Goal: Task Accomplishment & Management: Complete application form

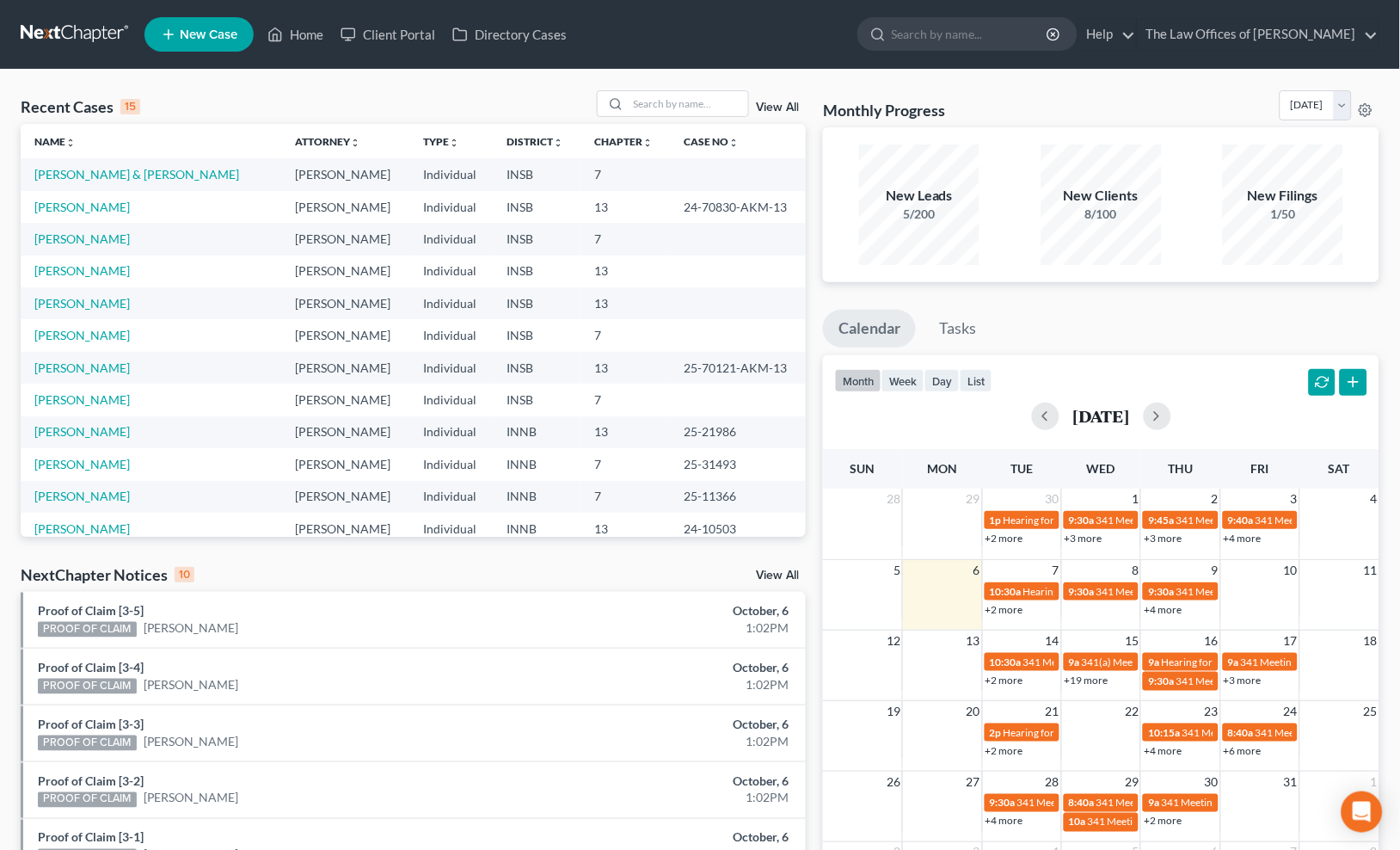
click at [471, 98] on div "Recent Cases 15 View All" at bounding box center [412, 107] width 785 height 34
click at [338, 105] on div "Recent Cases 15 View All" at bounding box center [412, 107] width 785 height 34
click at [58, 209] on link "[PERSON_NAME]" at bounding box center [82, 206] width 96 height 15
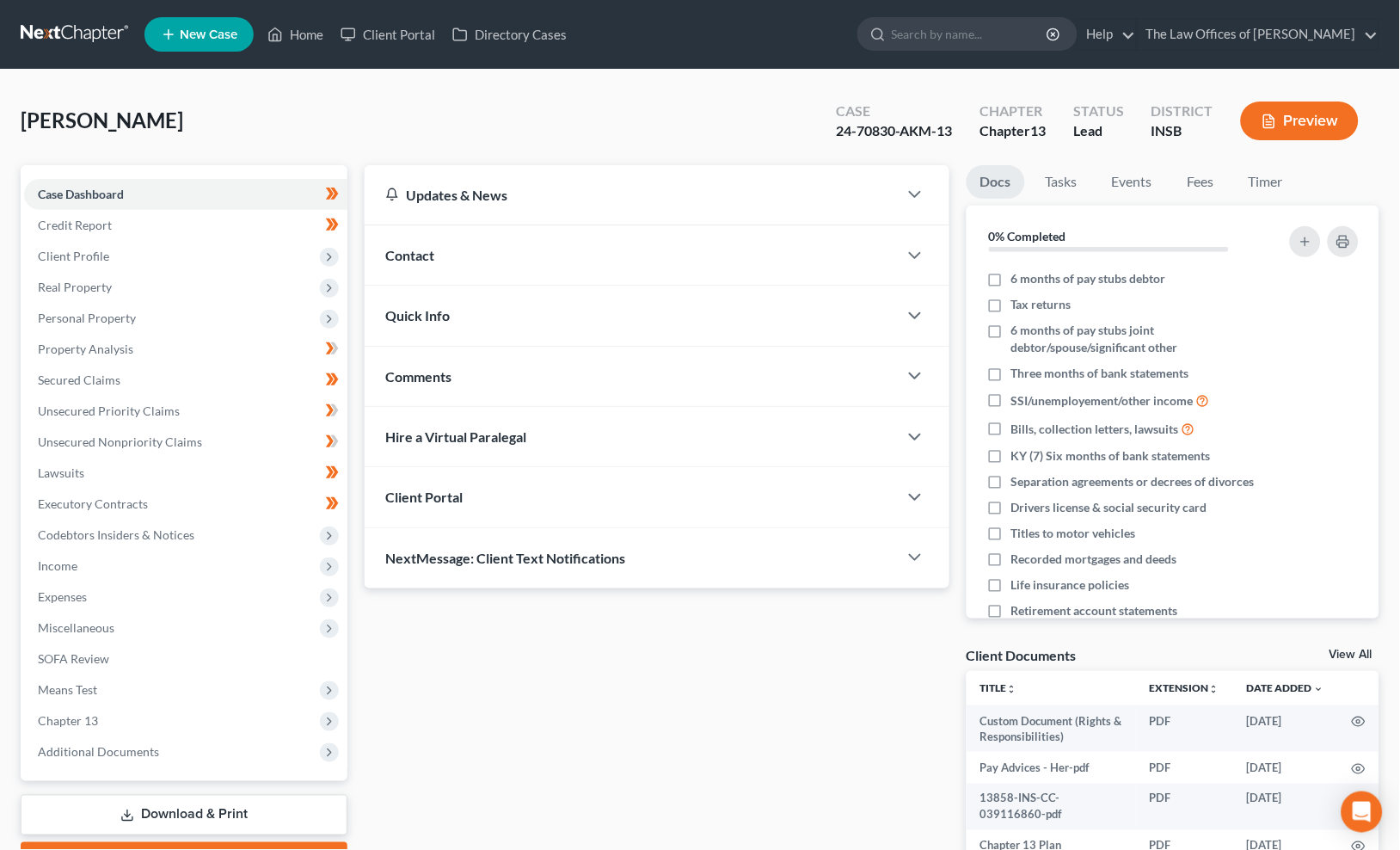
click at [454, 617] on div "Updates & News × [US_STATE] [GEOGRAPHIC_DATA] Notes Take a look at NextChapter'…" at bounding box center [657, 574] width 602 height 817
click at [454, 654] on div "Updates & News × [US_STATE] [GEOGRAPHIC_DATA] Notes Take a look at NextChapter'…" at bounding box center [657, 574] width 602 height 817
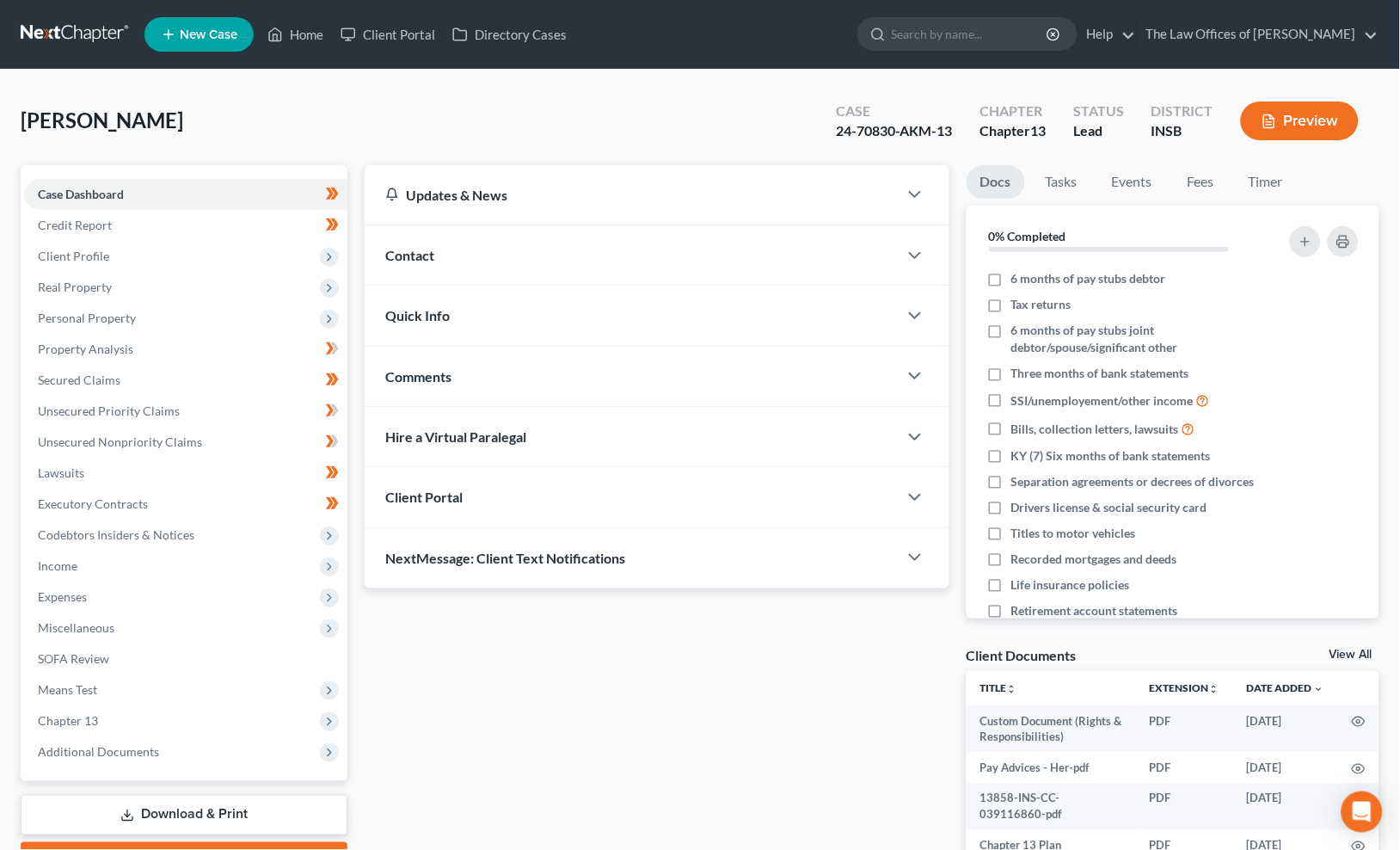
click at [454, 654] on div "Updates & News × [US_STATE] [GEOGRAPHIC_DATA] Notes Take a look at NextChapter'…" at bounding box center [657, 574] width 602 height 817
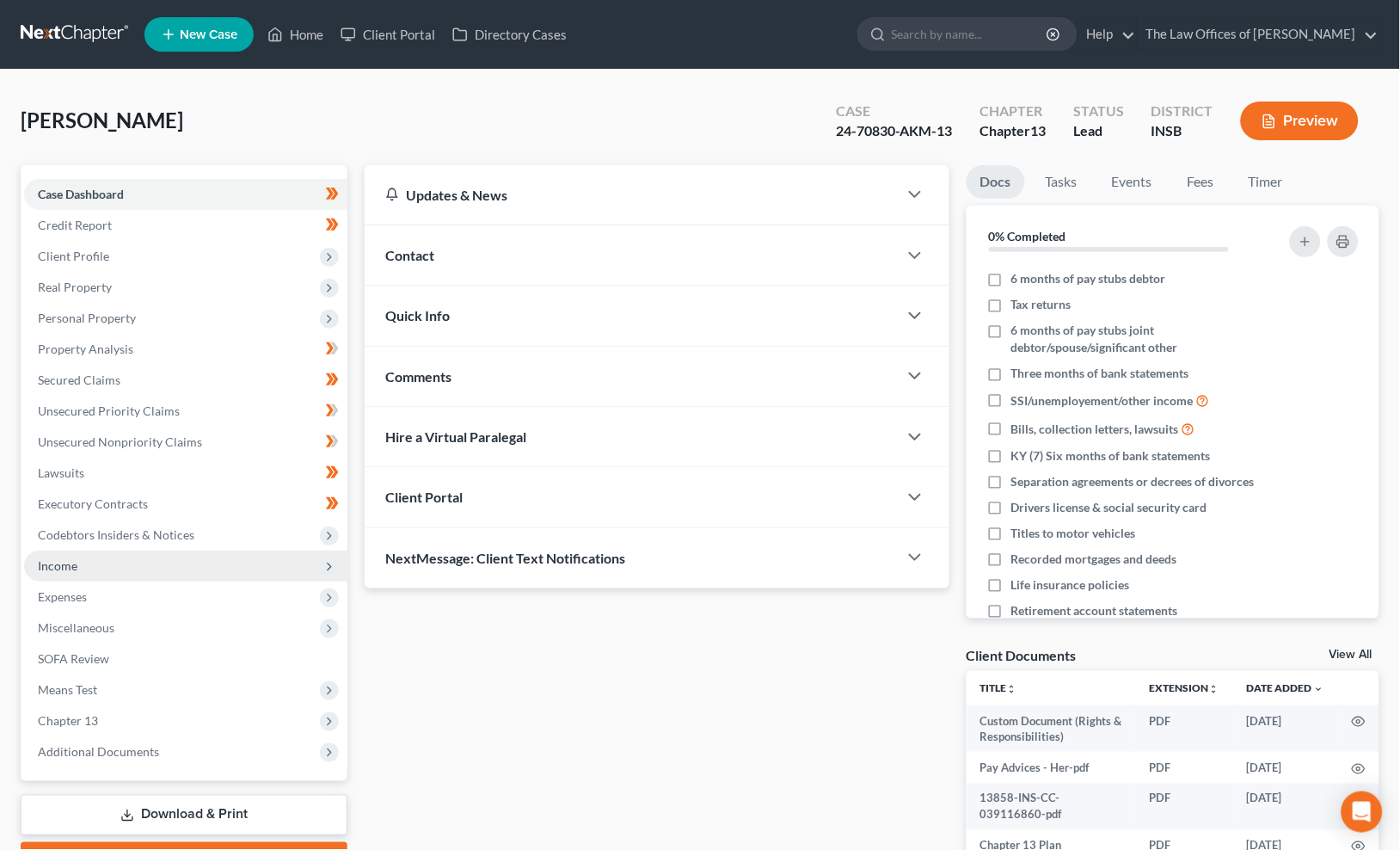
click at [76, 561] on span "Income" at bounding box center [58, 566] width 40 height 15
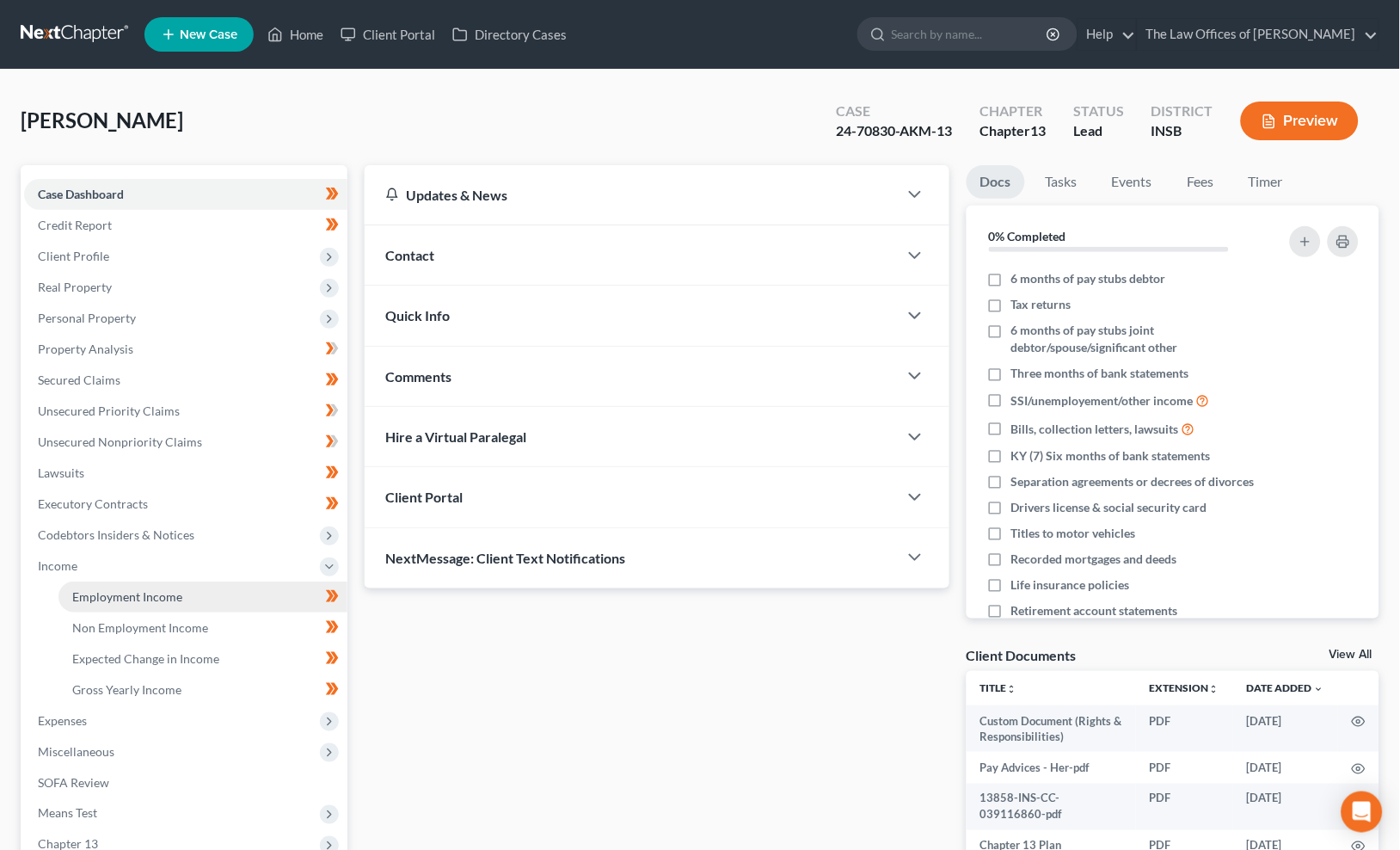
click at [107, 591] on span "Employment Income" at bounding box center [127, 597] width 110 height 15
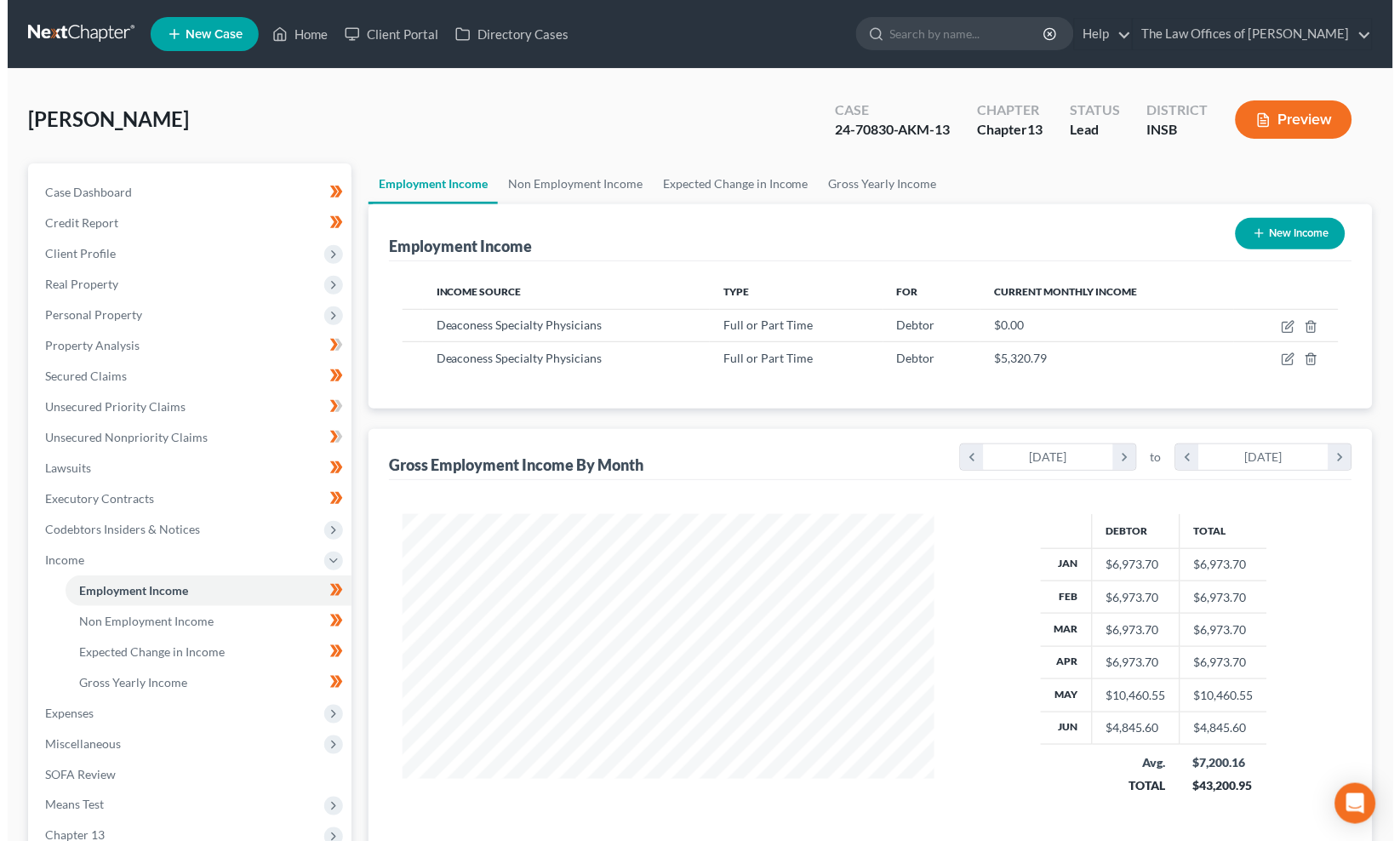
scroll to position [305, 566]
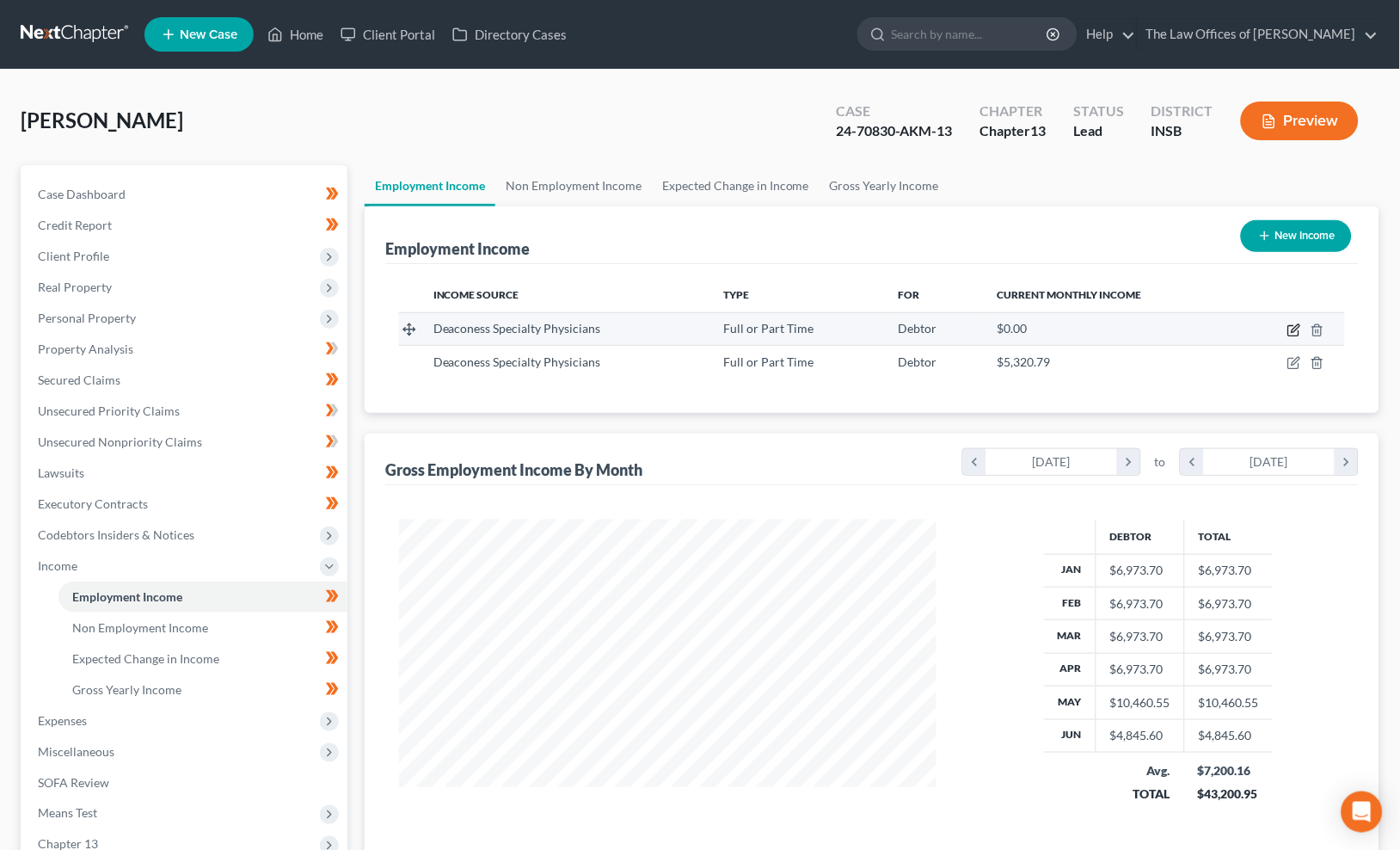
click at [1296, 325] on icon "button" at bounding box center [1296, 328] width 8 height 8
select select "0"
select select "15"
select select "2"
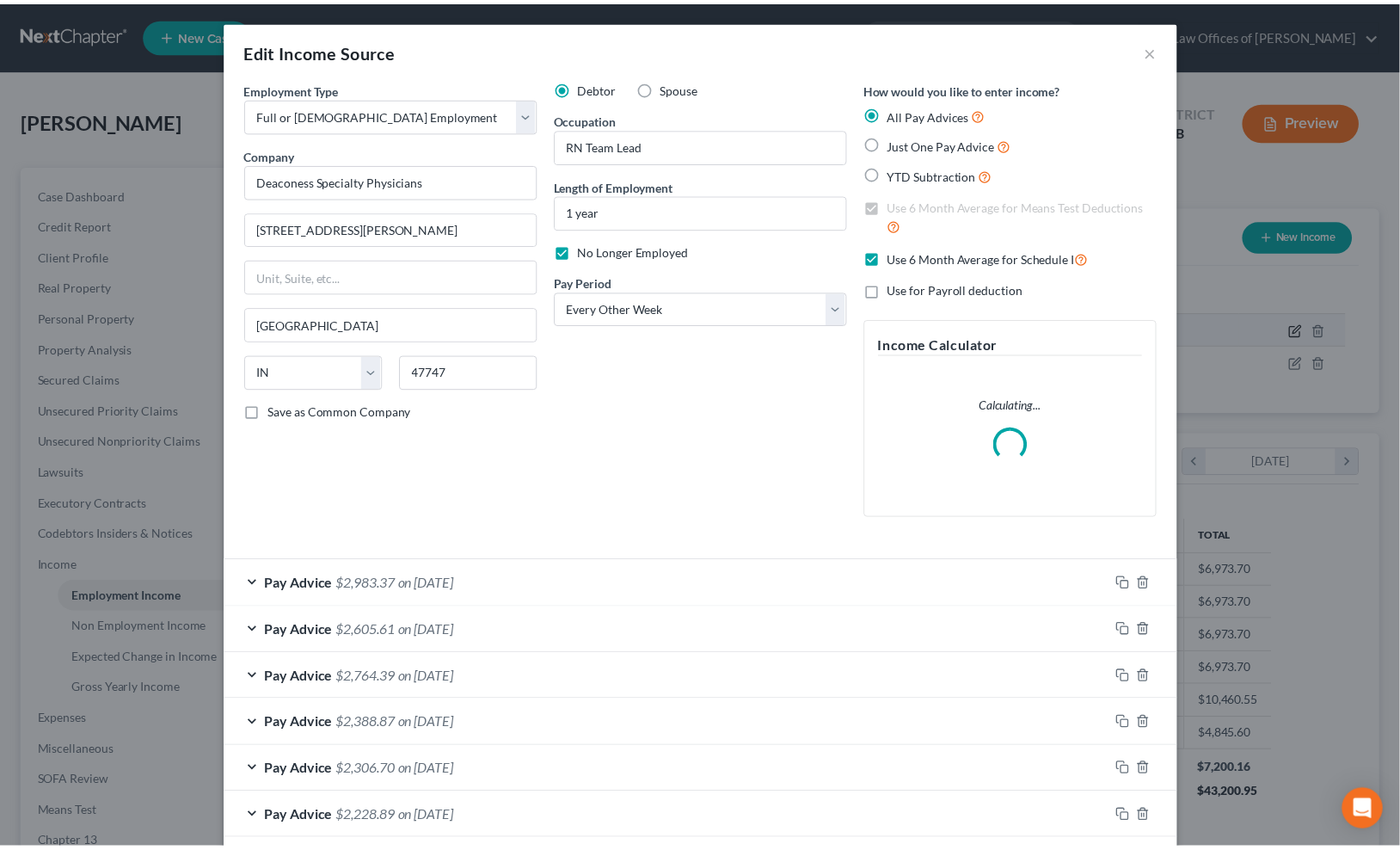
scroll to position [308, 579]
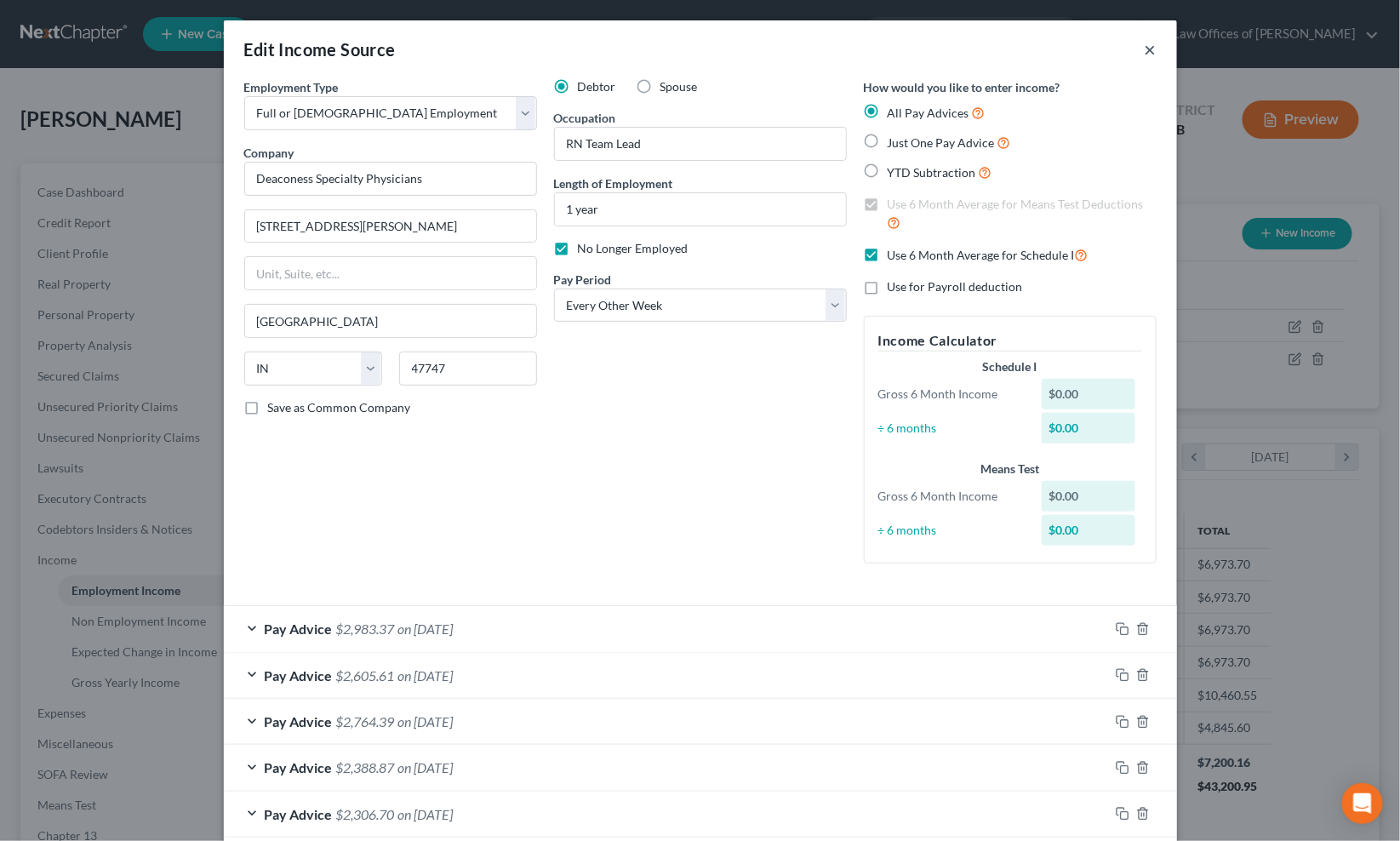
click at [1144, 49] on button "×" at bounding box center [1150, 49] width 12 height 20
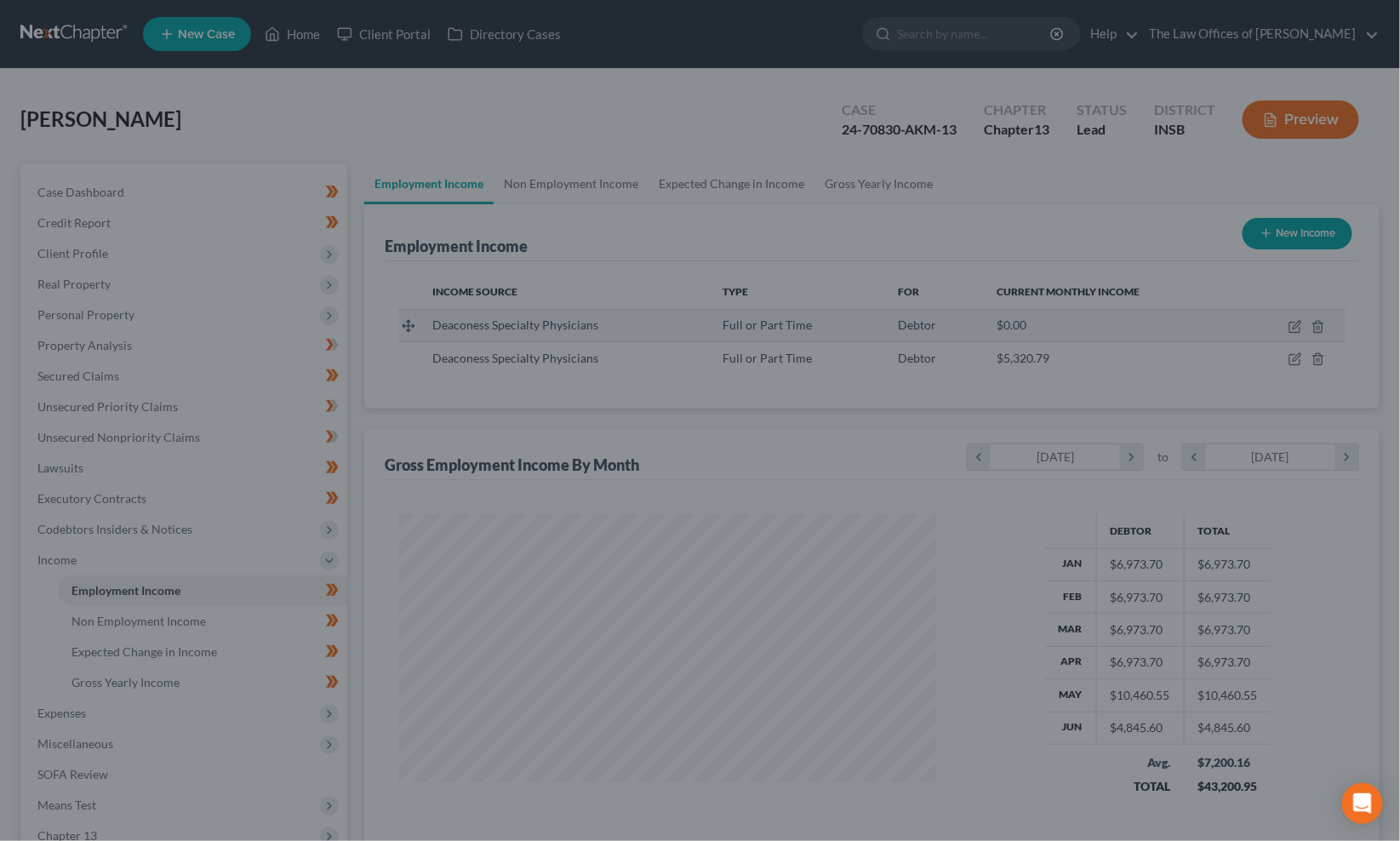
scroll to position [851005, 850264]
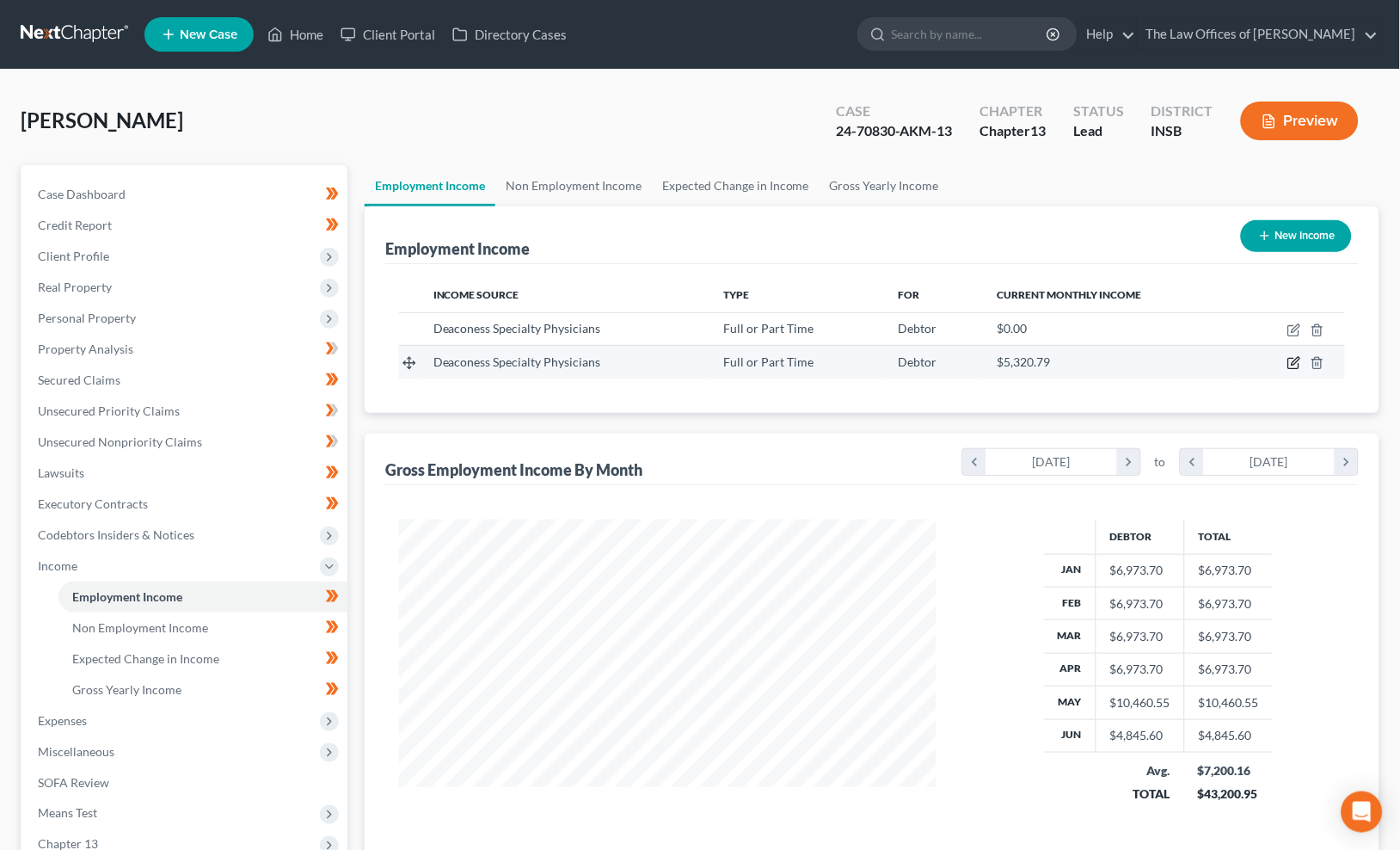
click at [1295, 359] on icon "button" at bounding box center [1296, 361] width 8 height 8
select select "0"
select select "15"
select select "2"
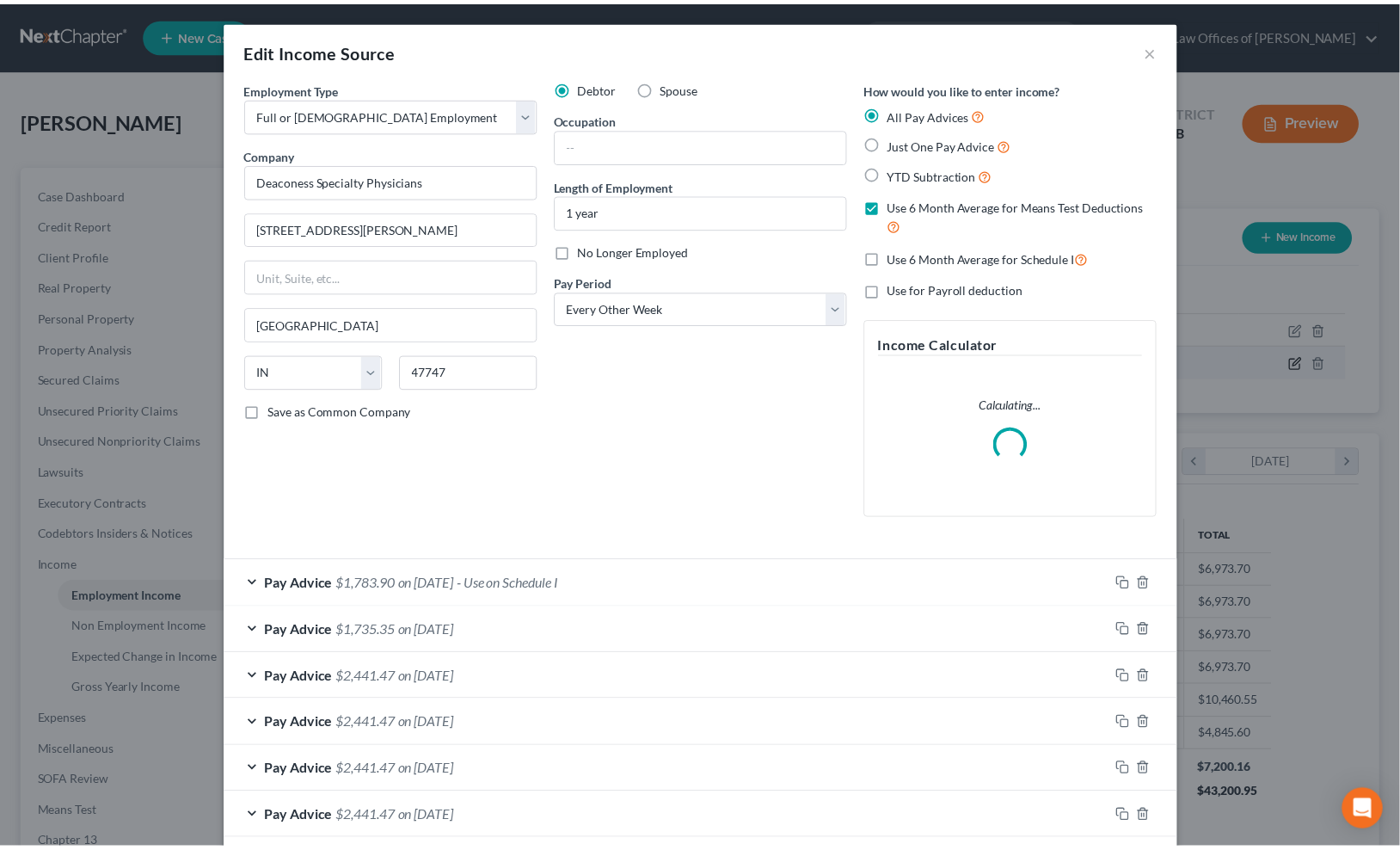
scroll to position [308, 579]
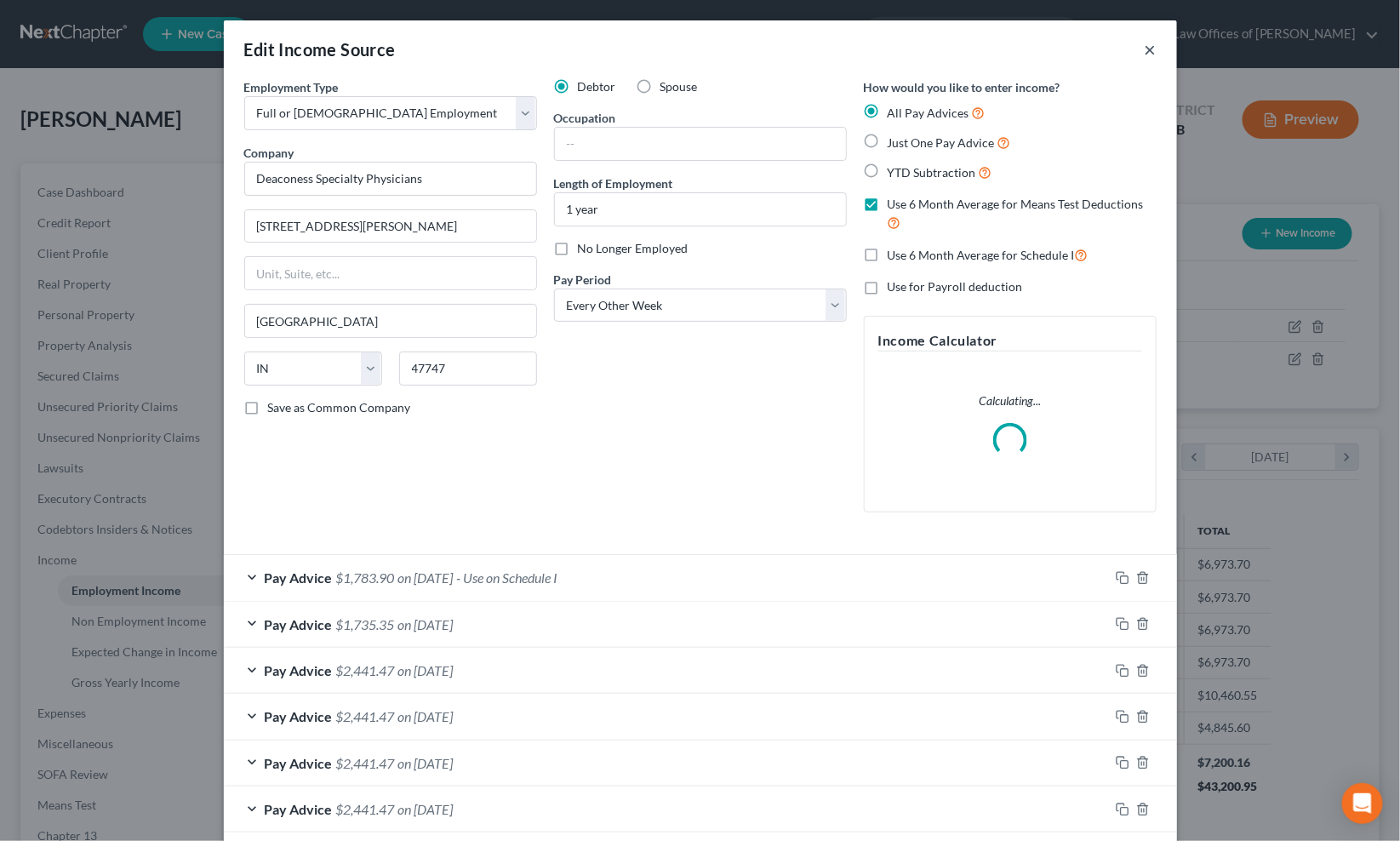
click at [1149, 52] on button "×" at bounding box center [1150, 49] width 12 height 20
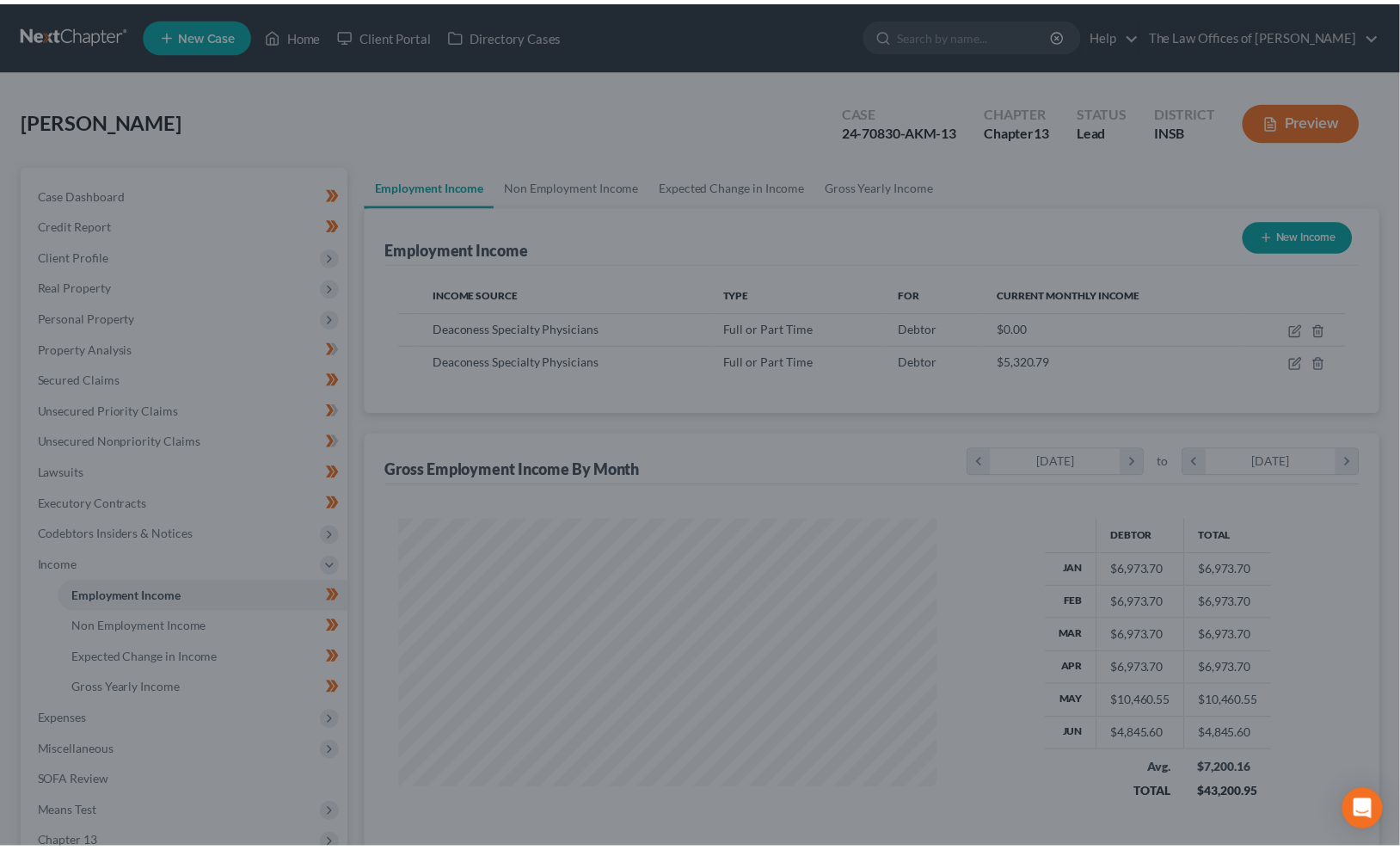
scroll to position [308, 572]
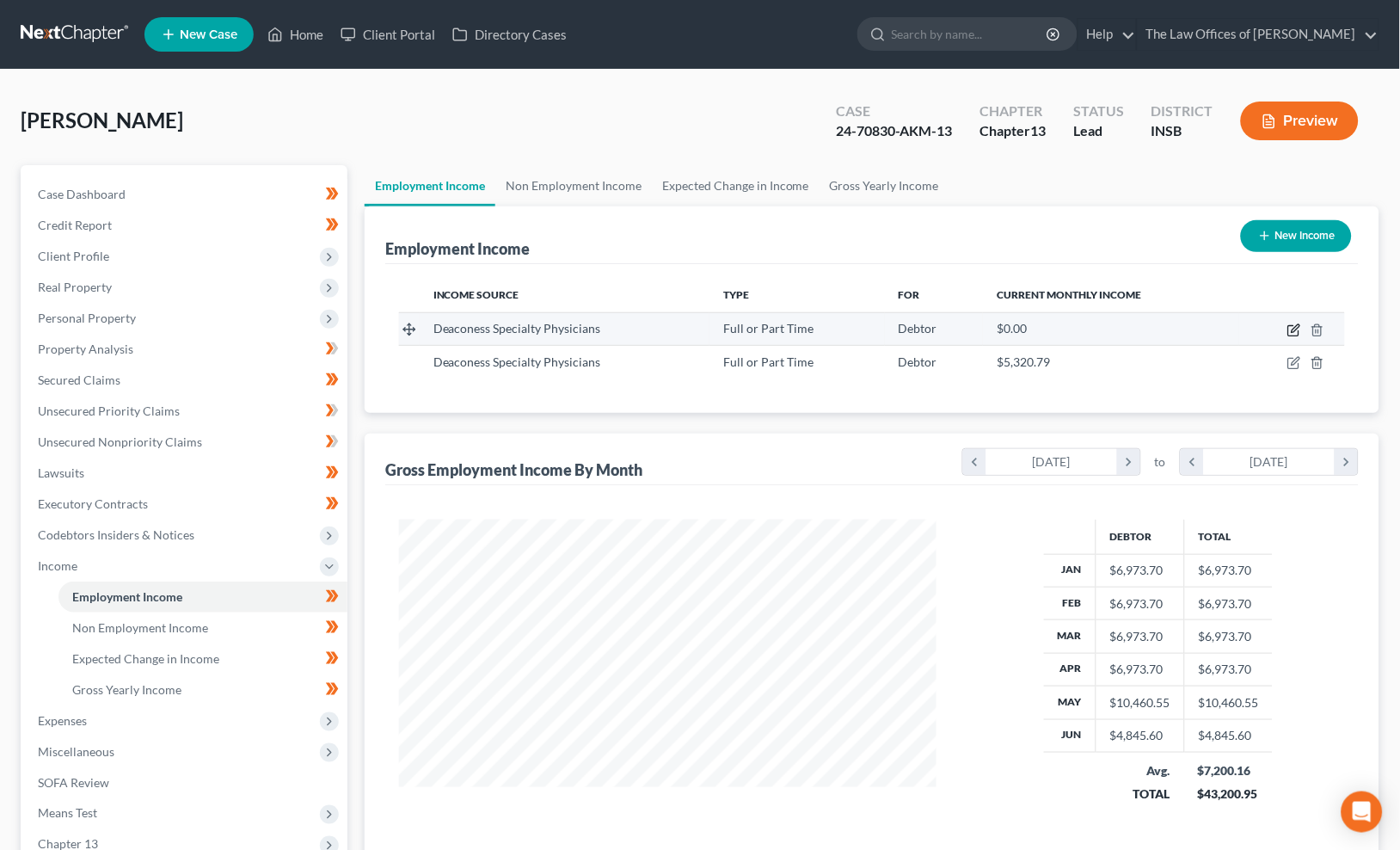
click at [1291, 328] on icon "button" at bounding box center [1295, 330] width 14 height 14
select select "0"
select select "15"
select select "2"
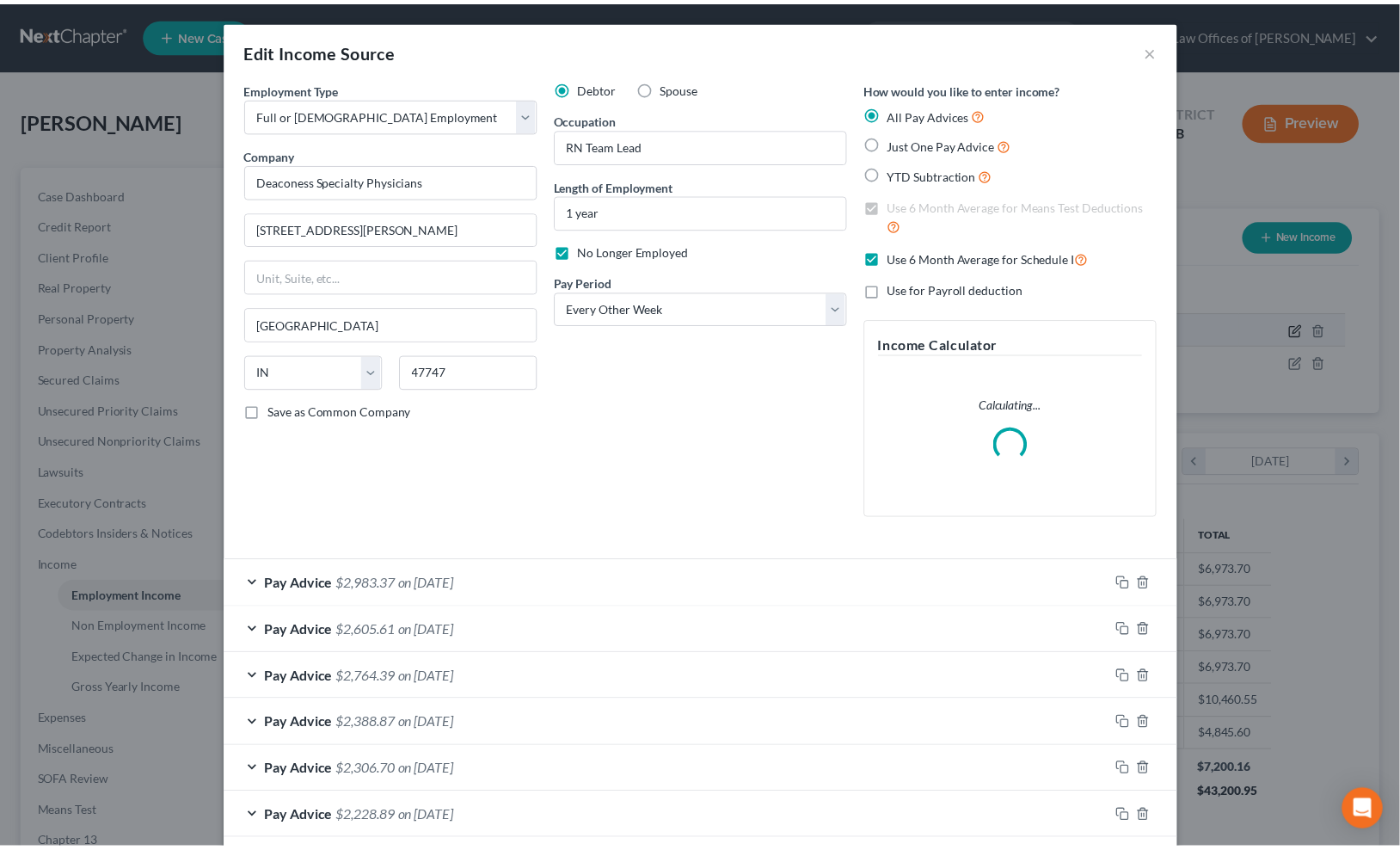
scroll to position [308, 579]
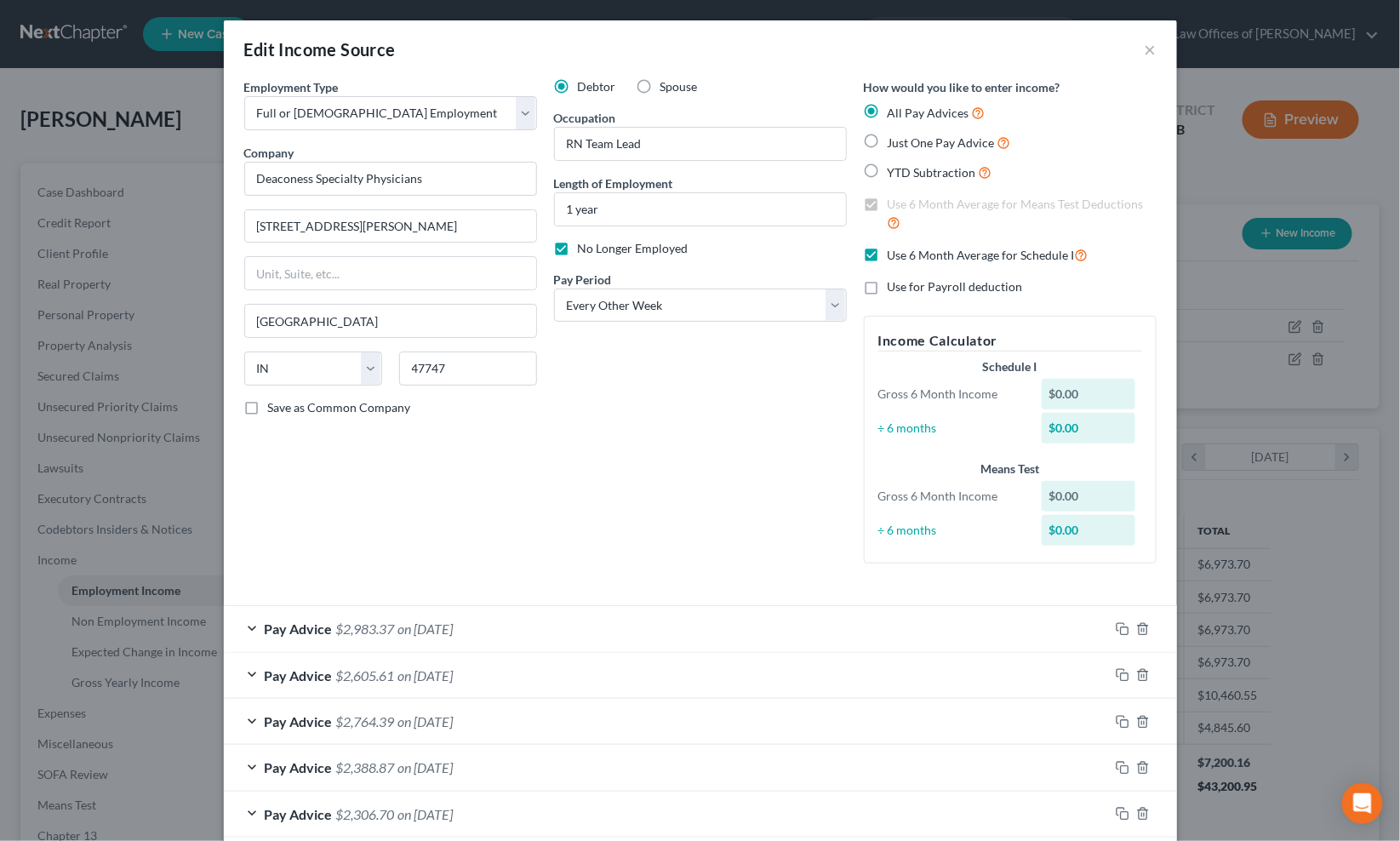
click at [1135, 53] on div "Edit Income Source ×" at bounding box center [700, 49] width 953 height 58
click at [1144, 49] on button "×" at bounding box center [1150, 49] width 12 height 20
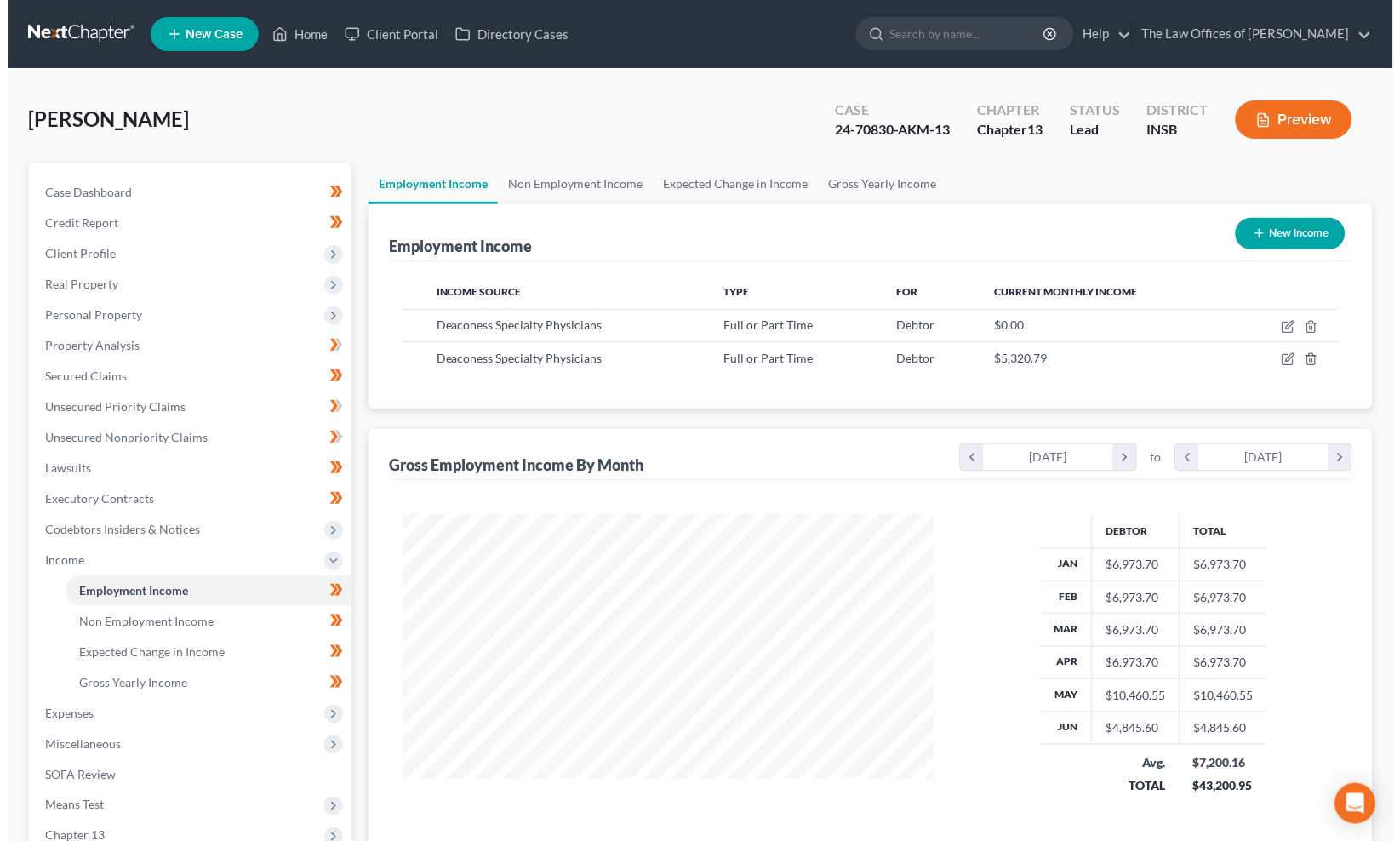
scroll to position [125, 0]
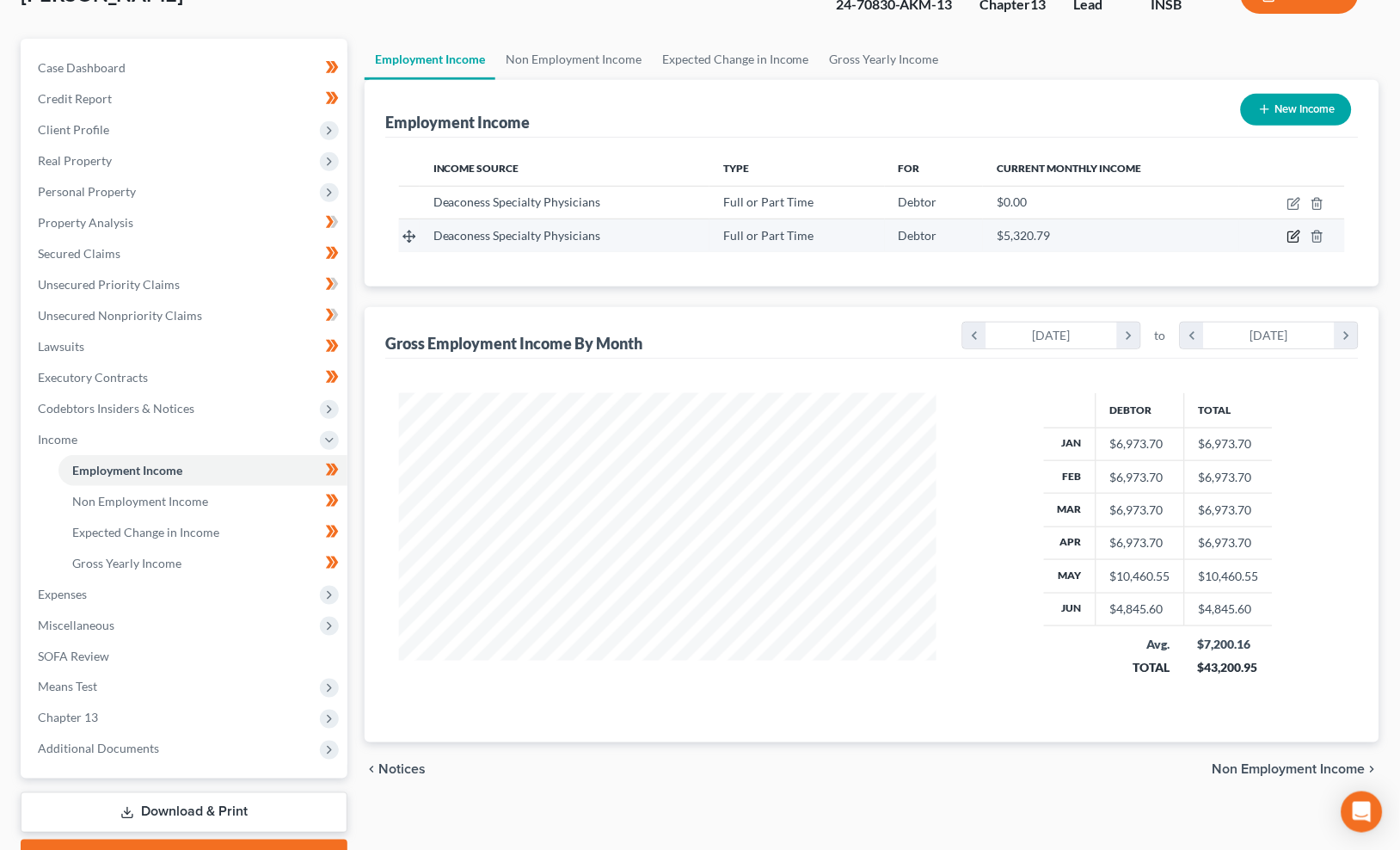
click at [1288, 236] on icon "button" at bounding box center [1295, 236] width 14 height 14
select select "0"
select select "15"
select select "2"
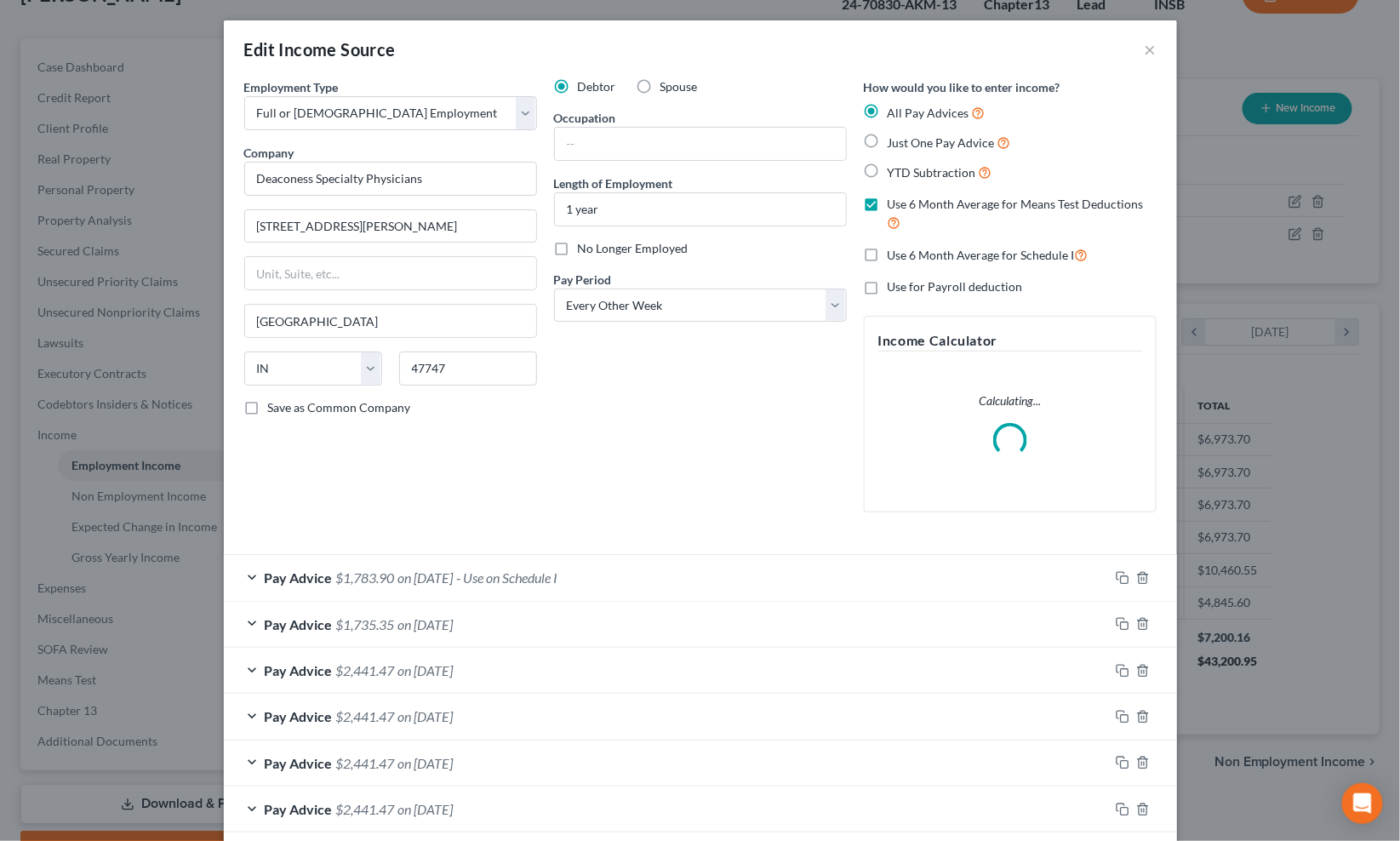
scroll to position [409, 0]
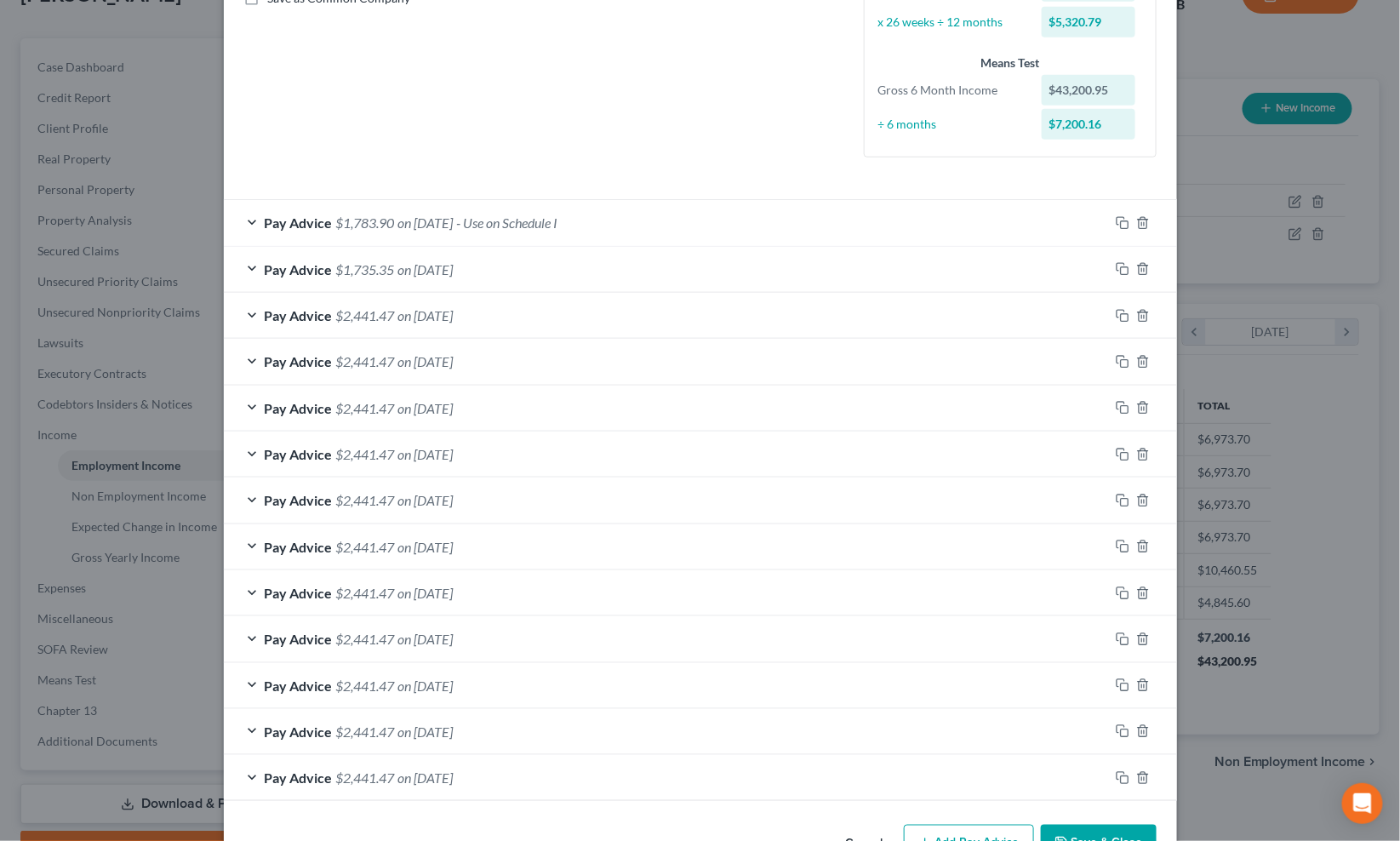
click at [497, 324] on div "Pay Advice $2,441.47 on 05/30/2025" at bounding box center [666, 315] width 885 height 46
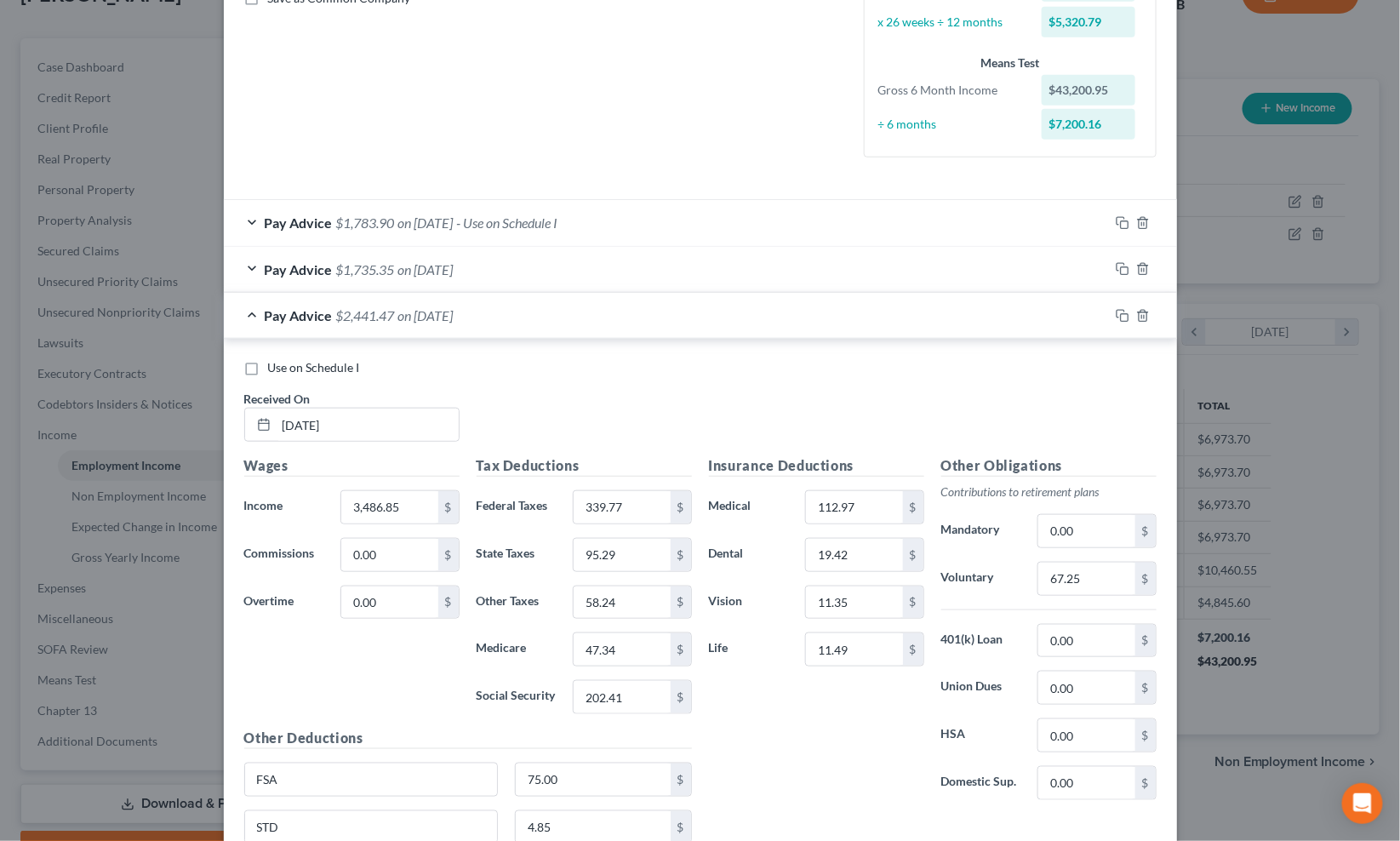
click at [497, 324] on div "Pay Advice $2,441.47 on 05/30/2025" at bounding box center [666, 315] width 885 height 46
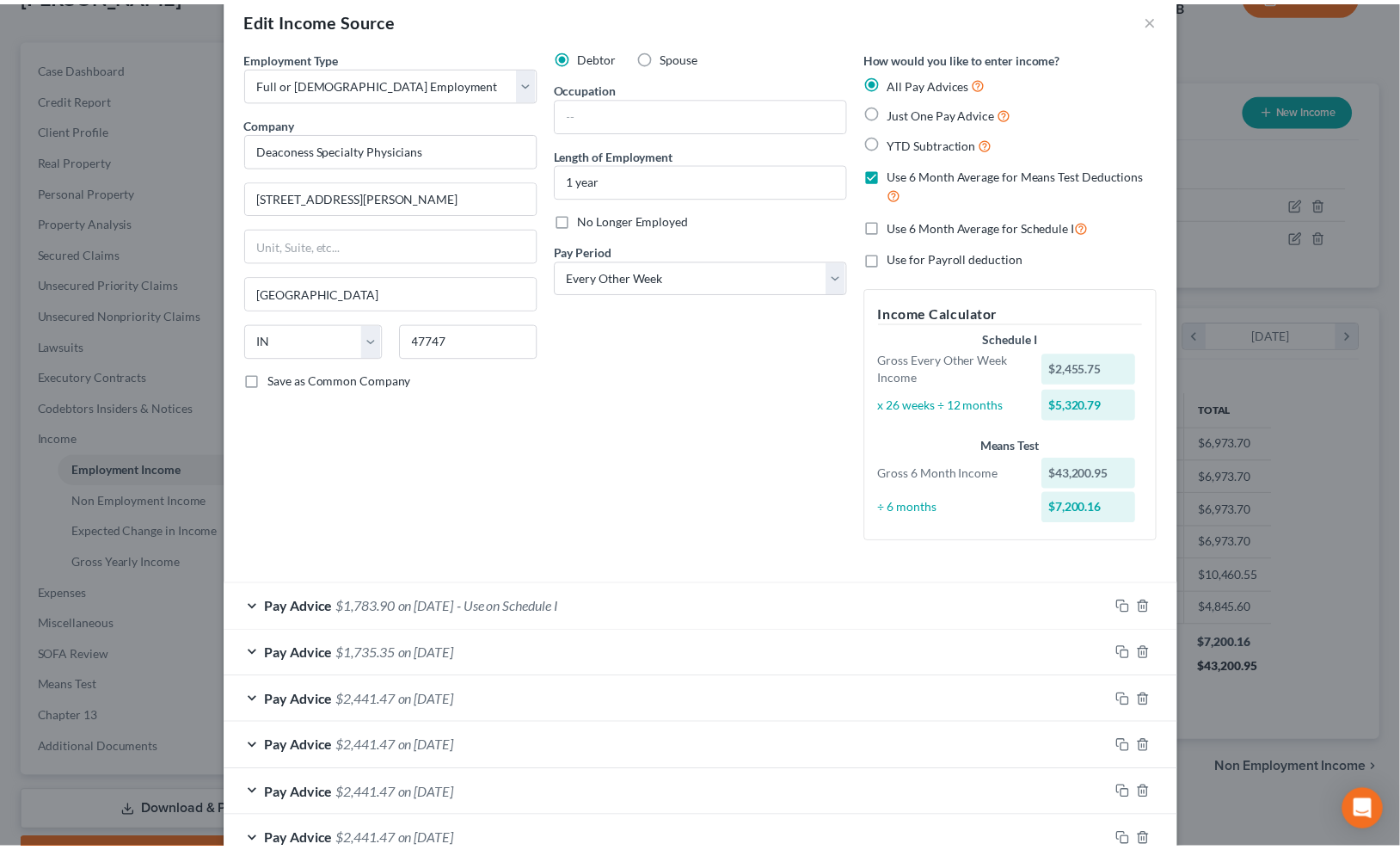
scroll to position [0, 0]
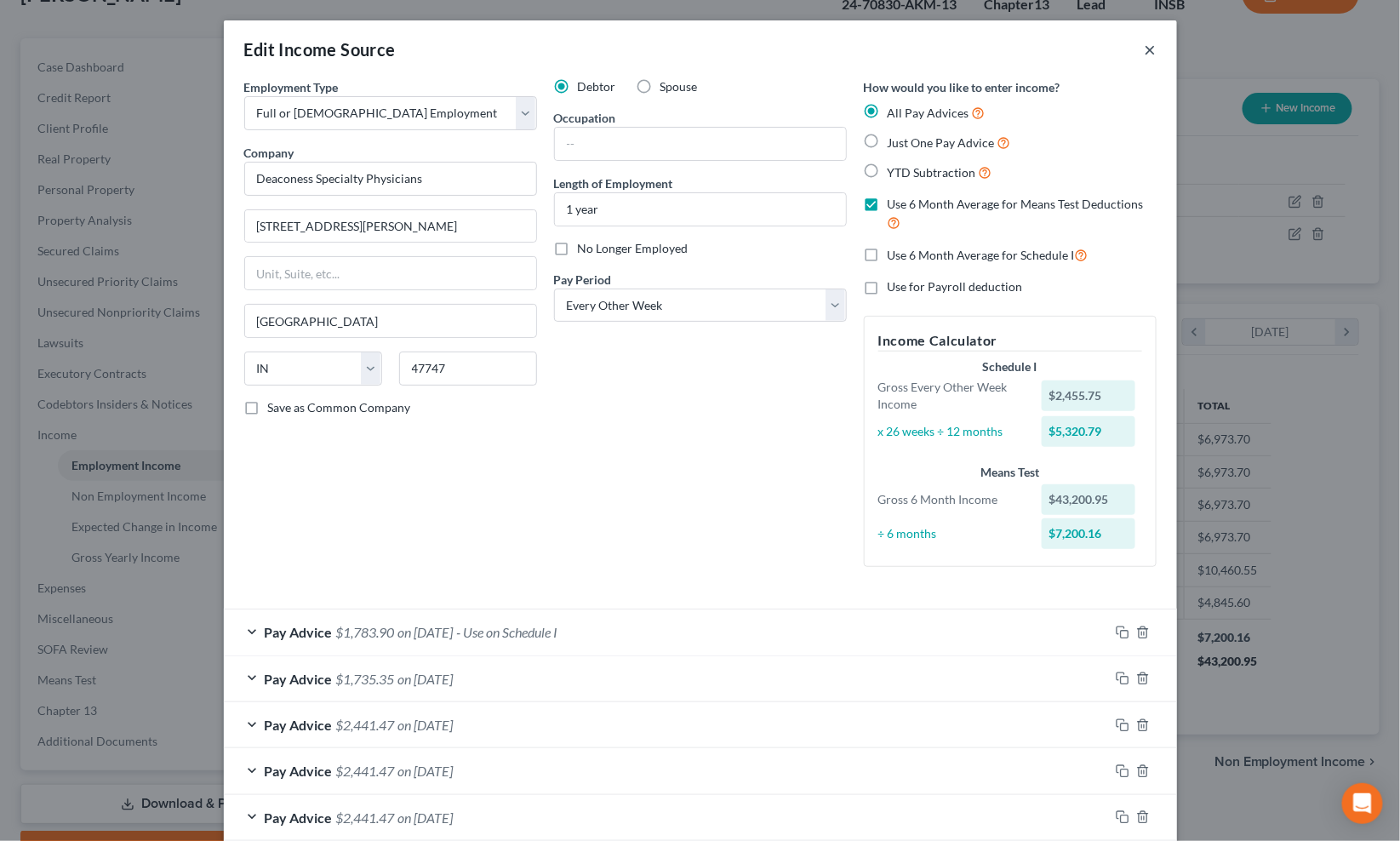
click at [1149, 46] on button "×" at bounding box center [1150, 49] width 12 height 20
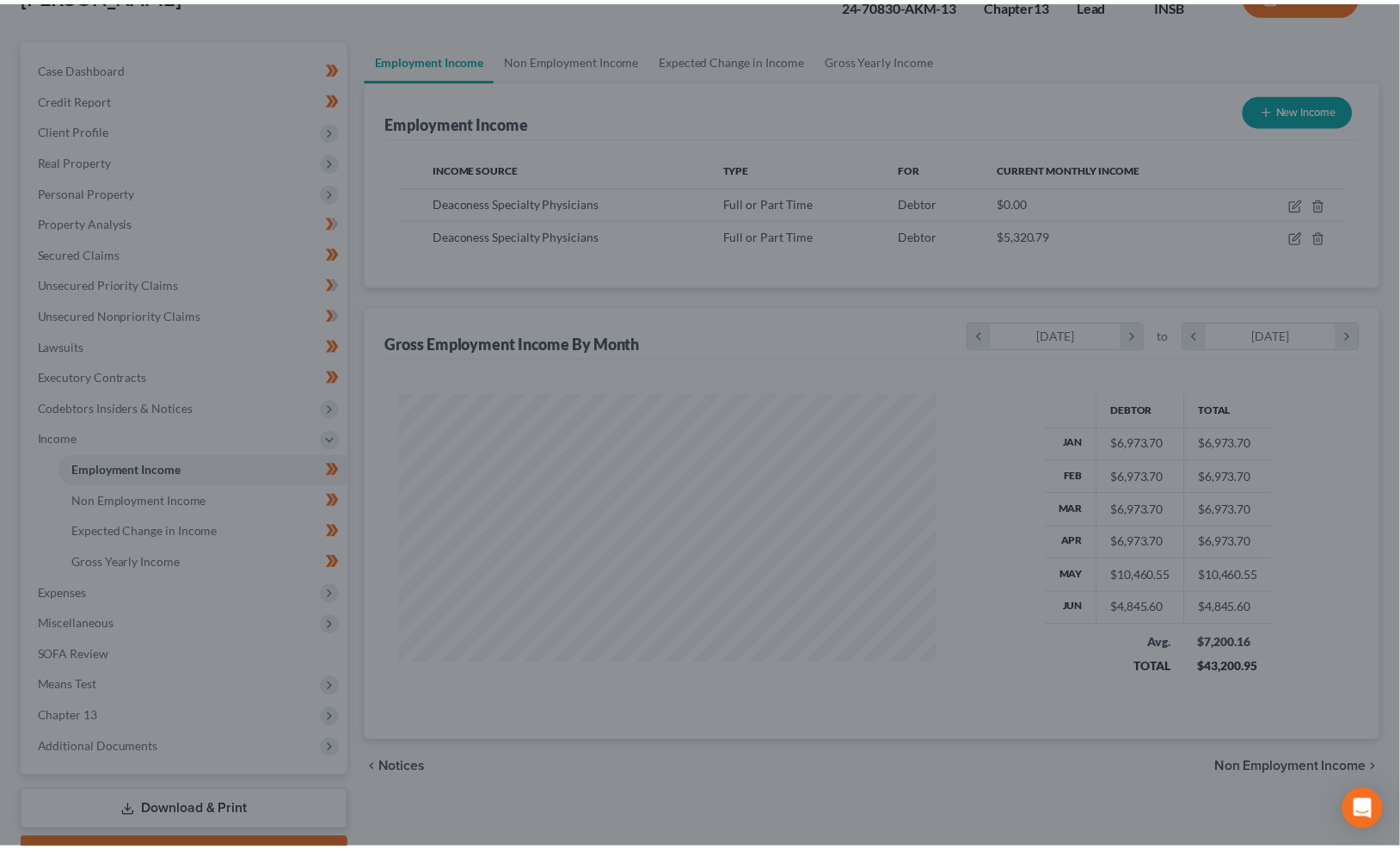
scroll to position [860112, 859401]
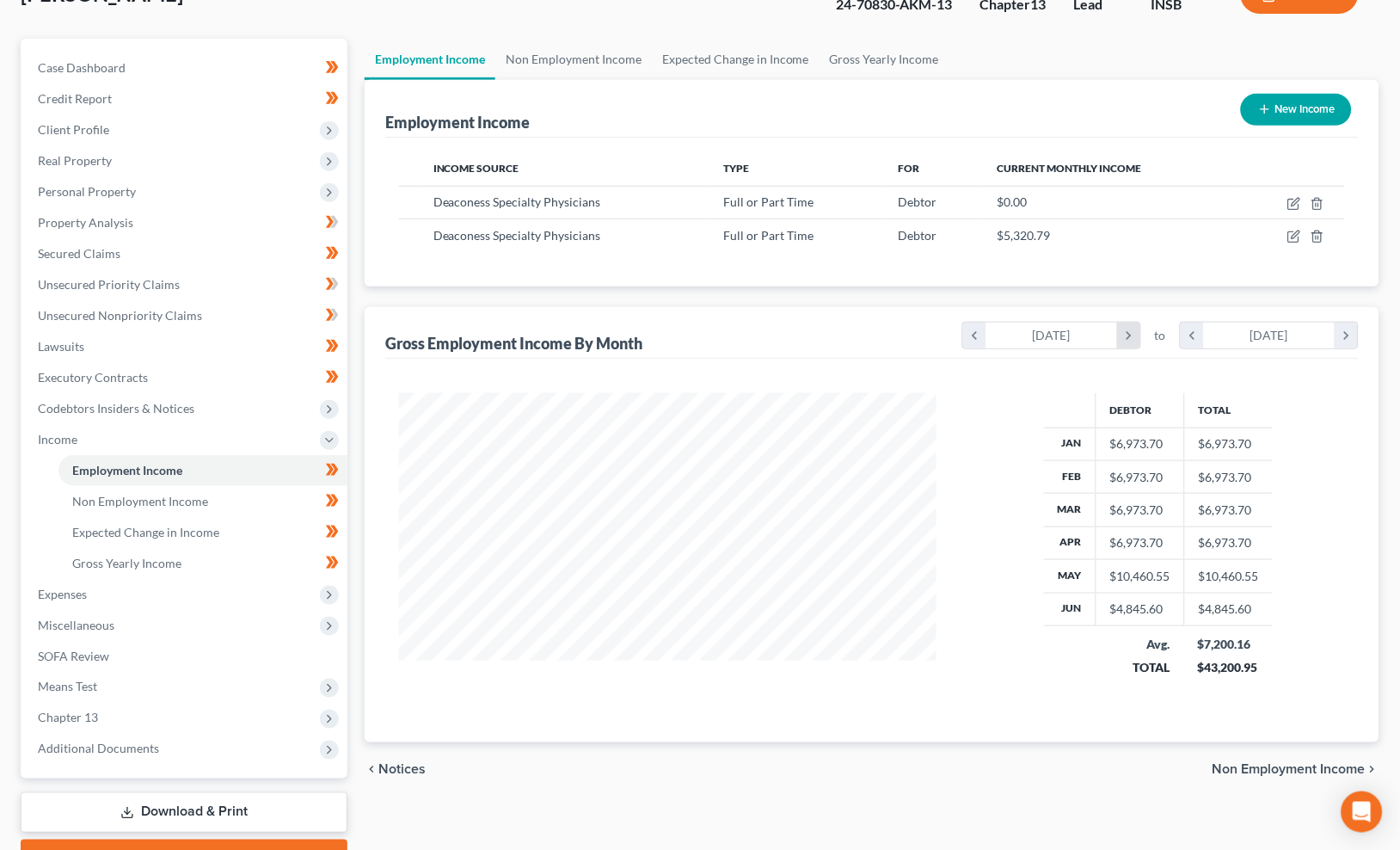
click at [1138, 345] on icon "chevron_right" at bounding box center [1128, 335] width 23 height 26
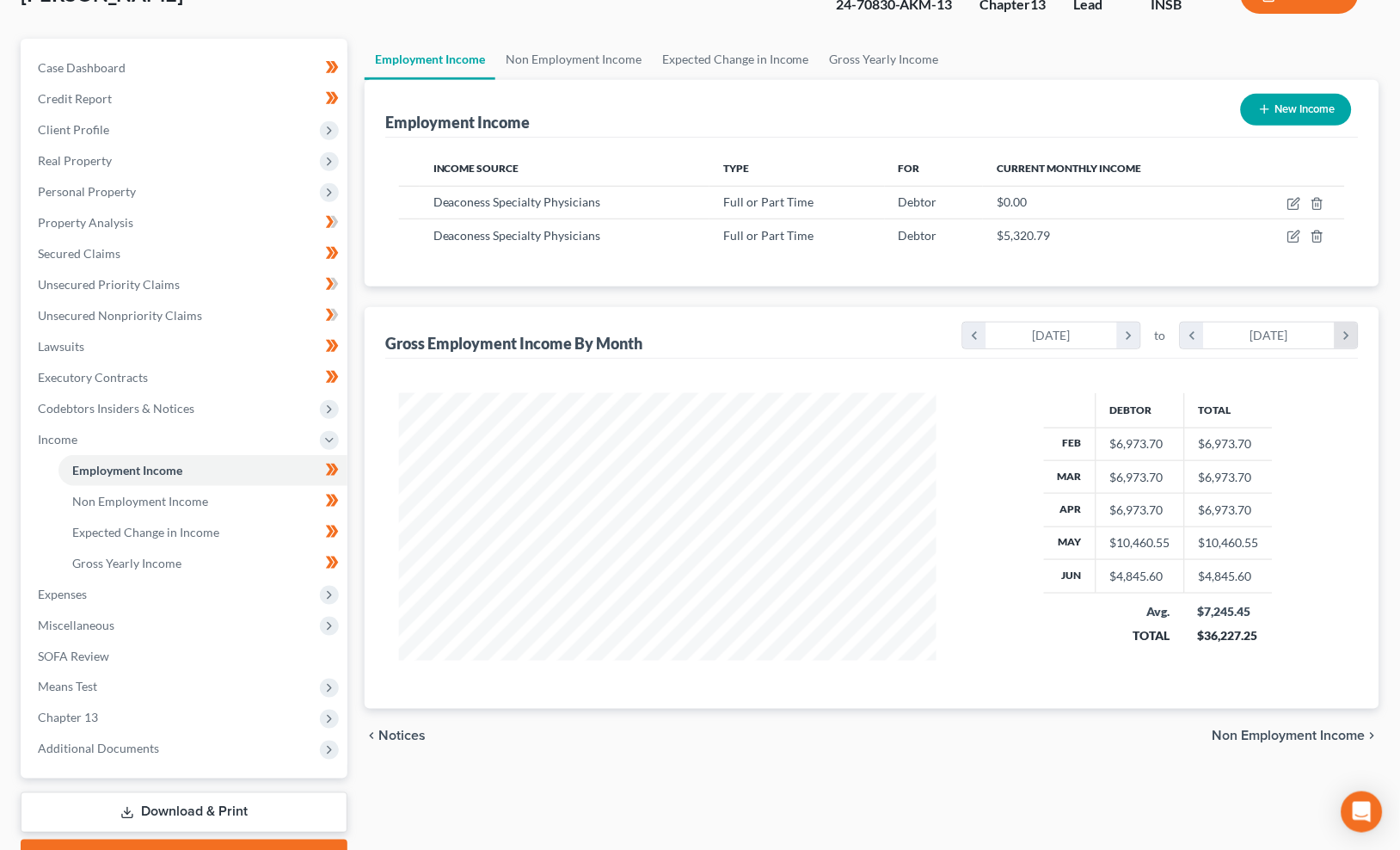
click at [1340, 329] on icon "chevron_right" at bounding box center [1346, 335] width 23 height 26
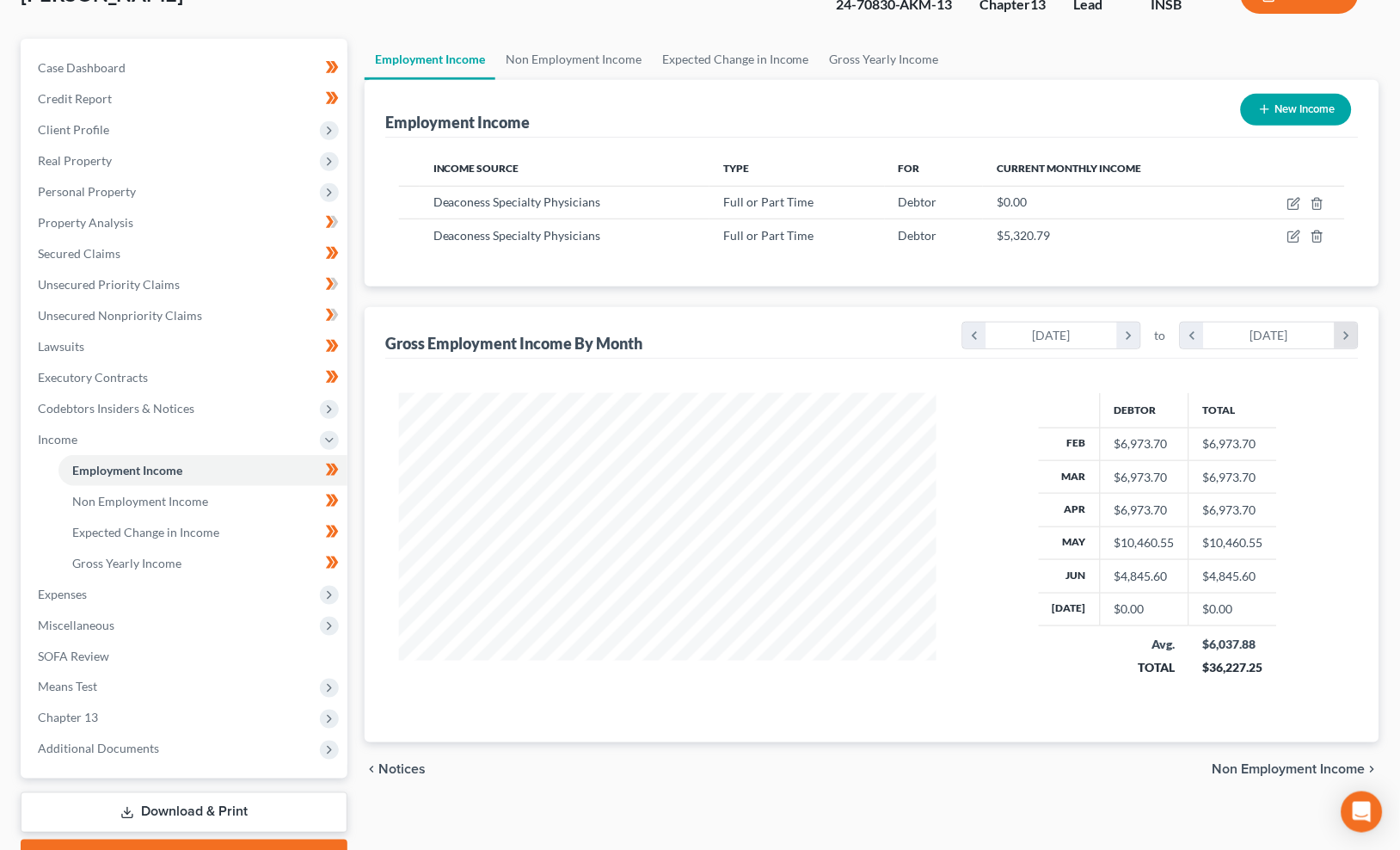
scroll to position [308, 572]
click at [1340, 329] on icon "chevron_right" at bounding box center [1346, 335] width 23 height 26
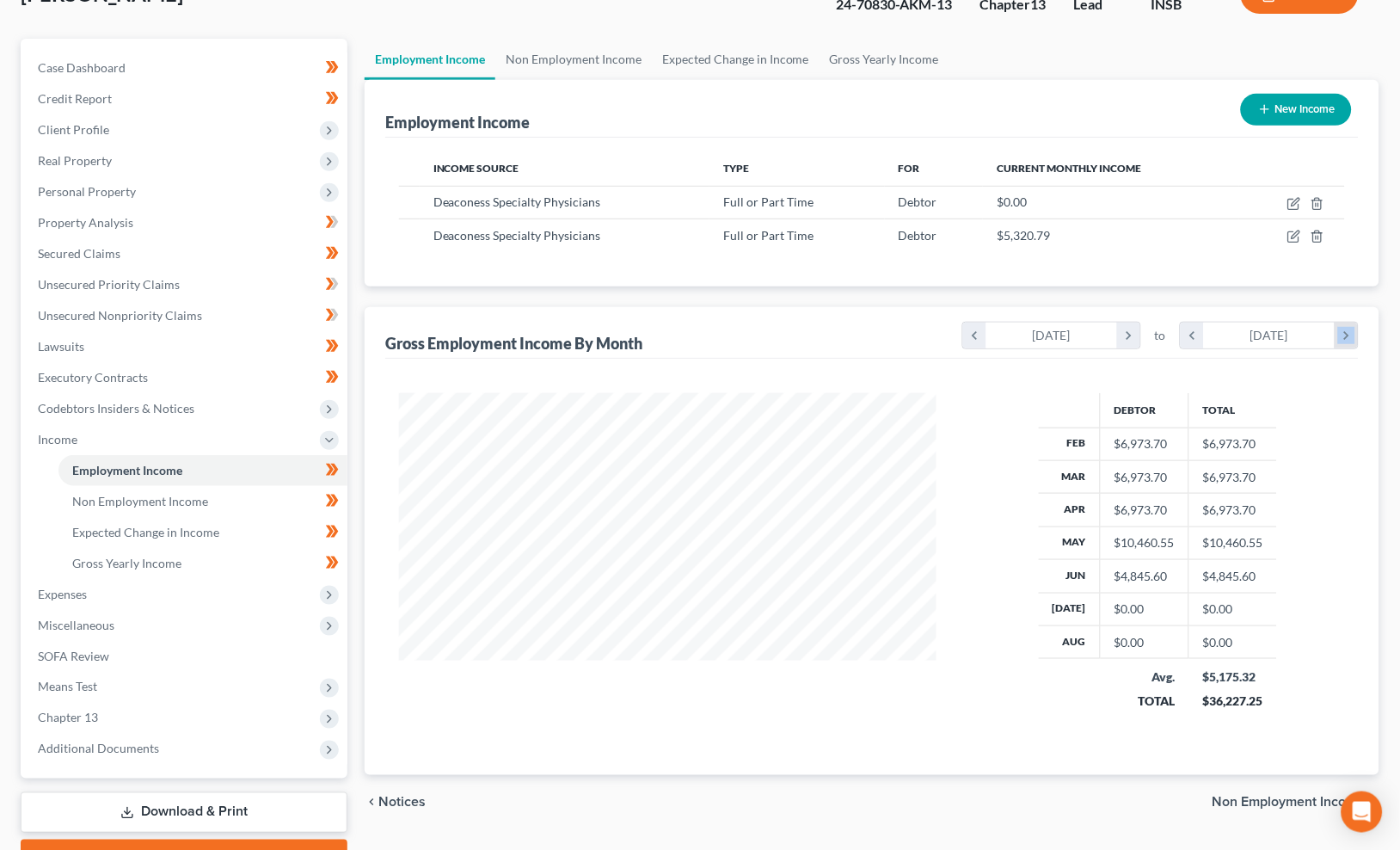
scroll to position [341, 572]
click at [1340, 329] on icon "chevron_right" at bounding box center [1346, 335] width 23 height 26
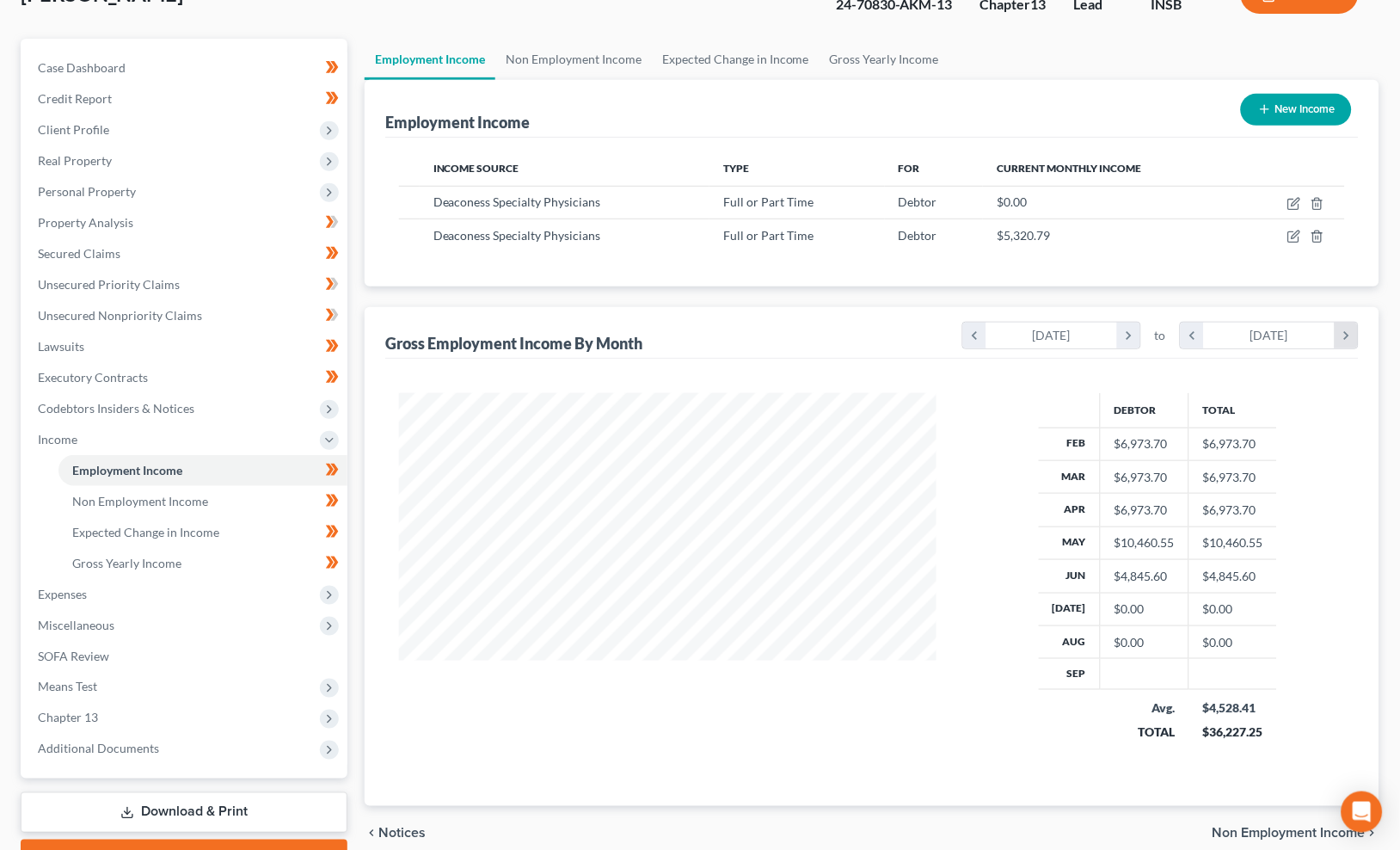
scroll to position [375, 572]
click at [1340, 329] on icon "chevron_right" at bounding box center [1346, 335] width 23 height 26
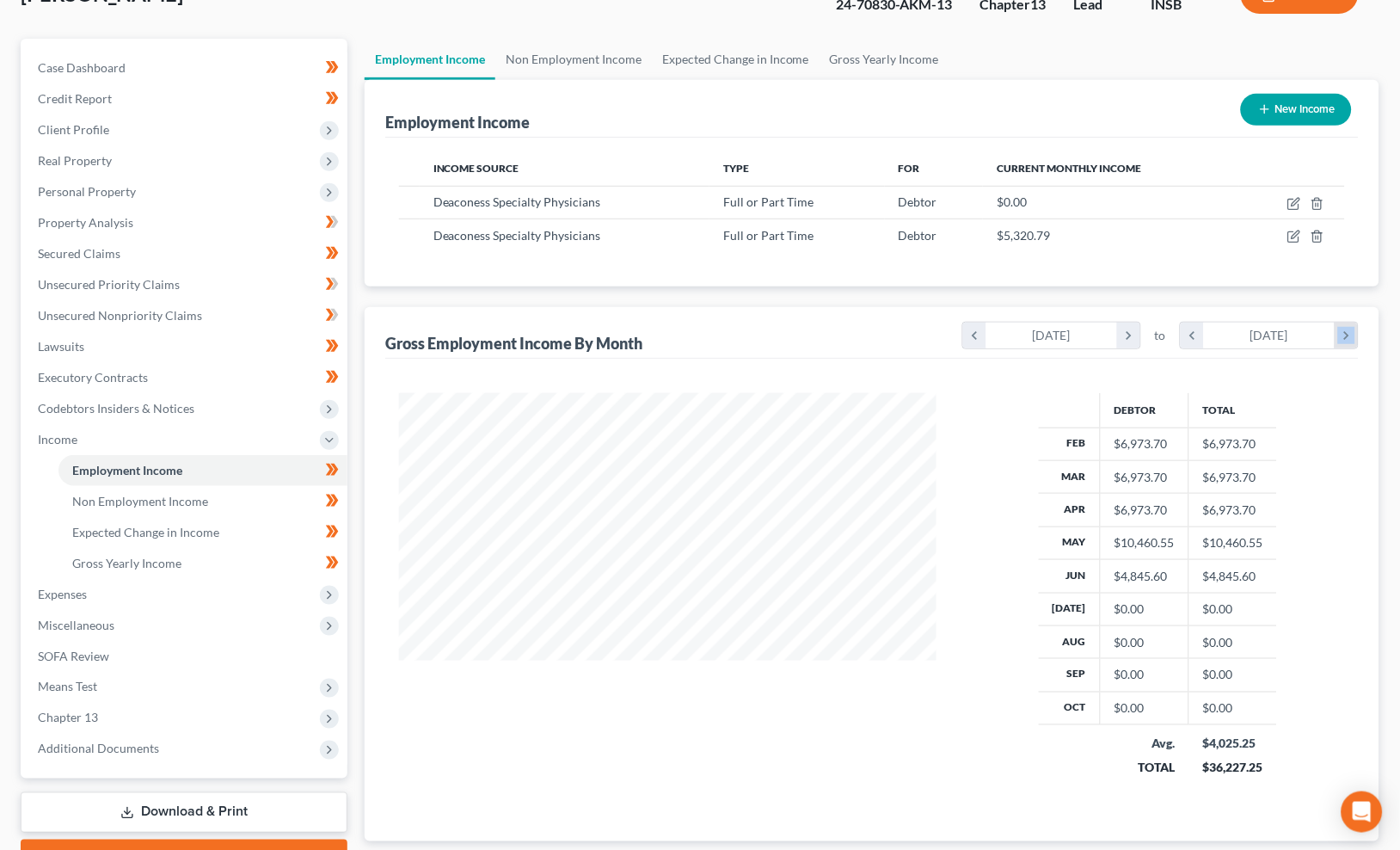
scroll to position [408, 572]
click at [981, 339] on icon "chevron_left" at bounding box center [974, 335] width 23 height 26
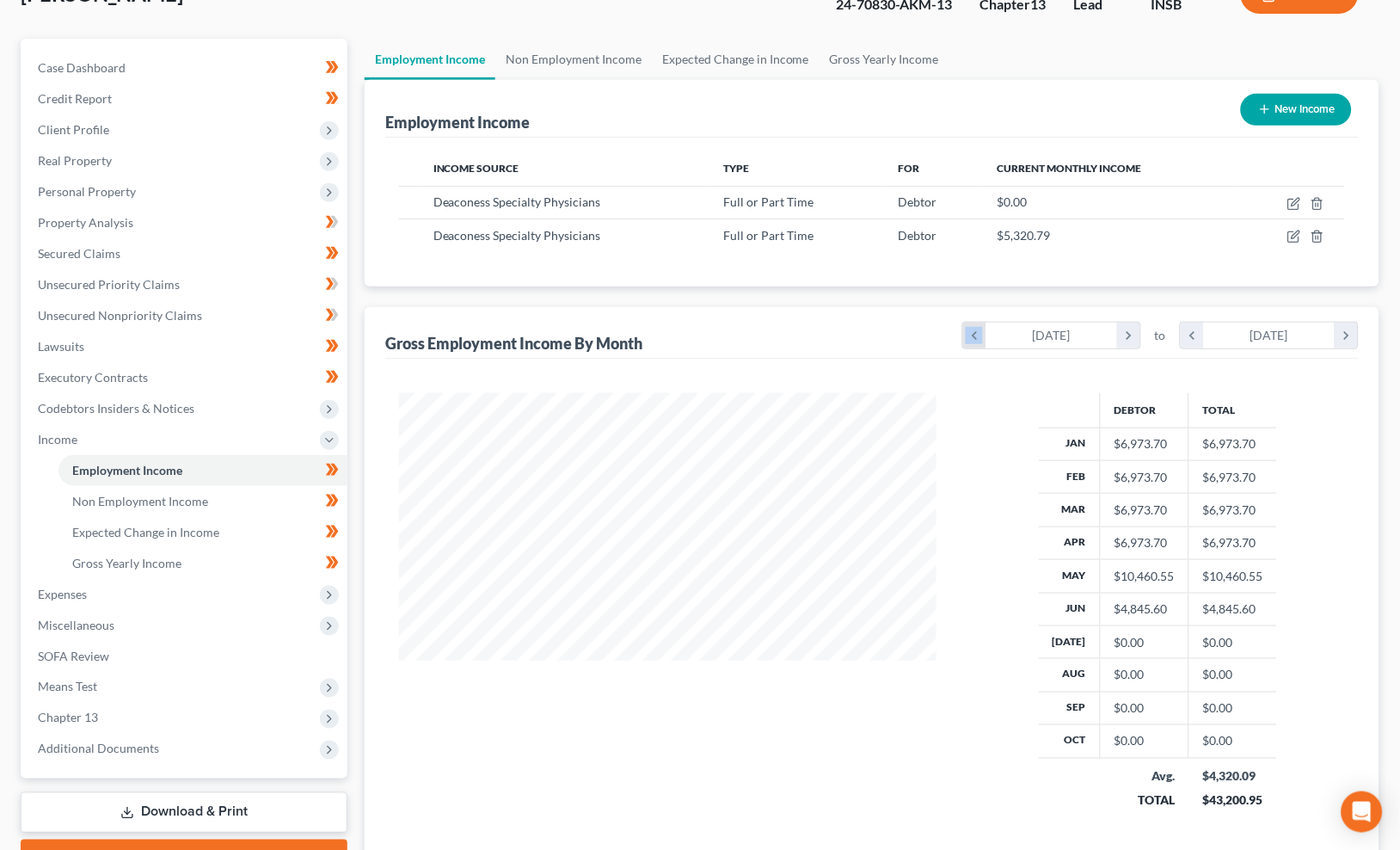
click at [981, 339] on icon "chevron_left" at bounding box center [974, 335] width 23 height 26
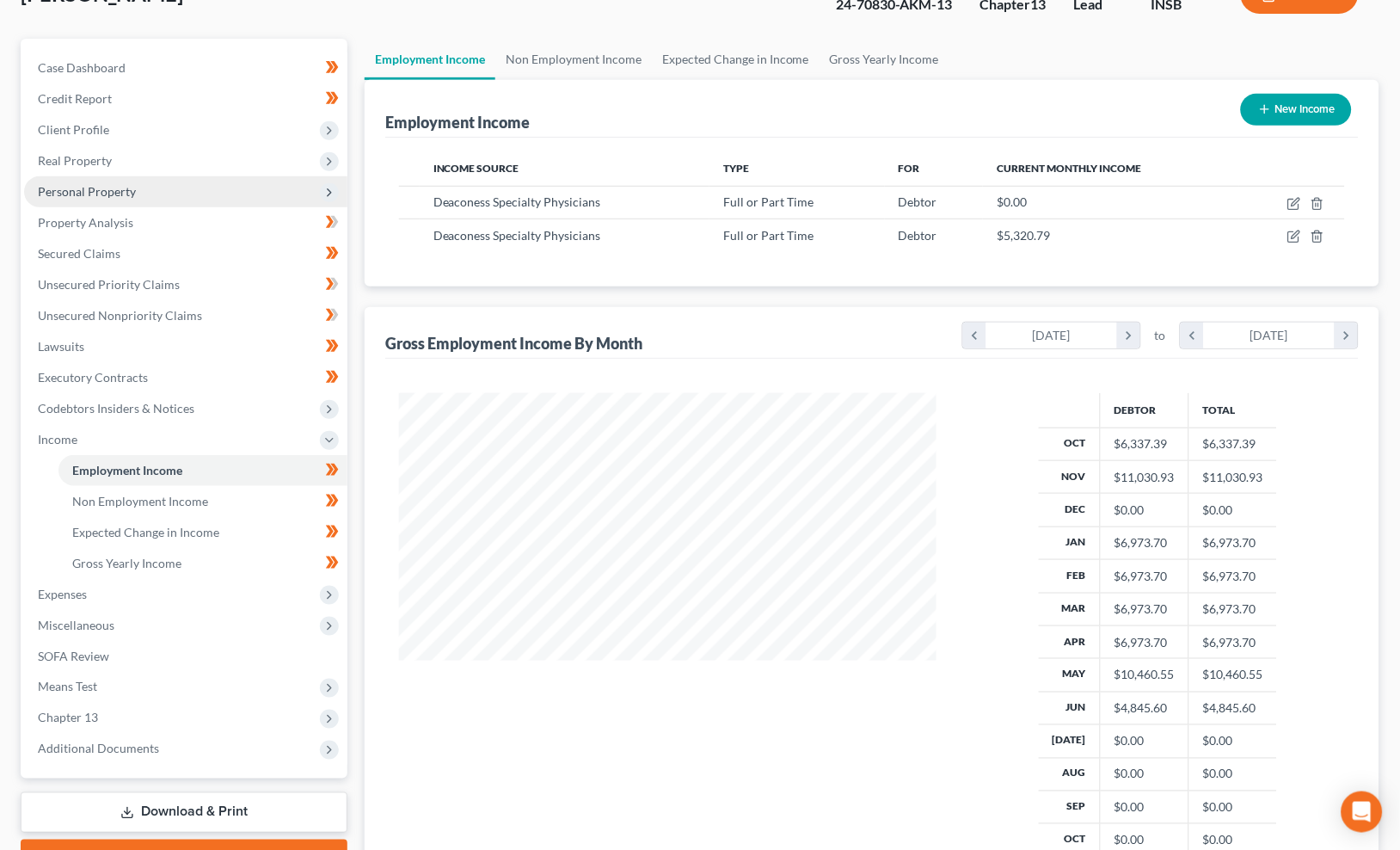
scroll to position [0, 0]
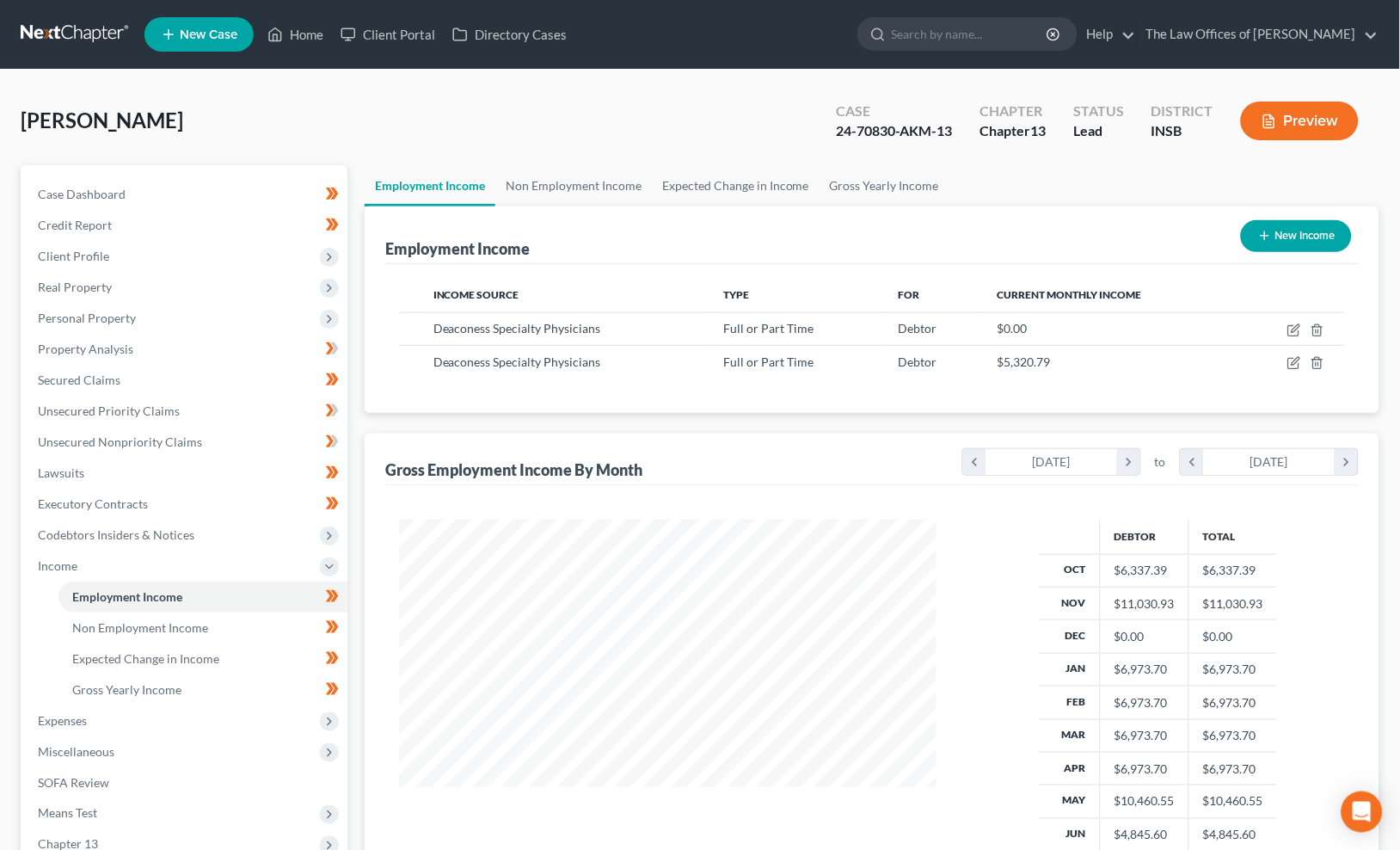
click at [60, 44] on link at bounding box center [75, 34] width 110 height 31
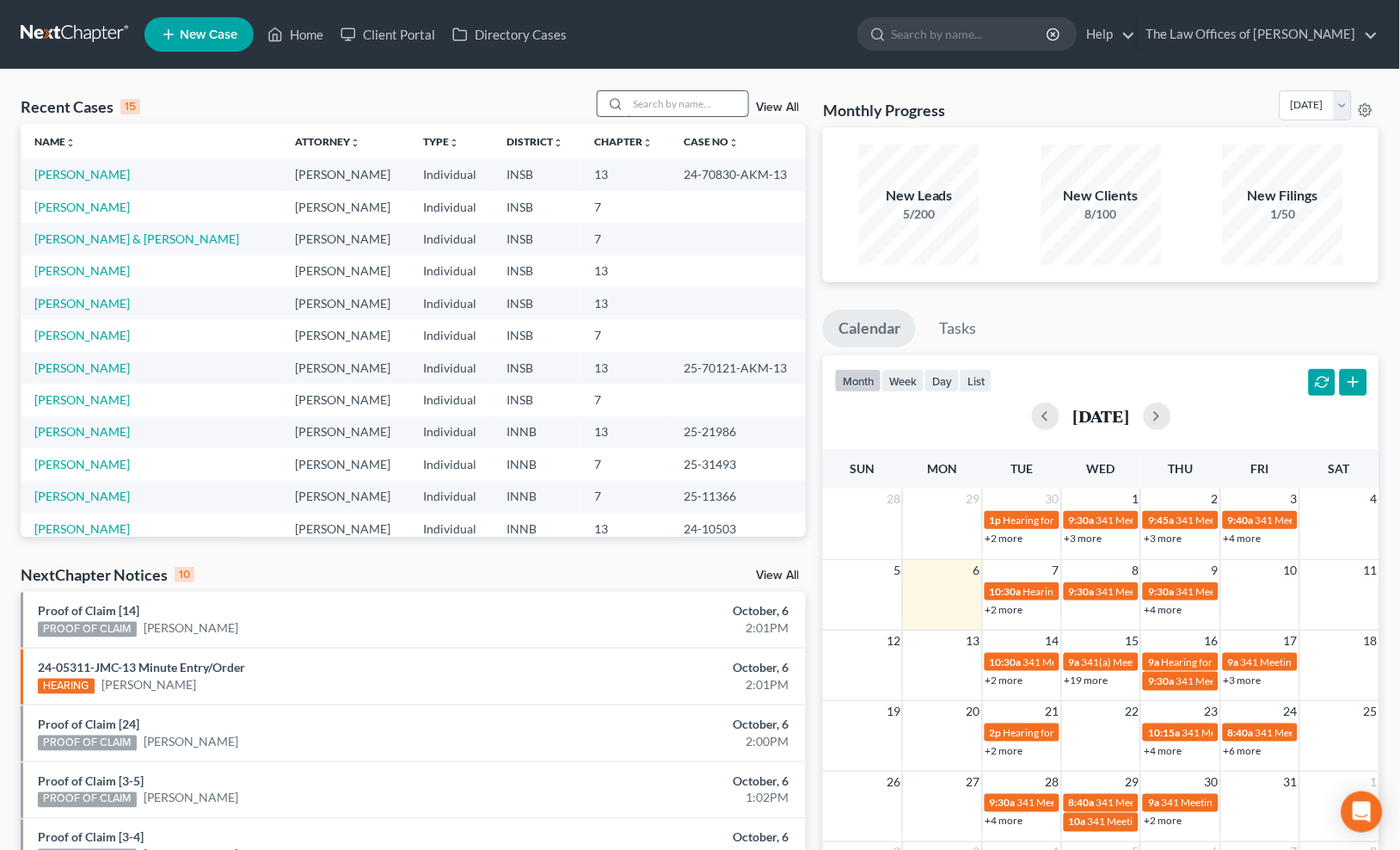
click at [652, 104] on input "search" at bounding box center [688, 104] width 120 height 25
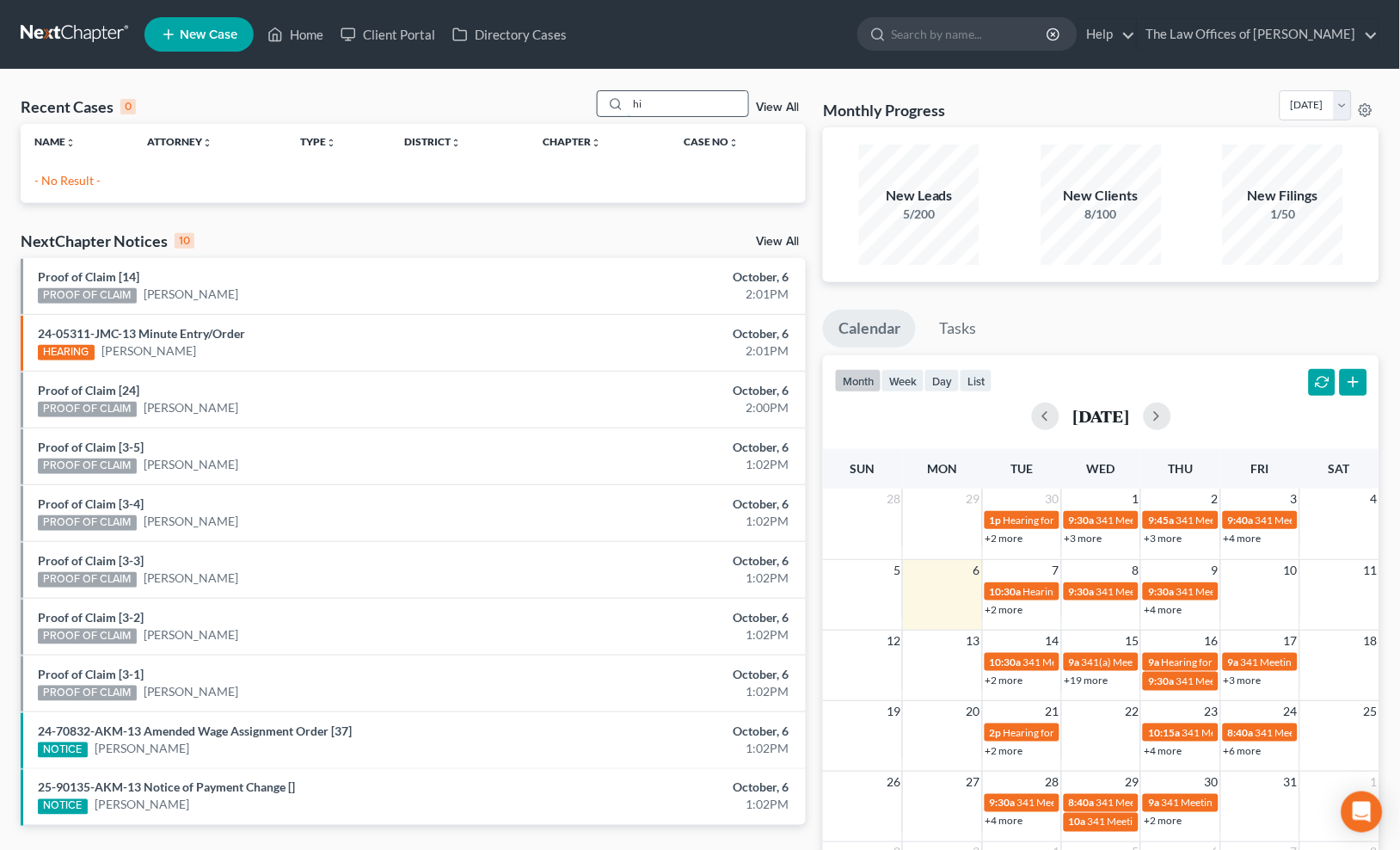
type input "h"
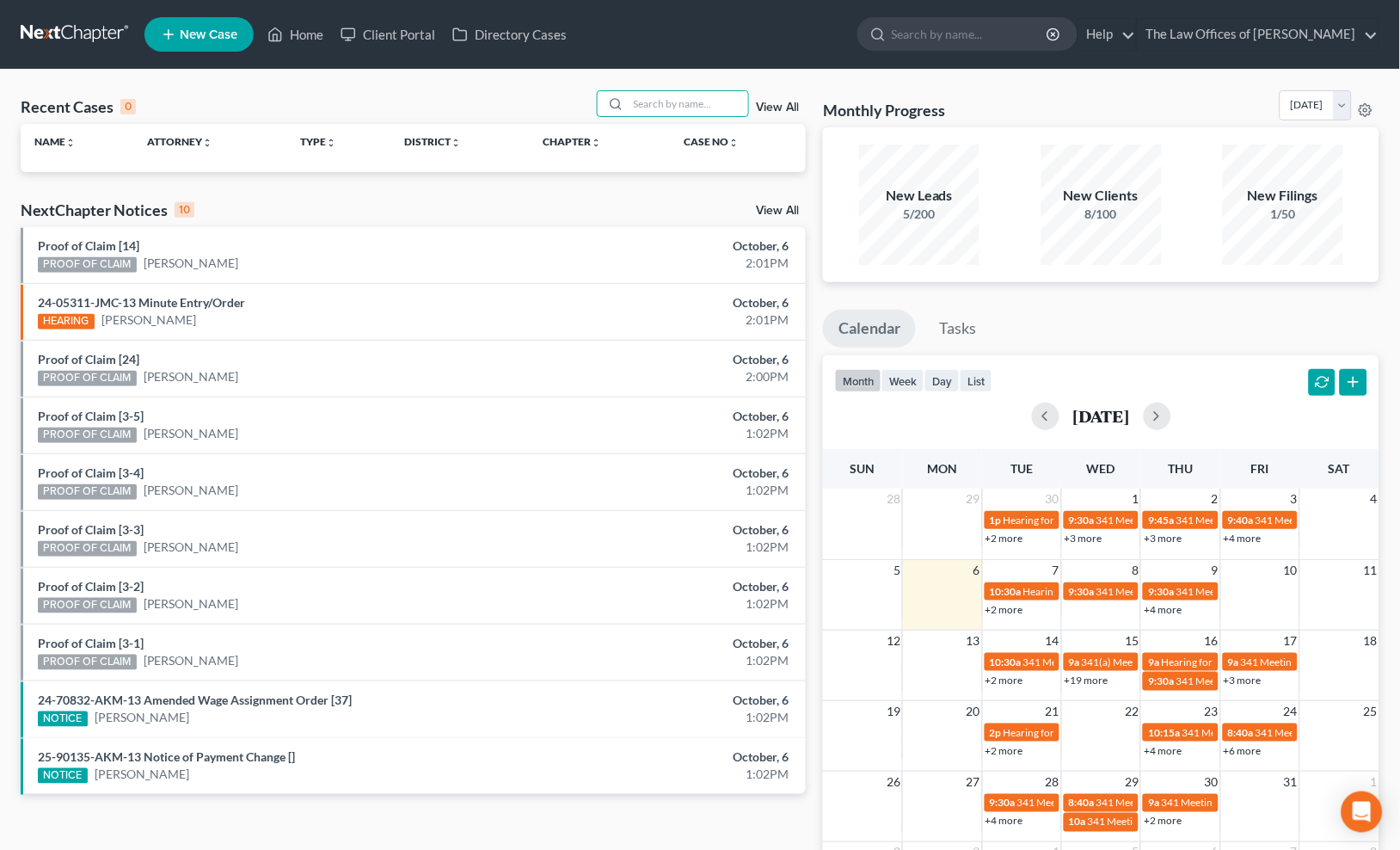
click at [215, 35] on span "New Case" at bounding box center [208, 35] width 58 height 13
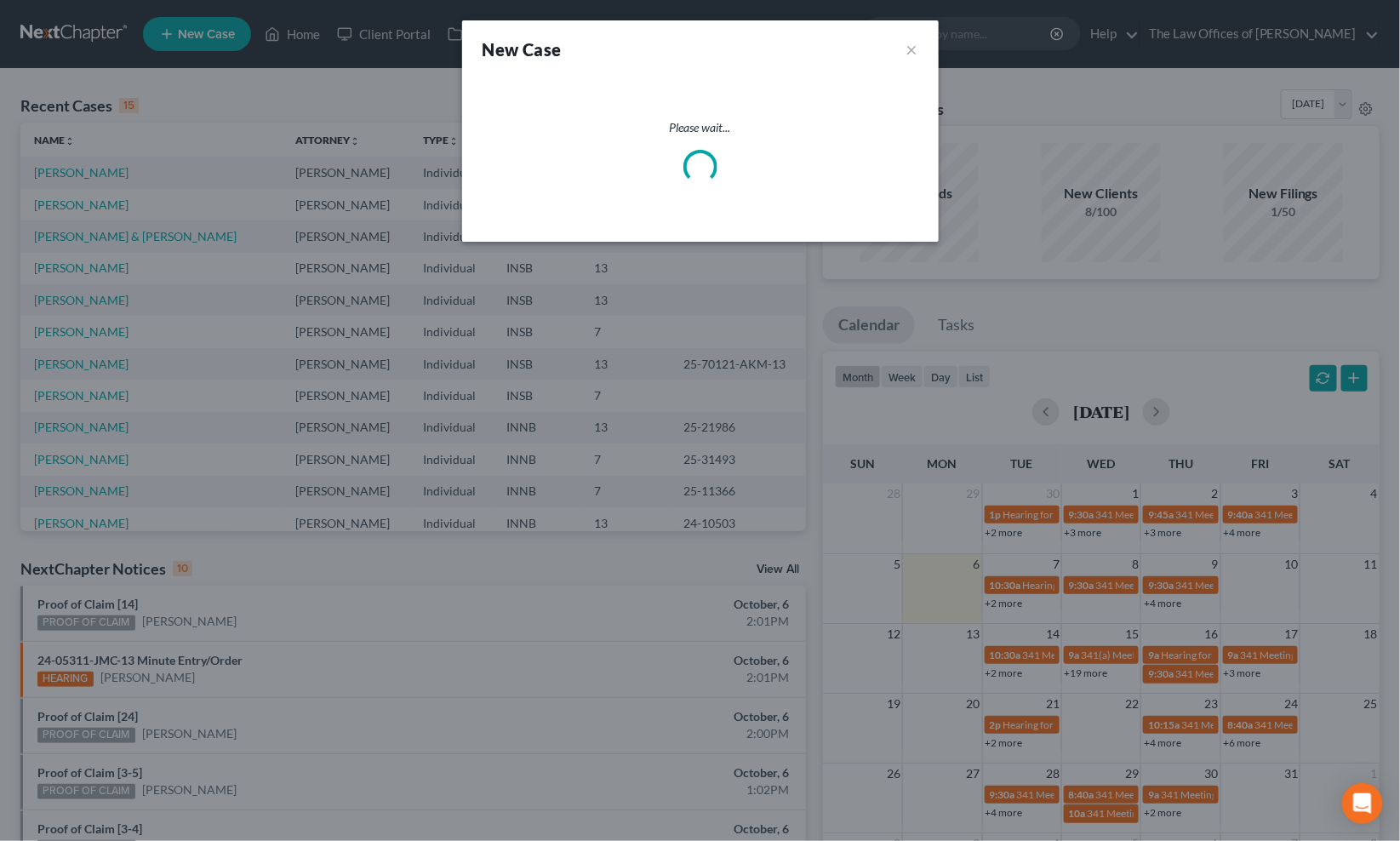
select select "28"
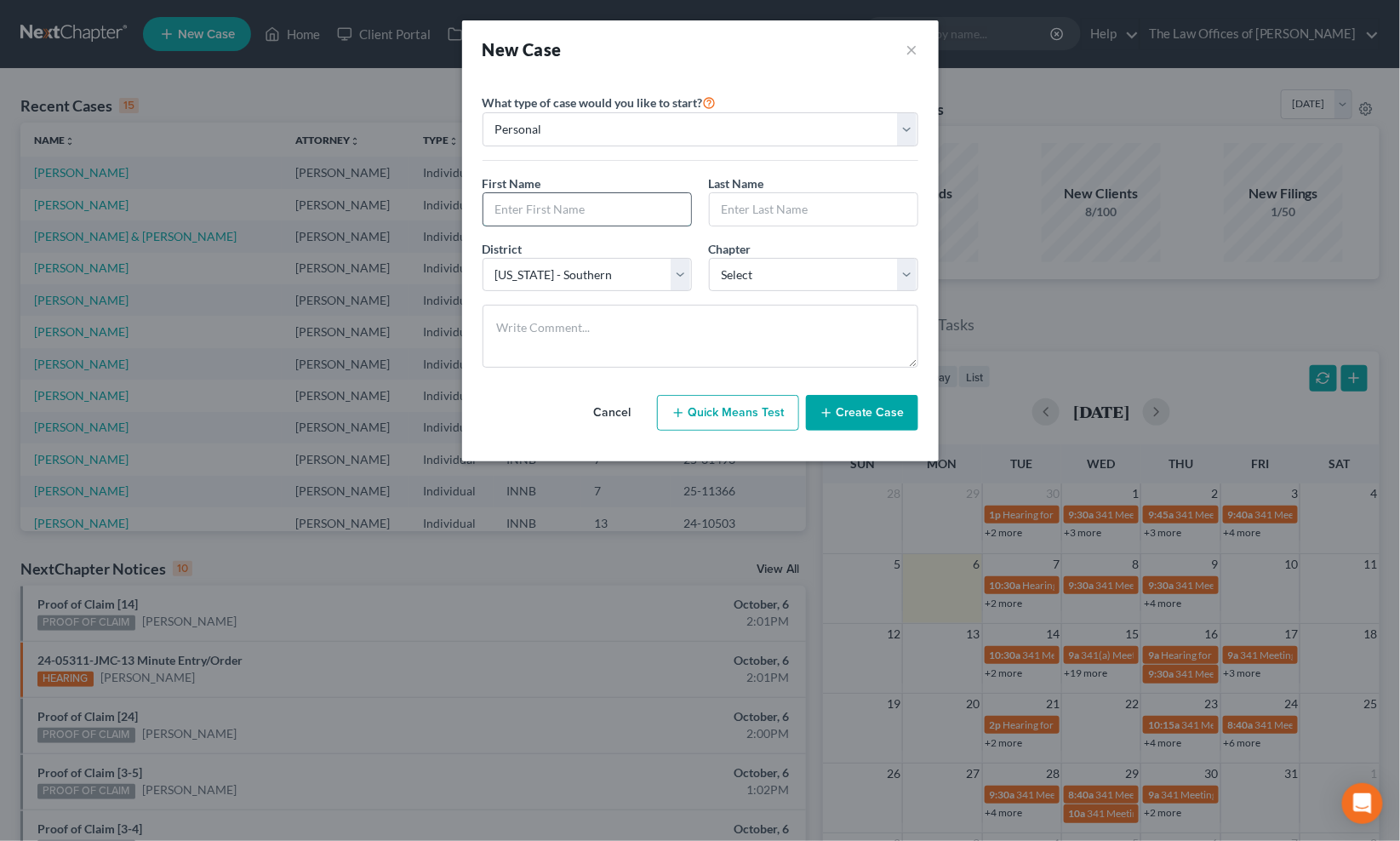
click at [554, 206] on input "text" at bounding box center [587, 209] width 208 height 32
type input "Sara"
type input "Hilderbrandt"
click at [727, 279] on select "Select 7 11 12 13" at bounding box center [813, 274] width 209 height 34
select select "0"
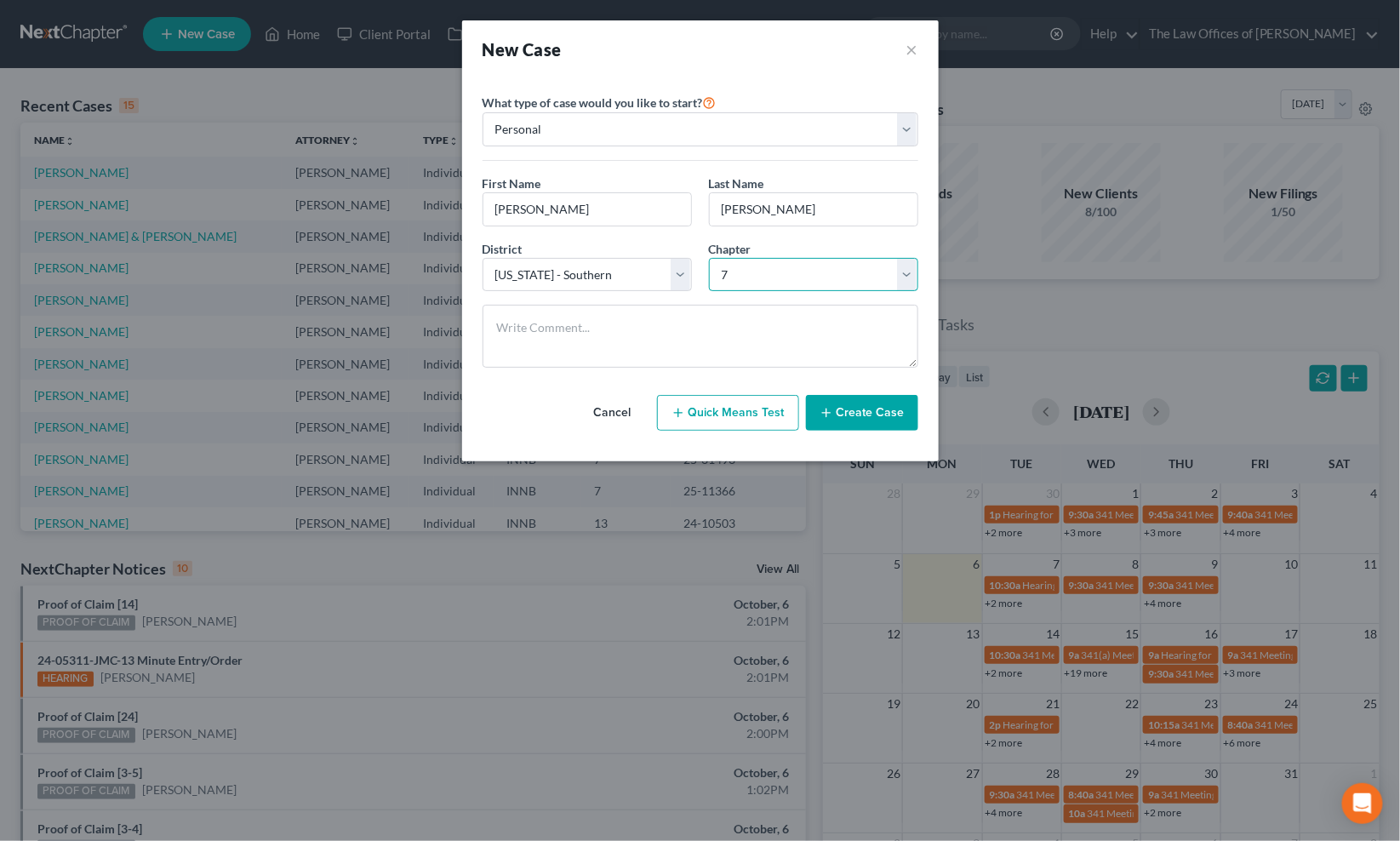
click at [708, 258] on select "Select 7 11 12 13" at bounding box center [813, 274] width 209 height 34
click at [851, 421] on button "Create Case" at bounding box center [862, 413] width 112 height 36
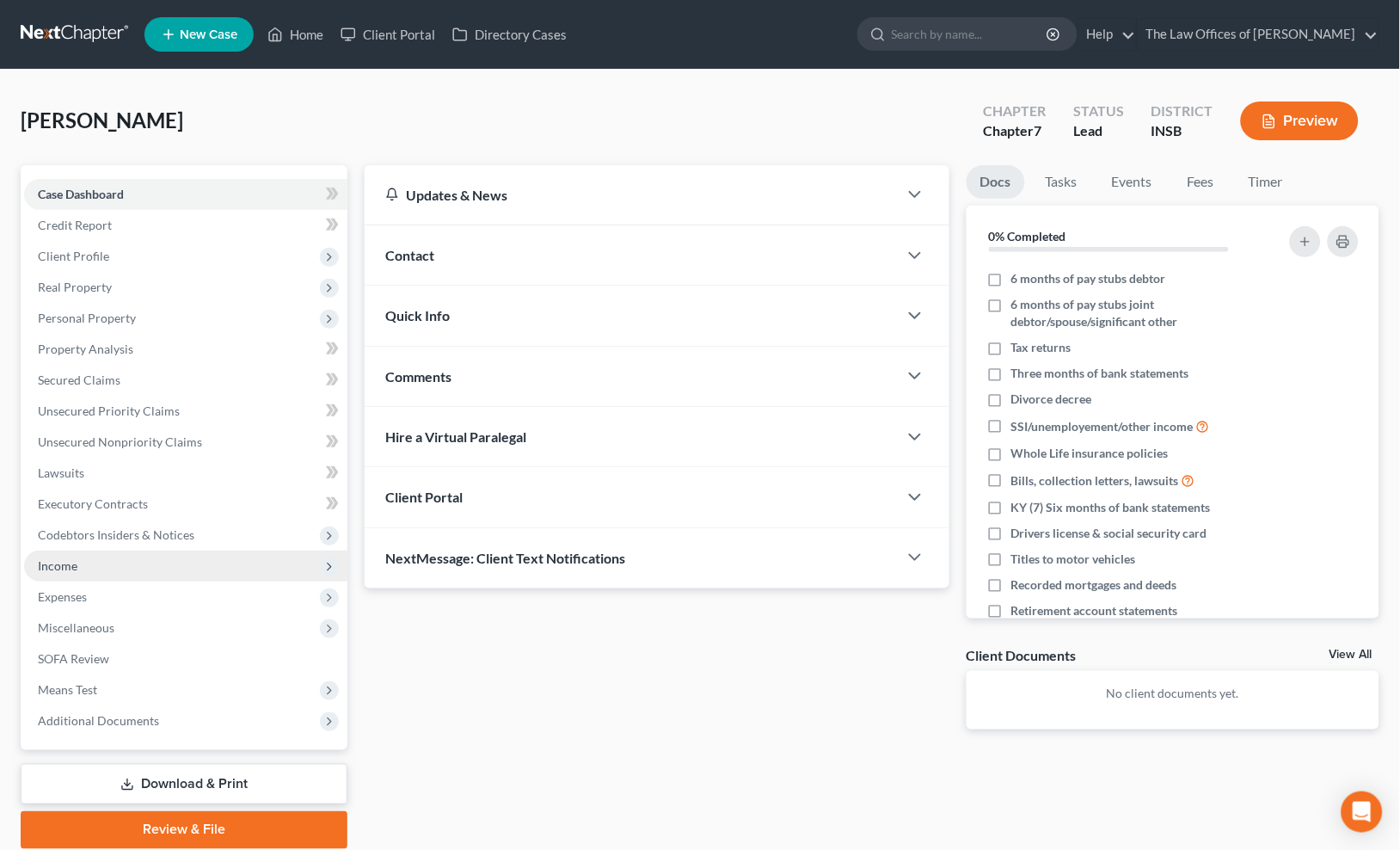
click at [88, 560] on span "Income" at bounding box center [185, 566] width 323 height 31
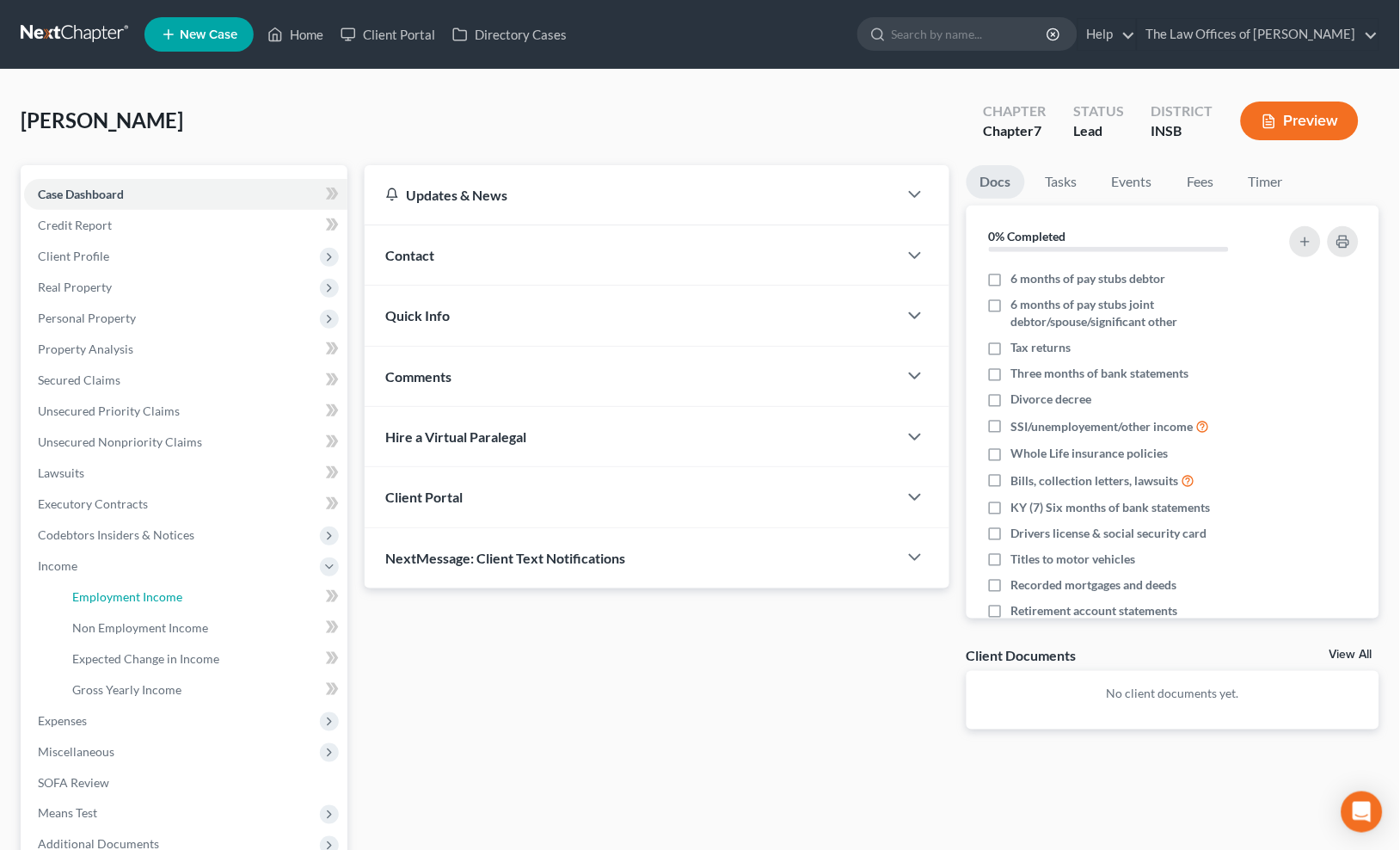
drag, startPoint x: 130, startPoint y: 591, endPoint x: 20, endPoint y: 472, distance: 162.1
click at [129, 591] on span "Employment Income" at bounding box center [127, 597] width 110 height 15
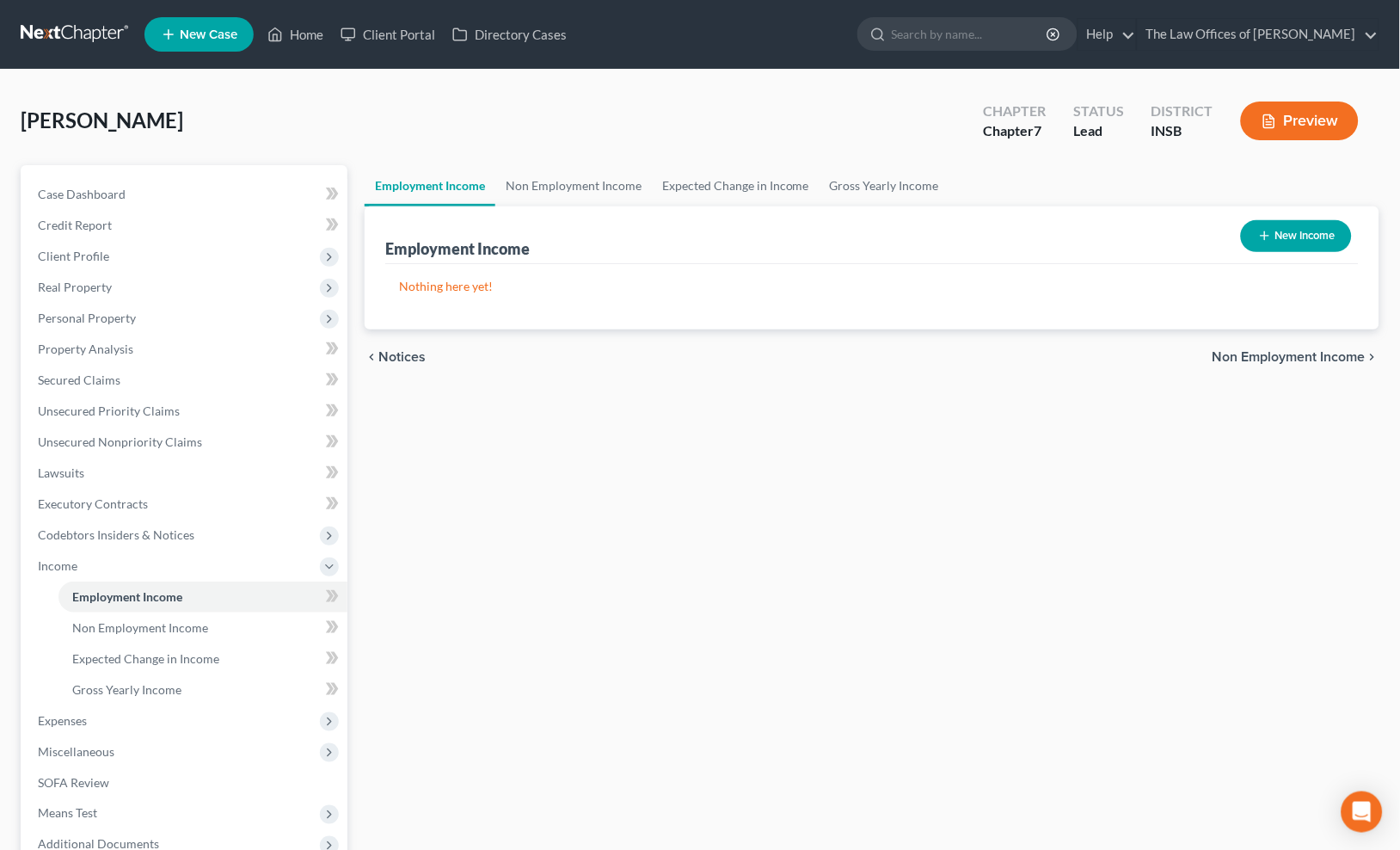
click at [1299, 238] on button "New Income" at bounding box center [1296, 236] width 111 height 32
select select "0"
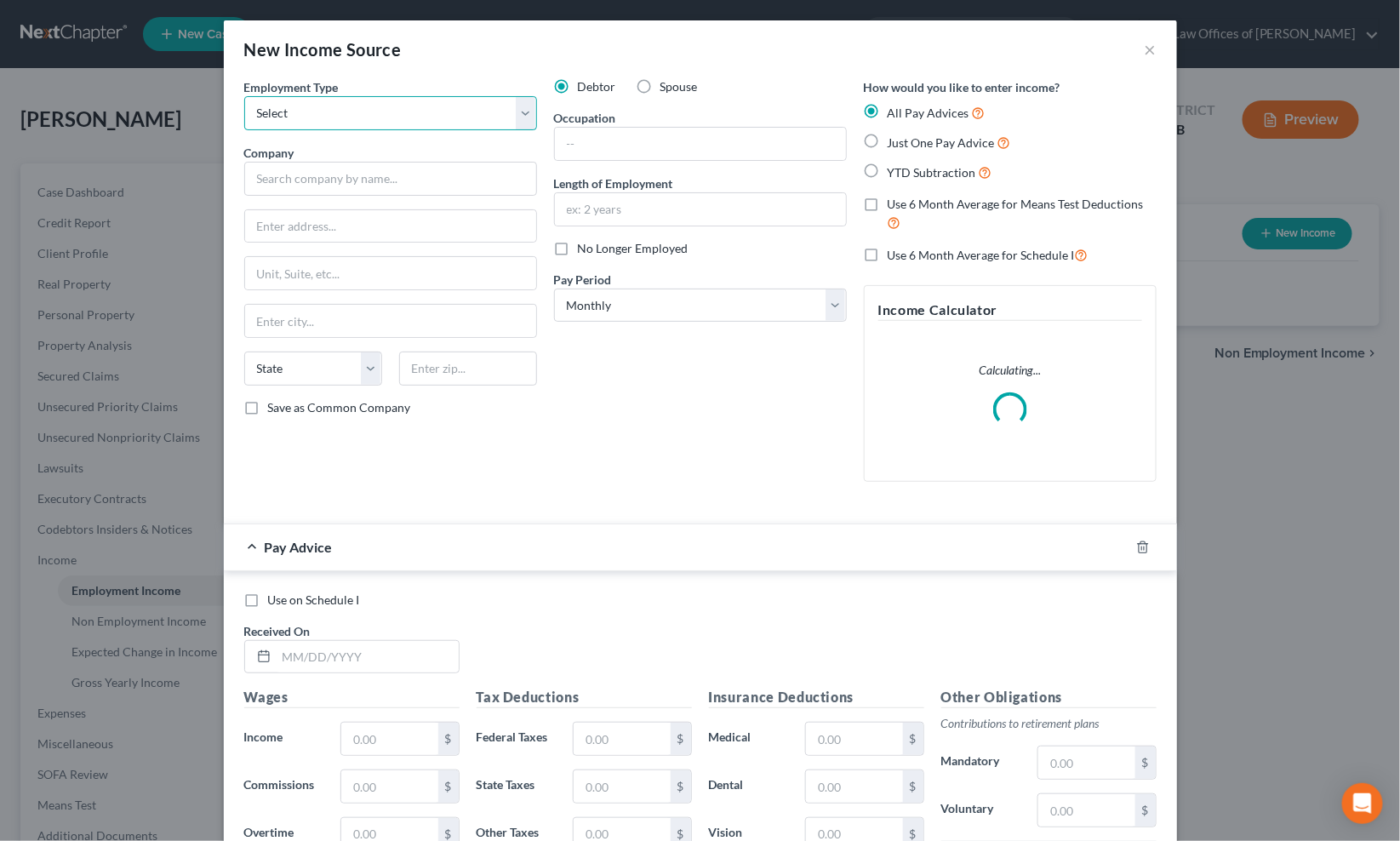
click at [261, 117] on select "Select Full or Part Time Employment Self Employment" at bounding box center [390, 113] width 292 height 34
select select "0"
click at [244, 96] on select "Select Full or Part Time Employment Self Employment" at bounding box center [390, 113] width 292 height 34
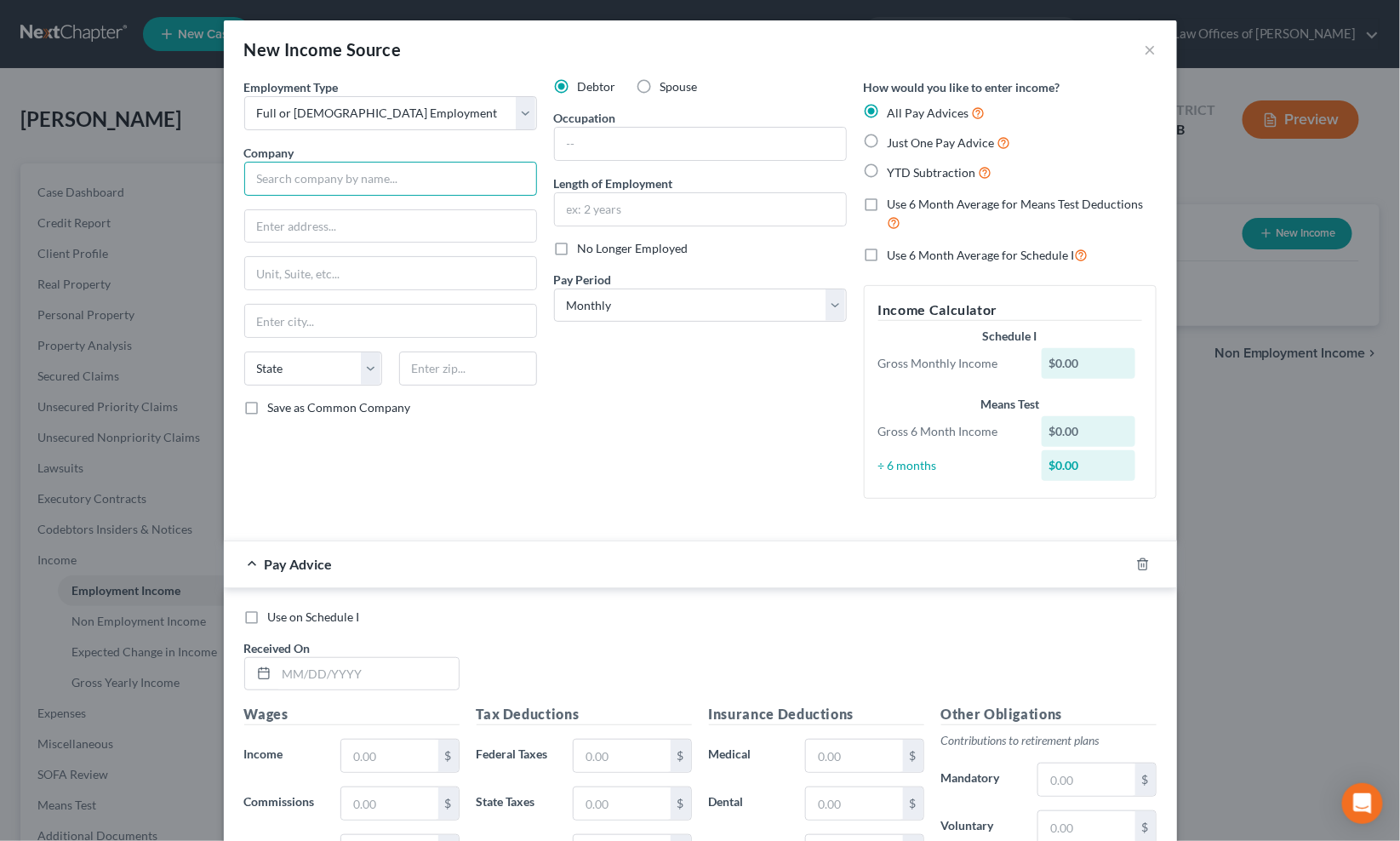
click at [317, 183] on input "text" at bounding box center [390, 179] width 292 height 34
type input "[GEOGRAPHIC_DATA]"
click at [619, 307] on select "Select Monthly Twice Monthly Every Other Week Weekly" at bounding box center [700, 305] width 292 height 34
select select "3"
click at [554, 288] on select "Select Monthly Twice Monthly Every Other Week Weekly" at bounding box center [700, 305] width 292 height 34
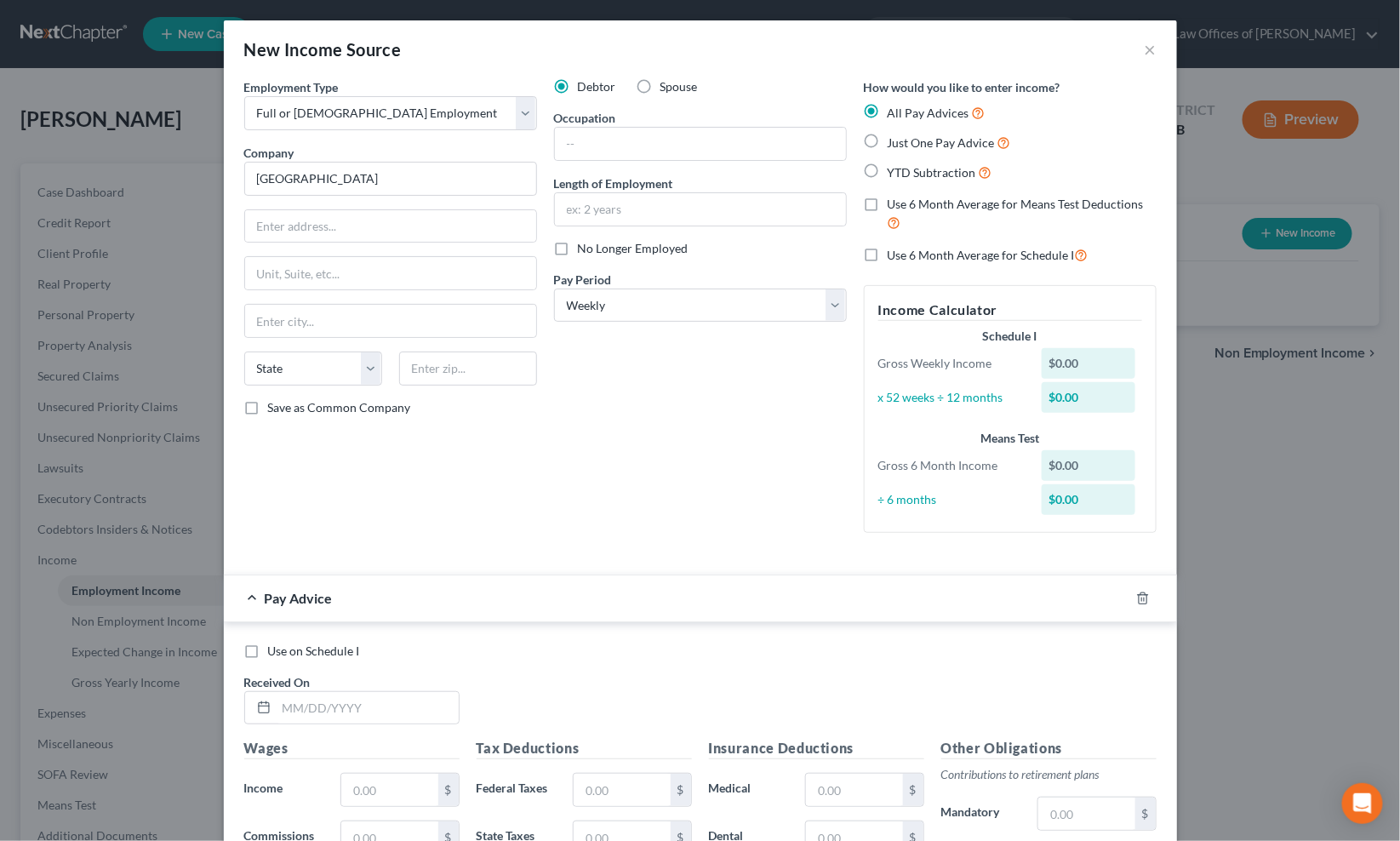
scroll to position [386, 0]
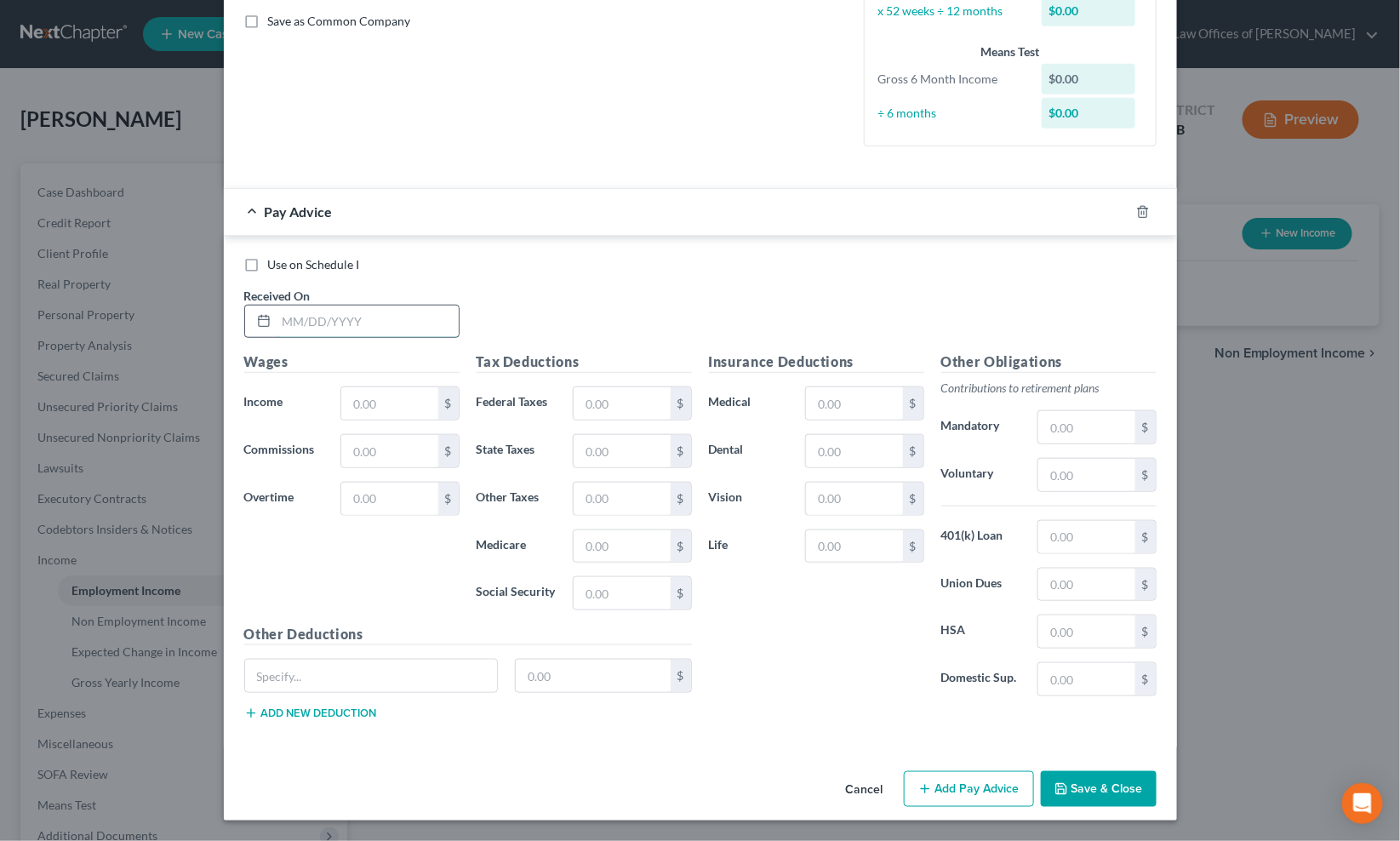
click at [301, 326] on input "text" at bounding box center [368, 322] width 182 height 32
type input "4/4/25"
type input "931.73"
type input "57.77"
click at [633, 405] on input "text" at bounding box center [622, 403] width 96 height 32
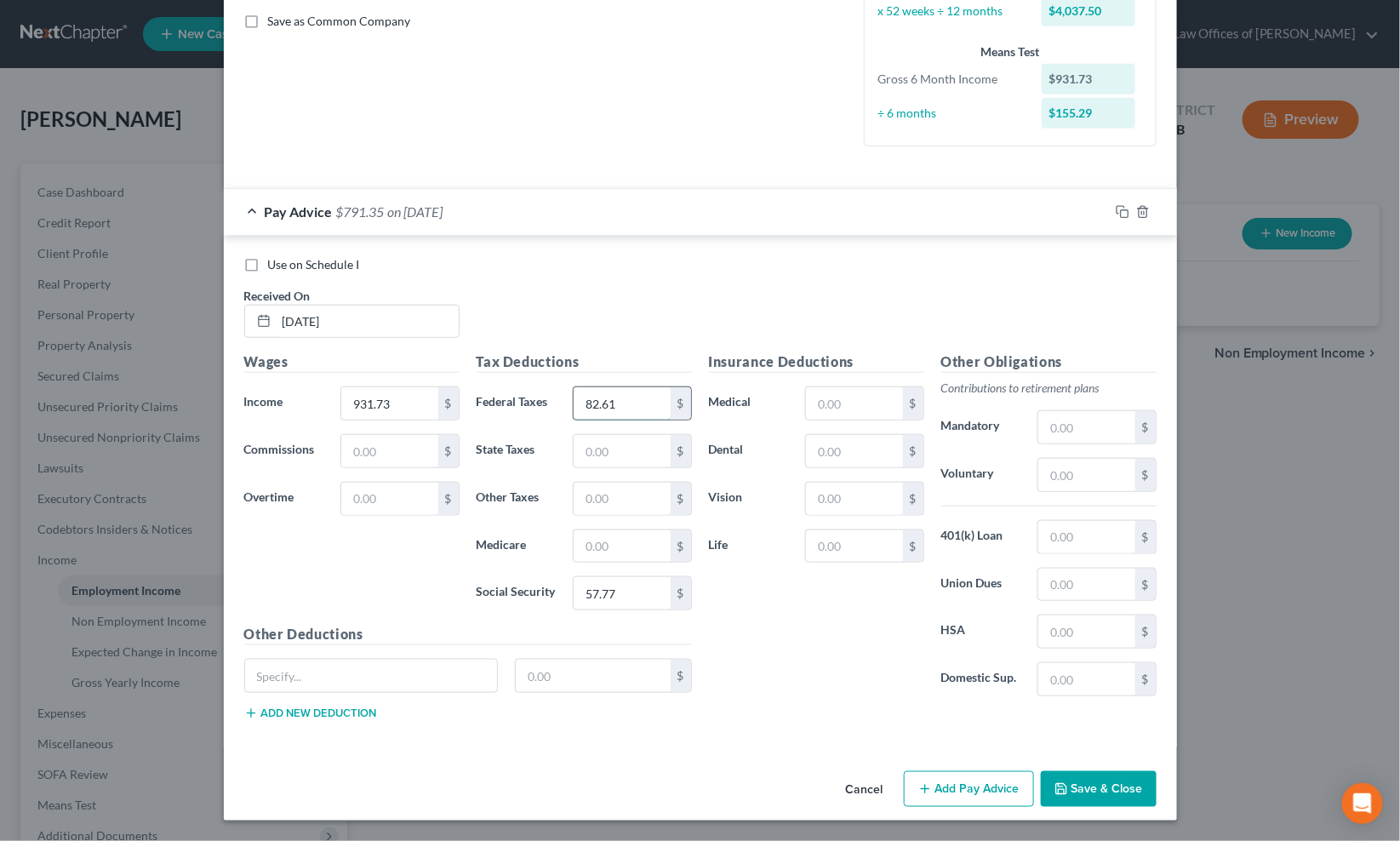
type input "82.61"
type input "28.42"
type input "11.65"
type input "13.51"
click at [503, 600] on label "Social Security" at bounding box center [516, 593] width 97 height 34
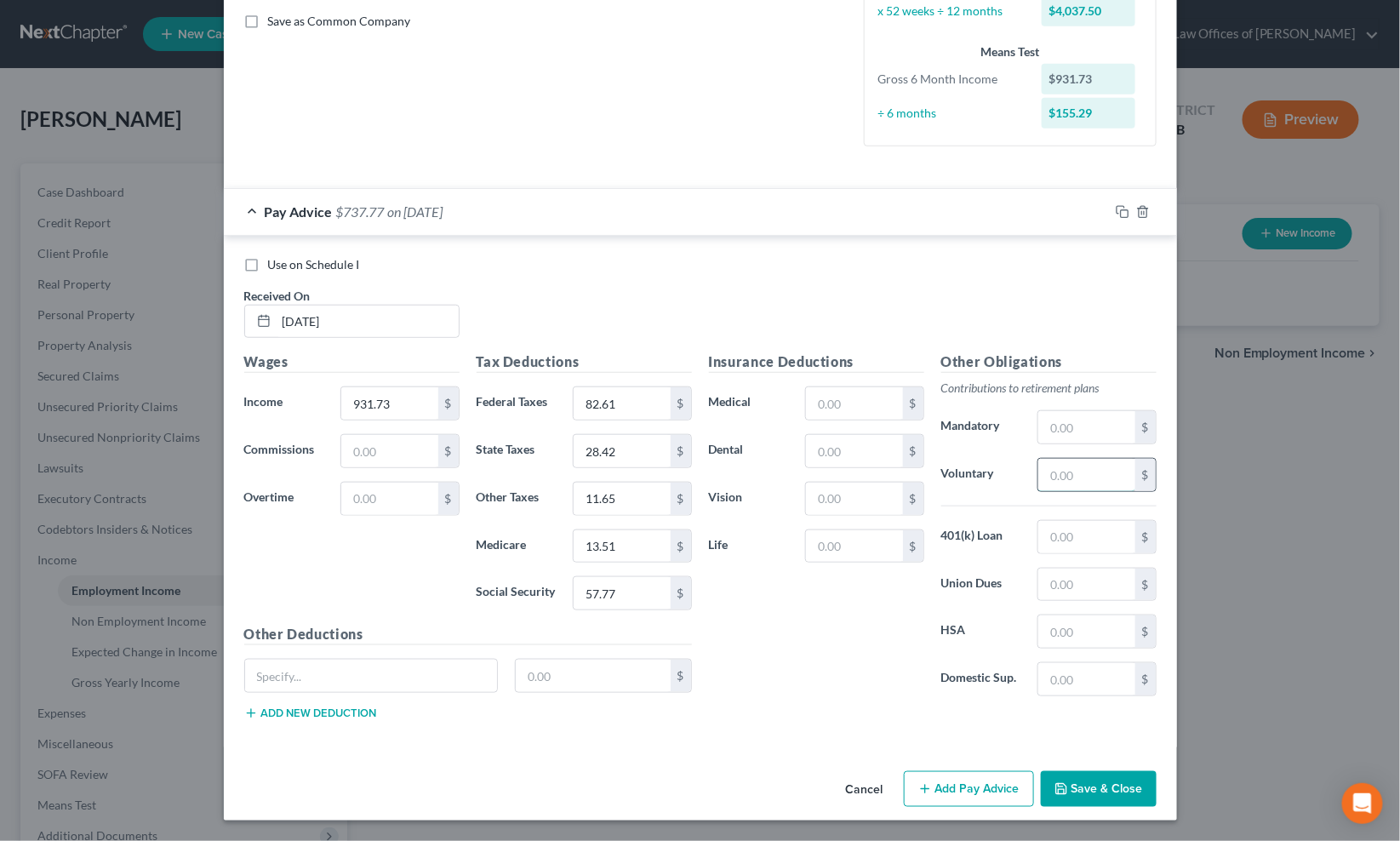
click at [1100, 475] on input "text" at bounding box center [1087, 475] width 96 height 32
type input "9.23"
click at [1038, 583] on input "text" at bounding box center [1087, 584] width 96 height 32
type input "14.25"
click at [552, 675] on input "text" at bounding box center [593, 675] width 155 height 32
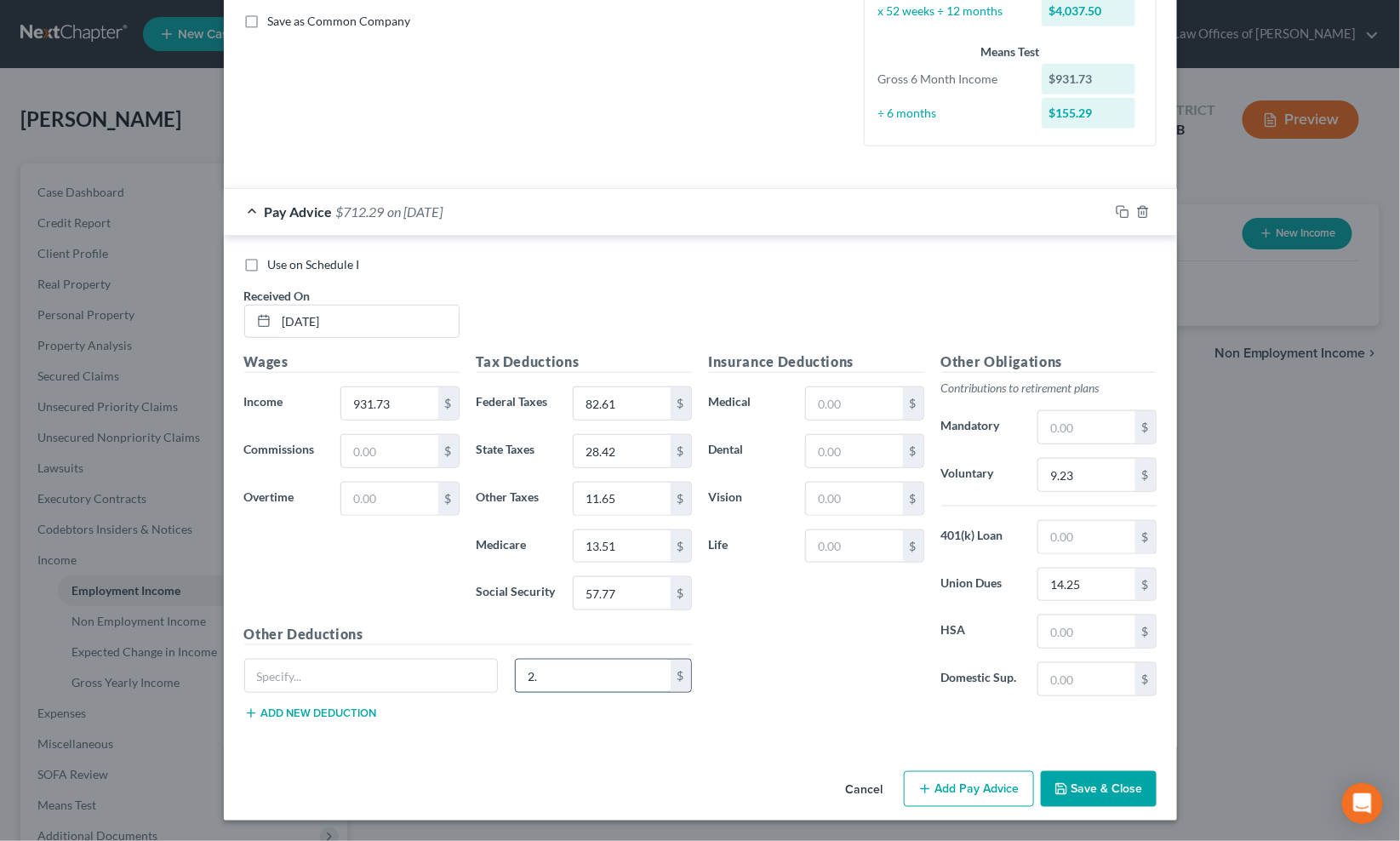
type input "2"
click at [1084, 479] on input "9.23" at bounding box center [1087, 475] width 96 height 32
type input "9.32"
click at [1115, 210] on icon "button" at bounding box center [1122, 212] width 14 height 14
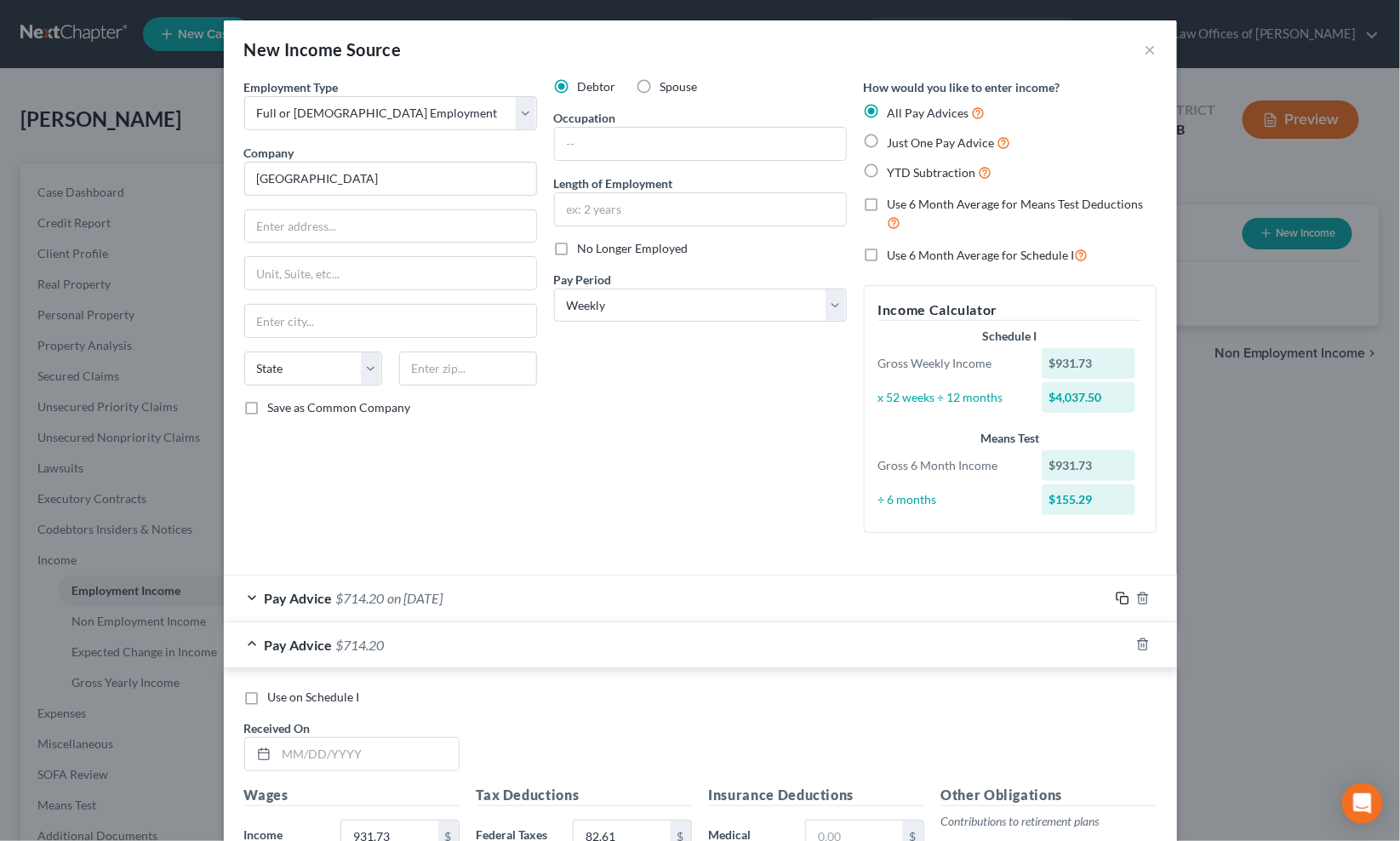
scroll to position [63, 0]
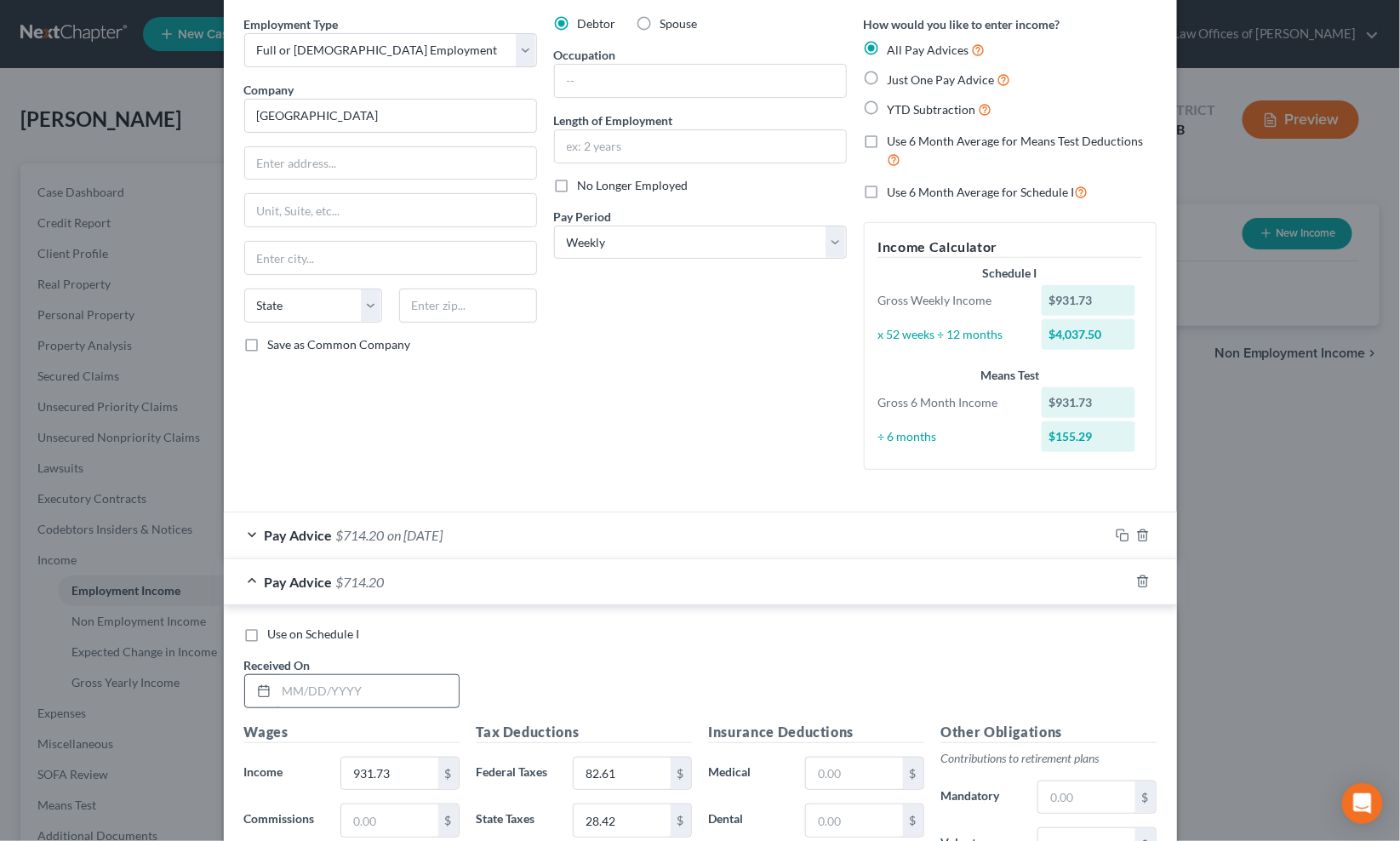
click at [335, 685] on input "text" at bounding box center [368, 691] width 182 height 32
type input "4/11/25"
click at [1115, 584] on icon "button" at bounding box center [1122, 582] width 14 height 14
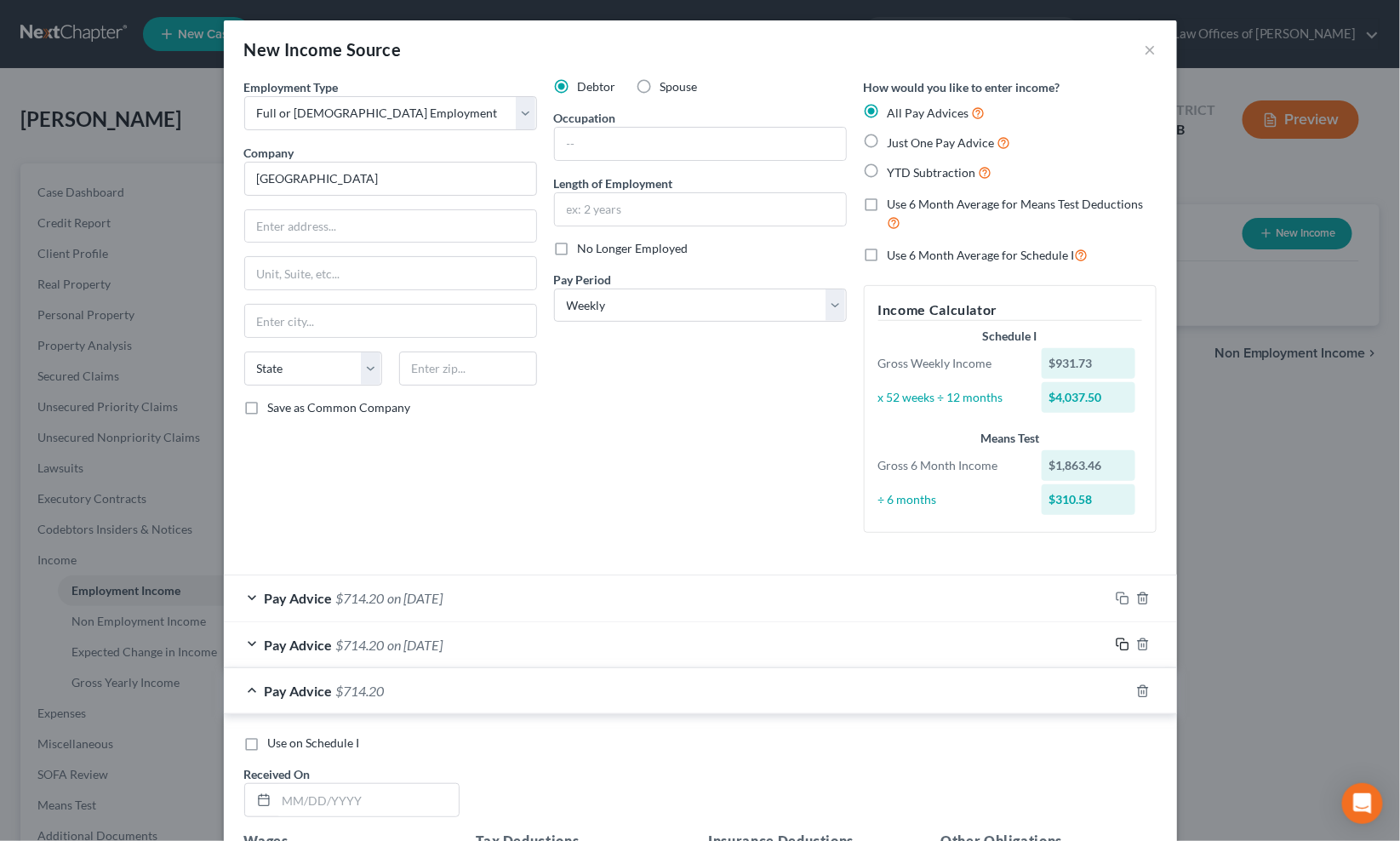
scroll to position [252, 0]
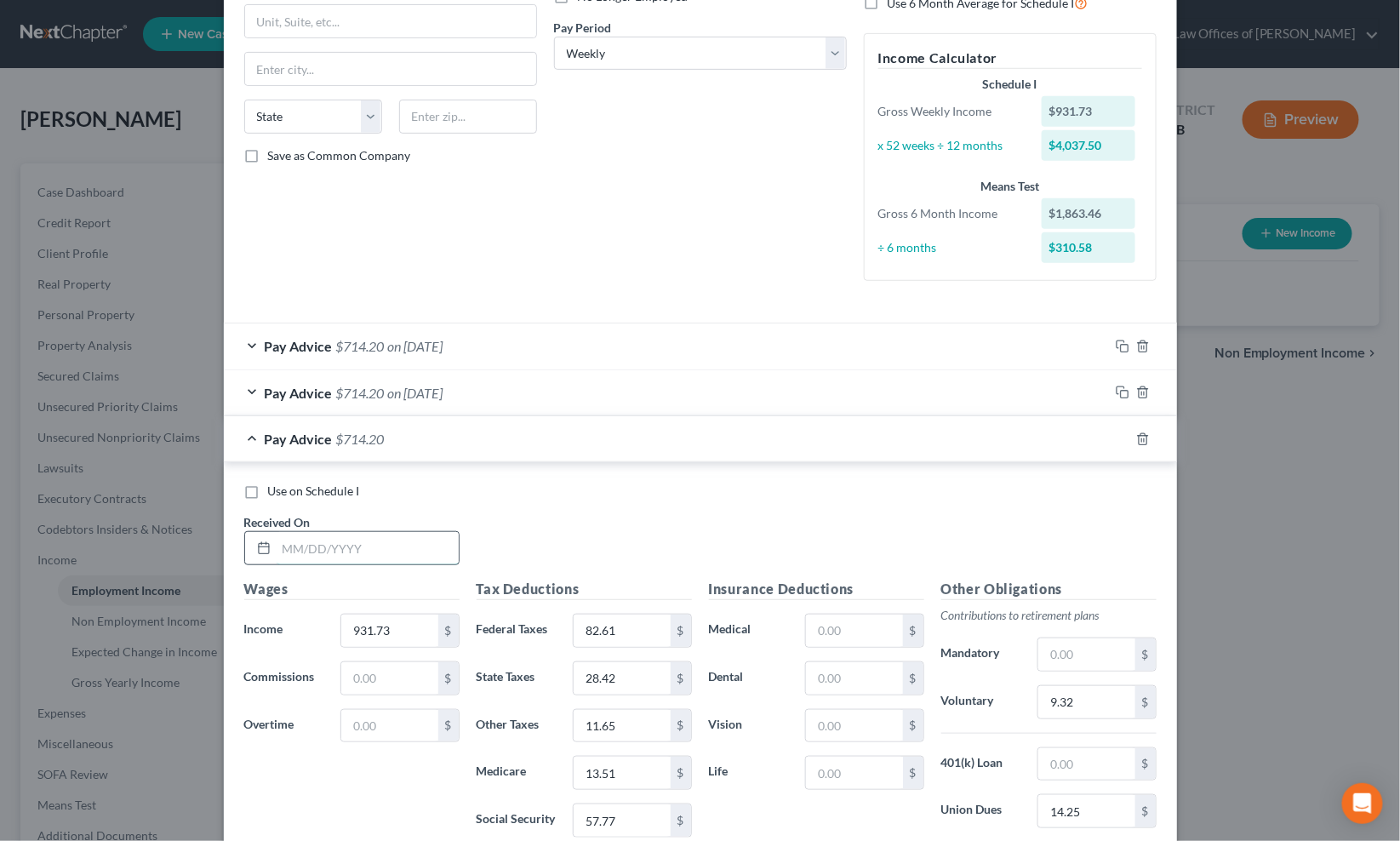
click at [387, 548] on input "text" at bounding box center [368, 548] width 182 height 32
type input "4/18/25"
click at [1115, 435] on icon "button" at bounding box center [1122, 440] width 14 height 14
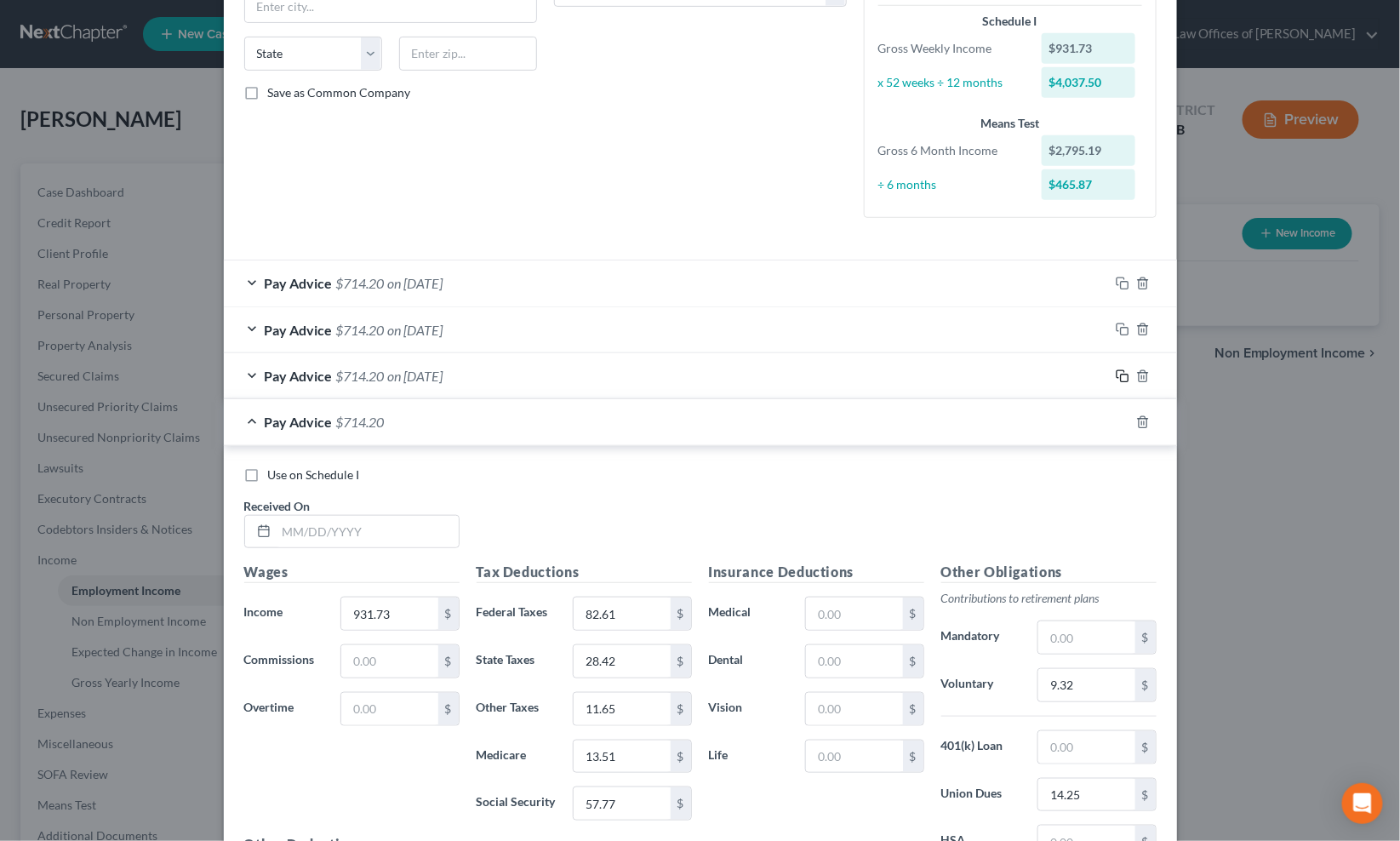
scroll to position [440, 0]
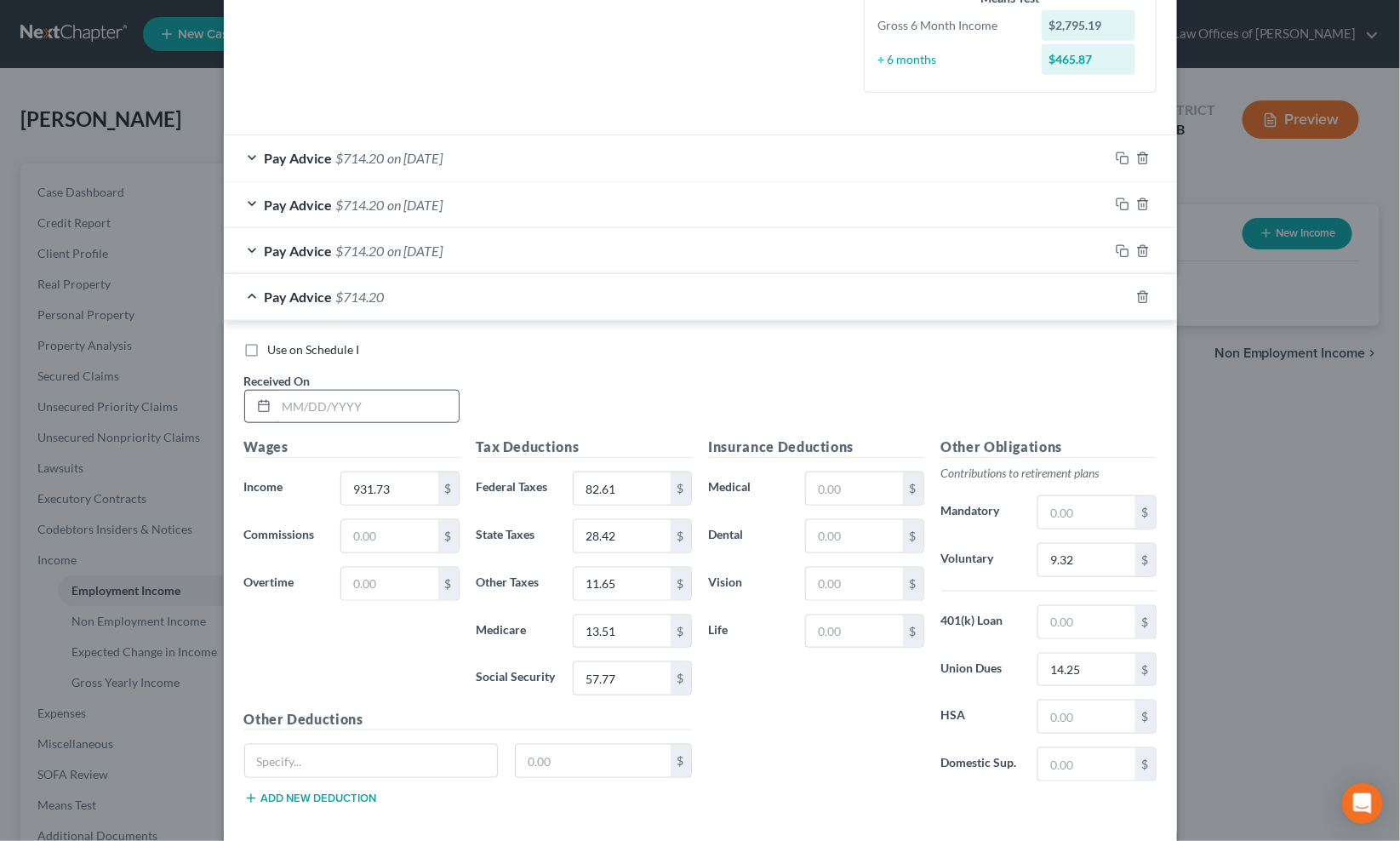
click at [357, 400] on input "text" at bounding box center [368, 406] width 182 height 32
type input "4/25/25"
click at [1115, 300] on icon "button" at bounding box center [1122, 297] width 14 height 14
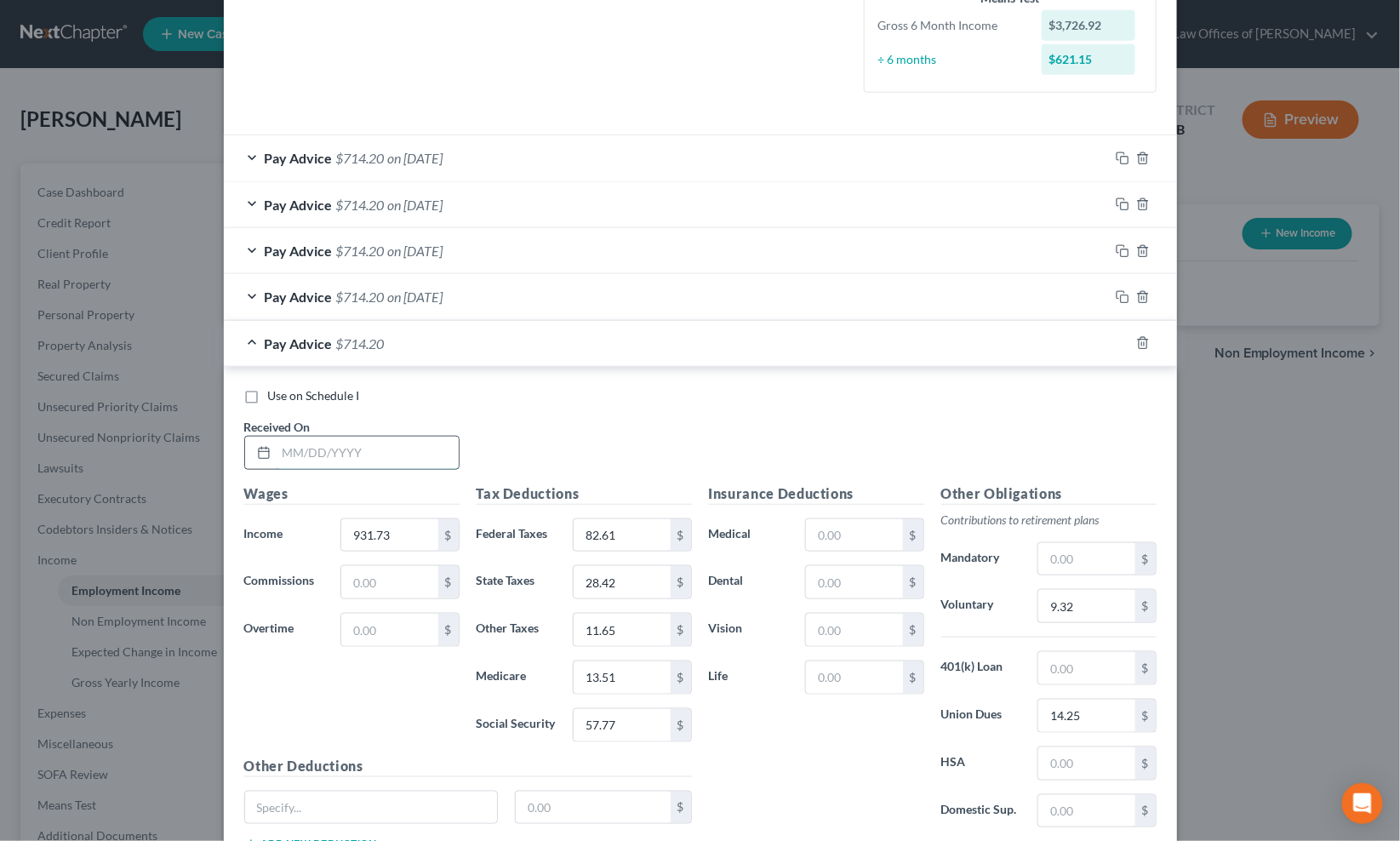
click at [378, 457] on input "text" at bounding box center [368, 453] width 182 height 32
type input "4"
type input "5/2/25"
click at [1115, 345] on icon "button" at bounding box center [1122, 343] width 14 height 14
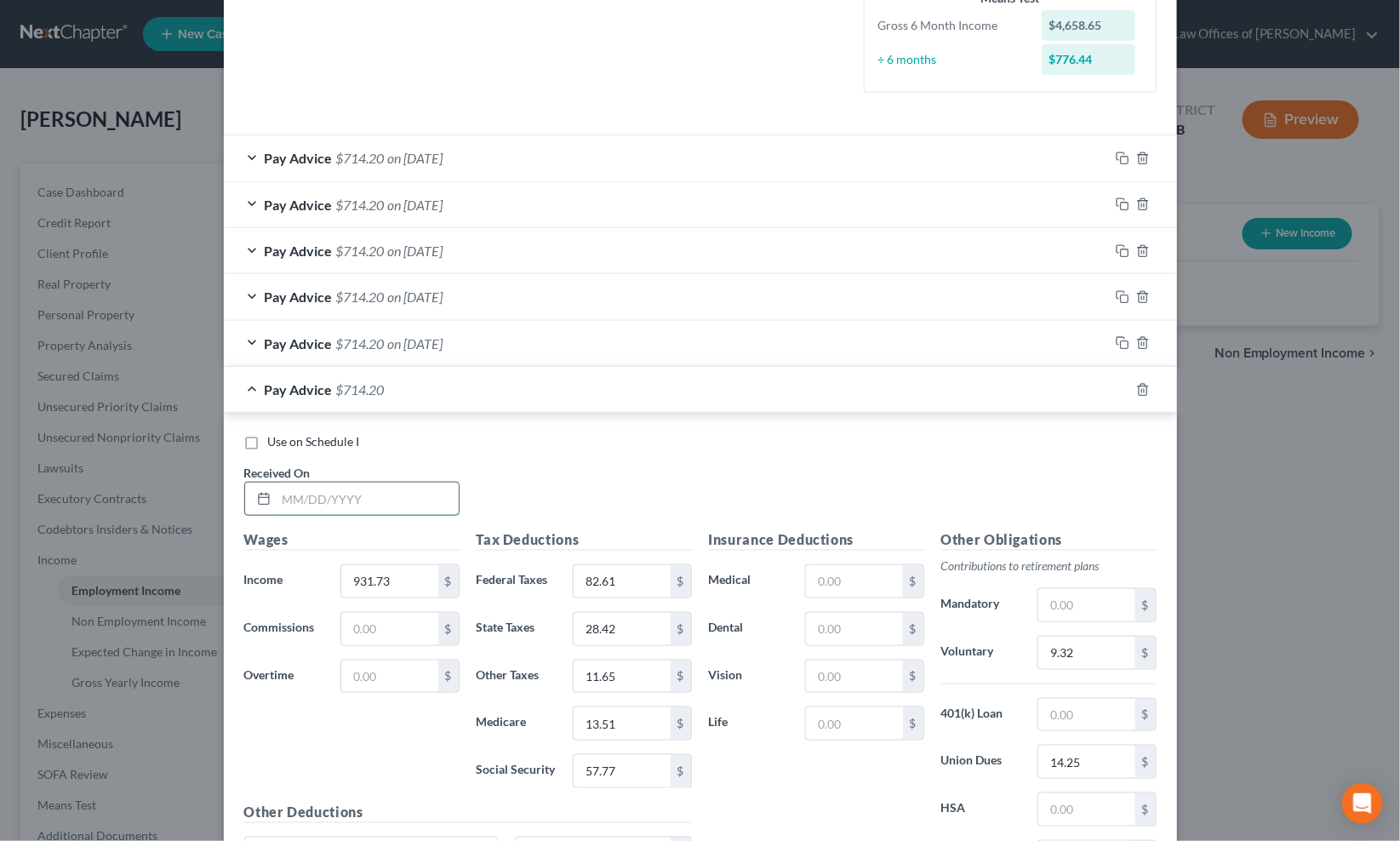
click at [320, 494] on input "text" at bounding box center [368, 498] width 182 height 32
type input "5/9/25"
click at [1121, 389] on rect "button" at bounding box center [1124, 392] width 8 height 8
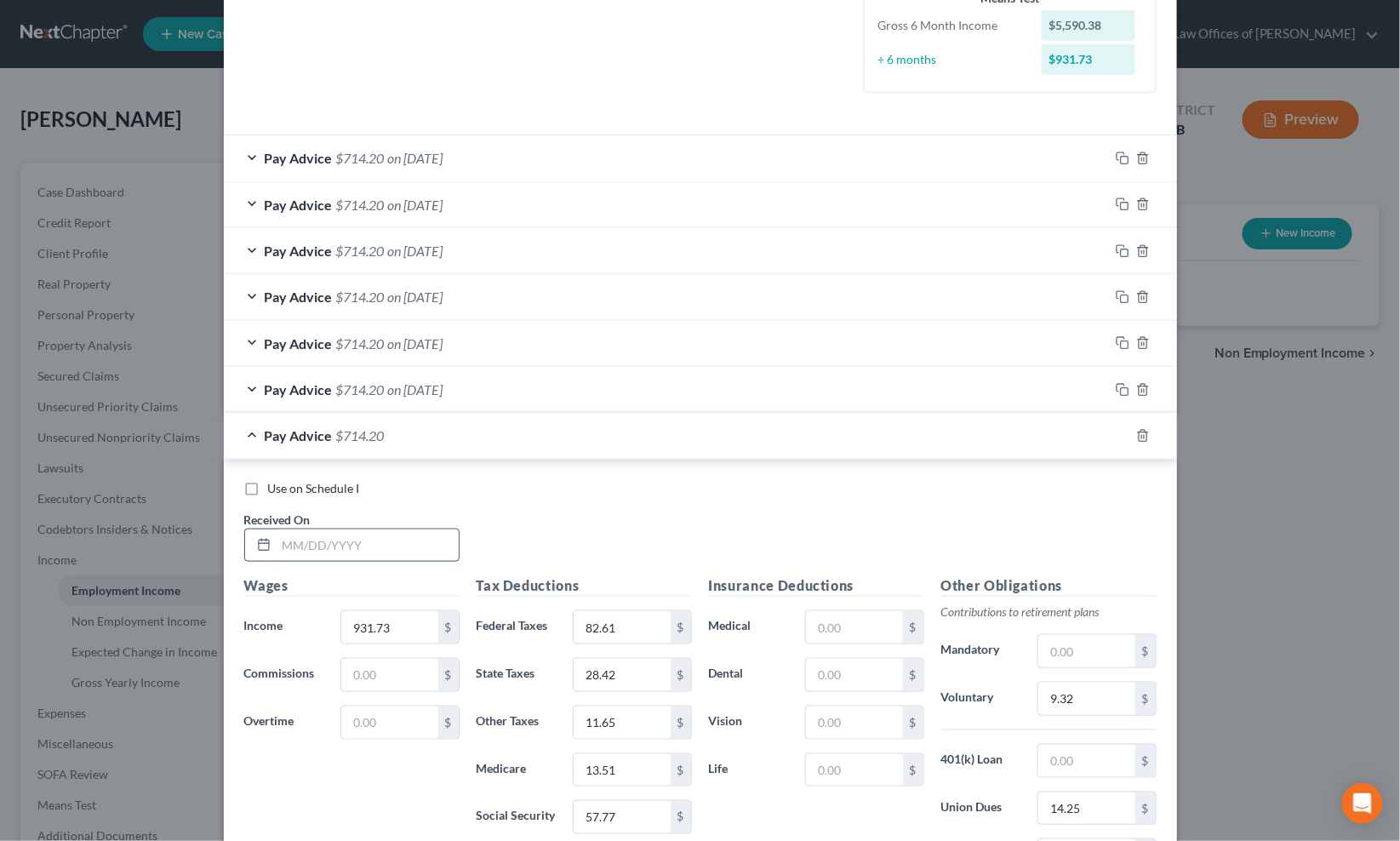
click at [299, 549] on input "text" at bounding box center [368, 545] width 182 height 32
type input "5/16/25"
click at [1115, 438] on icon "button" at bounding box center [1122, 436] width 14 height 14
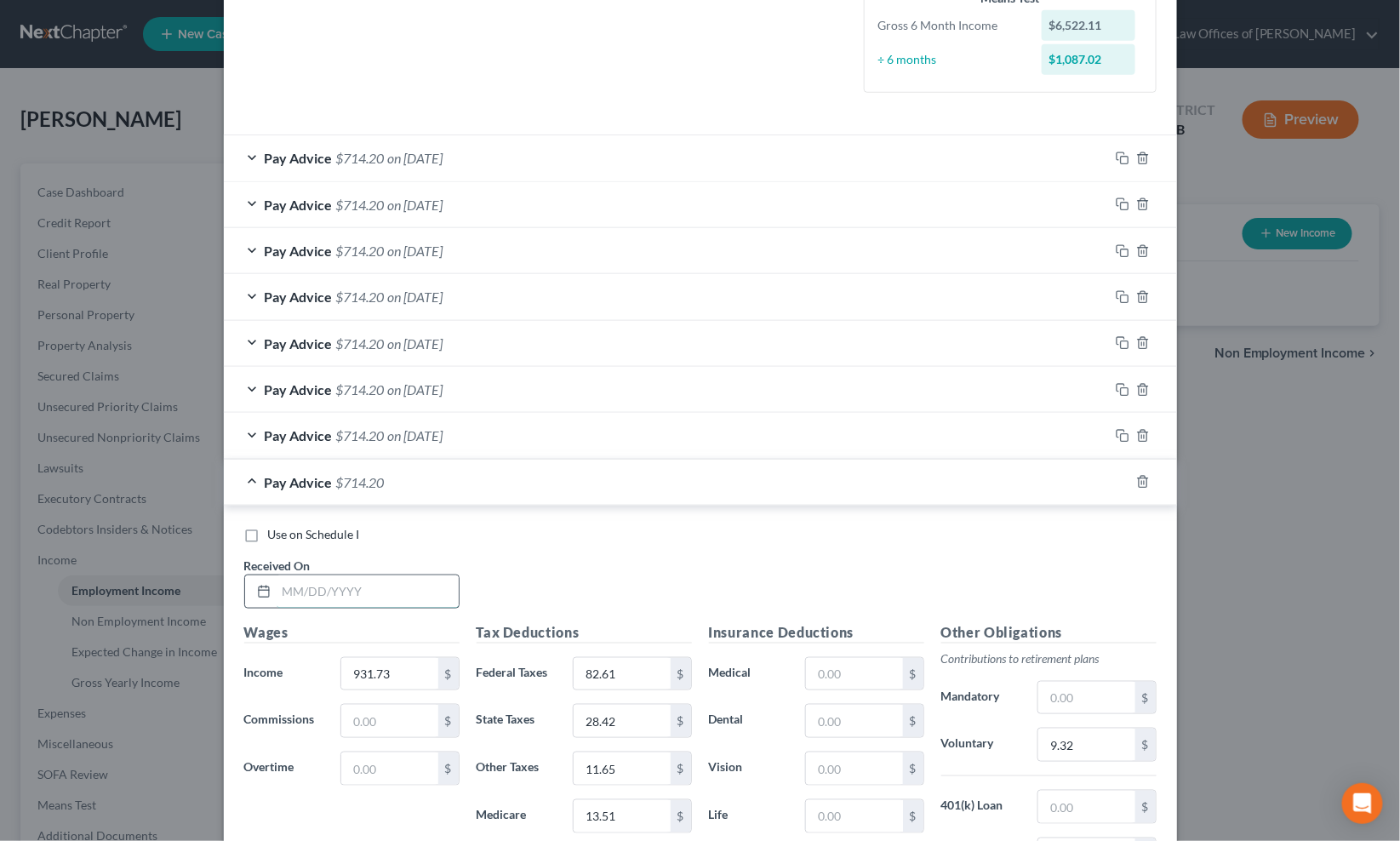
click at [277, 589] on input "text" at bounding box center [368, 591] width 182 height 32
type input "5/23/25"
click at [1121, 480] on rect "button" at bounding box center [1124, 484] width 8 height 8
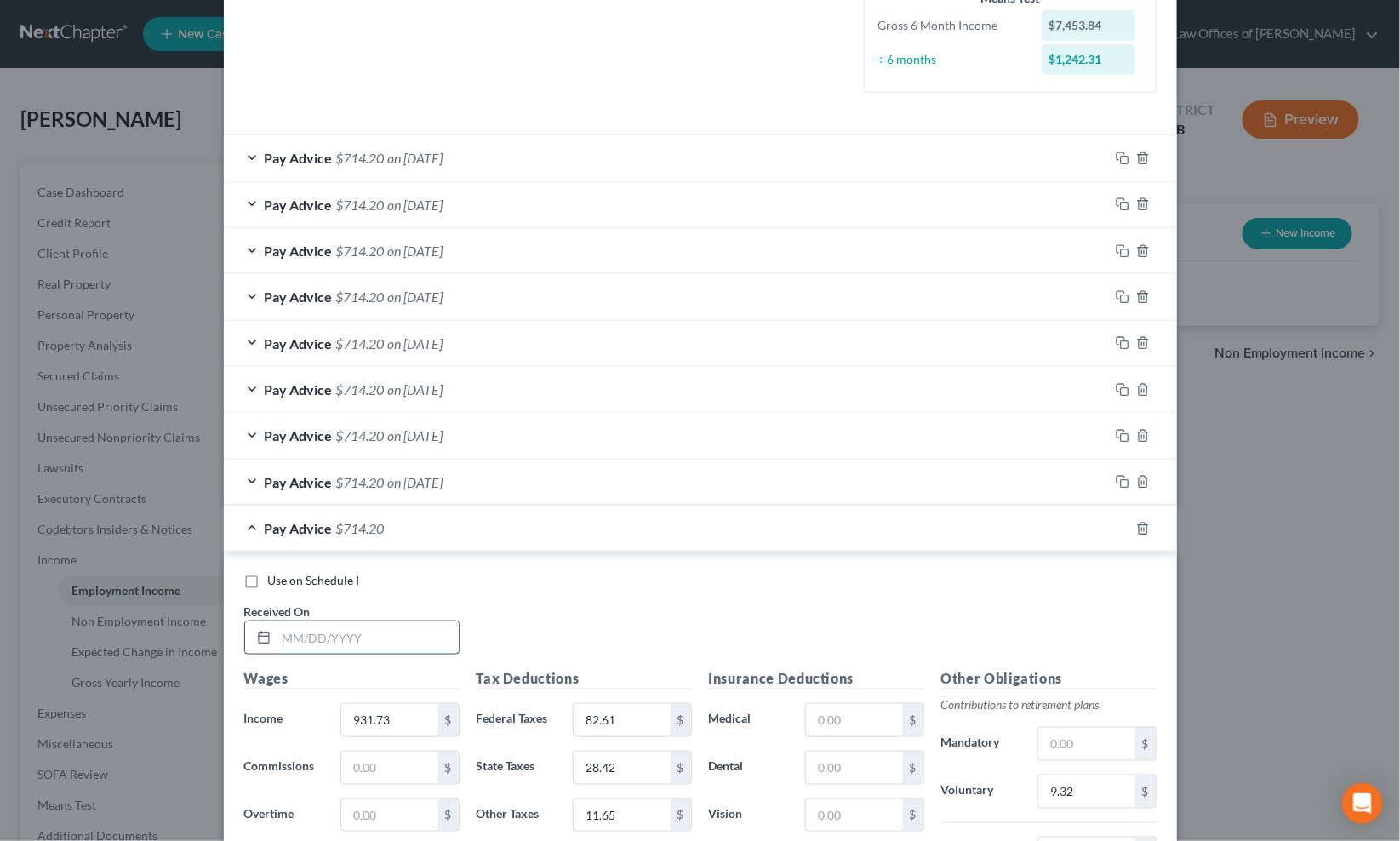
click at [281, 637] on input "text" at bounding box center [368, 637] width 182 height 32
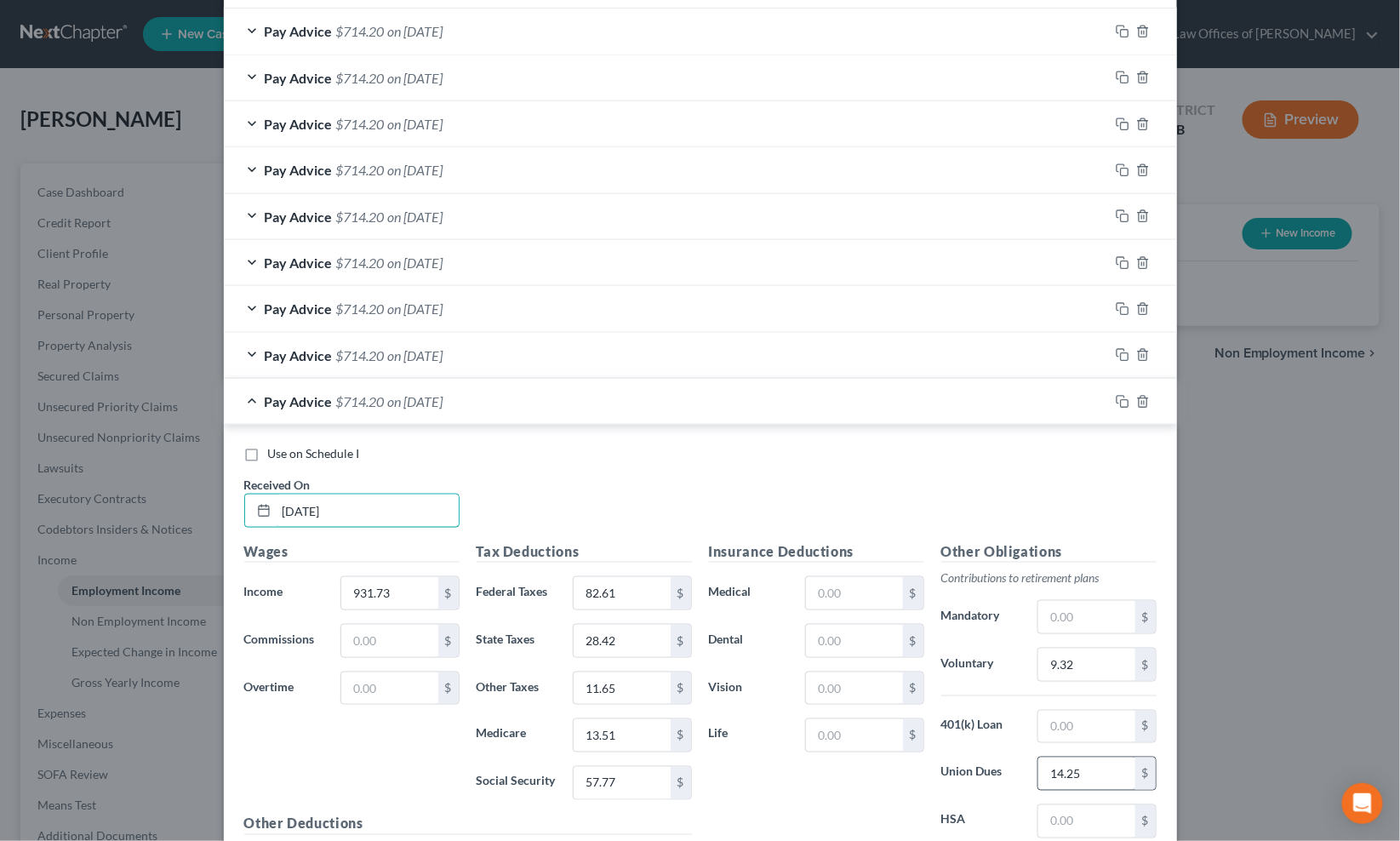
type input "5/30/25"
click at [1073, 769] on input "14.25" at bounding box center [1087, 774] width 96 height 32
click at [1121, 354] on rect "button" at bounding box center [1124, 357] width 8 height 8
click at [861, 408] on div "Pay Advice $728.45 on 05/30/2025" at bounding box center [666, 401] width 885 height 46
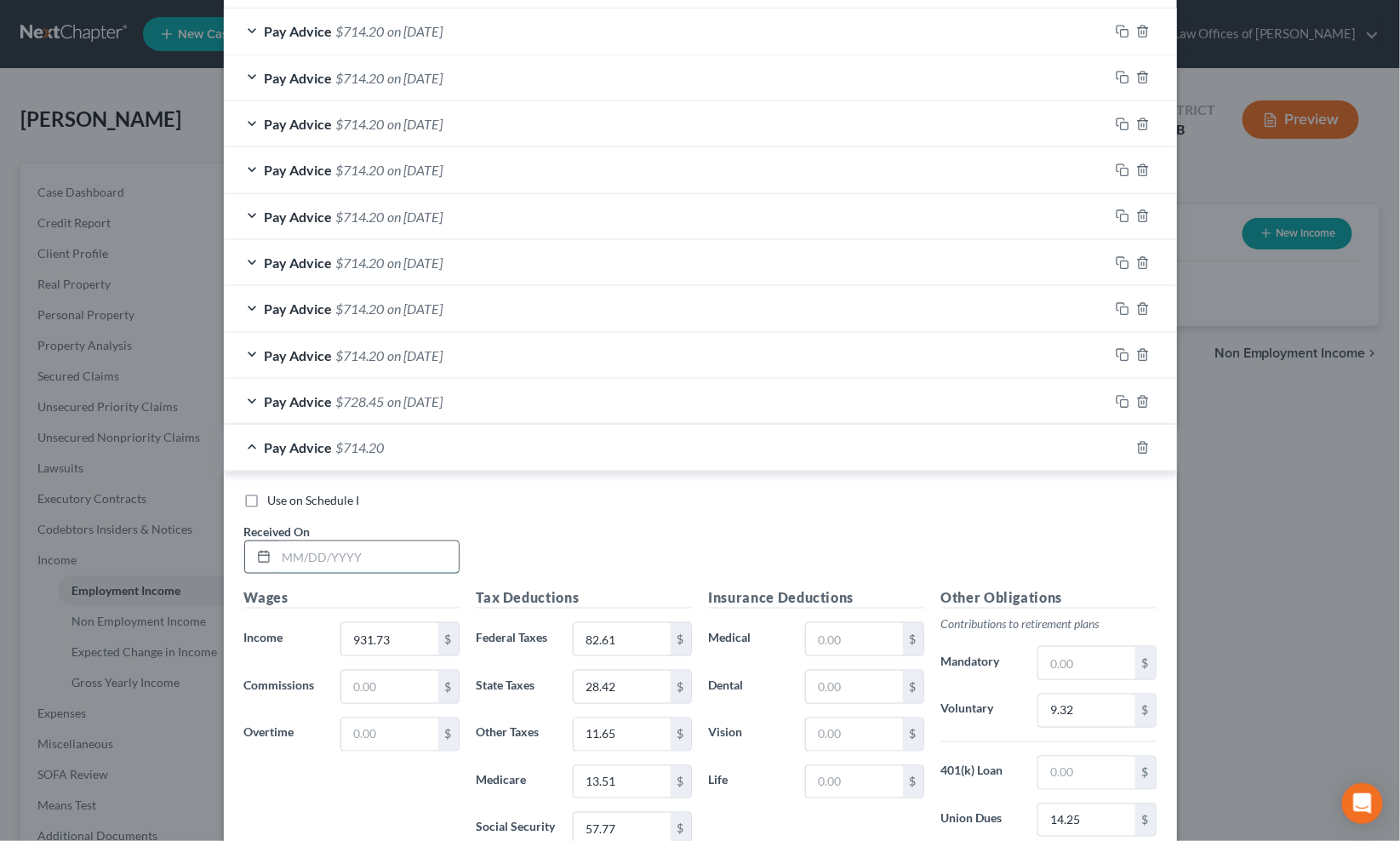
click at [290, 562] on input "text" at bounding box center [368, 557] width 182 height 32
type input "6/6/25"
click at [1117, 449] on icon "button" at bounding box center [1122, 448] width 14 height 14
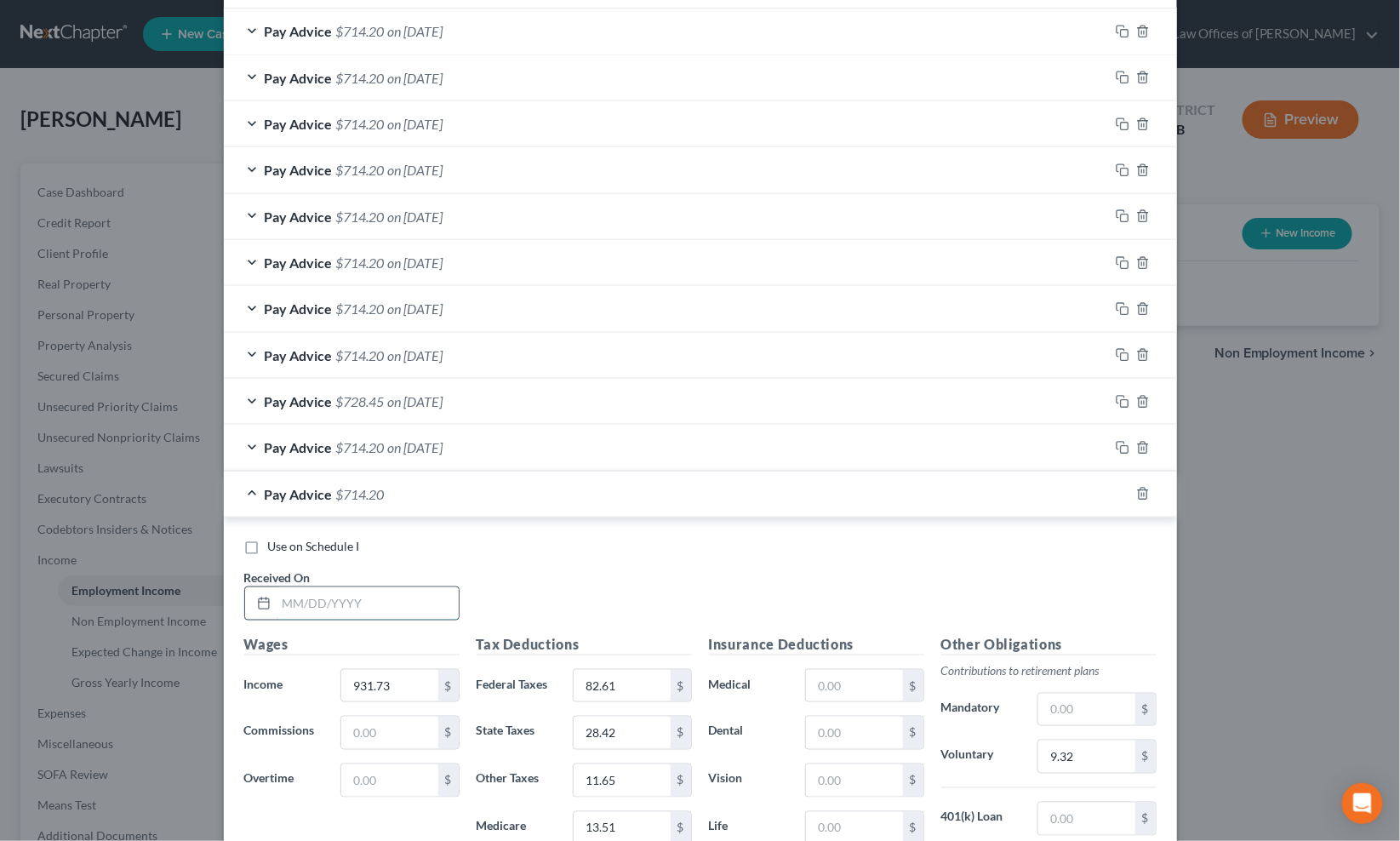
click at [366, 611] on input "text" at bounding box center [368, 604] width 182 height 32
type input "6/13/25"
click at [1121, 496] on rect "button" at bounding box center [1124, 496] width 8 height 8
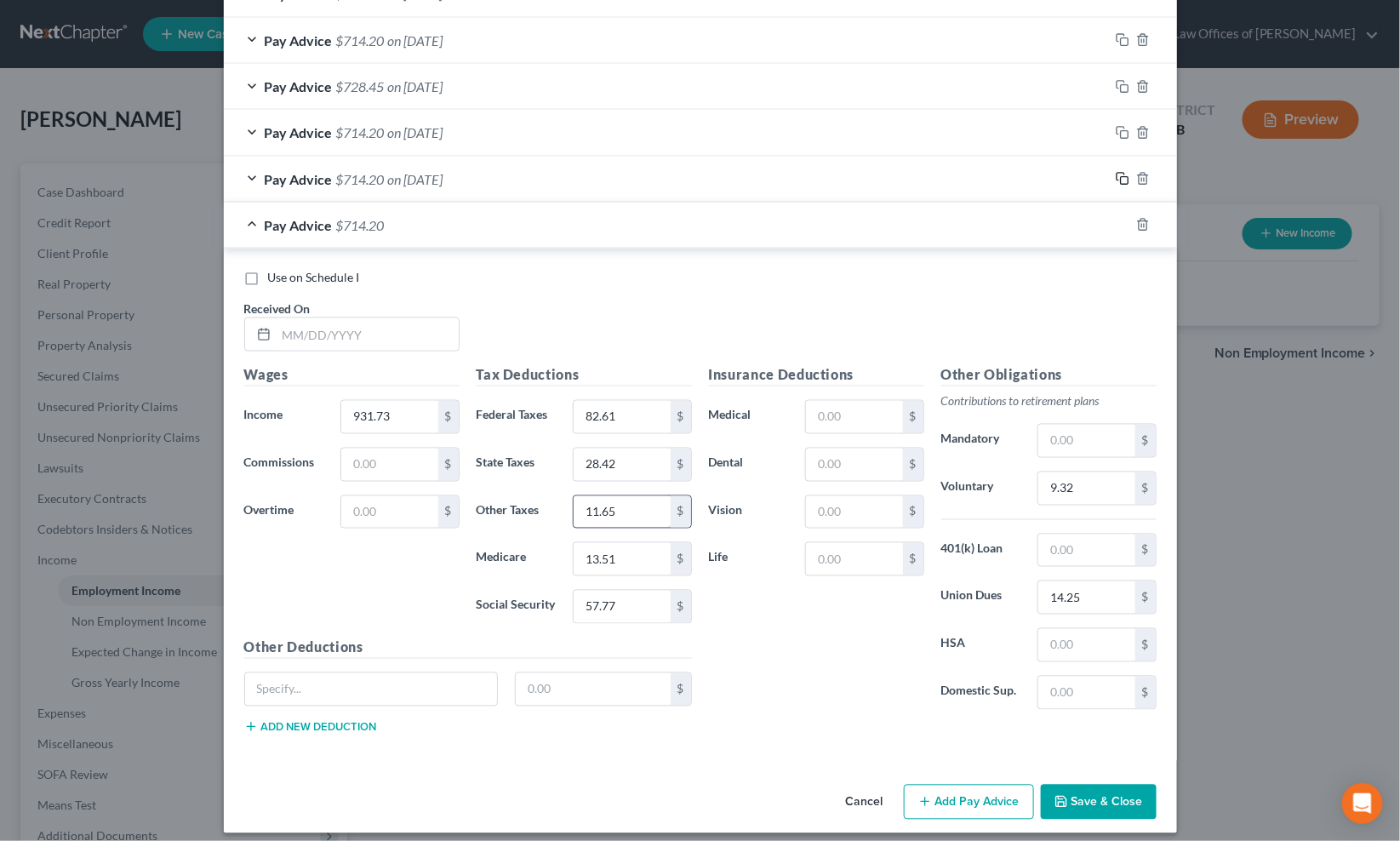
scroll to position [896, 0]
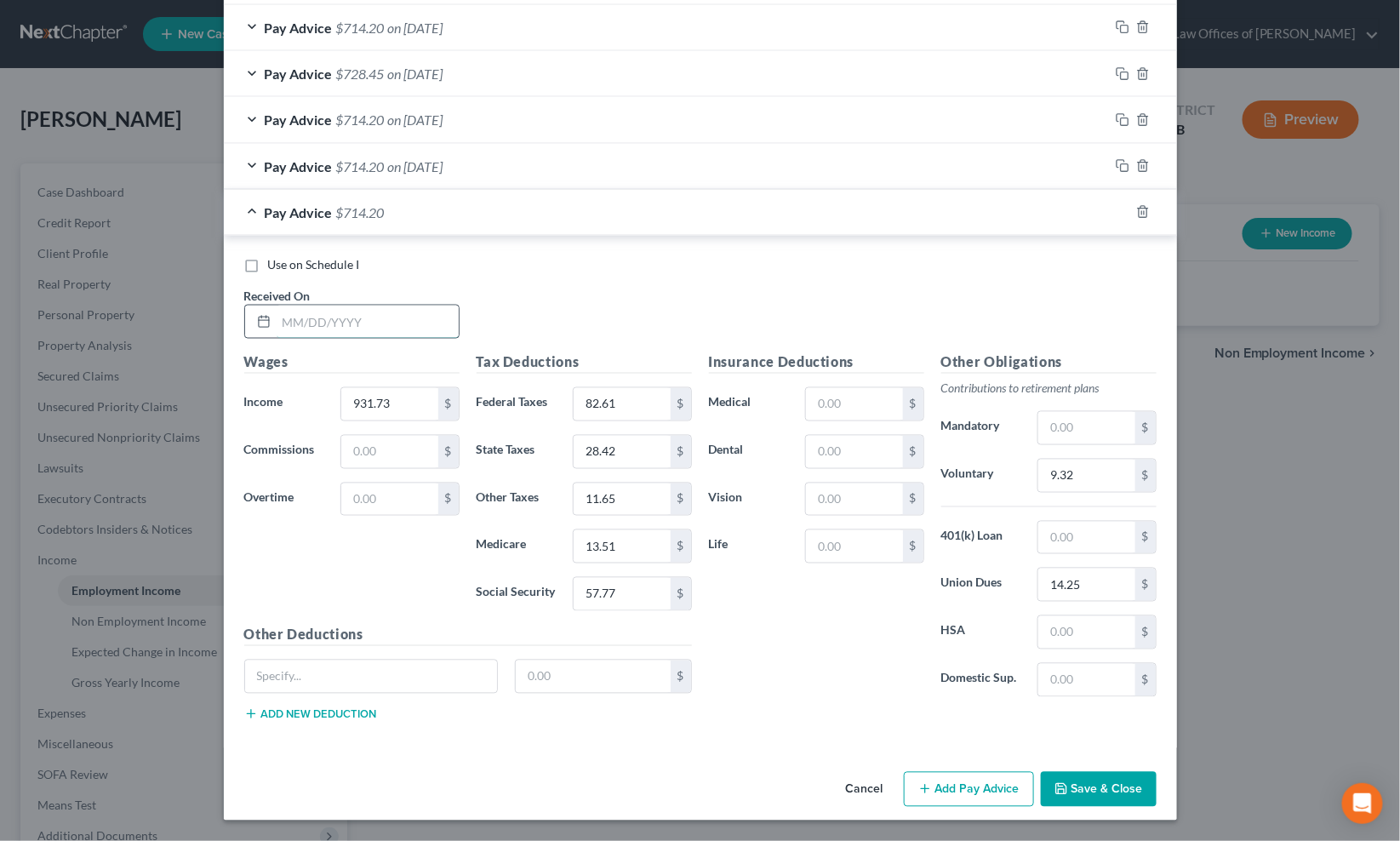
click at [339, 329] on input "text" at bounding box center [368, 322] width 182 height 32
type input "6/20/25"
click at [1115, 214] on icon "button" at bounding box center [1122, 212] width 14 height 14
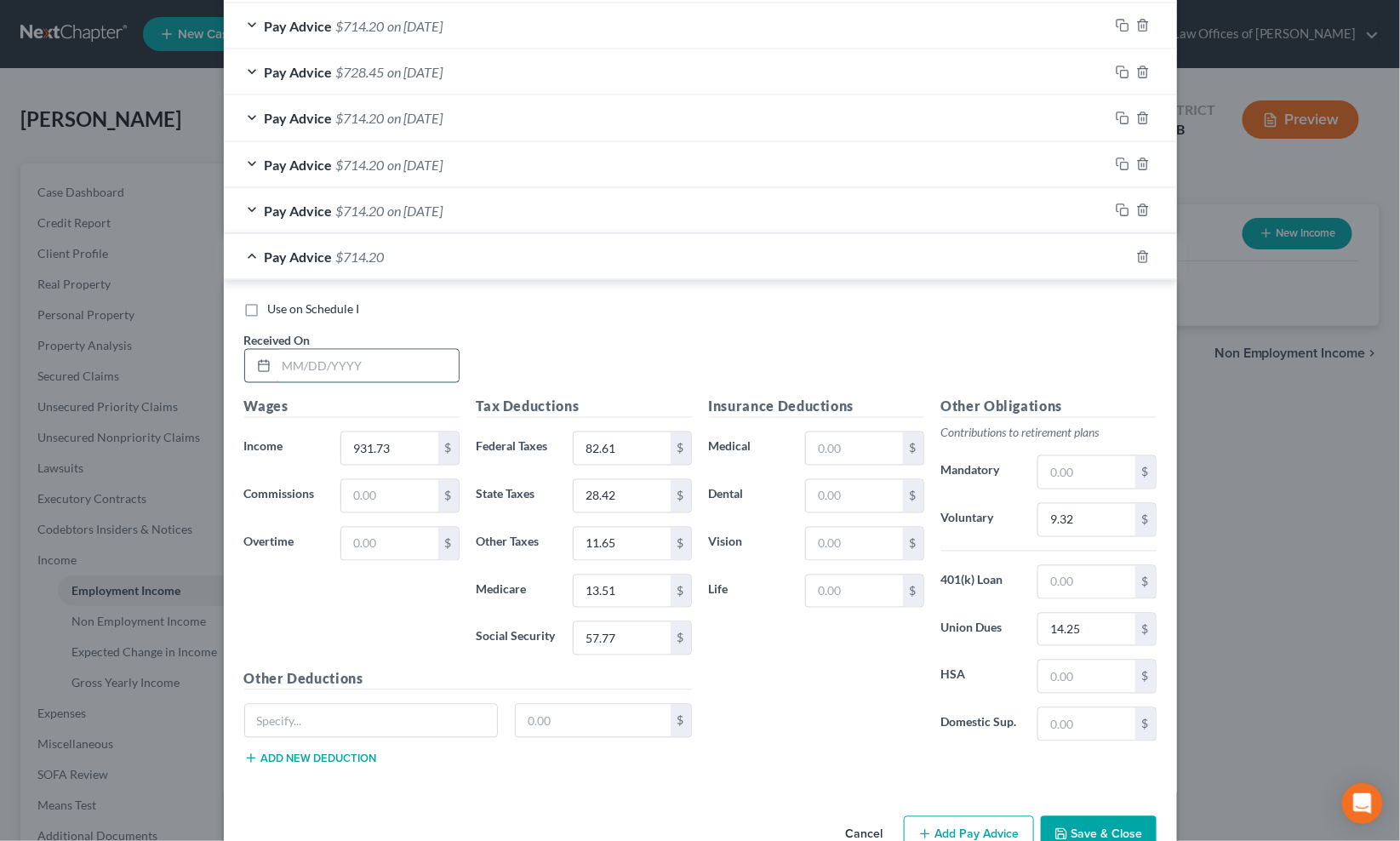
click at [358, 371] on input "text" at bounding box center [368, 365] width 182 height 32
type input "6/27/25"
click at [557, 722] on input "text" at bounding box center [593, 721] width 155 height 32
type input "1"
click at [413, 452] on input "931.73" at bounding box center [390, 449] width 96 height 32
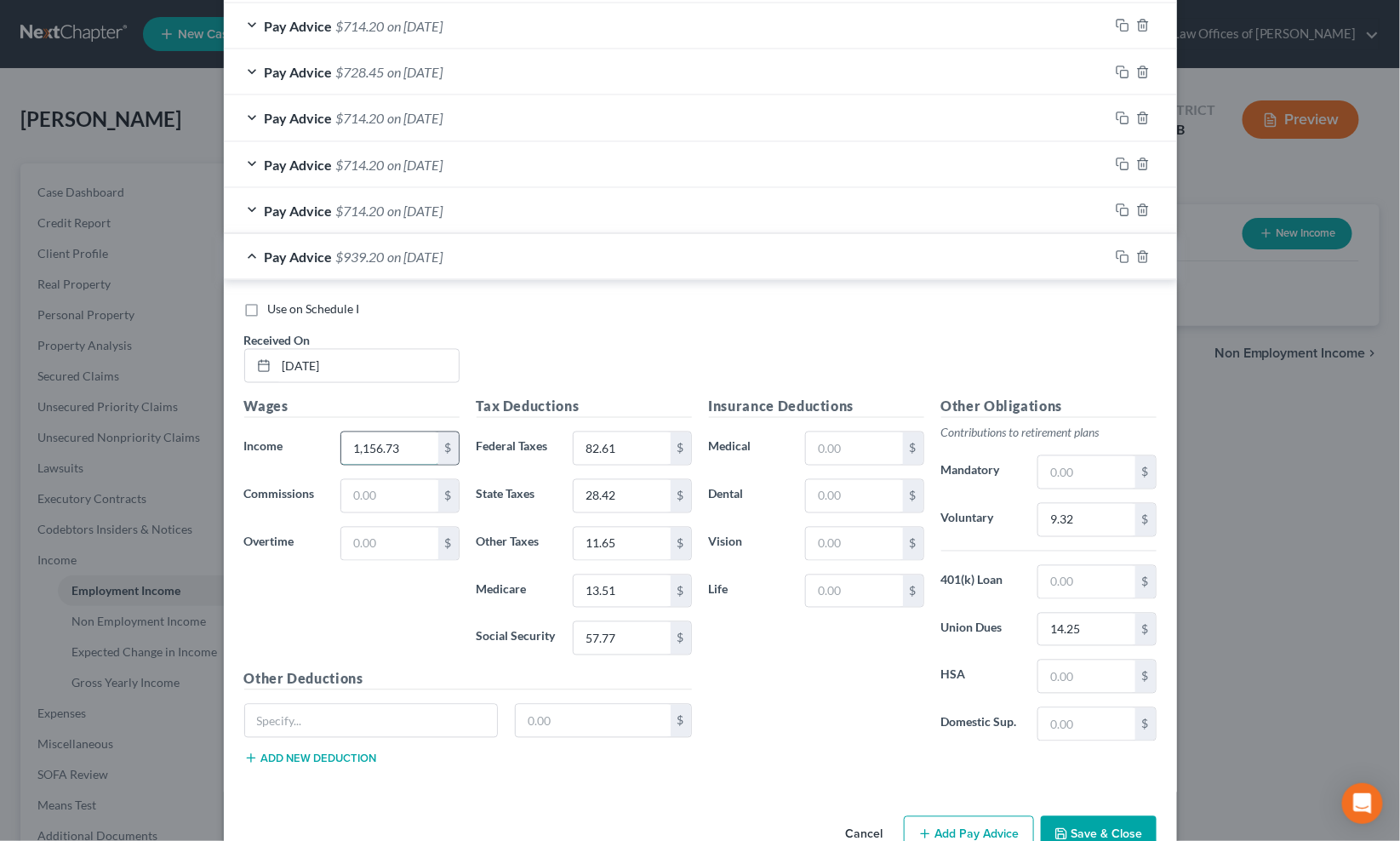
type input "1,156.73"
type input "109.61"
type input "35.28"
type input "14.46"
type input "16.77"
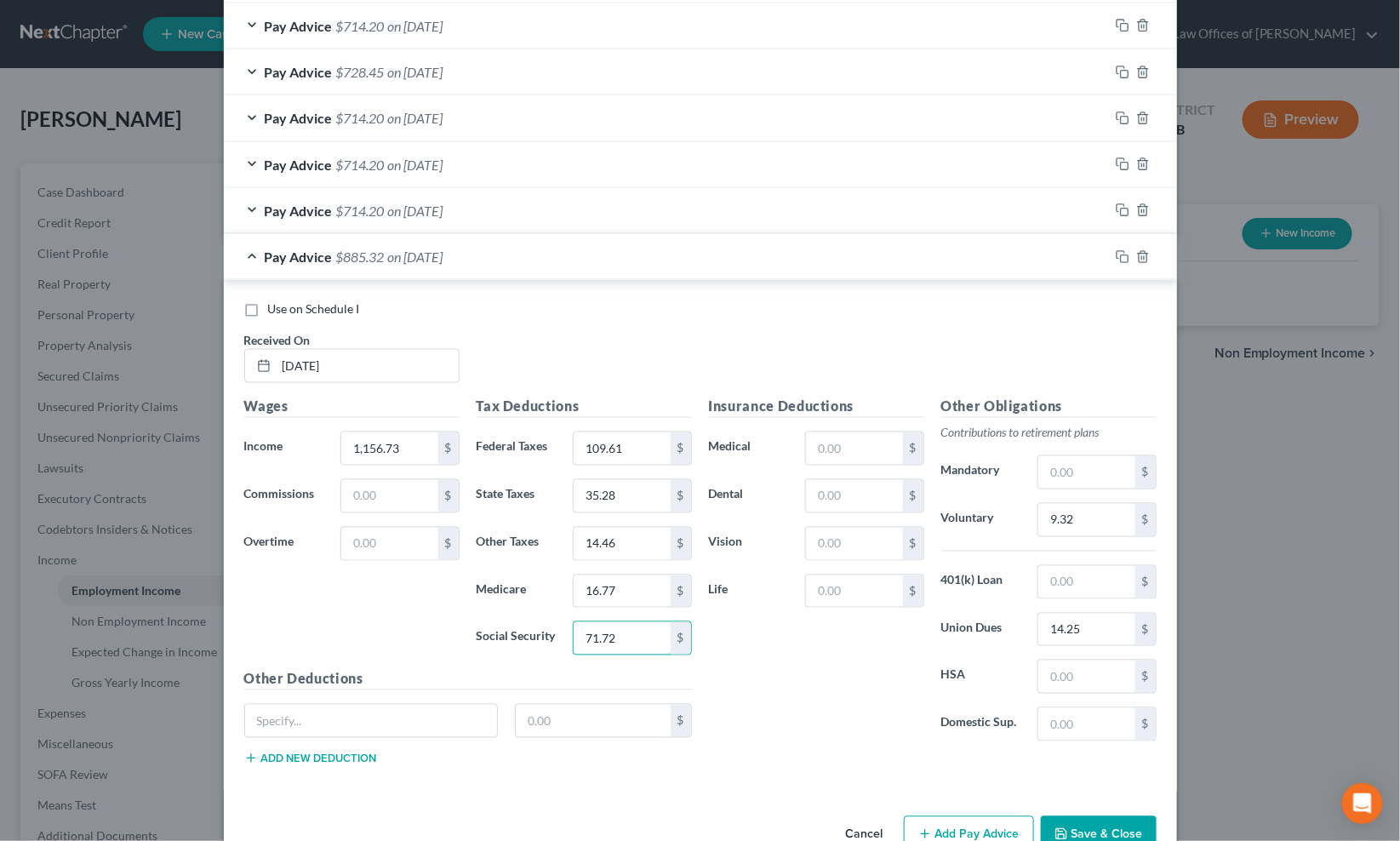
scroll to position [943, 0]
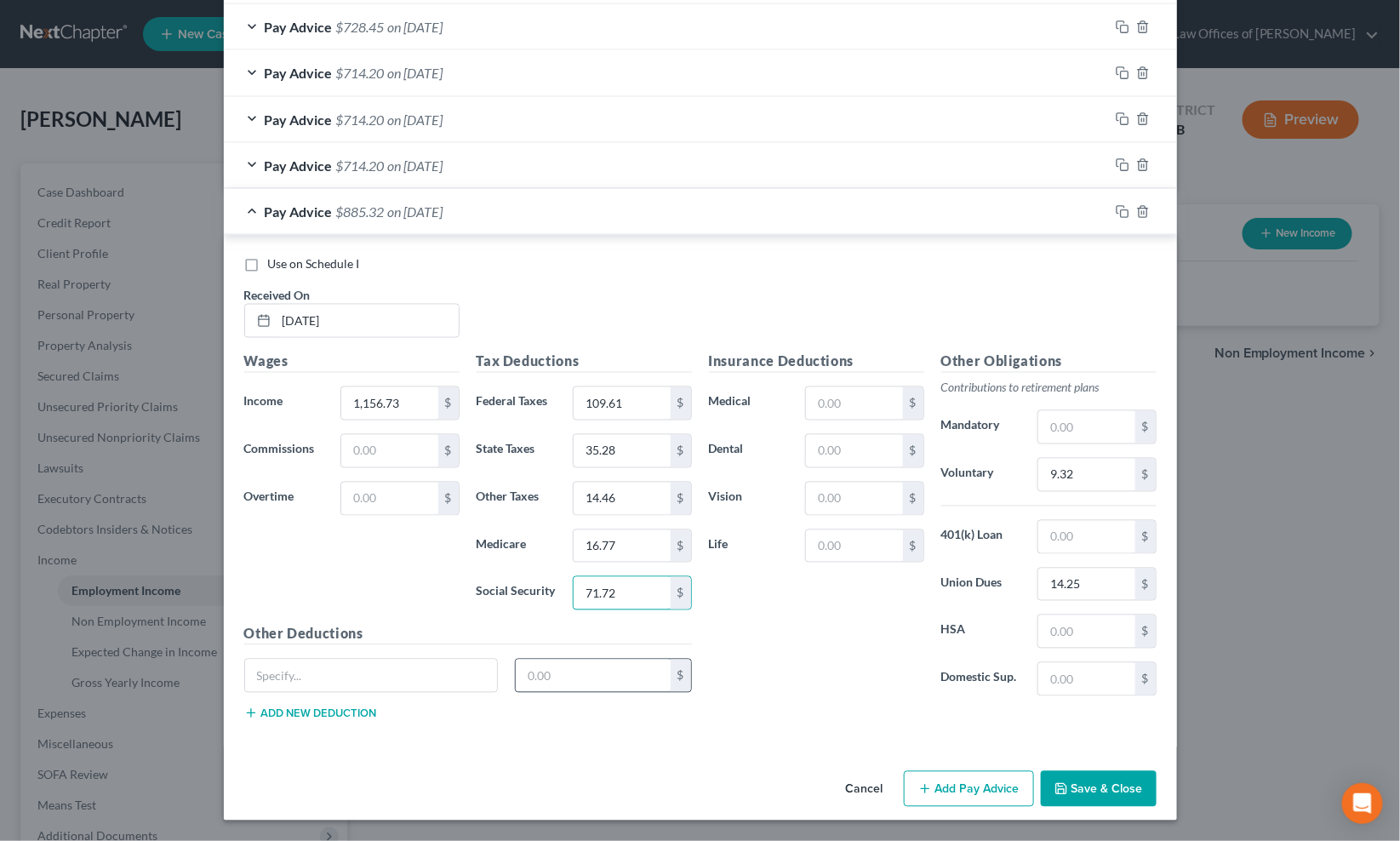
type input "71.72"
click at [580, 682] on input "text" at bounding box center [593, 675] width 155 height 32
type input "120.00"
click at [593, 682] on input "120.00" at bounding box center [593, 675] width 155 height 32
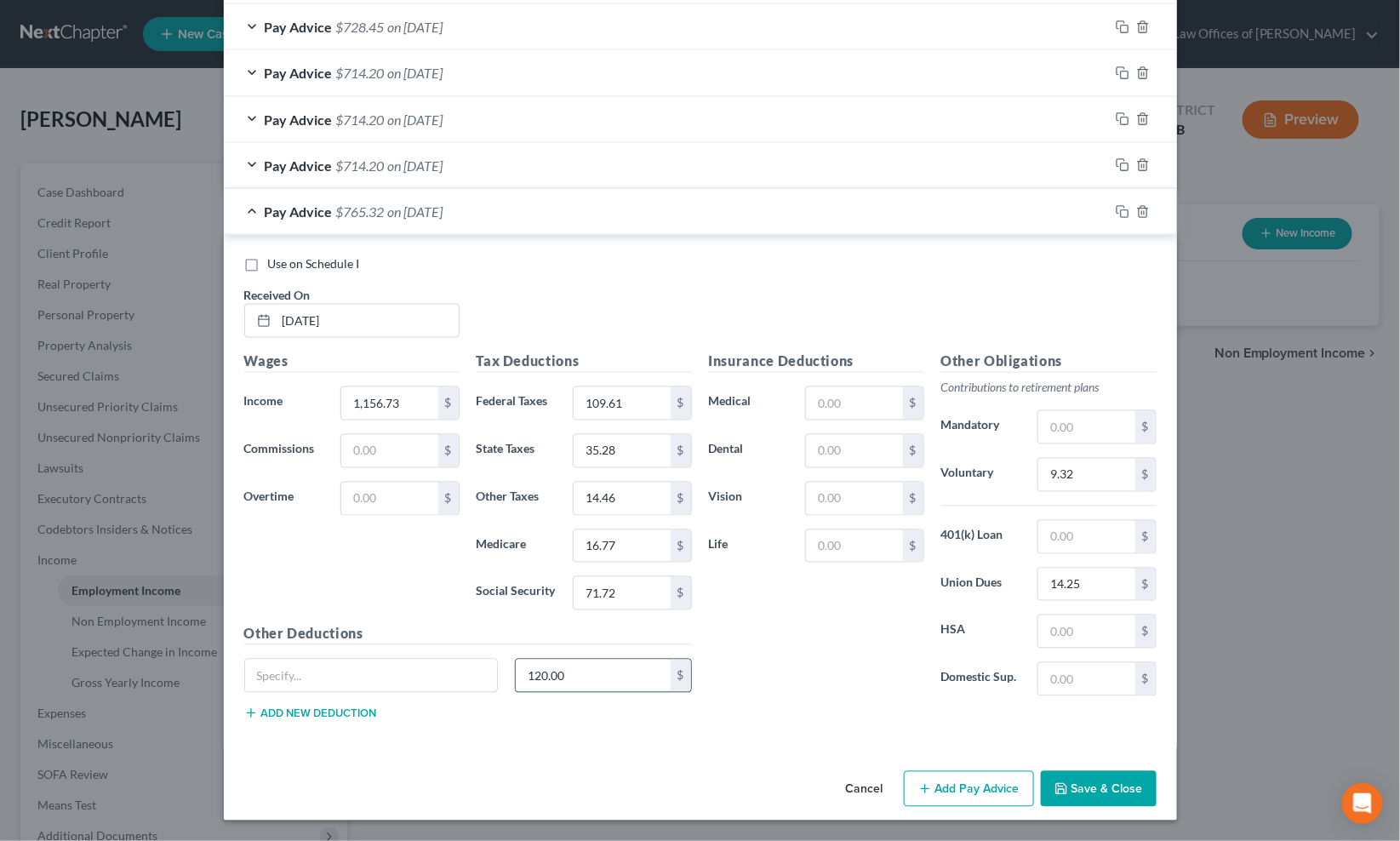
click at [595, 675] on input "120.00" at bounding box center [593, 675] width 155 height 32
click at [355, 711] on button "Add new deduction" at bounding box center [311, 714] width 133 height 14
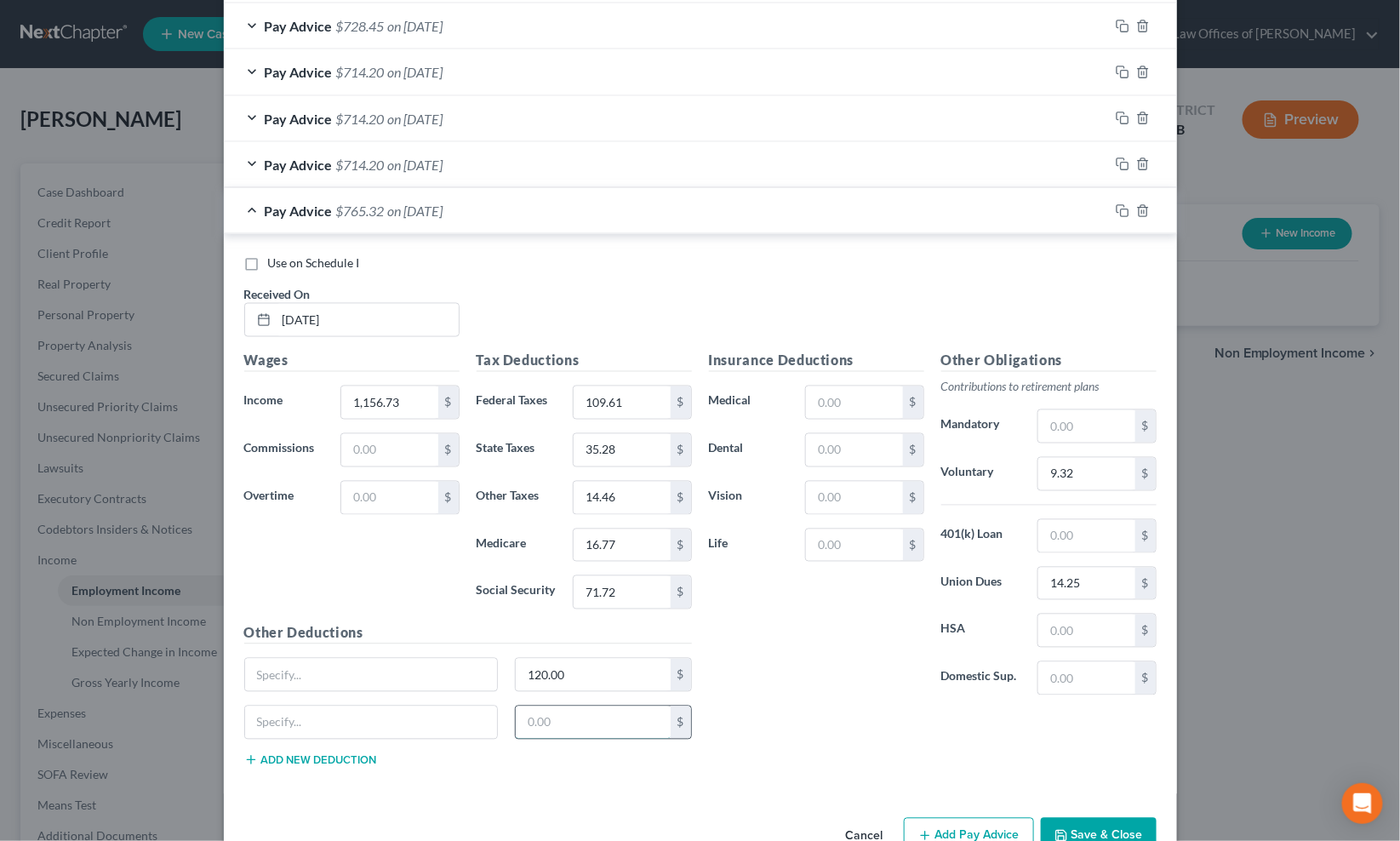
click at [537, 724] on input "text" at bounding box center [593, 723] width 155 height 32
type input "225.00"
click at [1121, 166] on rect "button" at bounding box center [1124, 166] width 8 height 8
click at [553, 218] on div "Pay Advice $540.32 on 06/27/2025" at bounding box center [666, 211] width 885 height 46
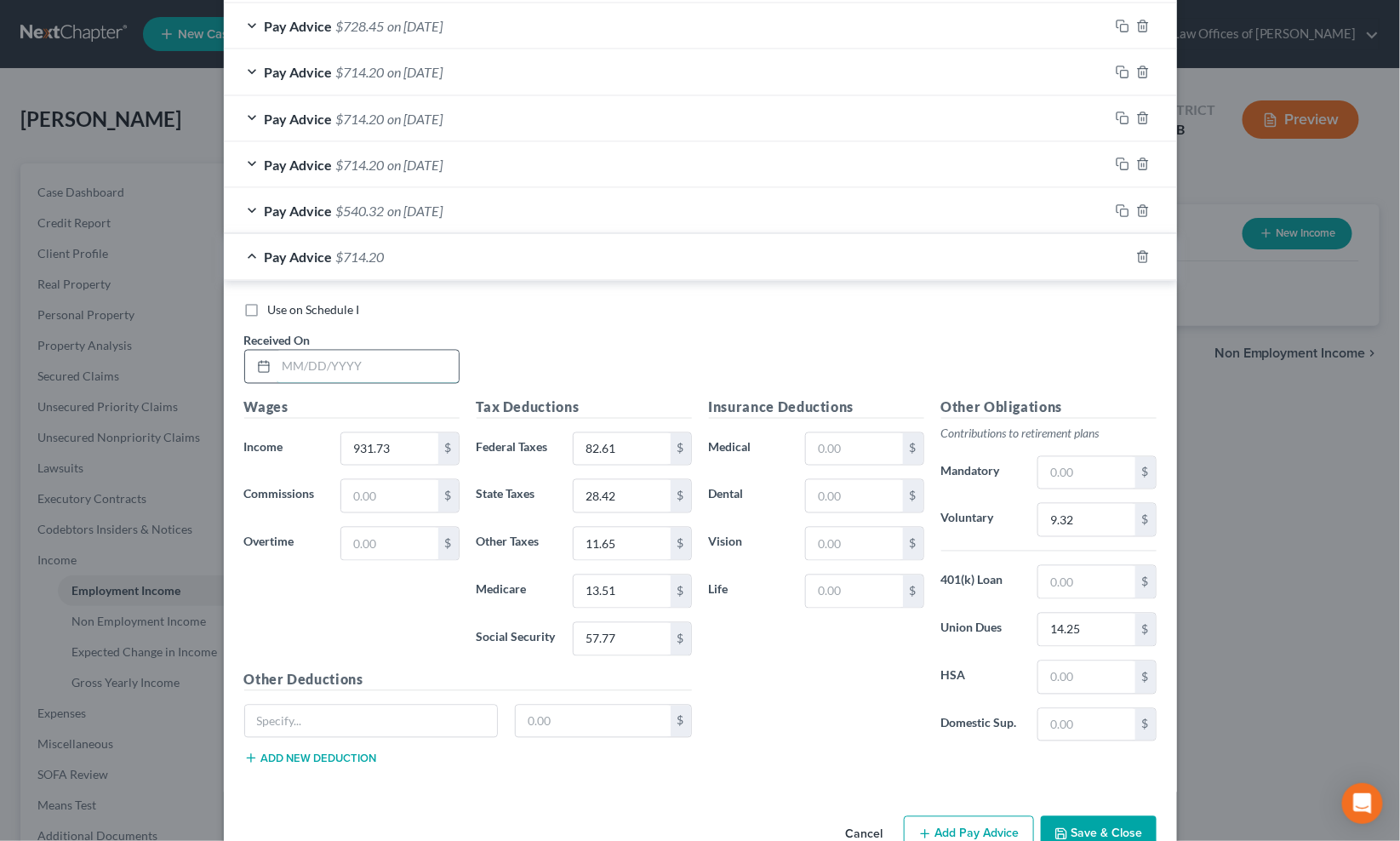
click at [348, 360] on input "text" at bounding box center [368, 366] width 182 height 32
type input "7/3/25"
drag, startPoint x: 1119, startPoint y: 259, endPoint x: 1110, endPoint y: 261, distance: 9.2
click at [1119, 259] on icon "button" at bounding box center [1122, 258] width 14 height 14
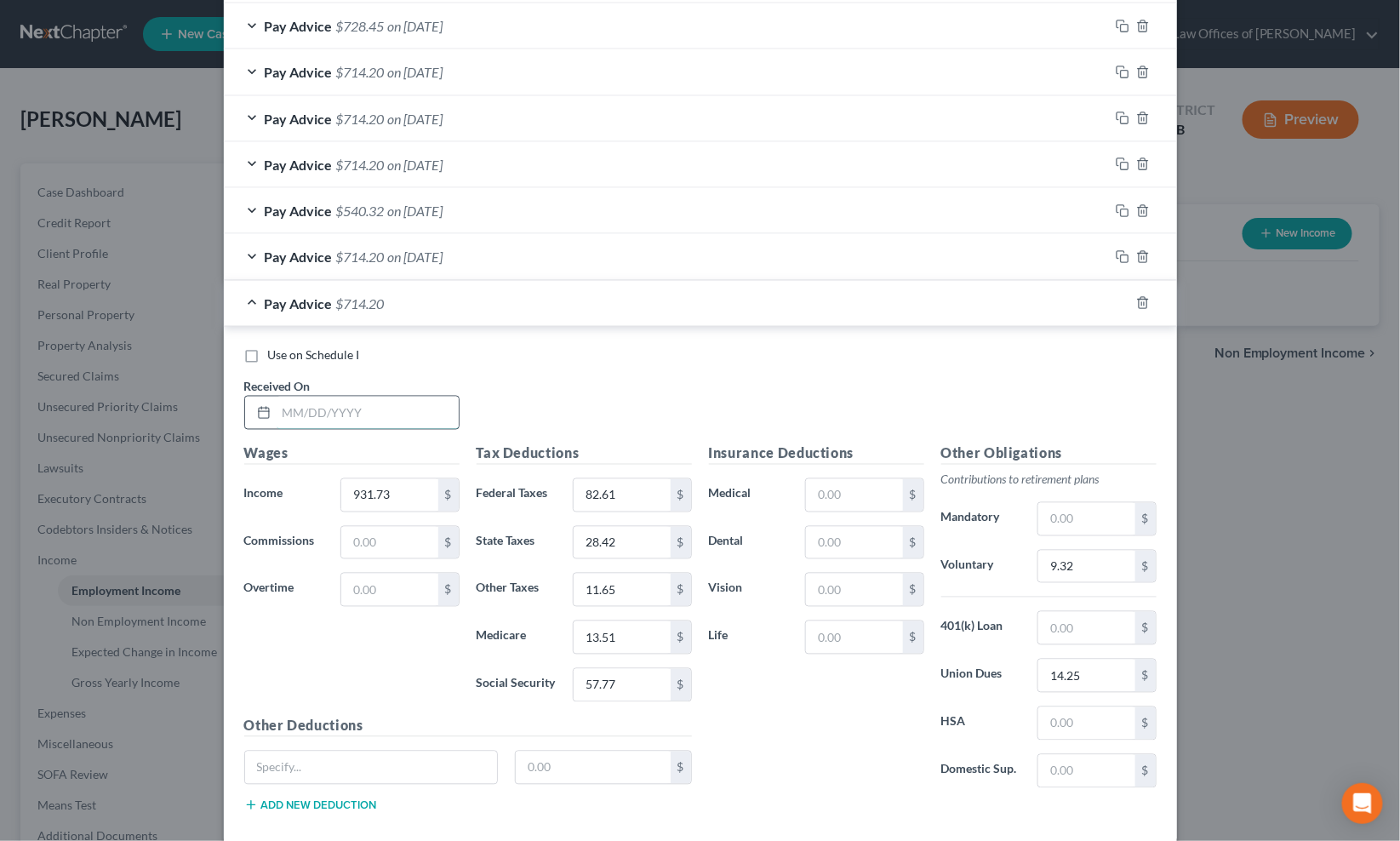
click at [392, 420] on input "text" at bounding box center [368, 413] width 182 height 32
type input "7/11/25"
click at [1121, 307] on rect "button" at bounding box center [1124, 305] width 8 height 8
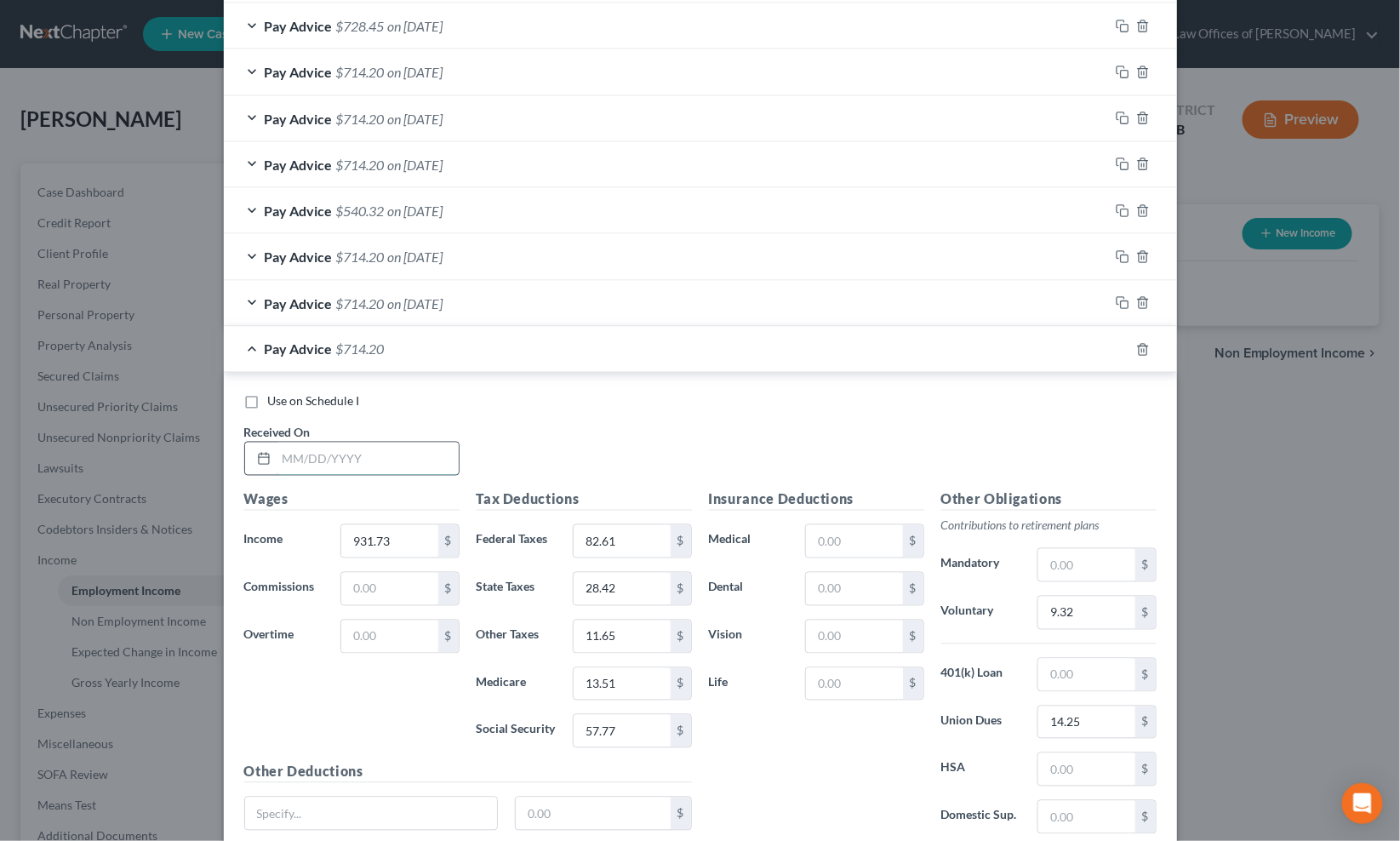
click at [376, 453] on input "text" at bounding box center [368, 458] width 182 height 32
type input "7/18/25"
click at [1115, 352] on icon "button" at bounding box center [1122, 350] width 14 height 14
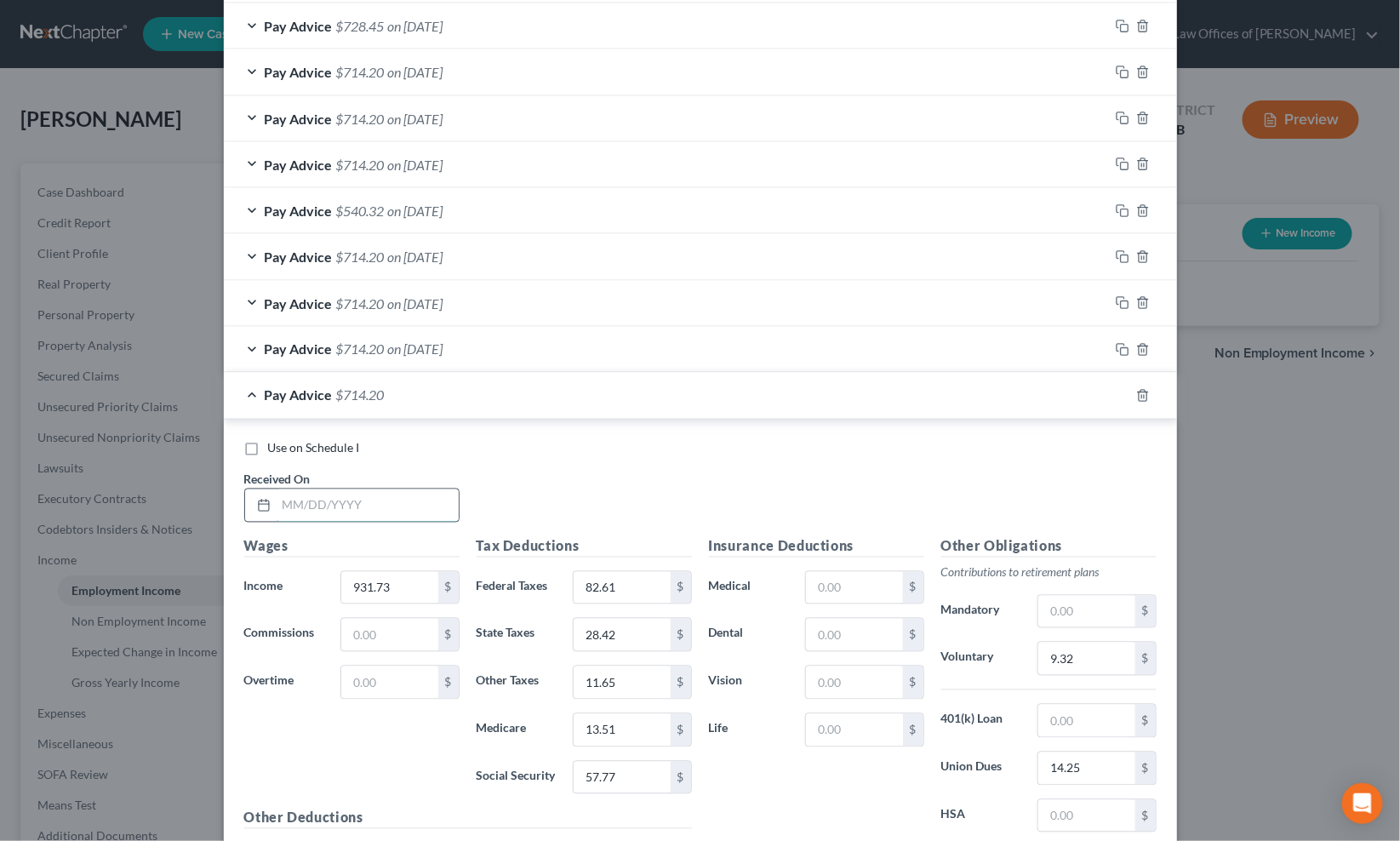
click at [347, 514] on input "text" at bounding box center [368, 505] width 182 height 32
type input "7/25/25"
click at [1117, 394] on icon "button" at bounding box center [1122, 396] width 14 height 14
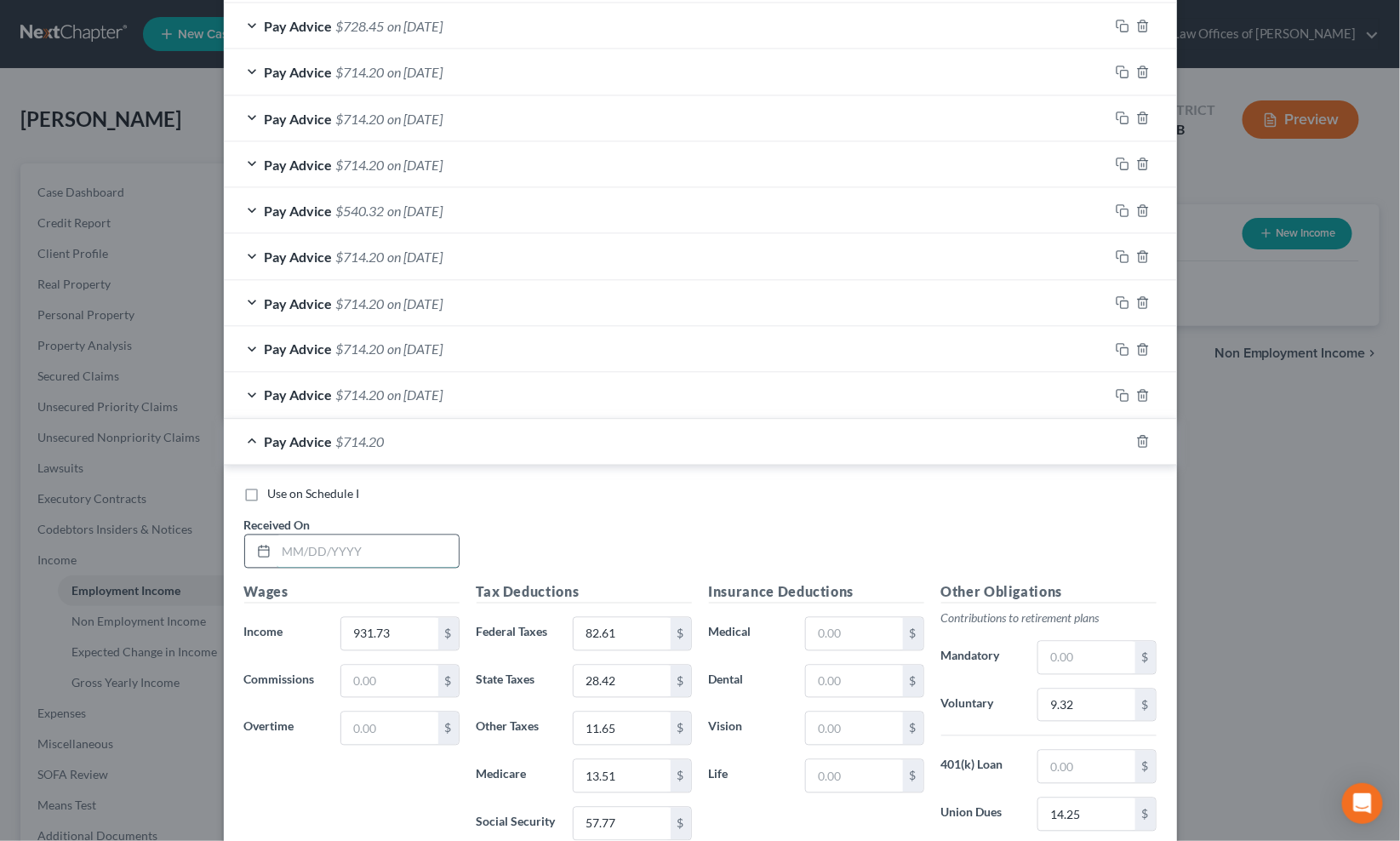
click at [347, 552] on input "text" at bounding box center [368, 551] width 182 height 32
type input "8/1/25"
click at [1115, 440] on icon "button" at bounding box center [1122, 442] width 14 height 14
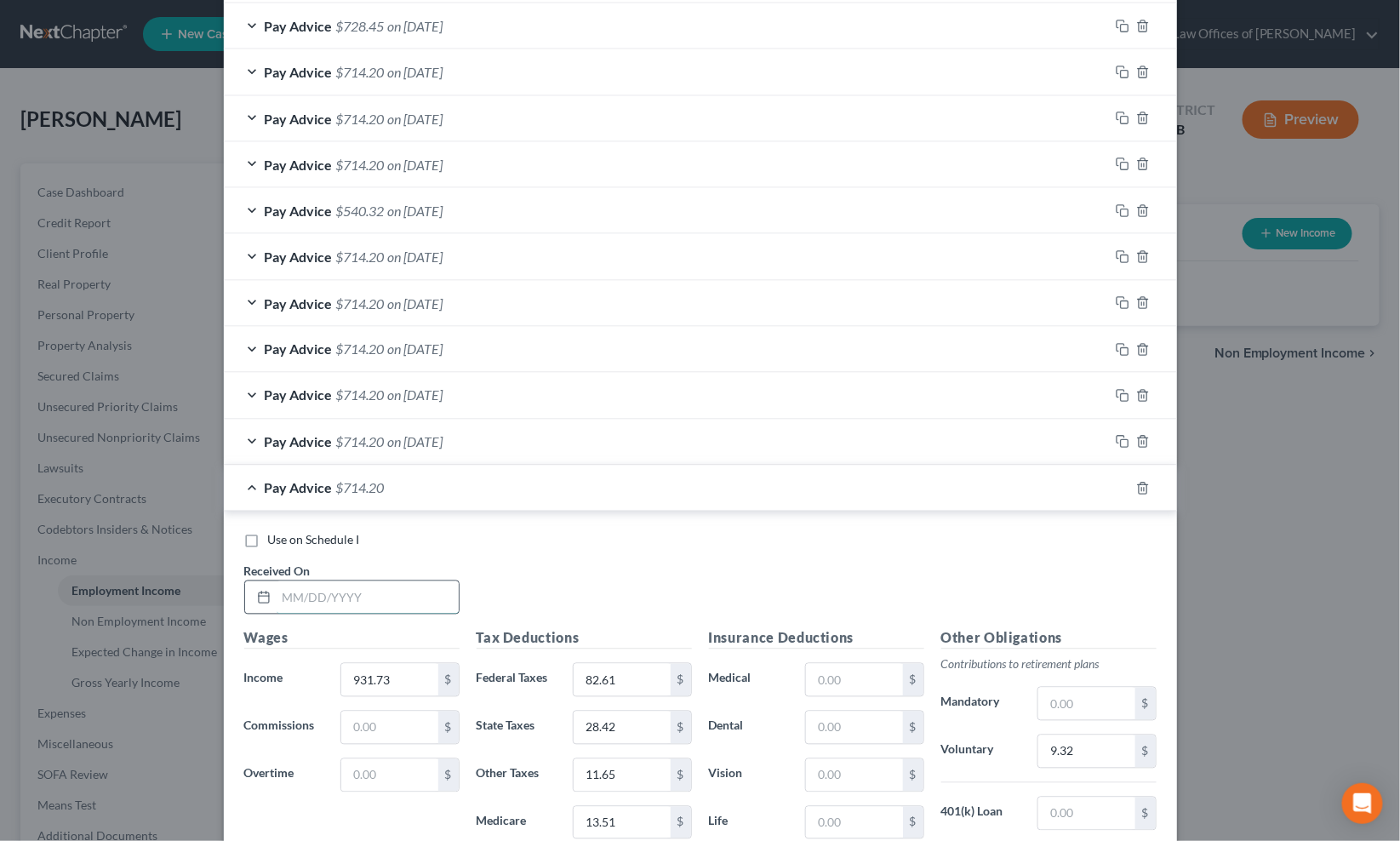
click at [417, 588] on input "text" at bounding box center [368, 597] width 182 height 32
type input "8/8/25"
click at [1121, 494] on rect "button" at bounding box center [1124, 491] width 8 height 8
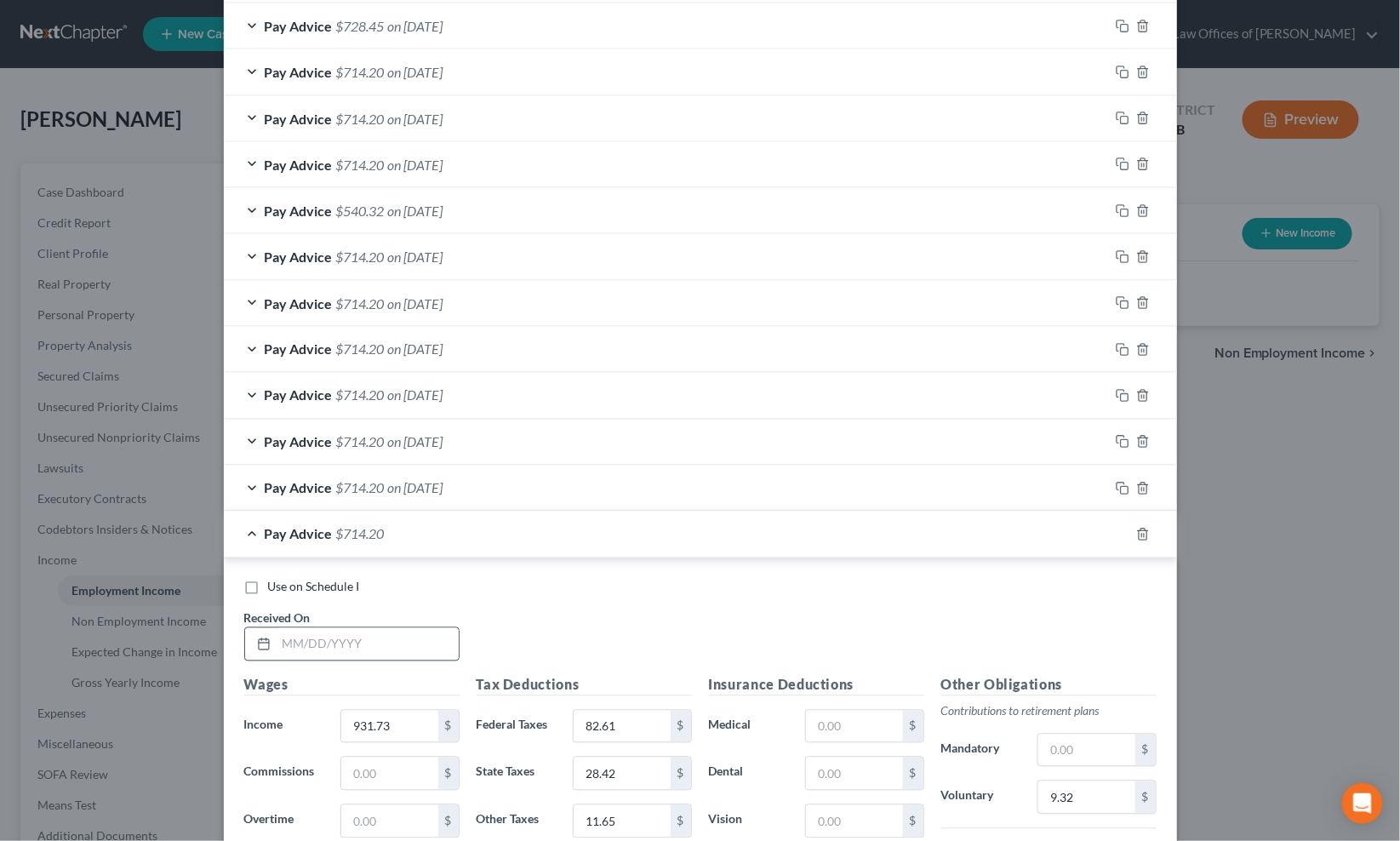
click at [372, 654] on input "text" at bounding box center [368, 644] width 182 height 32
type input "8/15/25"
click at [1115, 538] on icon "button" at bounding box center [1122, 534] width 14 height 14
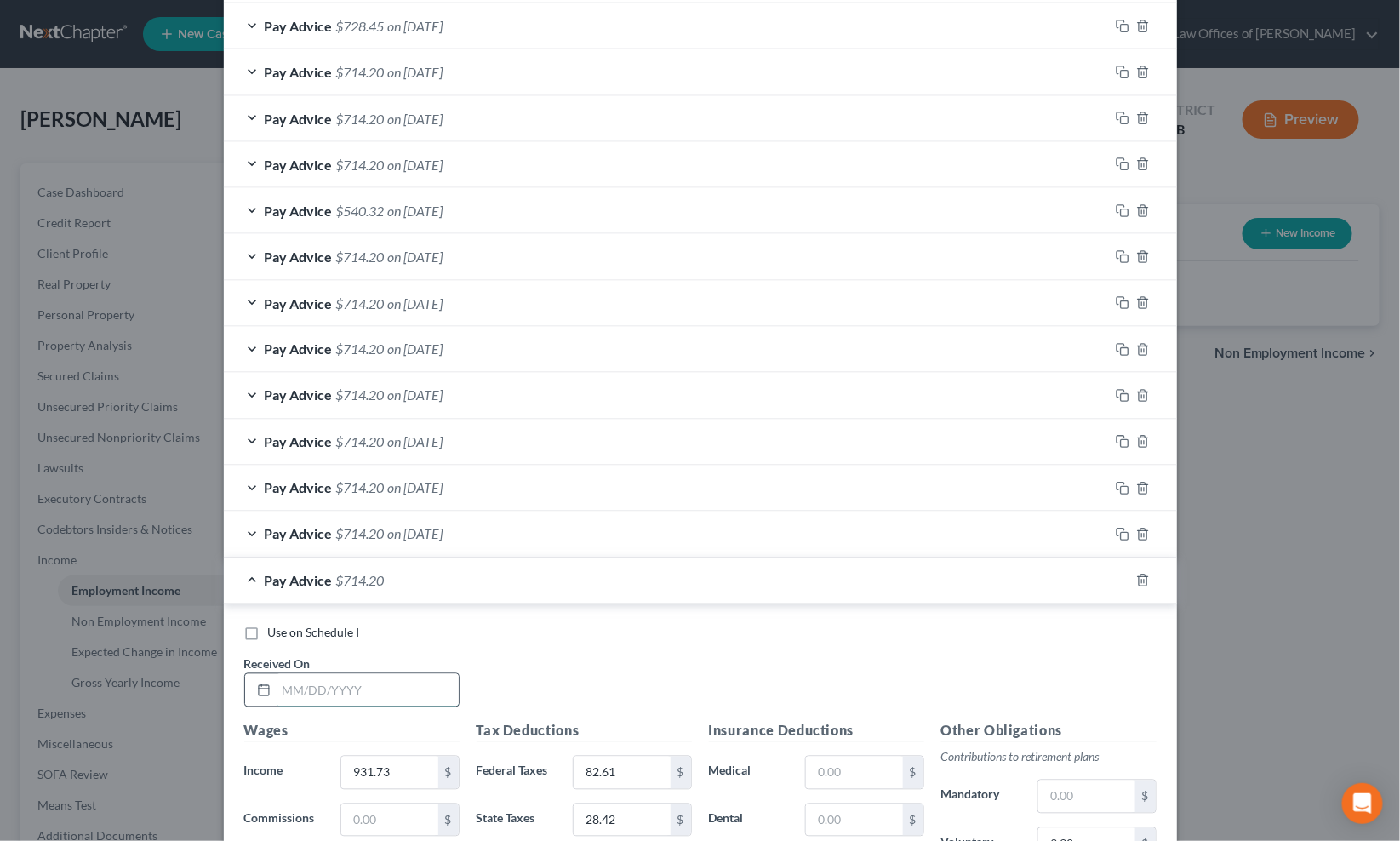
click at [401, 692] on input "text" at bounding box center [368, 690] width 182 height 32
type input "8/22/25"
click at [1115, 582] on icon "button" at bounding box center [1122, 581] width 14 height 14
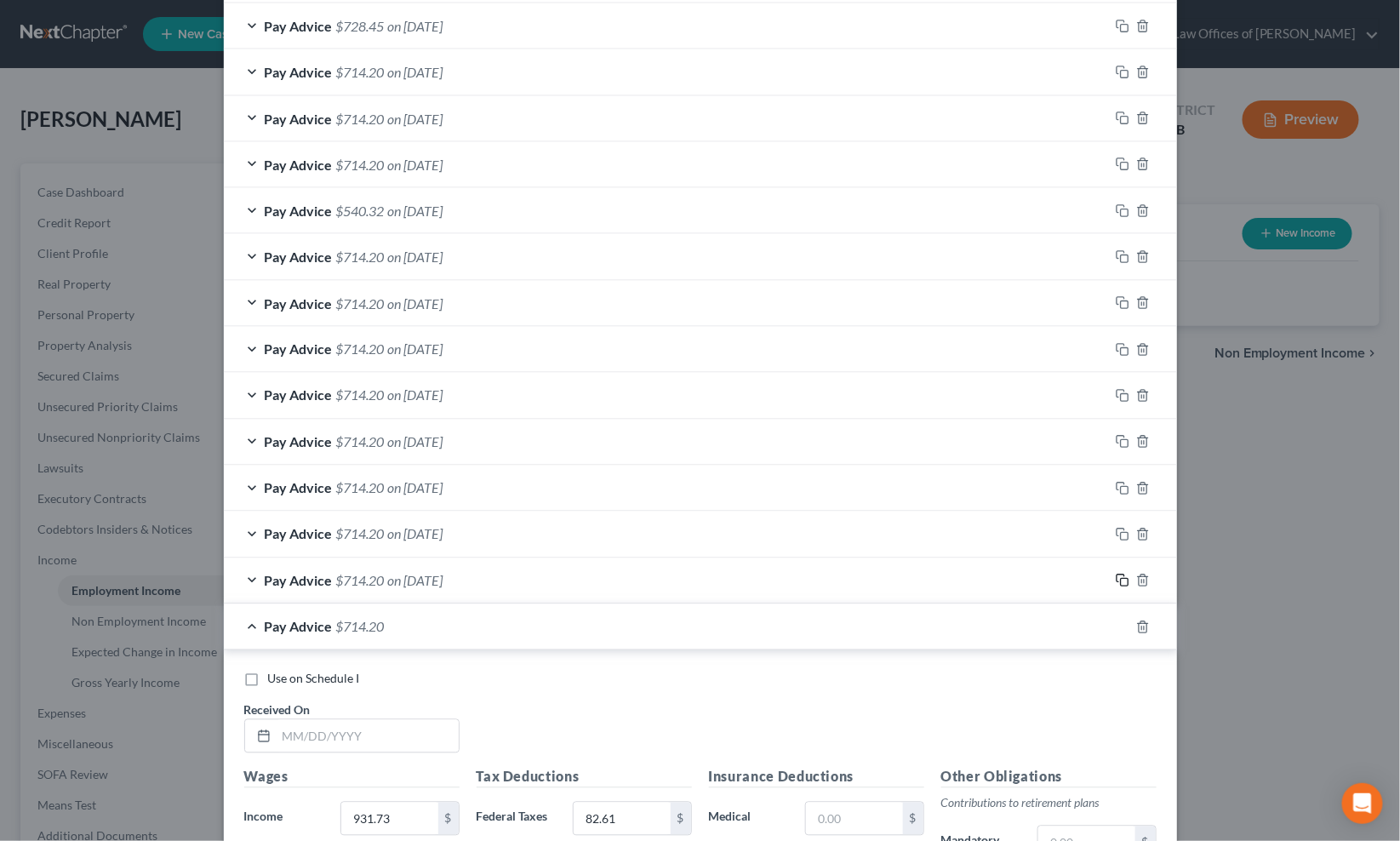
scroll to position [1360, 0]
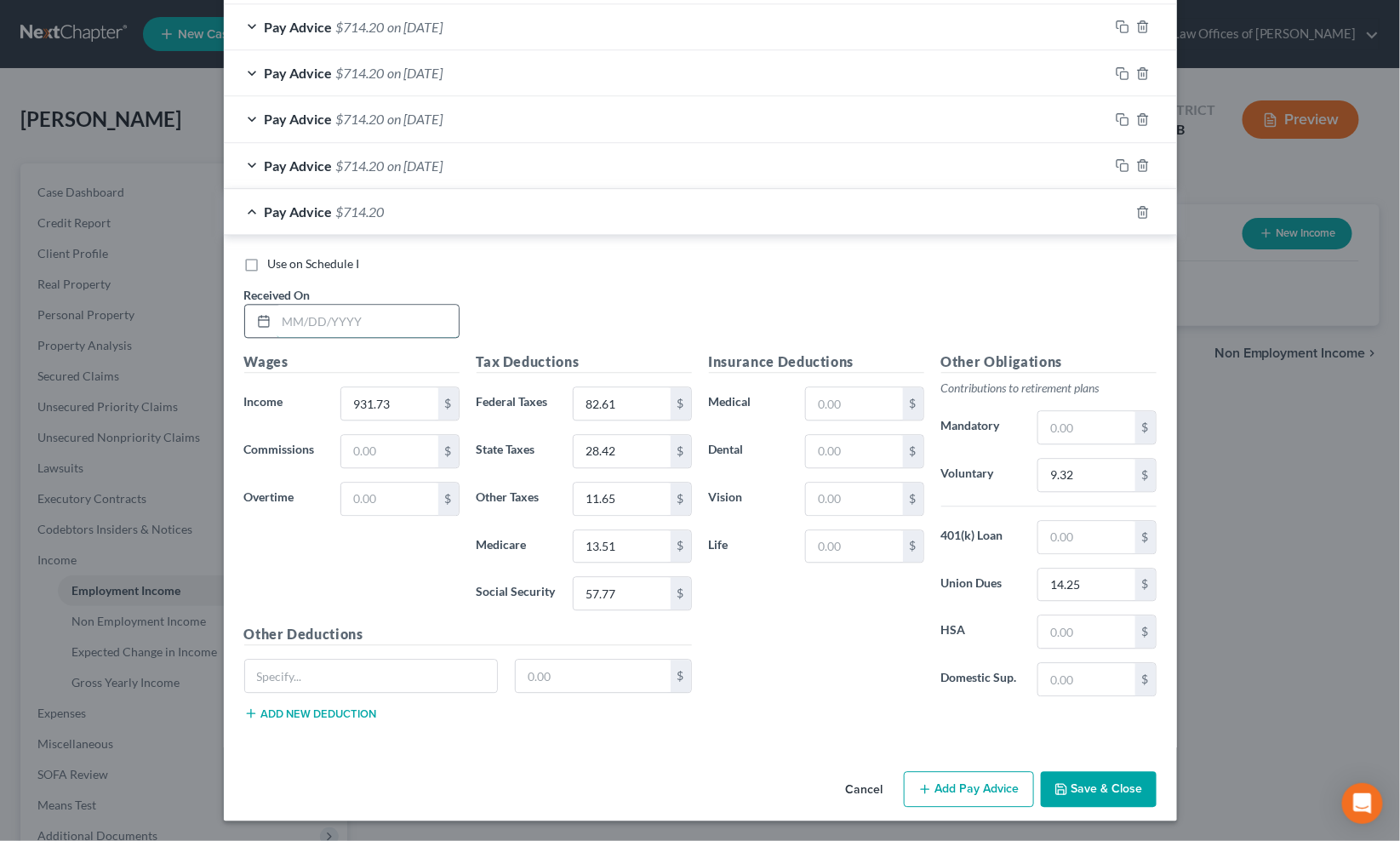
click at [355, 329] on input "text" at bounding box center [368, 321] width 182 height 32
type input "8/29/25"
click at [1052, 579] on input "14.25" at bounding box center [1087, 584] width 96 height 32
click at [1115, 162] on icon "button" at bounding box center [1122, 166] width 14 height 14
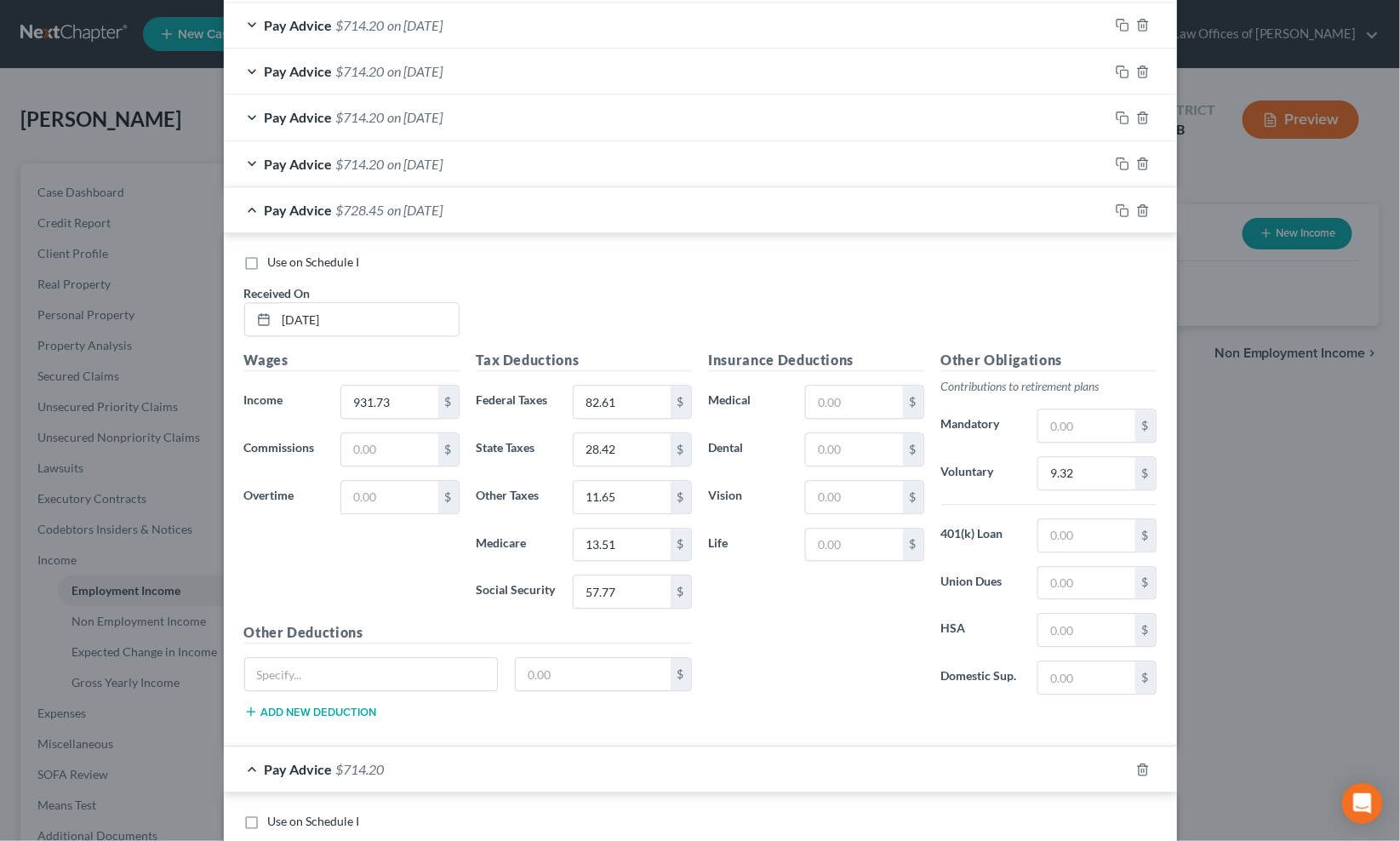
click at [738, 225] on div "Pay Advice $728.45 on 08/29/2025" at bounding box center [666, 210] width 885 height 46
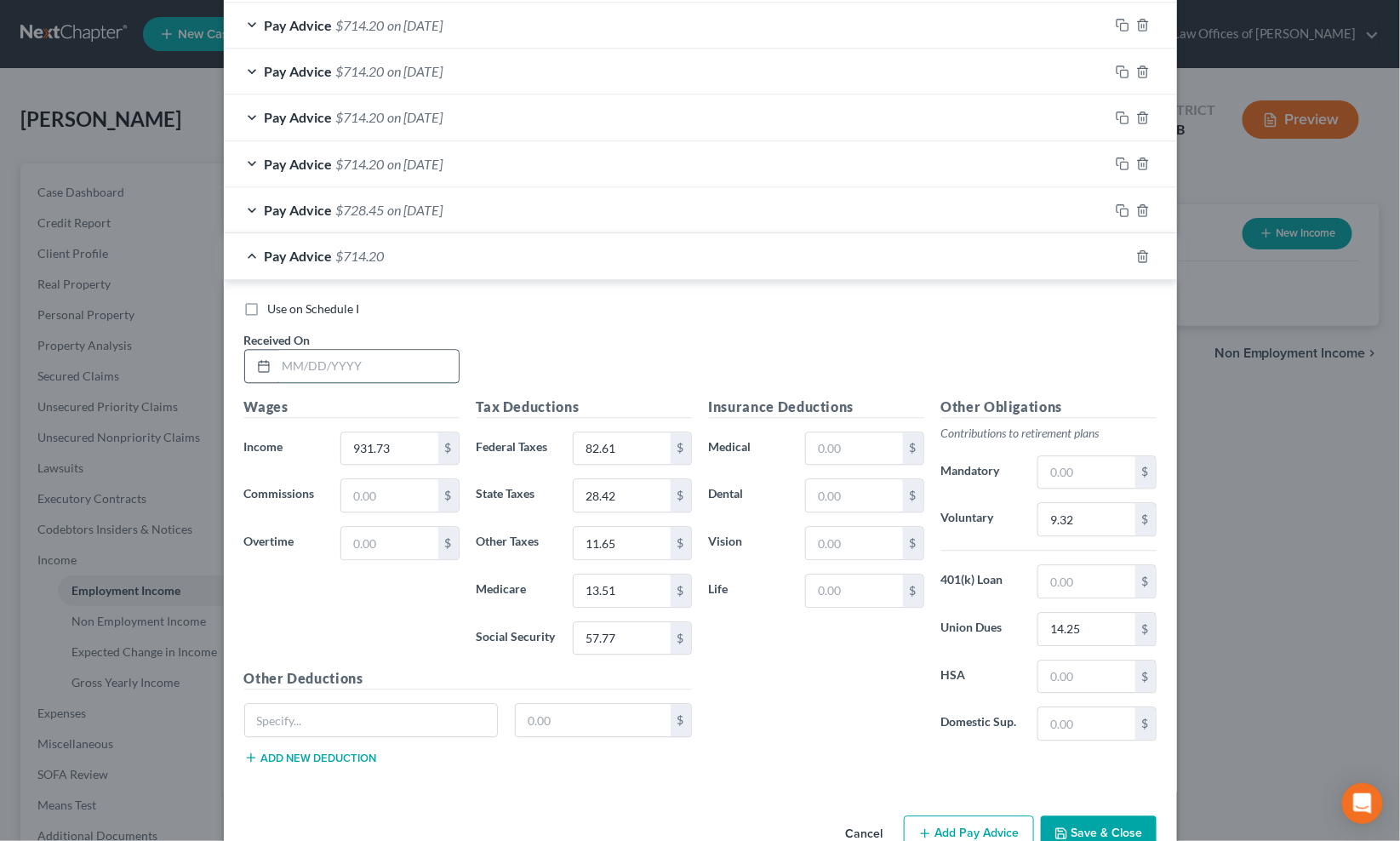
click at [302, 377] on input "text" at bounding box center [368, 365] width 182 height 32
type input "/"
type input "9/5/25"
click at [1115, 257] on icon "button" at bounding box center [1122, 257] width 14 height 14
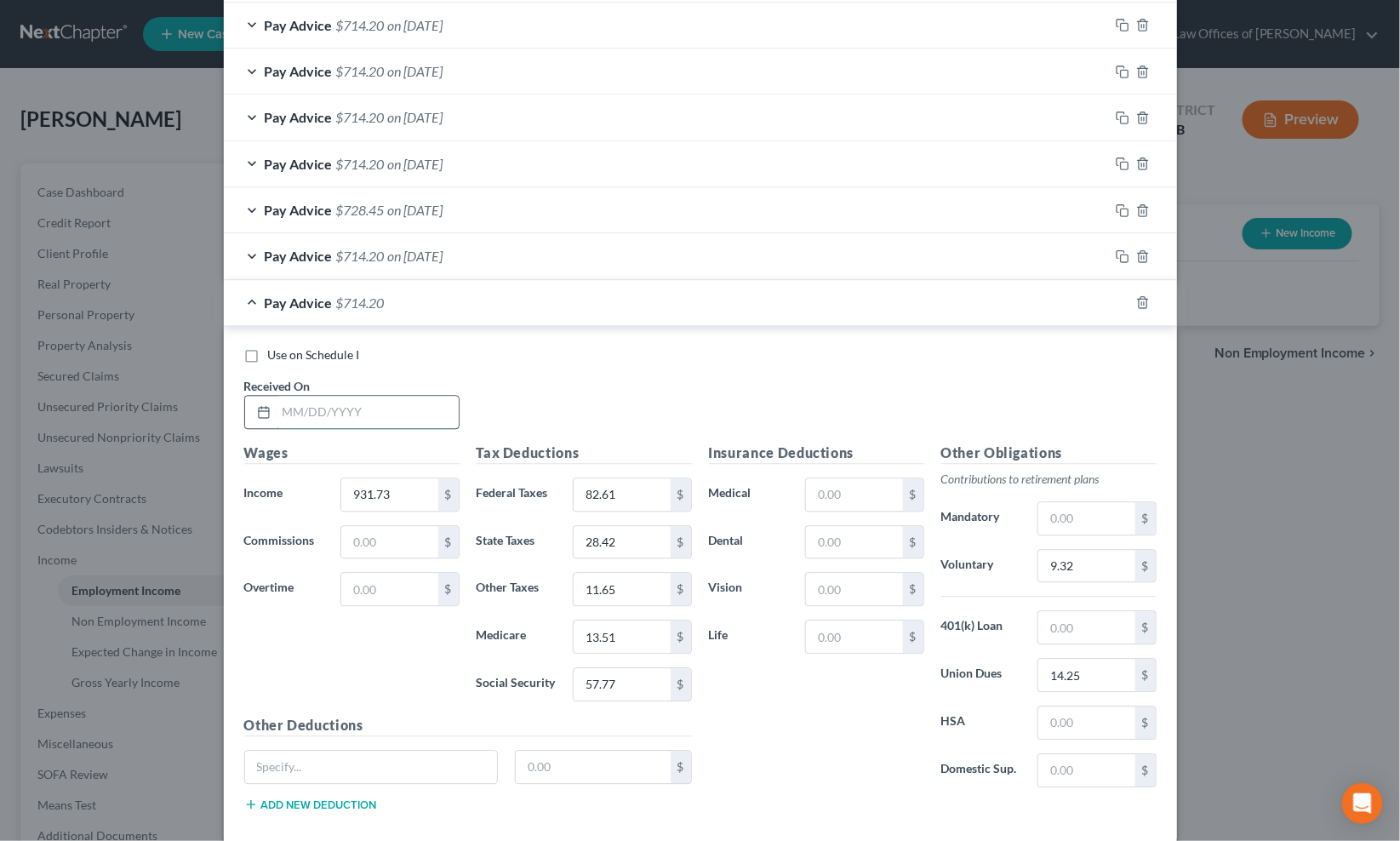
click at [411, 427] on input "text" at bounding box center [368, 412] width 182 height 32
type input "9/12/25"
click at [1121, 302] on icon "button" at bounding box center [1122, 302] width 14 height 14
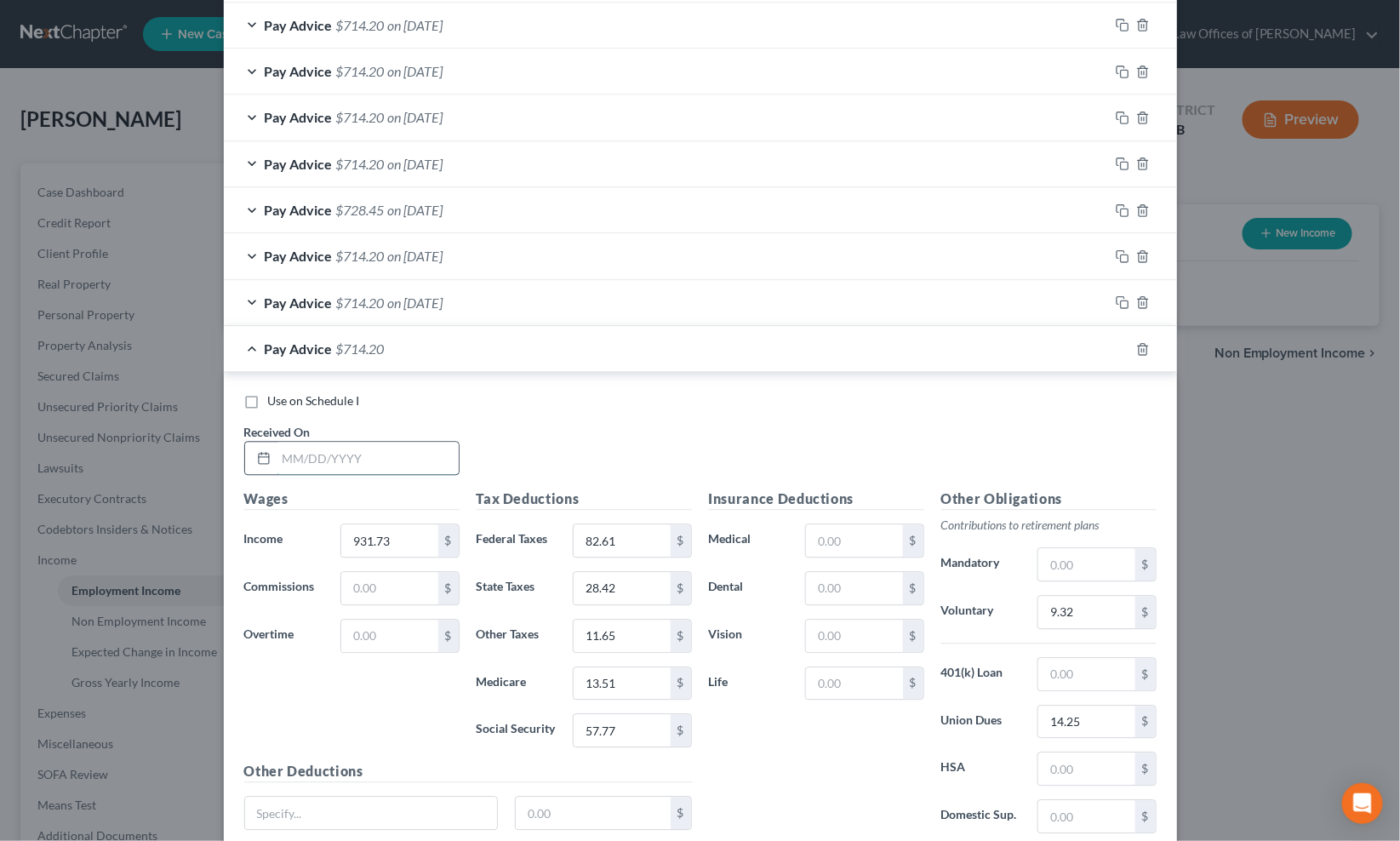
click at [385, 461] on input "text" at bounding box center [368, 457] width 182 height 32
type input "9/19/25"
click at [1115, 347] on icon "button" at bounding box center [1122, 350] width 14 height 14
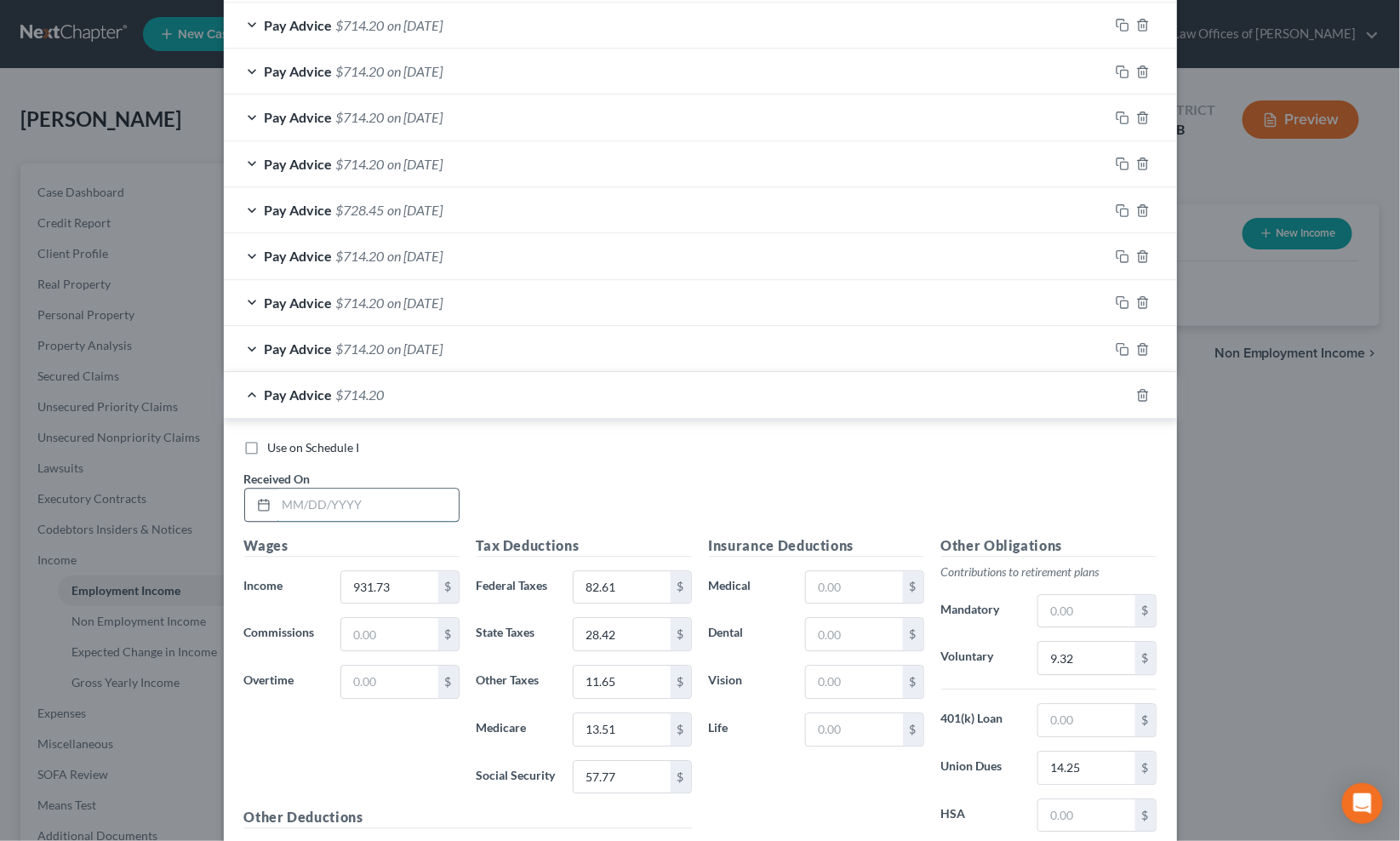
click at [379, 498] on input "text" at bounding box center [368, 505] width 182 height 32
type input "9/26/25"
click at [1115, 395] on icon "button" at bounding box center [1122, 395] width 14 height 14
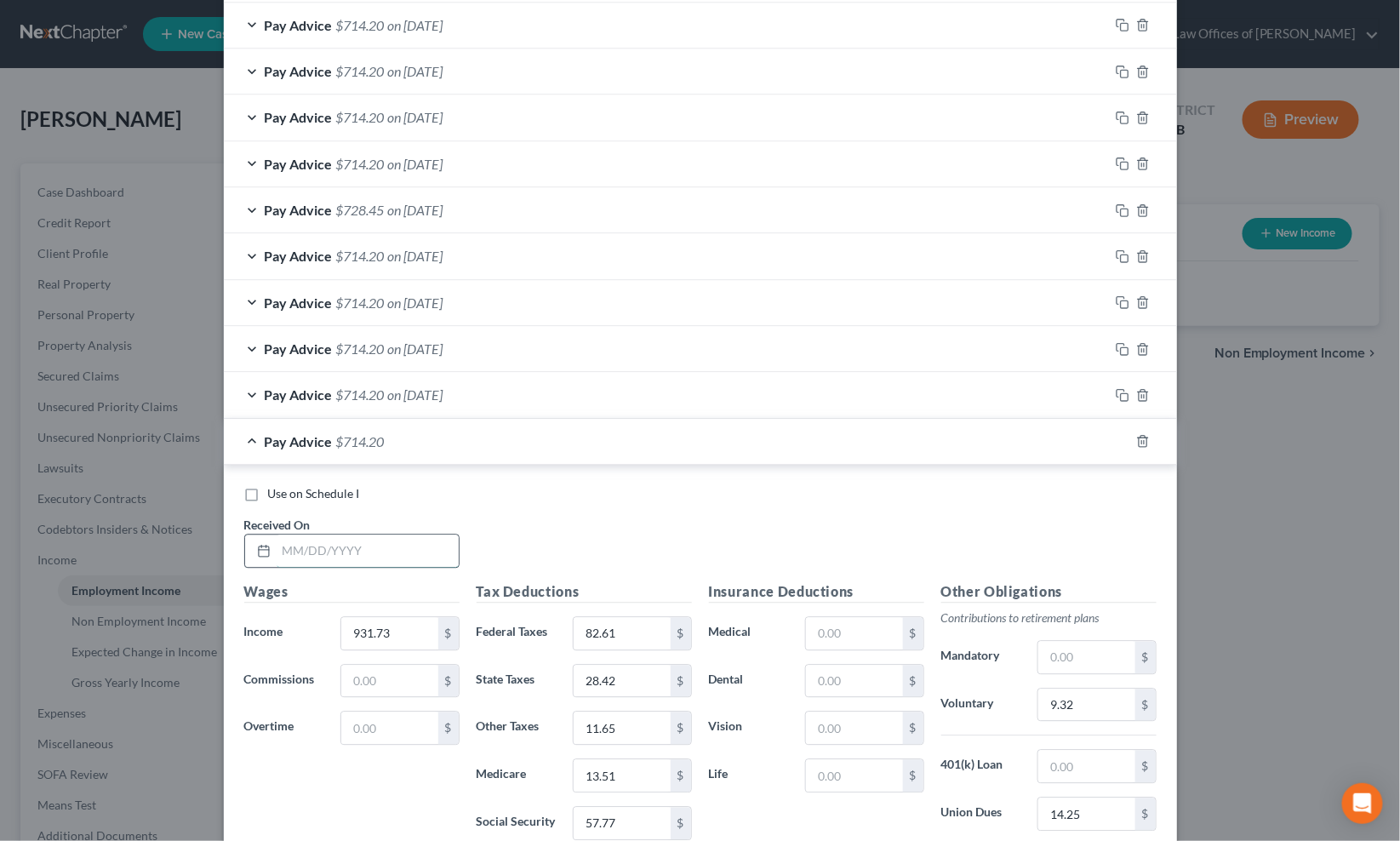
click at [349, 547] on input "text" at bounding box center [368, 550] width 182 height 32
type input "1"
click at [1138, 437] on icon "button" at bounding box center [1142, 442] width 8 height 11
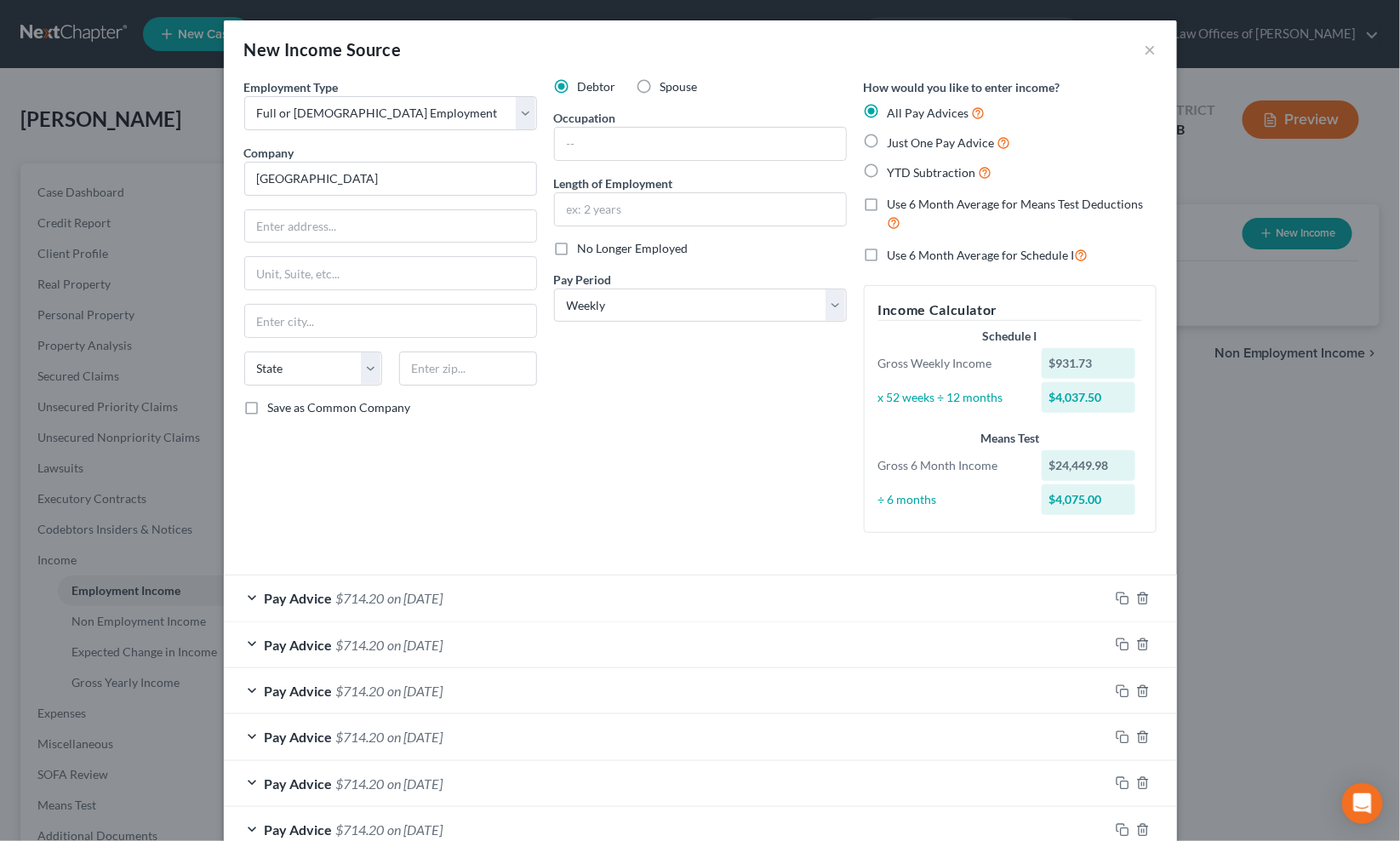
scroll to position [125, 0]
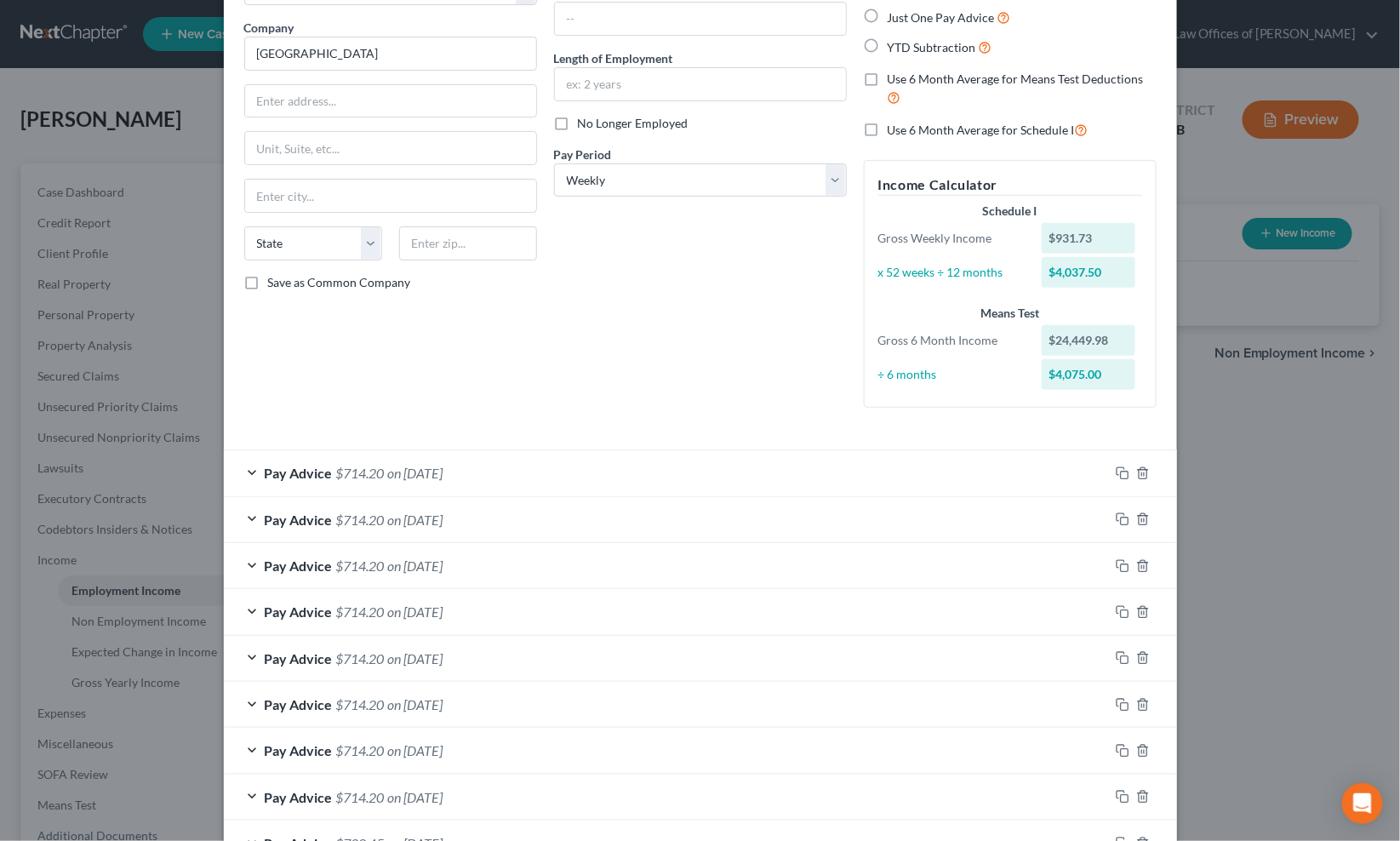
click at [405, 478] on span "on 04/04/2025" at bounding box center [415, 473] width 55 height 16
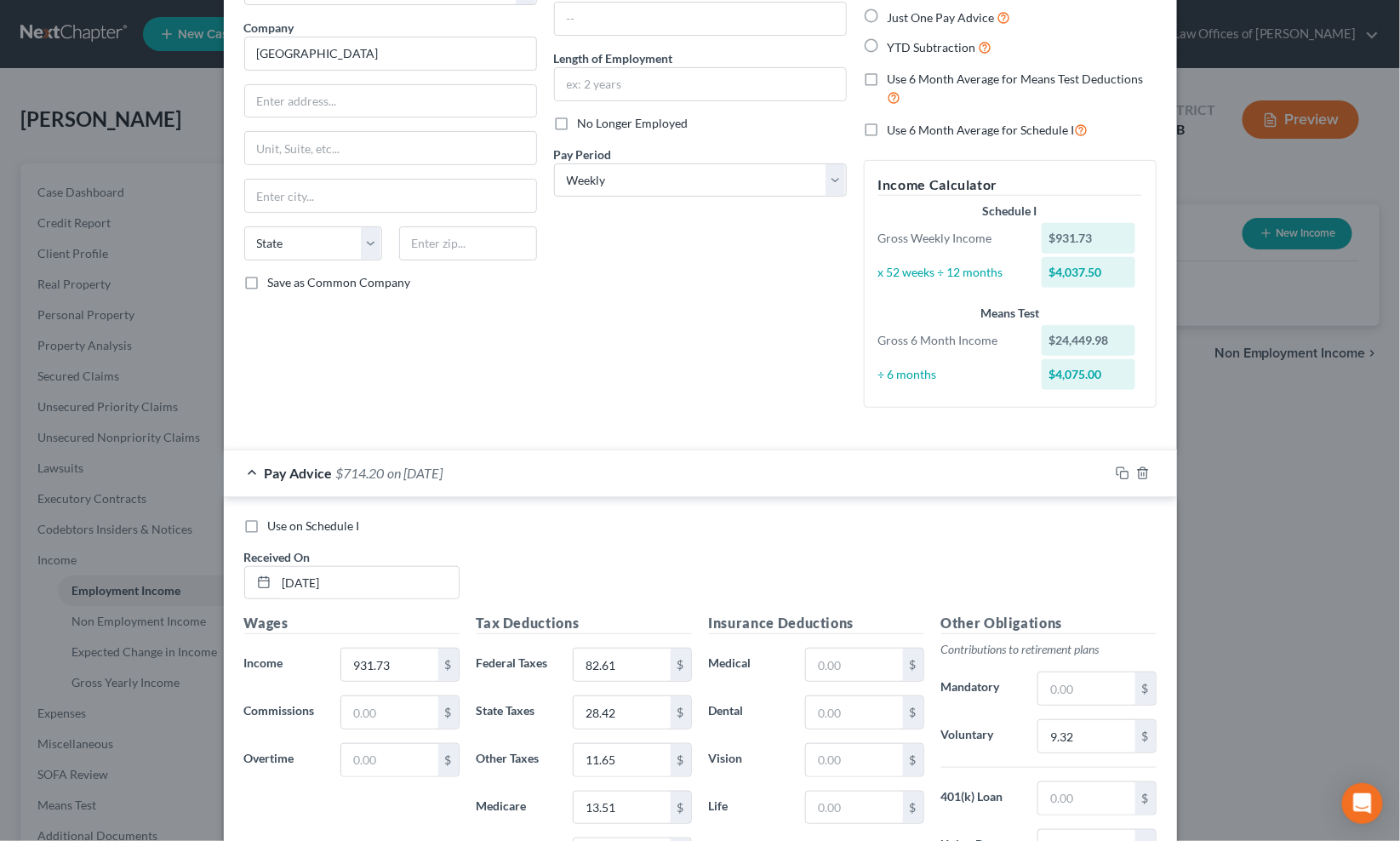
click at [268, 531] on label "Use on Schedule I" at bounding box center [313, 526] width 92 height 17
click at [275, 528] on input "Use on Schedule I" at bounding box center [280, 523] width 11 height 11
checkbox input "true"
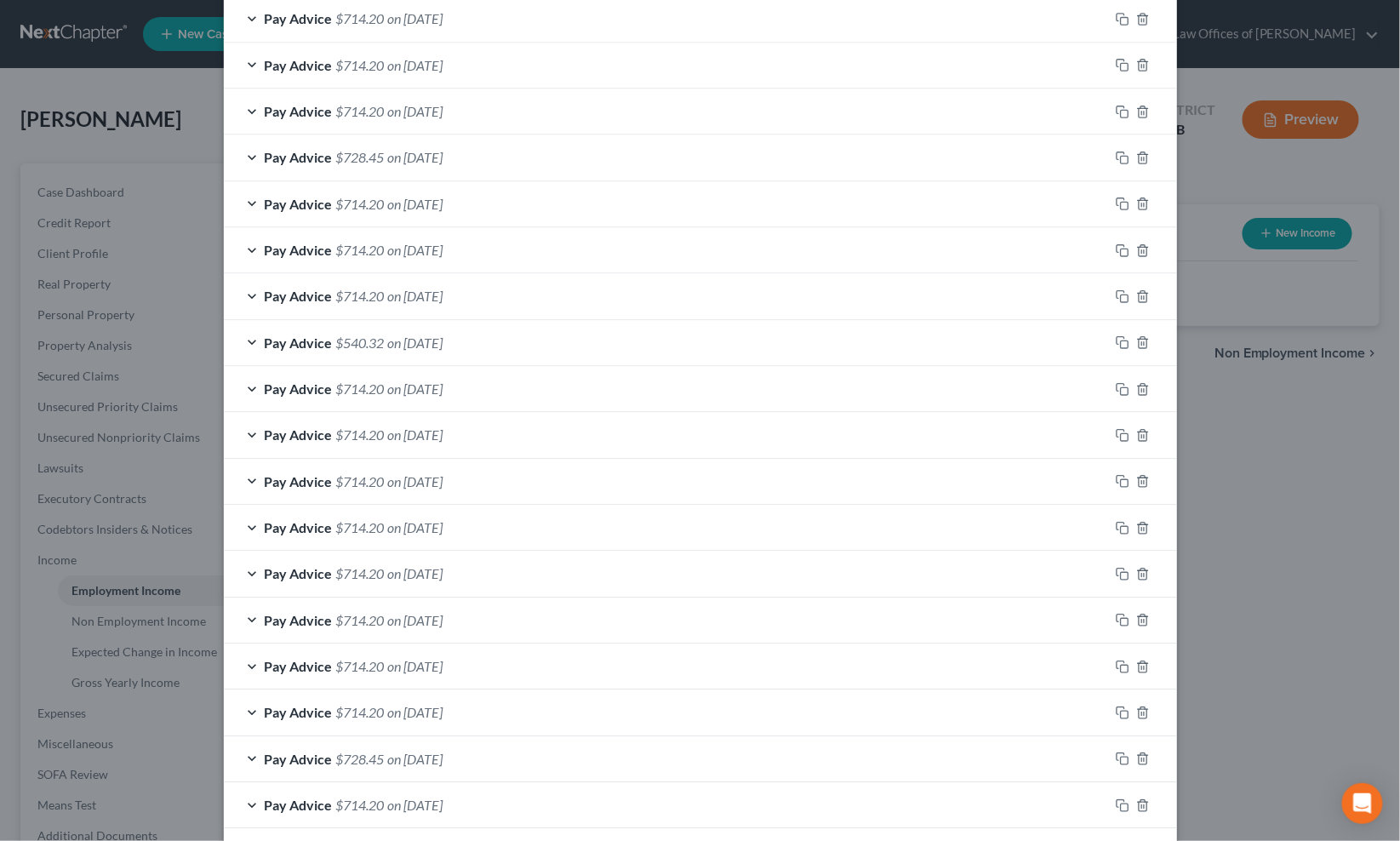
scroll to position [1546, 0]
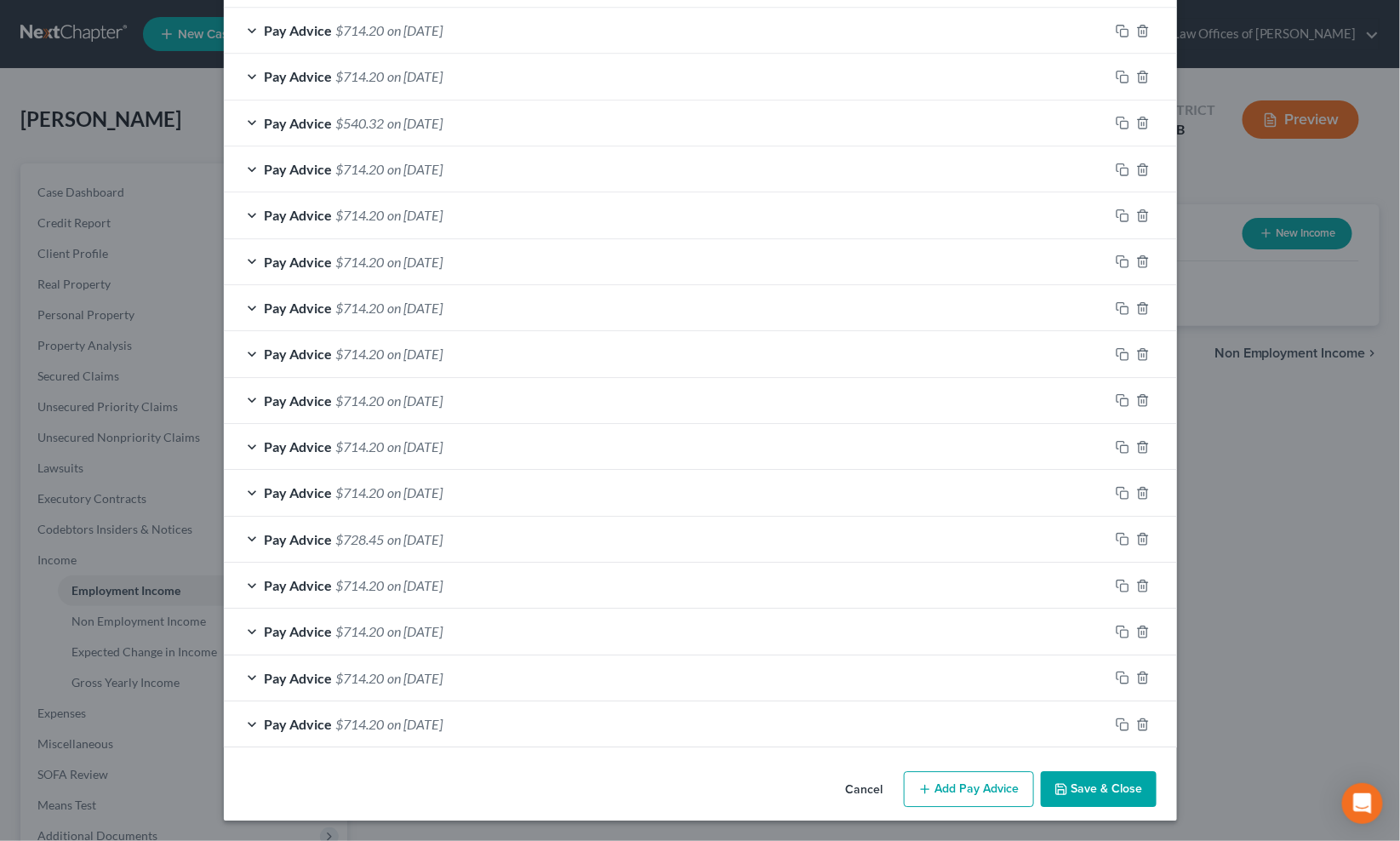
click at [1091, 789] on button "Save & Close" at bounding box center [1098, 788] width 116 height 36
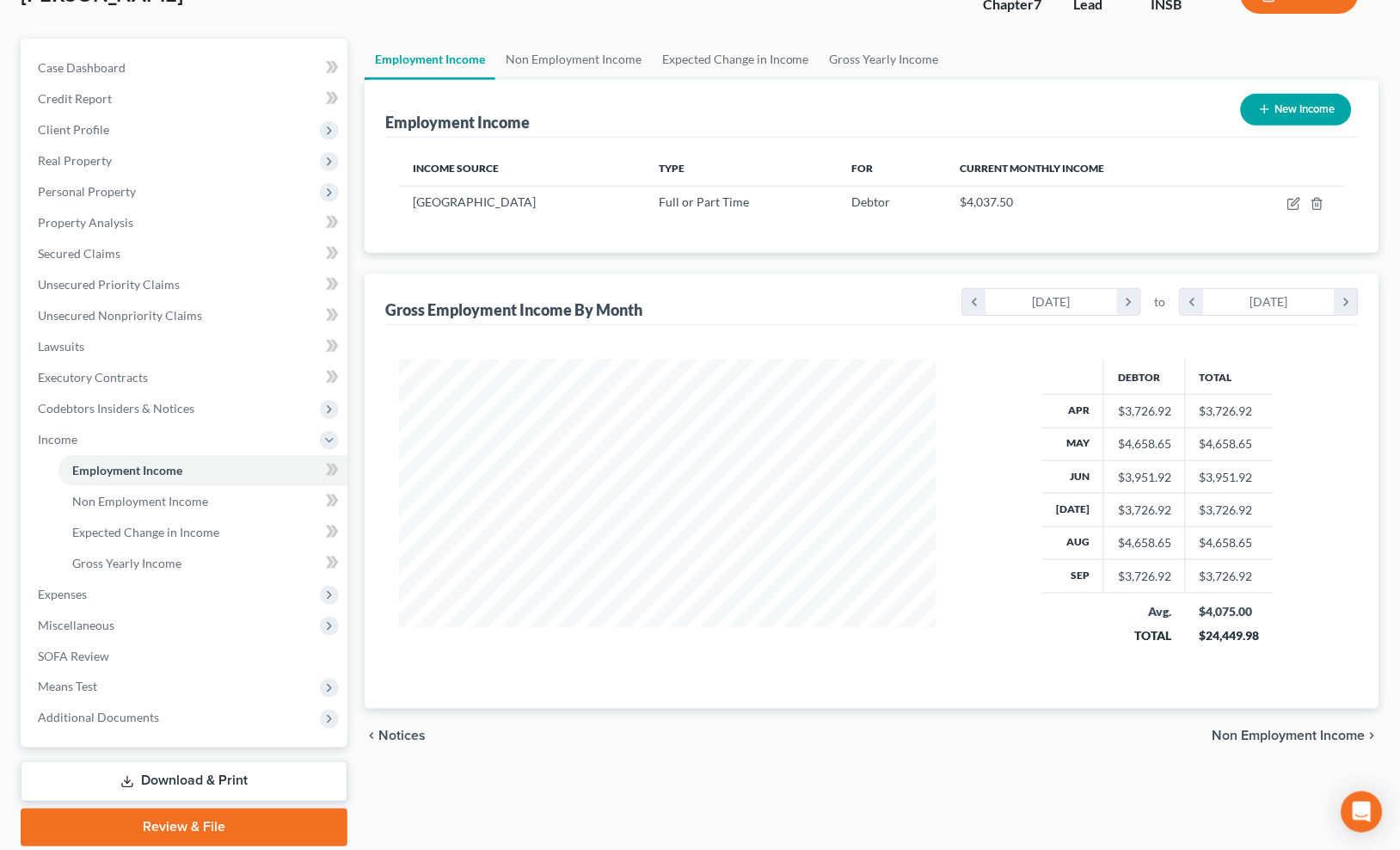
scroll to position [0, 0]
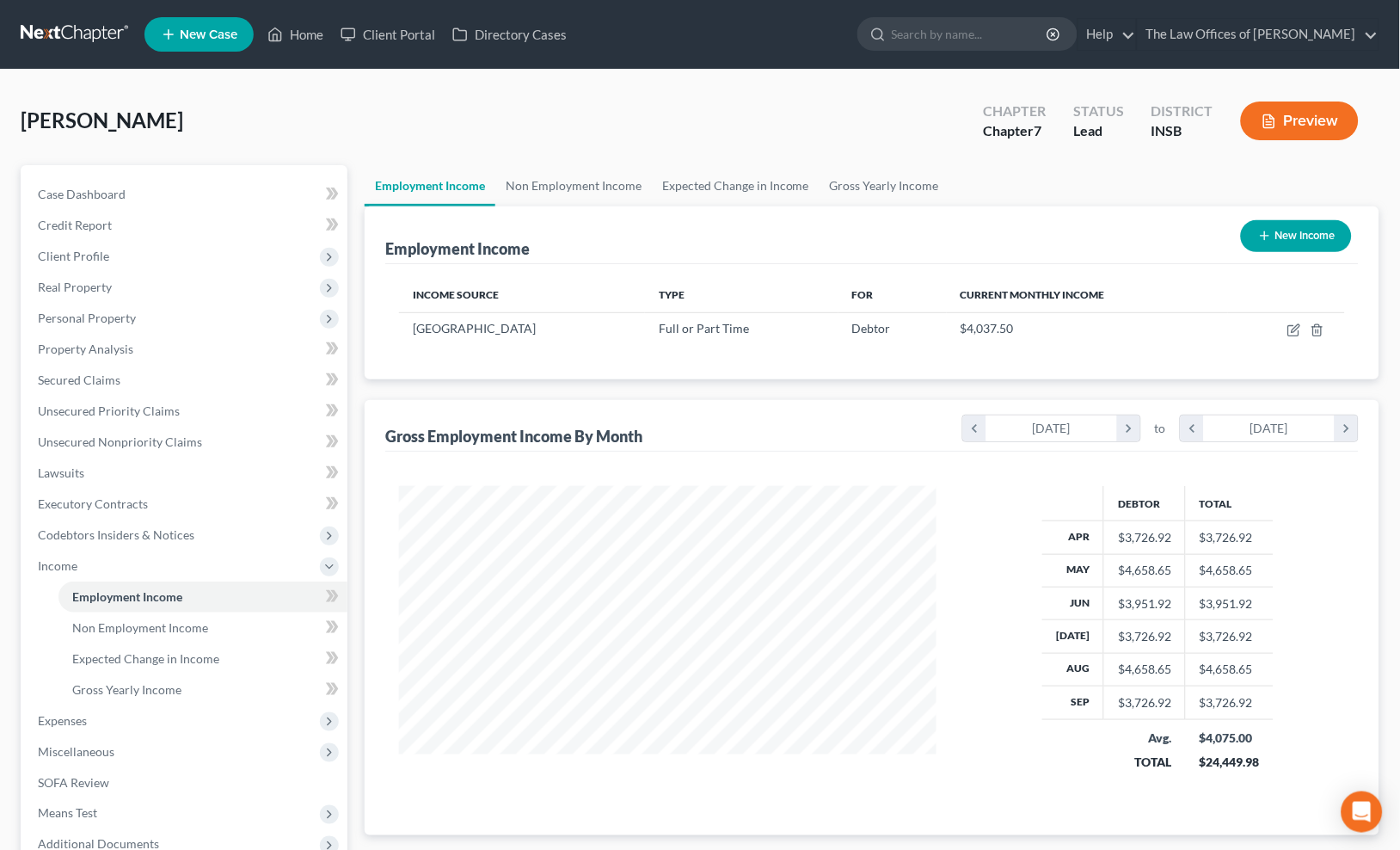
click at [75, 24] on link at bounding box center [75, 34] width 110 height 31
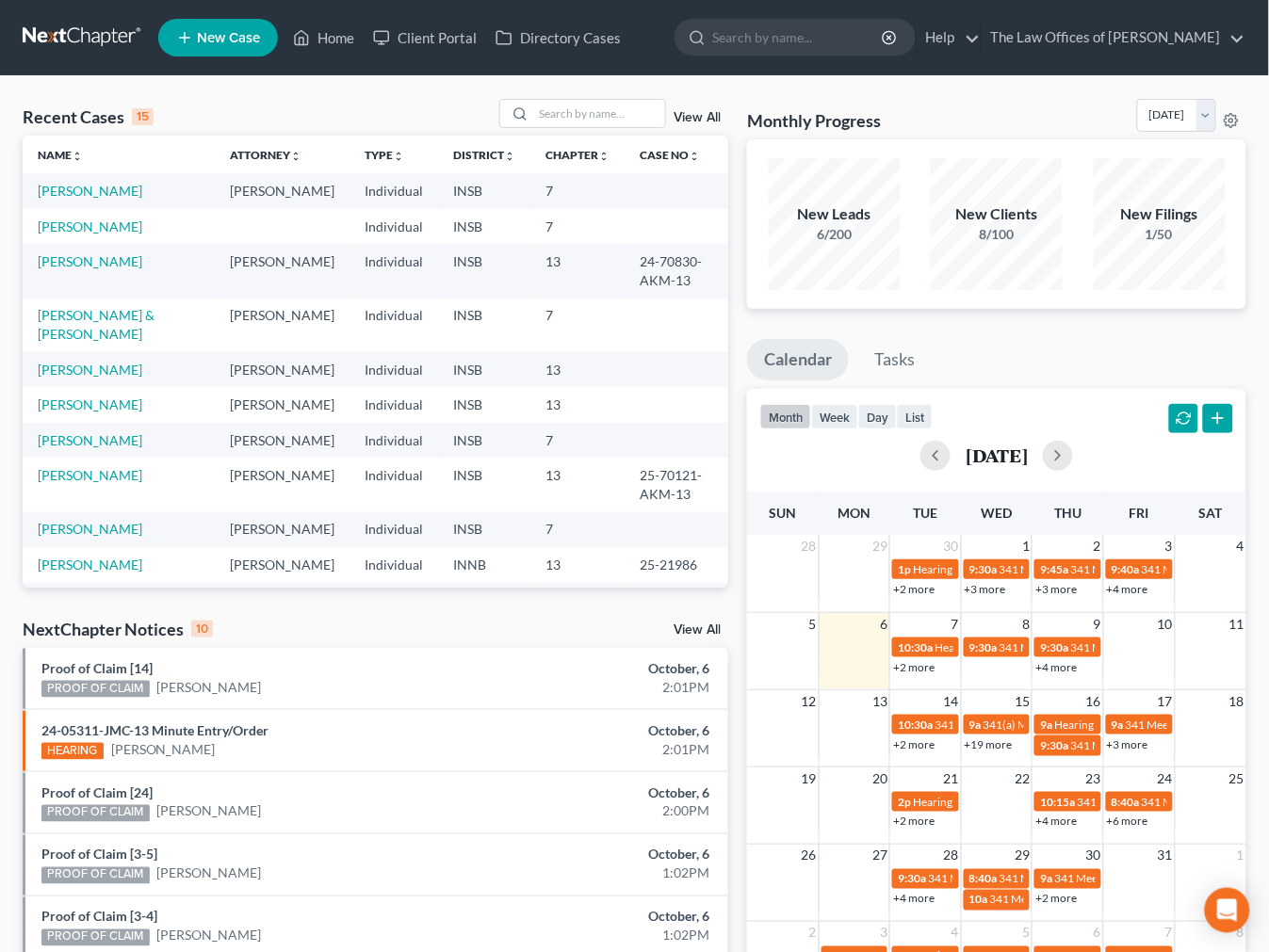
click at [685, 117] on link "View All" at bounding box center [697, 118] width 48 height 14
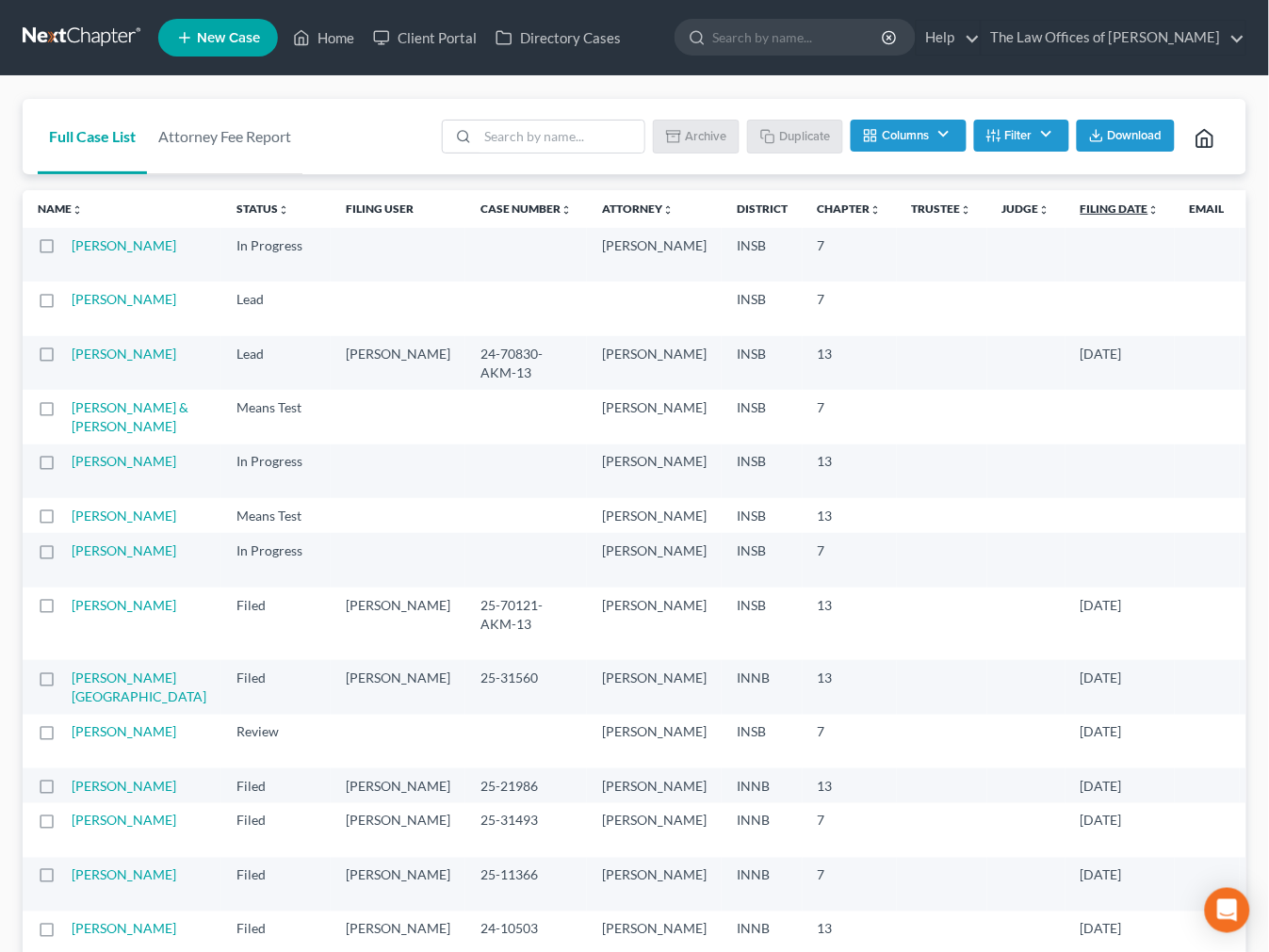
click at [1081, 202] on link "Filing Date unfold_more expand_more expand_less" at bounding box center [1121, 208] width 79 height 15
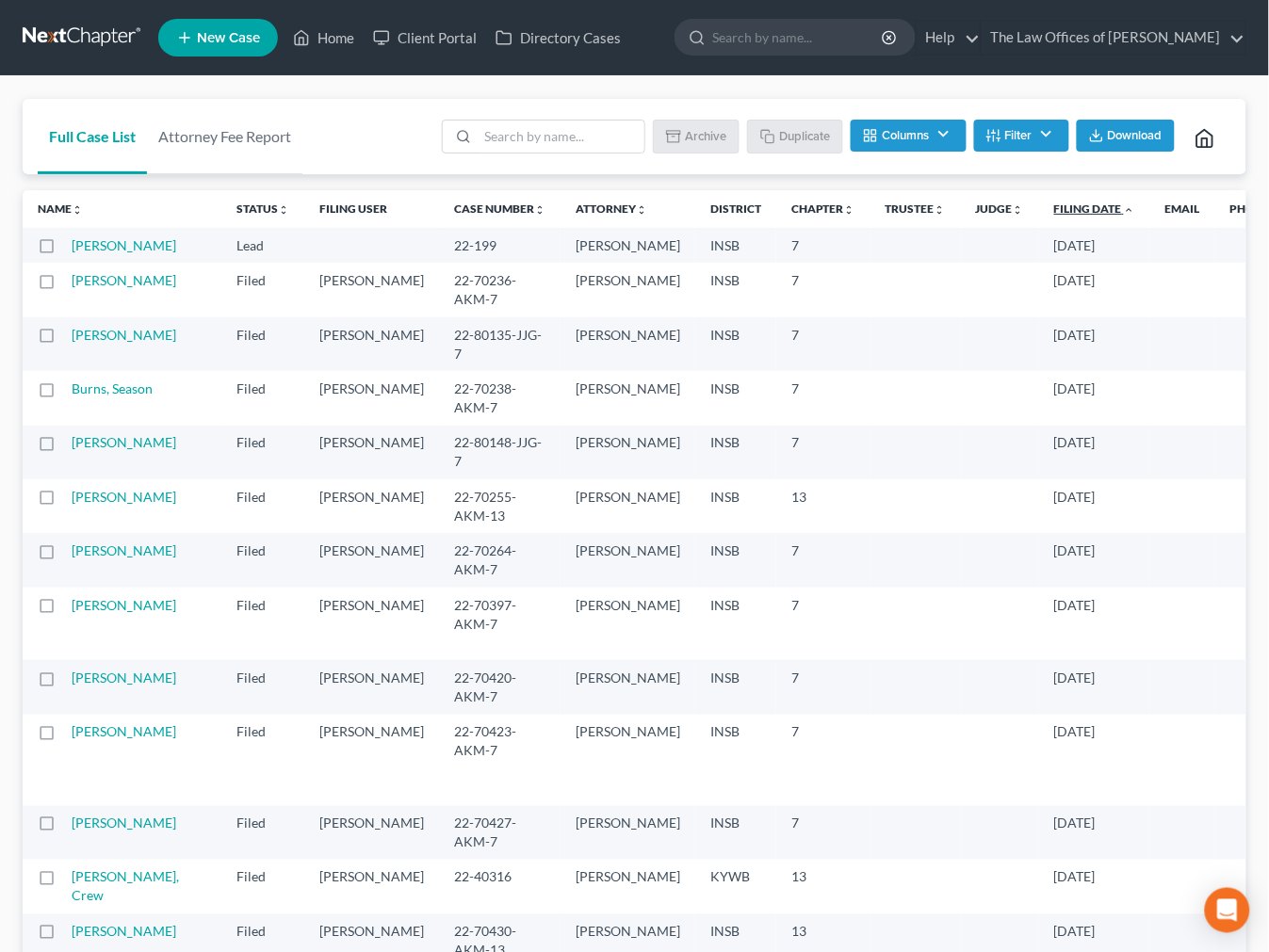
click at [1054, 211] on link "Filing Date unfold_more expand_more expand_less" at bounding box center [1095, 208] width 81 height 15
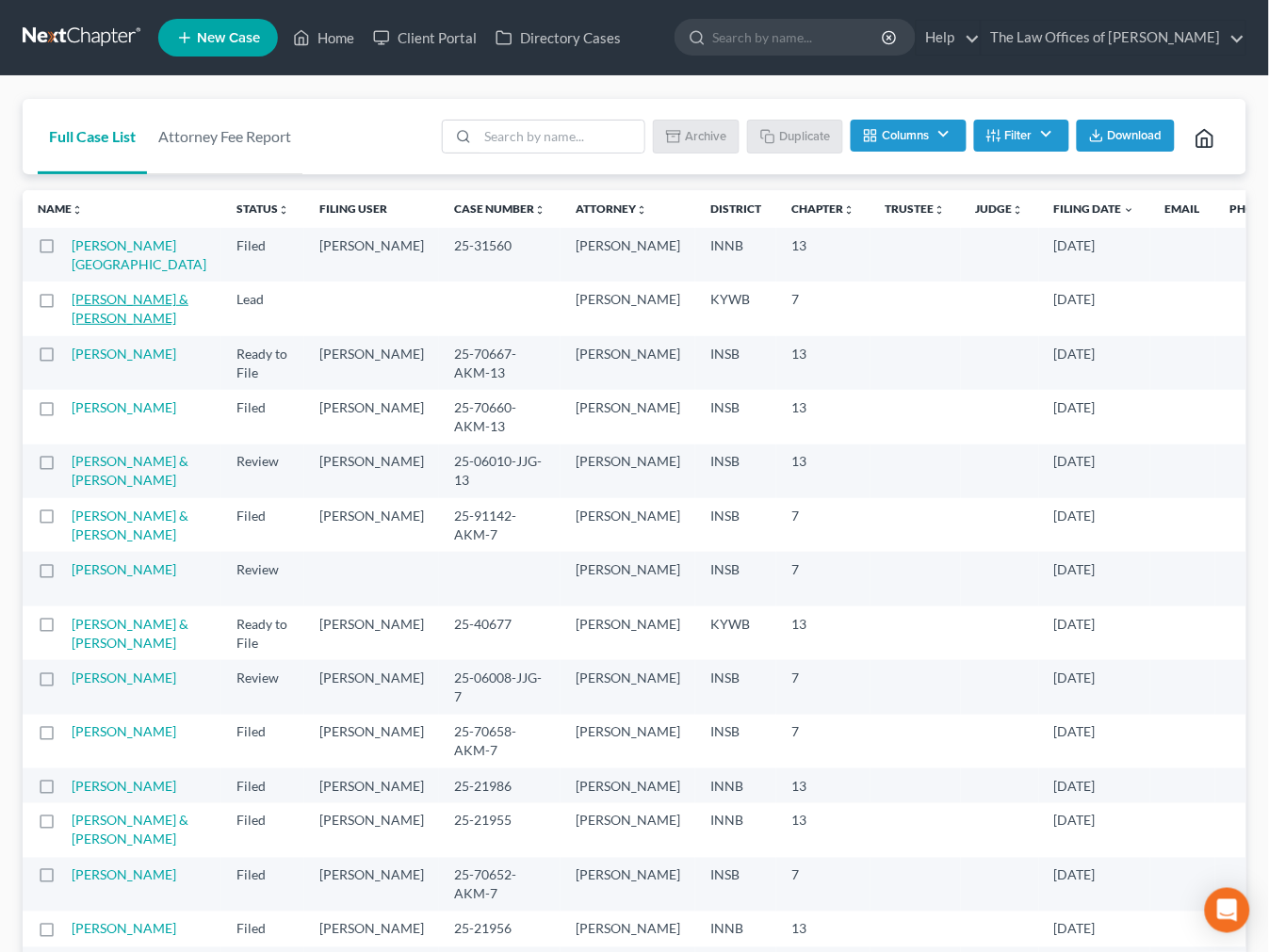
click at [98, 326] on link "[PERSON_NAME] & [PERSON_NAME]" at bounding box center [130, 308] width 116 height 35
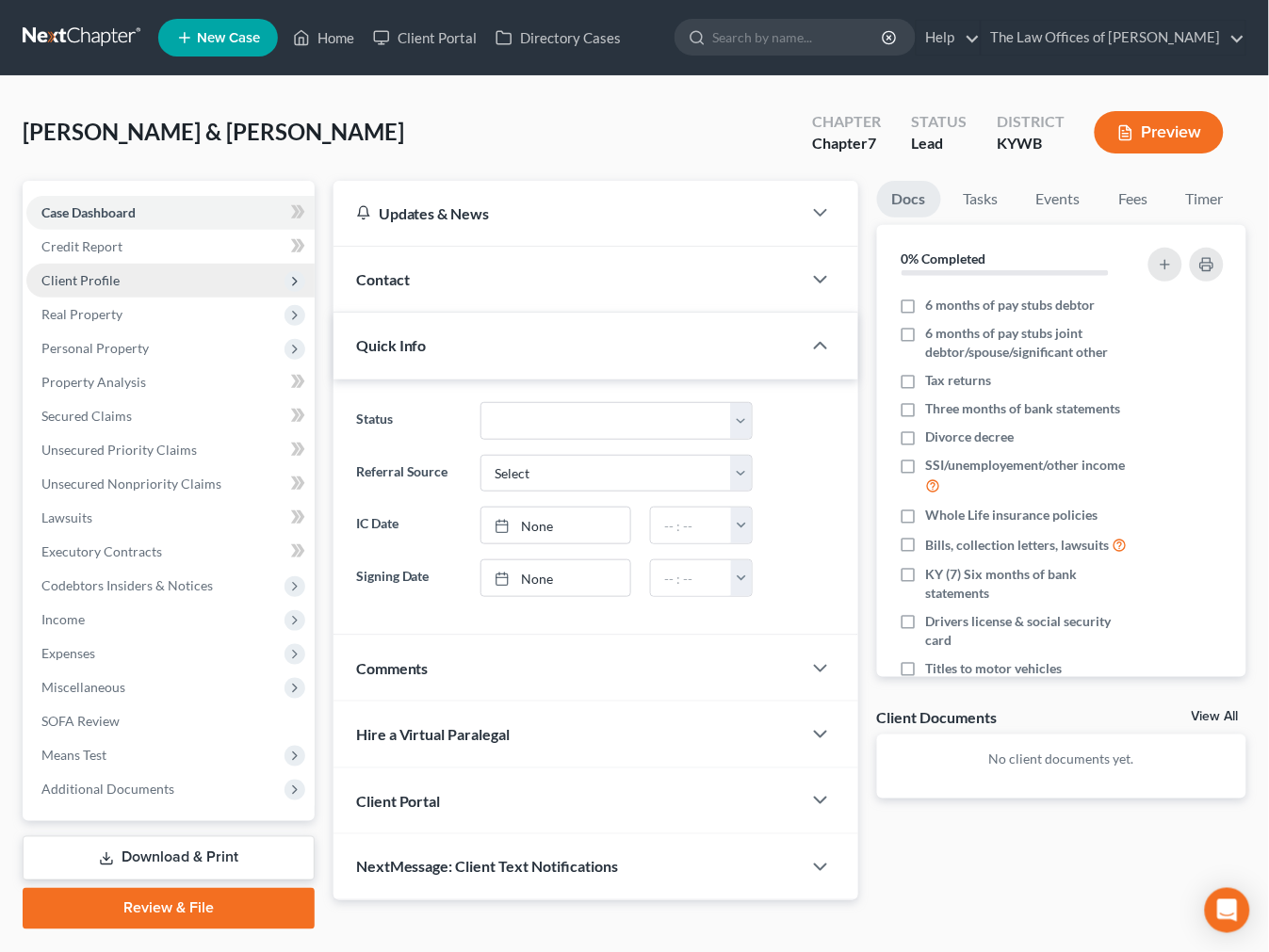
click at [104, 284] on span "Client Profile" at bounding box center [80, 280] width 79 height 16
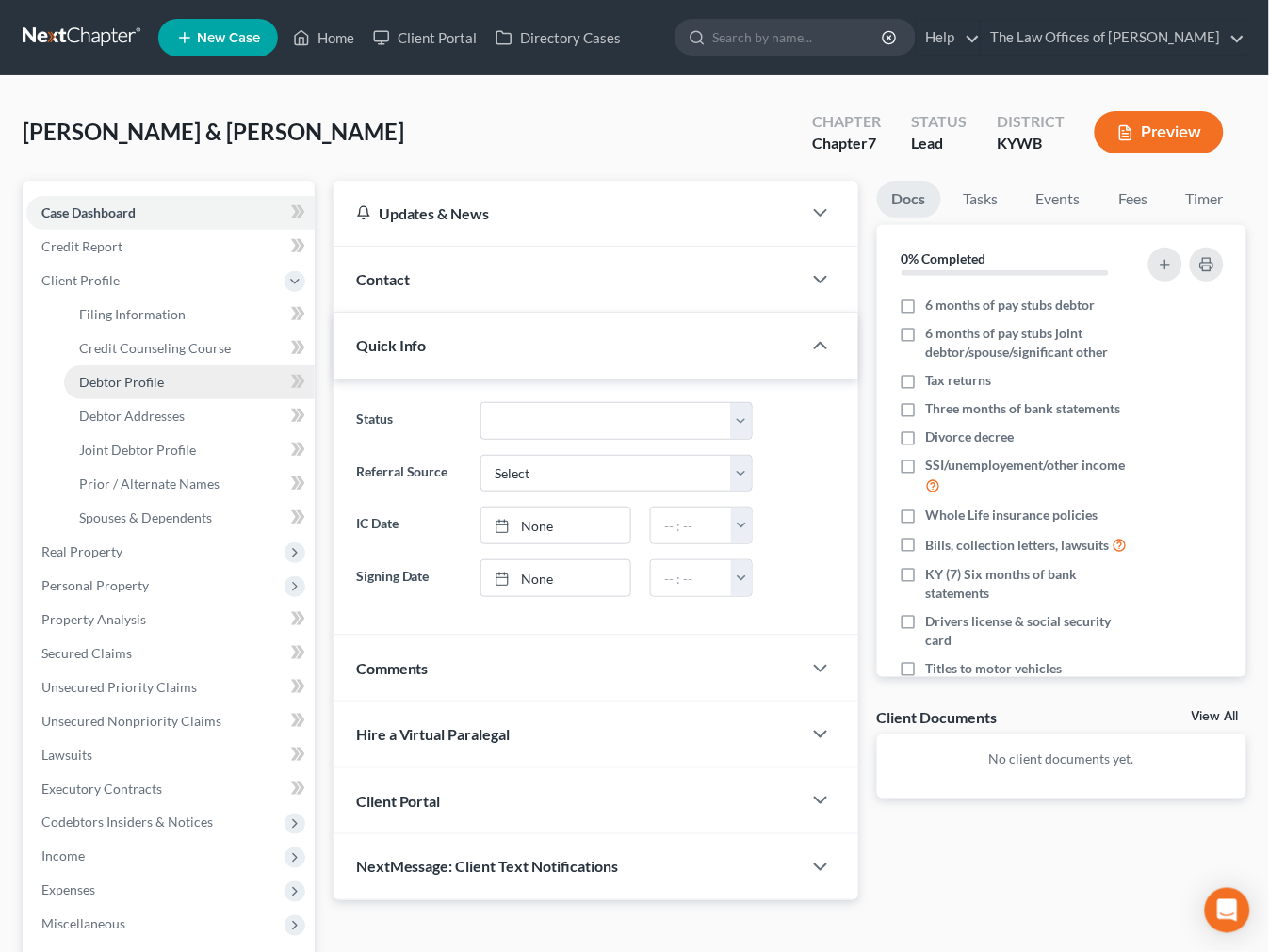
click at [127, 396] on link "Debtor Profile" at bounding box center [189, 382] width 250 height 34
select select "1"
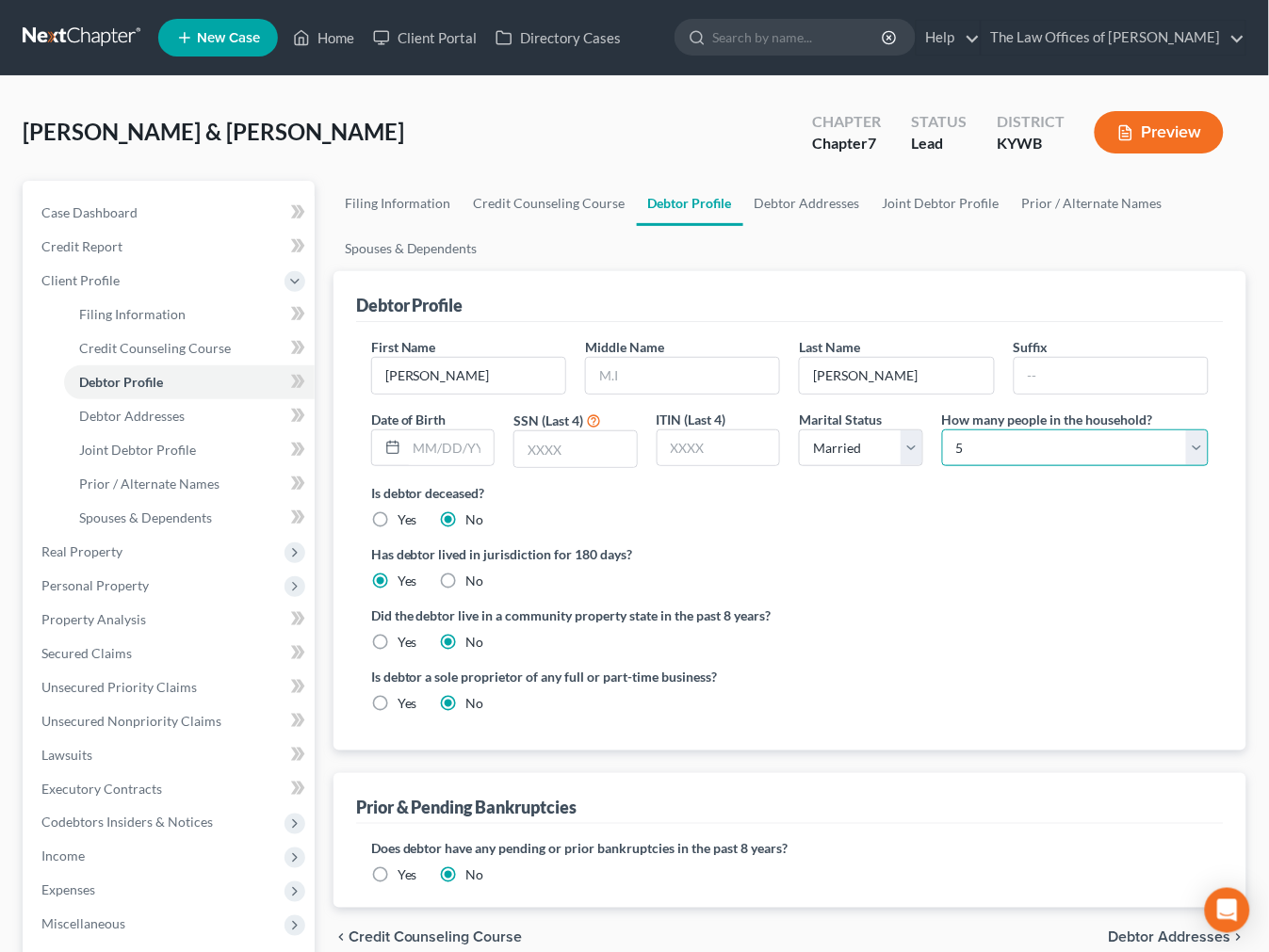
click at [1019, 443] on select "Select 1 2 3 4 5 6 7 8 9 10 11 12 13 14 15 16 17 18 19 20" at bounding box center [1075, 448] width 267 height 38
select select "0"
click at [942, 429] on select "Select 1 2 3 4 5 6 7 8 9 10 11 12 13 14 15 16 17 18 19 20" at bounding box center [1075, 448] width 267 height 38
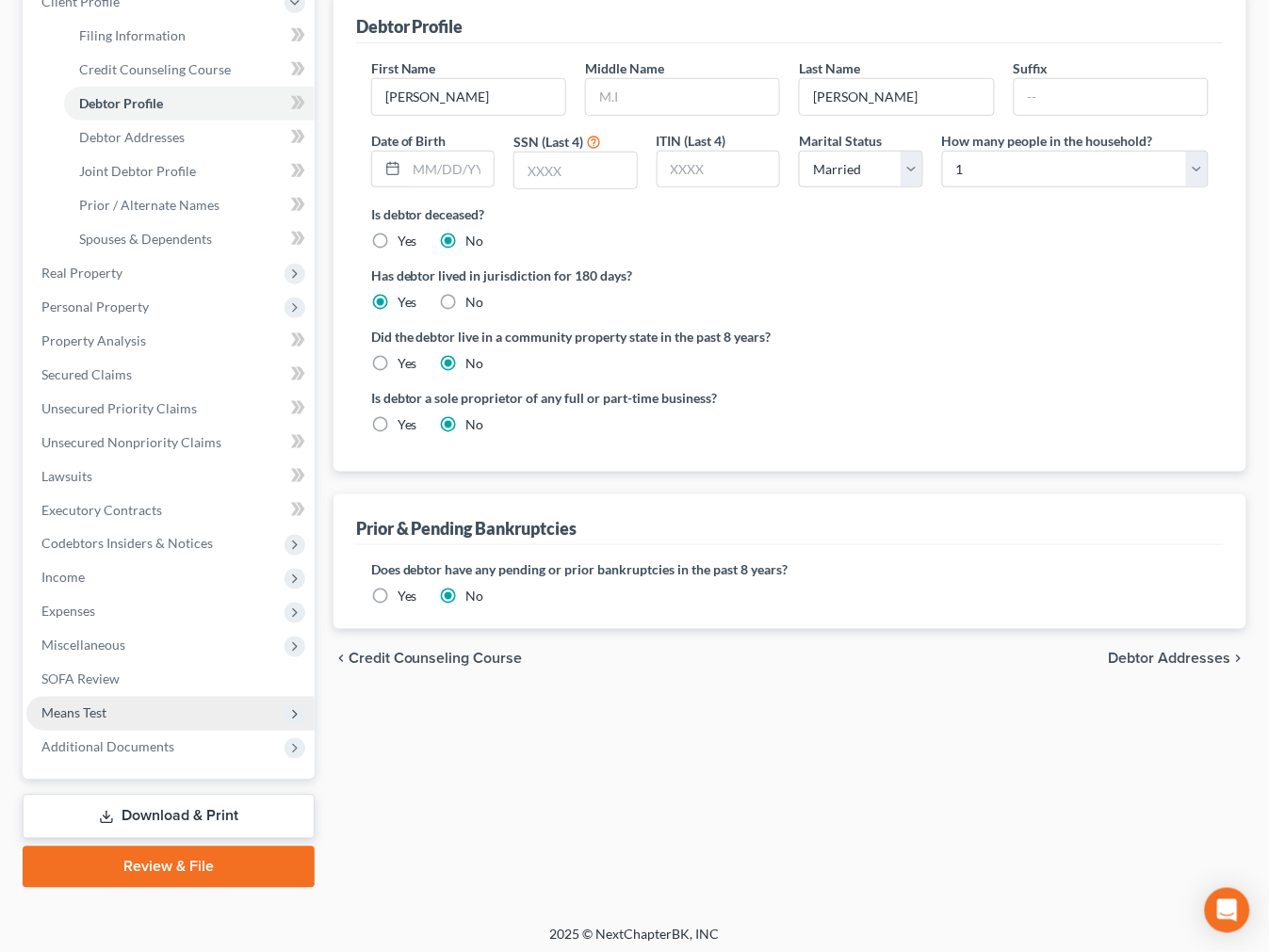
click at [94, 707] on span "Means Test" at bounding box center [74, 714] width 65 height 16
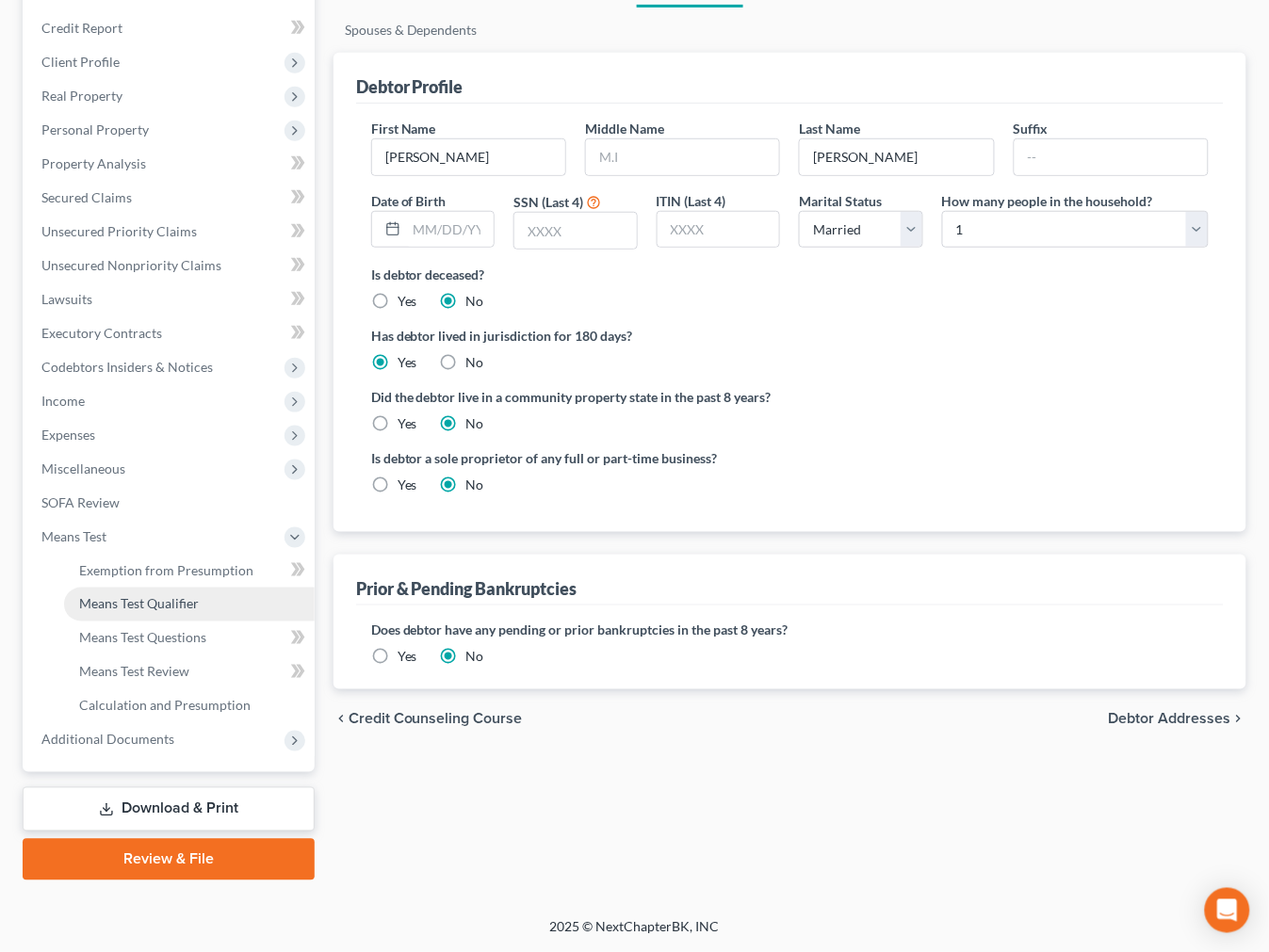
scroll to position [217, 0]
click at [98, 599] on span "Means Test Qualifier" at bounding box center [139, 606] width 119 height 16
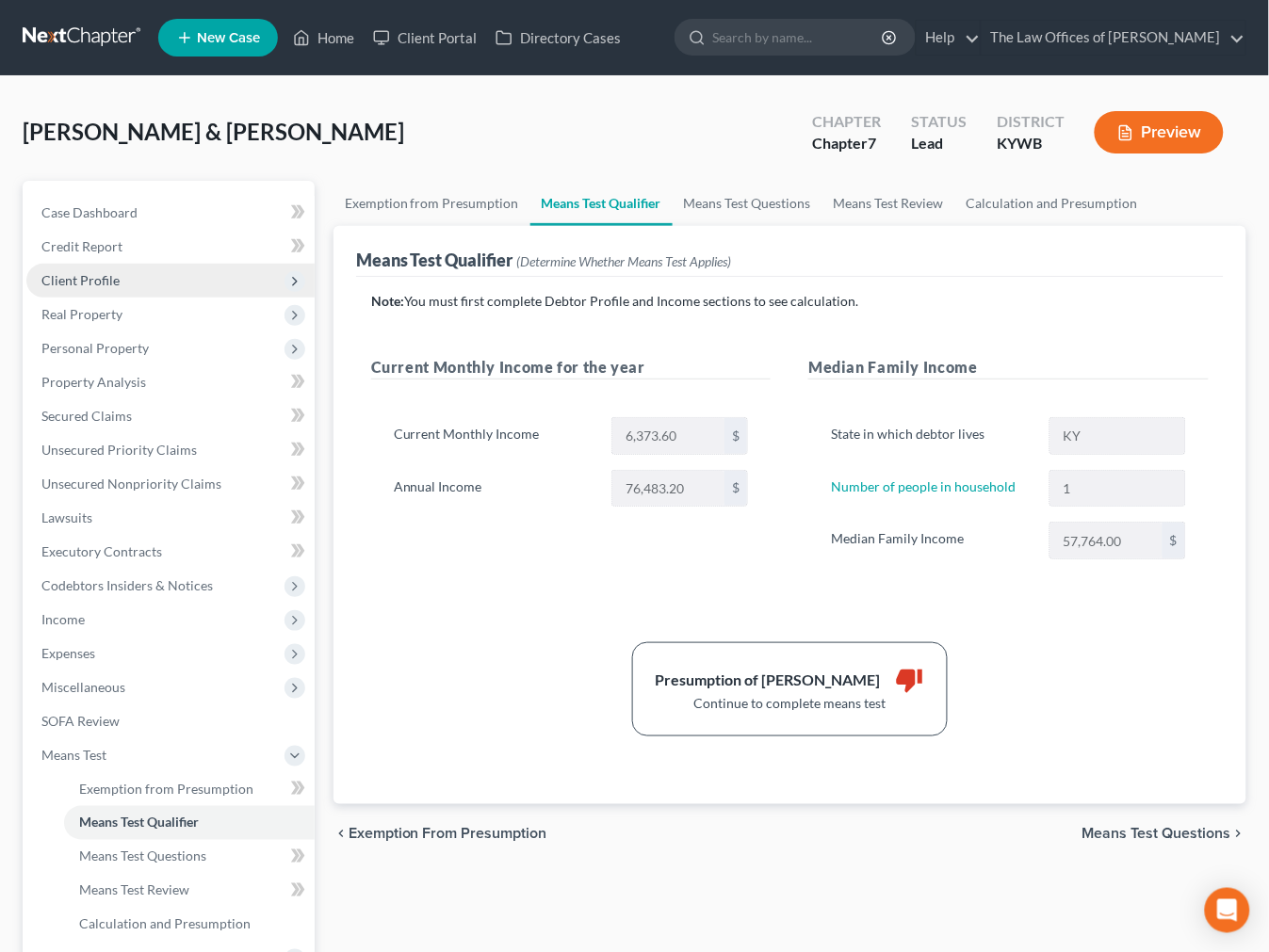
click at [99, 284] on span "Client Profile" at bounding box center [80, 280] width 79 height 16
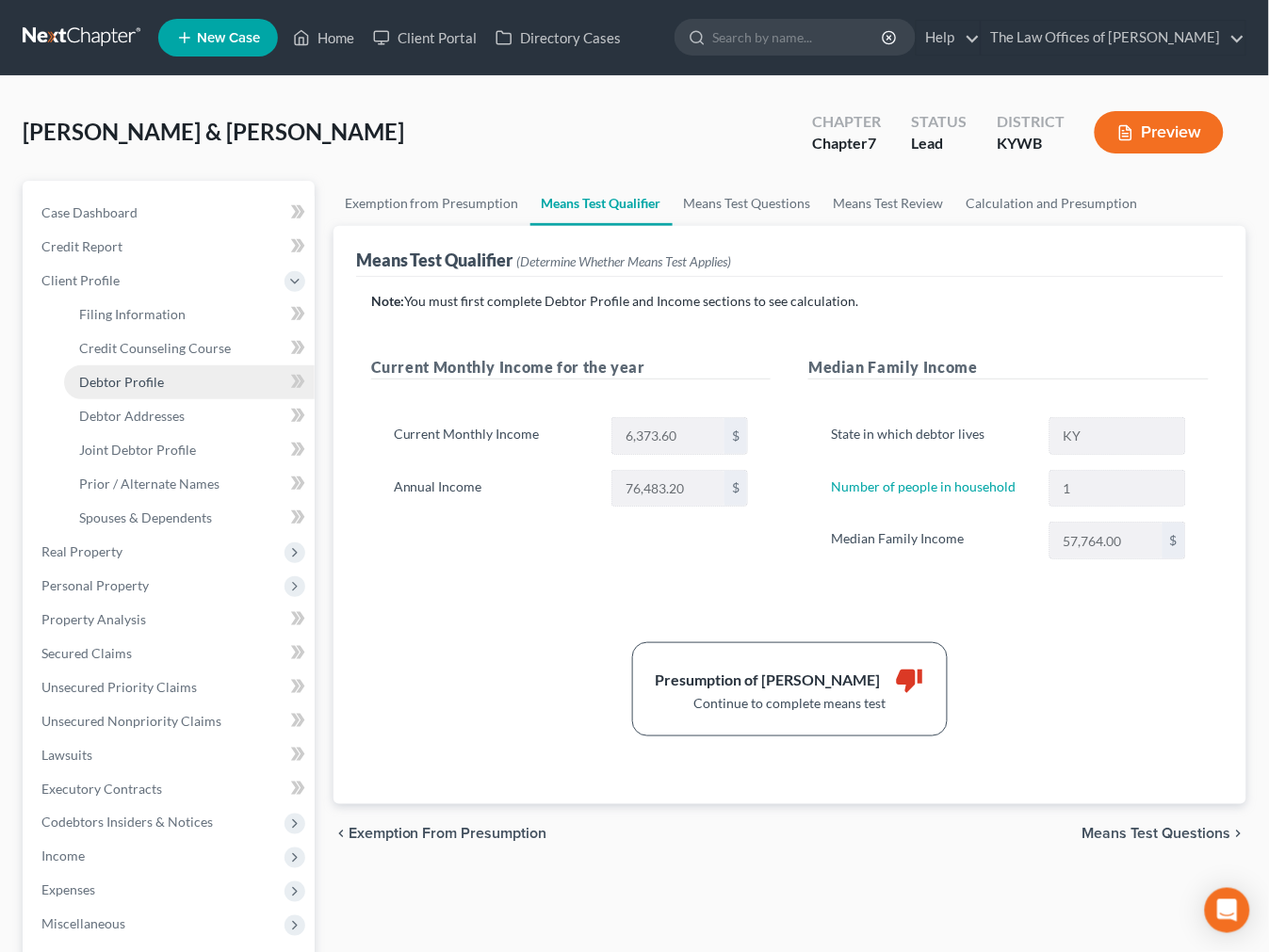
click at [104, 381] on span "Debtor Profile" at bounding box center [121, 382] width 84 height 16
select select "1"
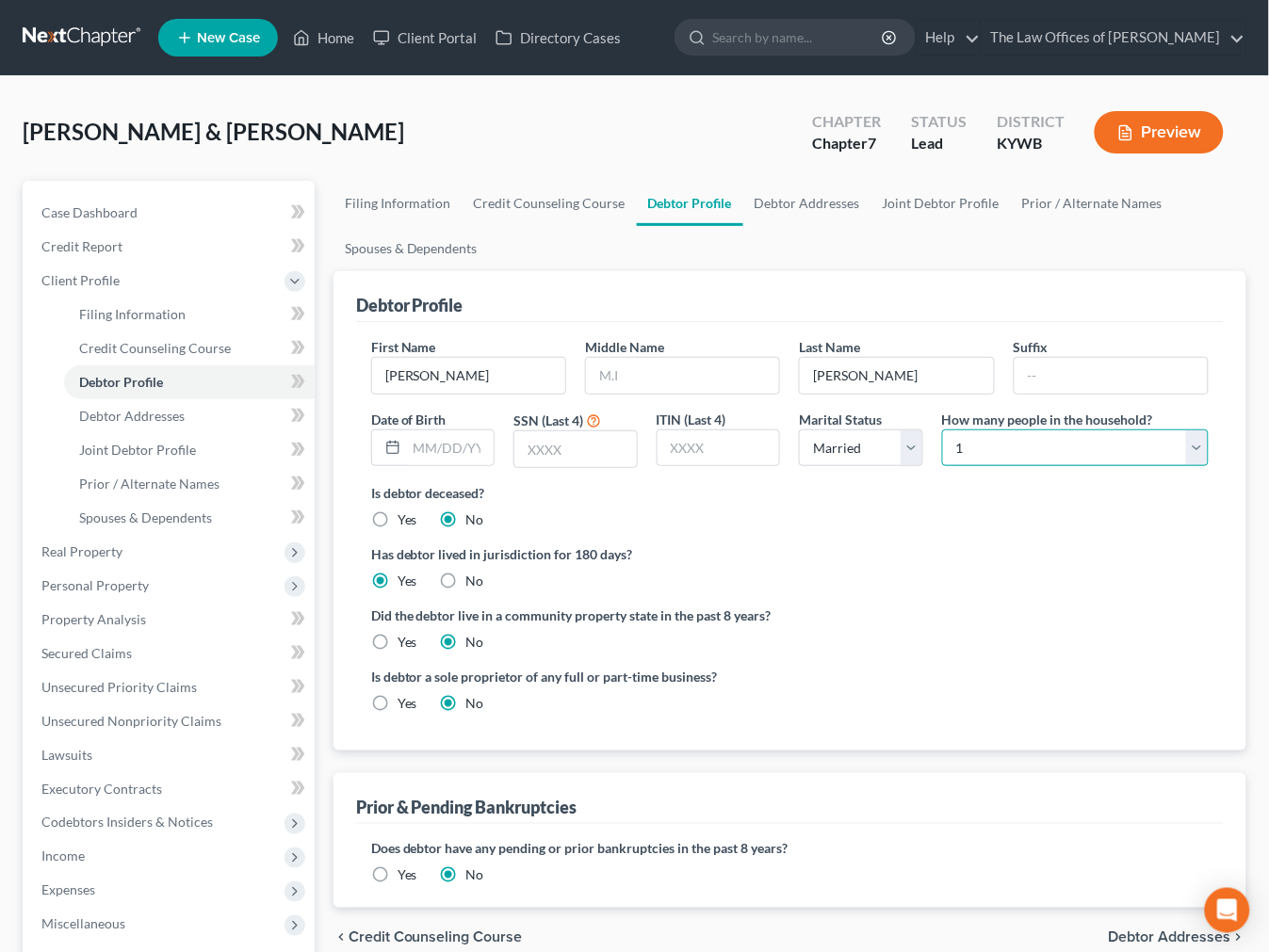
click at [1011, 452] on select "Select 1 2 3 4 5 6 7 8 9 10 11 12 13 14 15 16 17 18 19 20" at bounding box center [1075, 448] width 267 height 38
select select "4"
click at [942, 429] on select "Select 1 2 3 4 5 6 7 8 9 10 11 12 13 14 15 16 17 18 19 20" at bounding box center [1075, 448] width 267 height 38
click at [50, 30] on link at bounding box center [82, 37] width 120 height 34
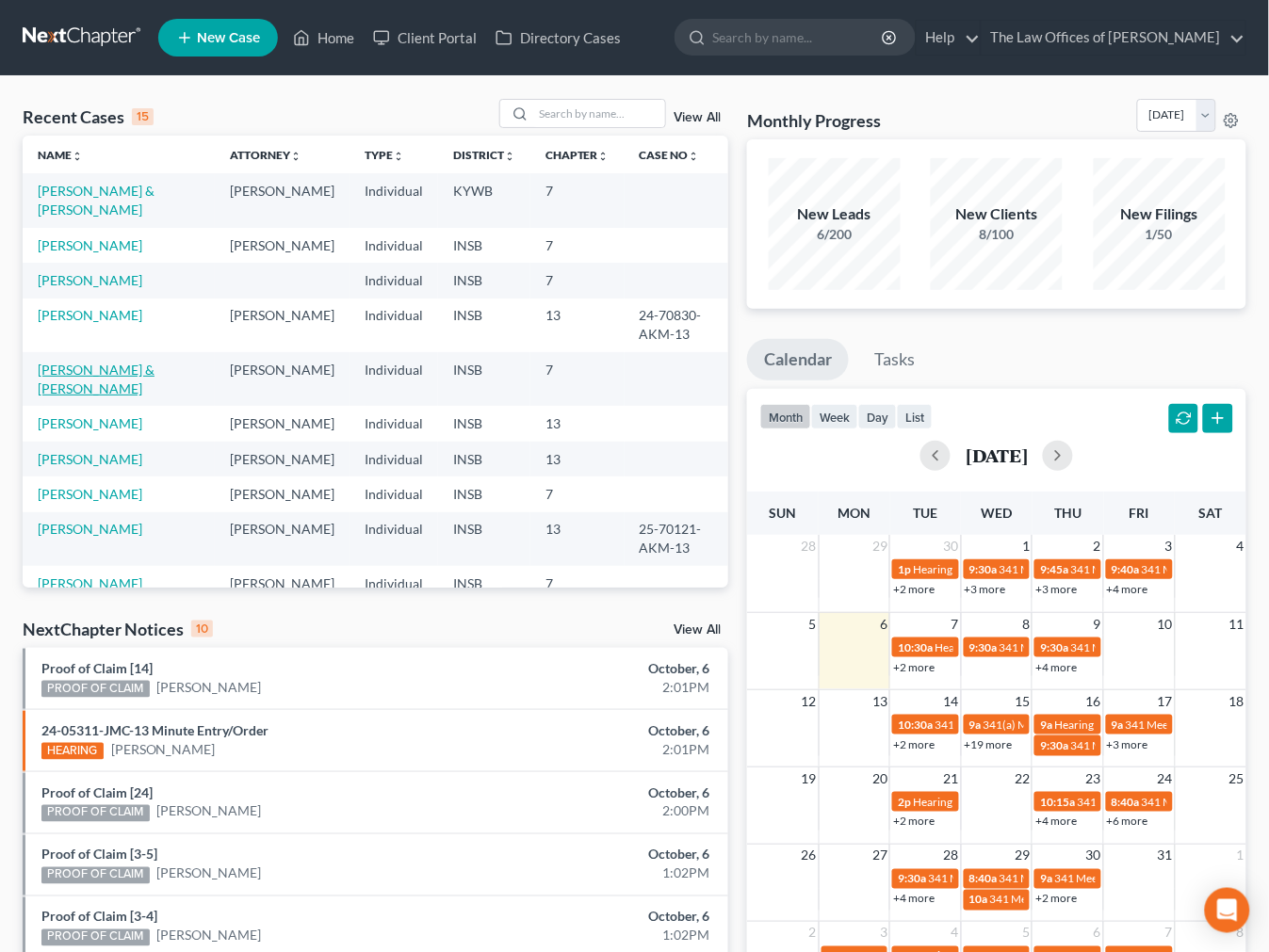
click at [94, 362] on link "[PERSON_NAME] & [PERSON_NAME]" at bounding box center [96, 379] width 116 height 35
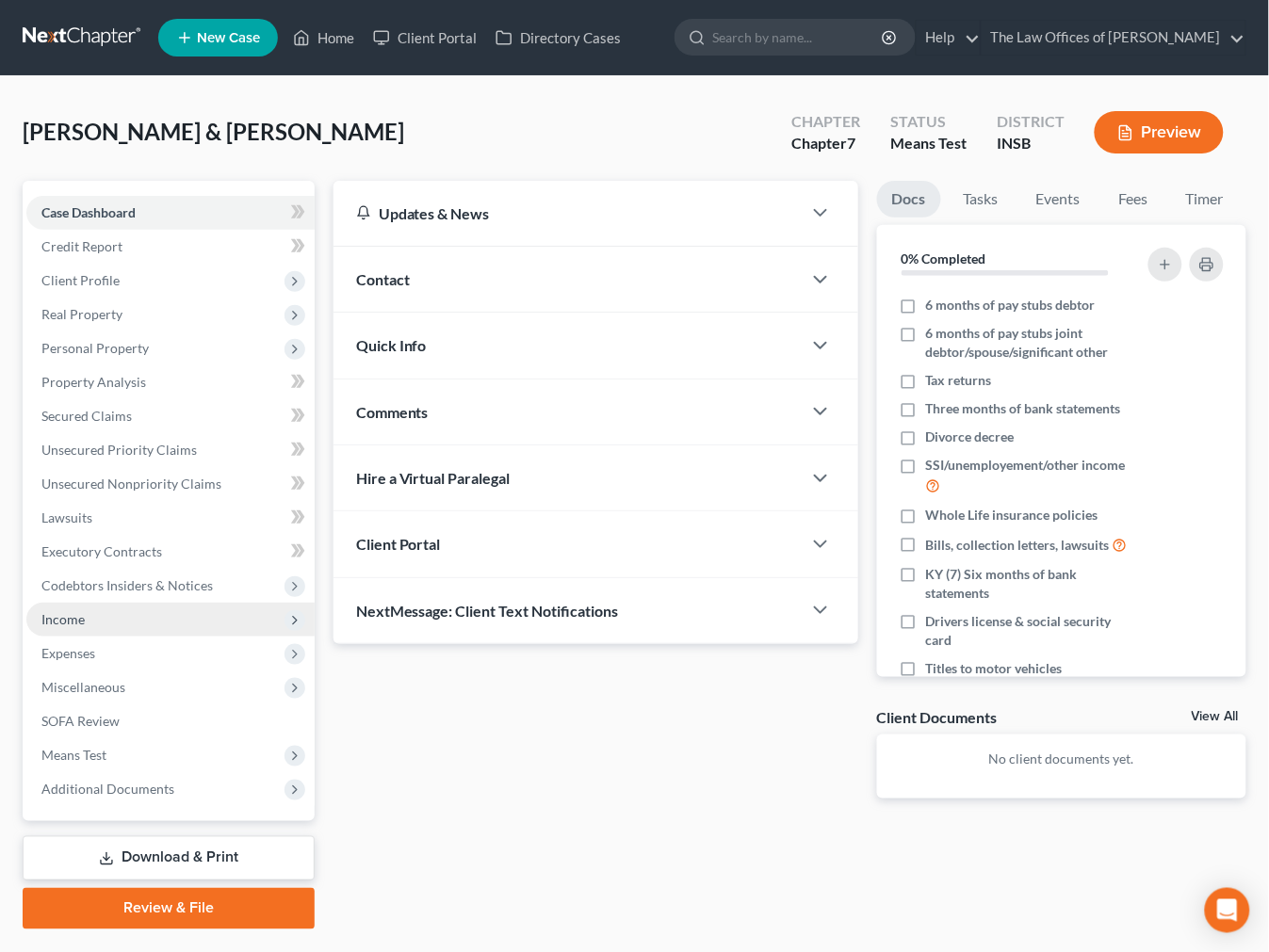
click at [81, 632] on span "Income" at bounding box center [170, 619] width 288 height 34
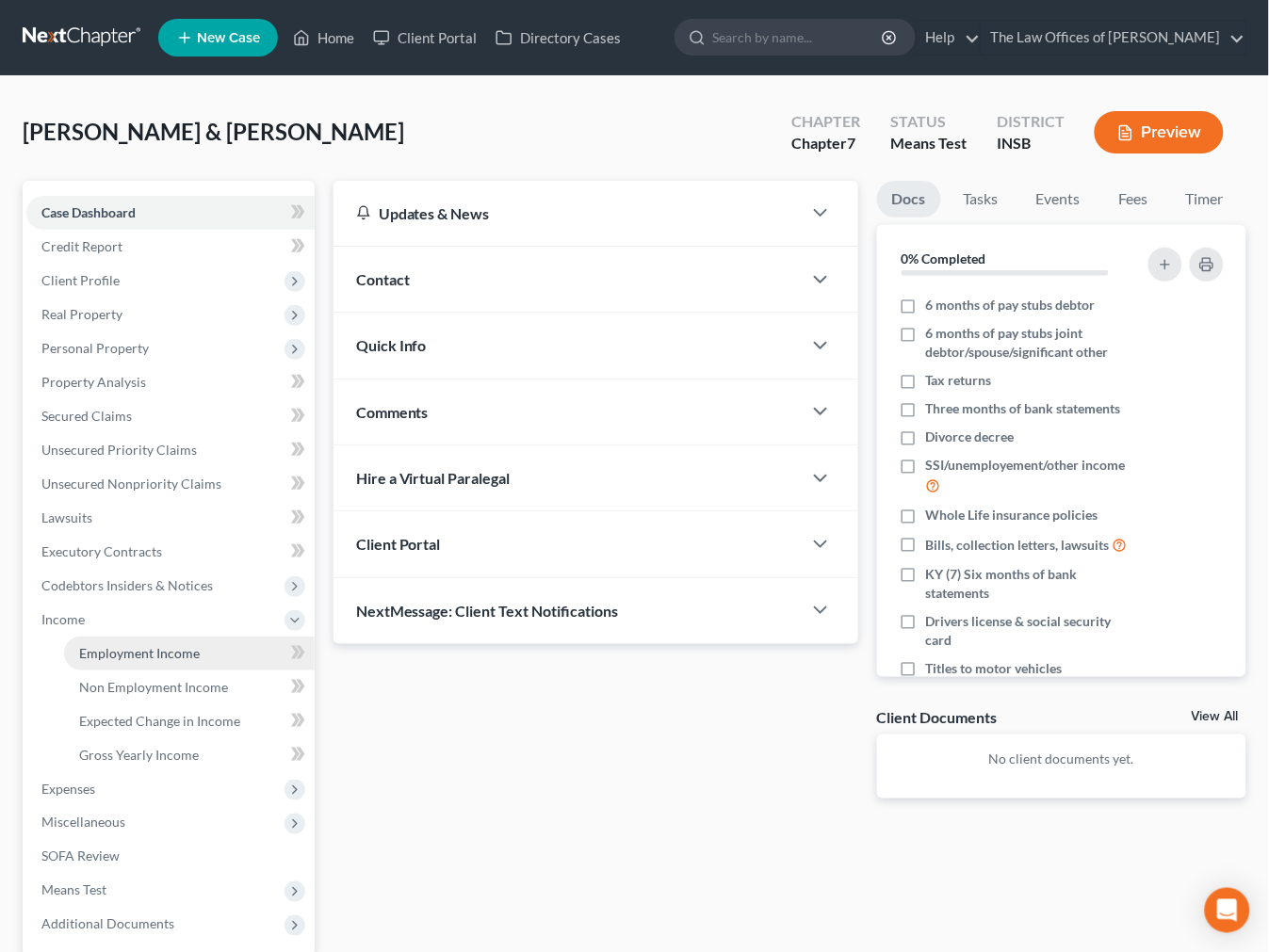
click at [120, 647] on span "Employment Income" at bounding box center [140, 653] width 120 height 16
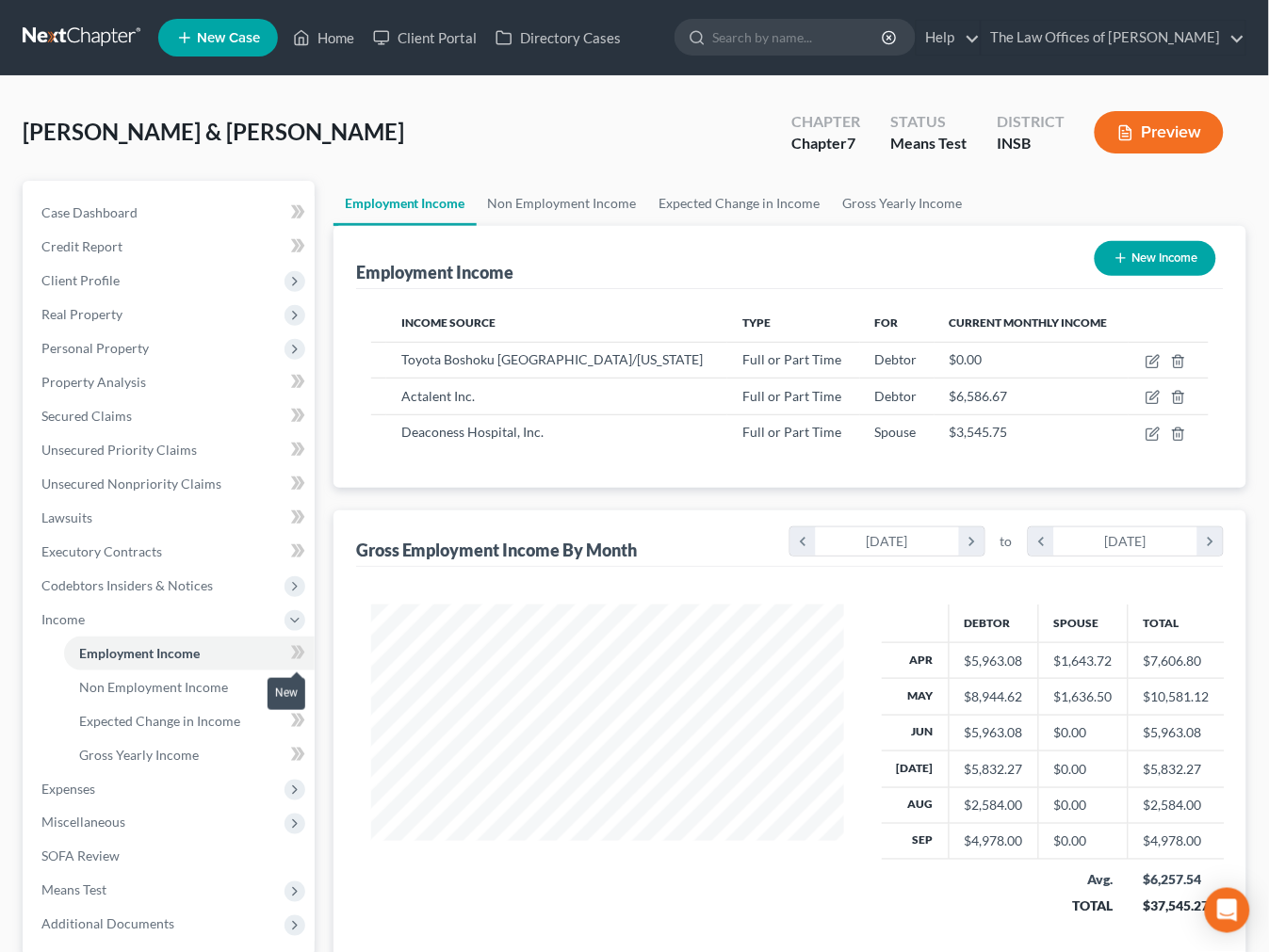
scroll to position [337, 511]
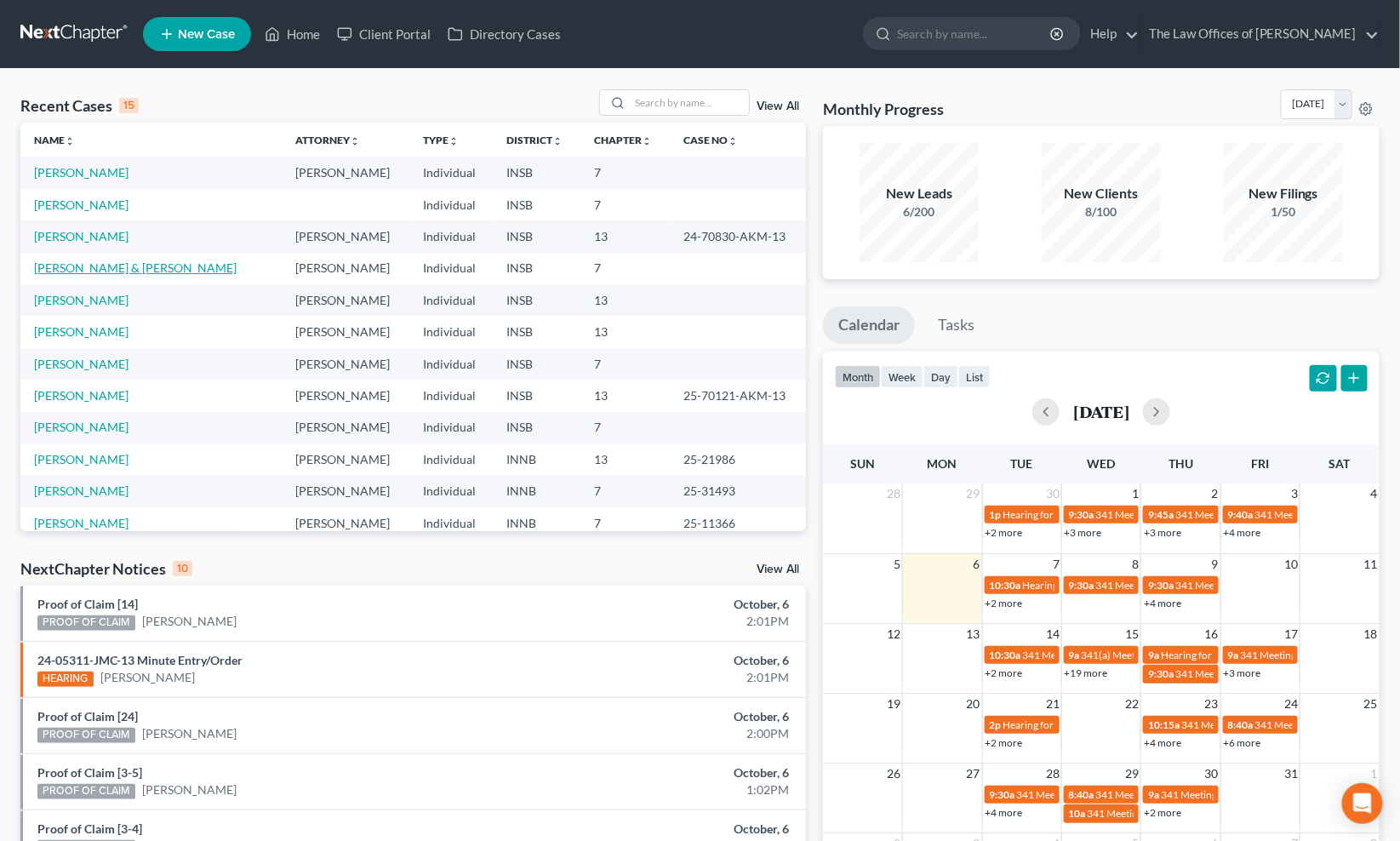
click at [128, 268] on link "[PERSON_NAME] & [PERSON_NAME]" at bounding box center [135, 267] width 202 height 15
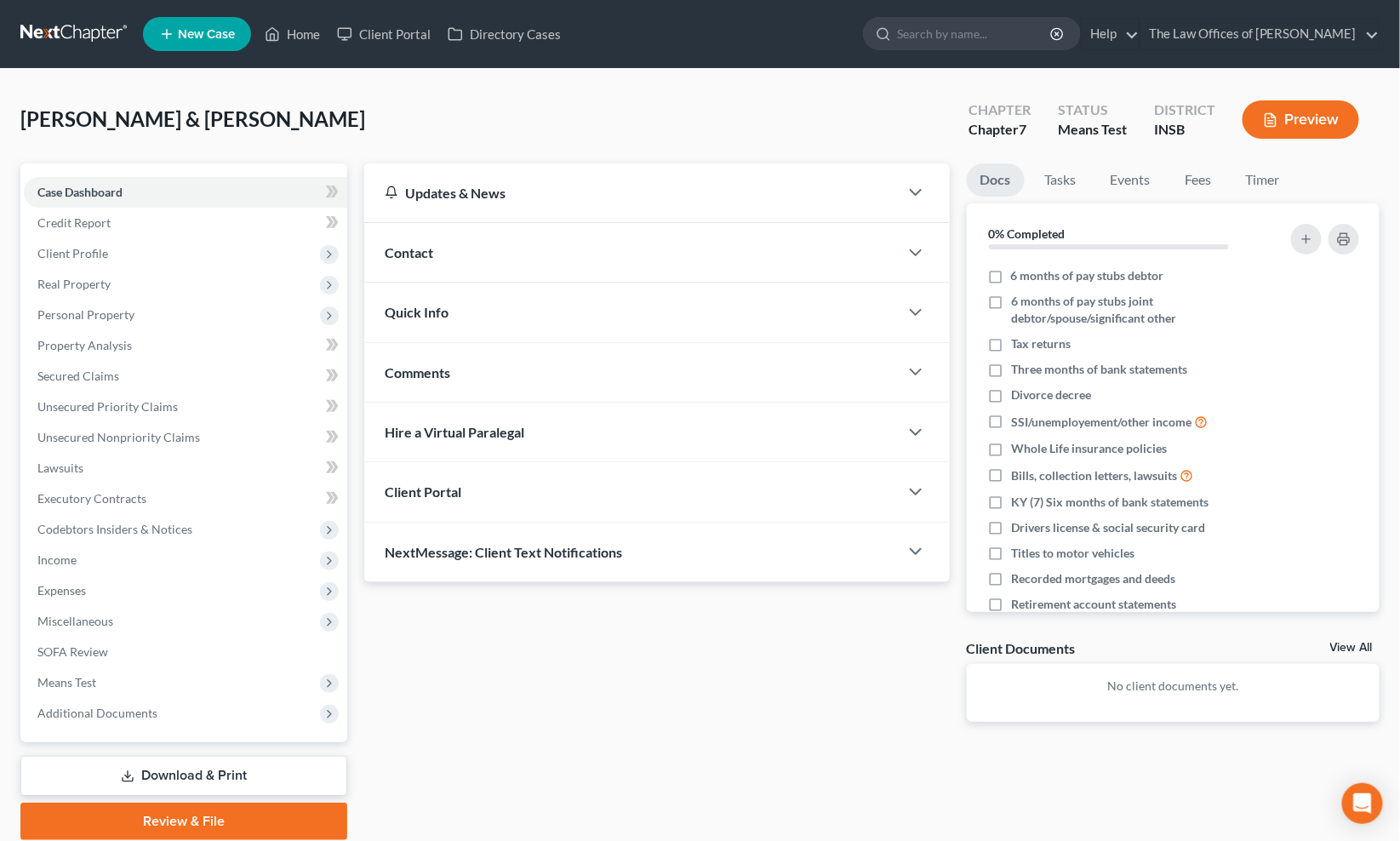
click at [717, 665] on div "Updates & News × [US_STATE] [GEOGRAPHIC_DATA] Notes Take a look at NextChapter'…" at bounding box center [656, 456] width 602 height 586
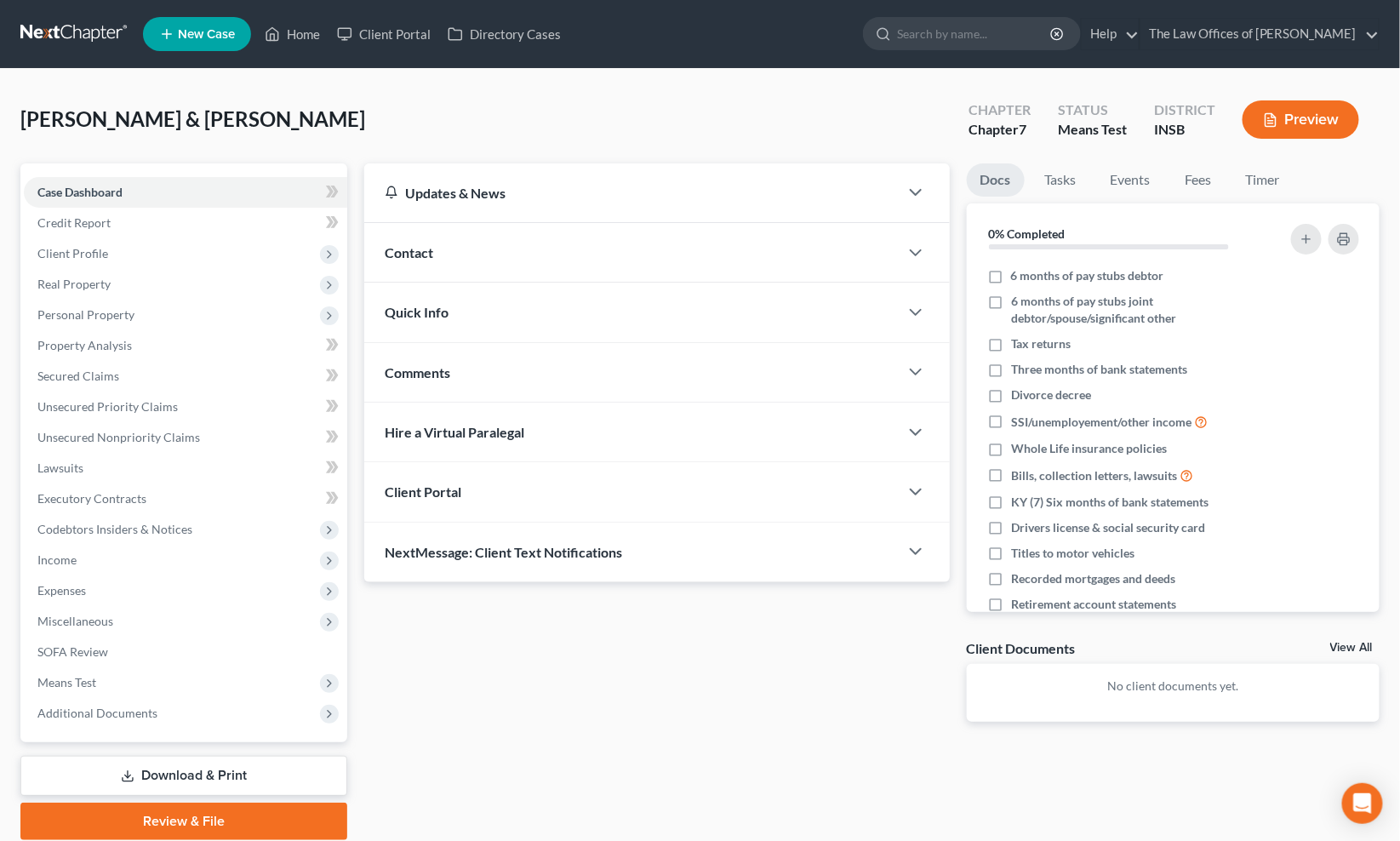
click at [719, 668] on div "Updates & News × [US_STATE] [GEOGRAPHIC_DATA] Notes Take a look at NextChapter'…" at bounding box center [656, 456] width 602 height 586
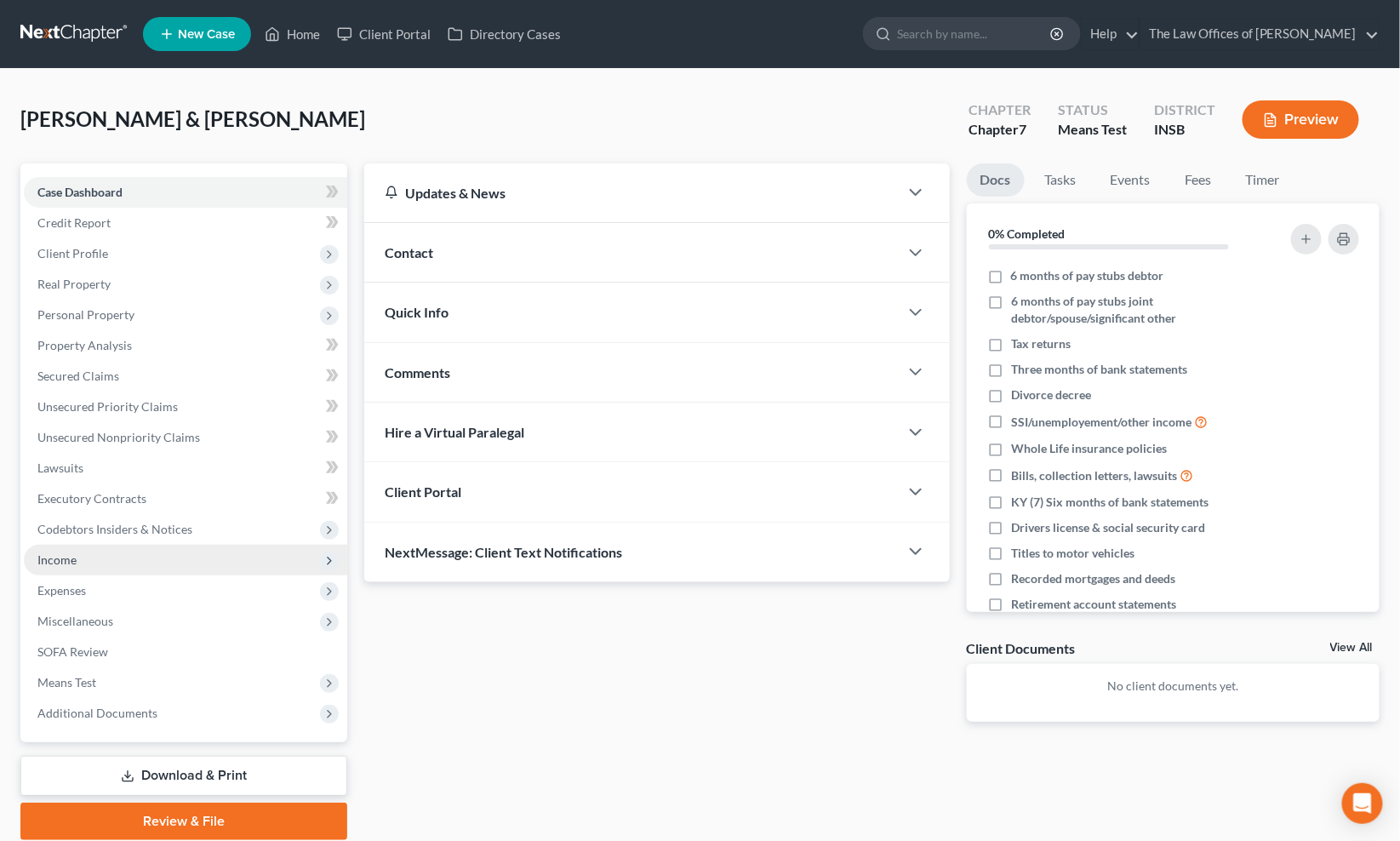
click at [79, 560] on span "Income" at bounding box center [185, 560] width 323 height 31
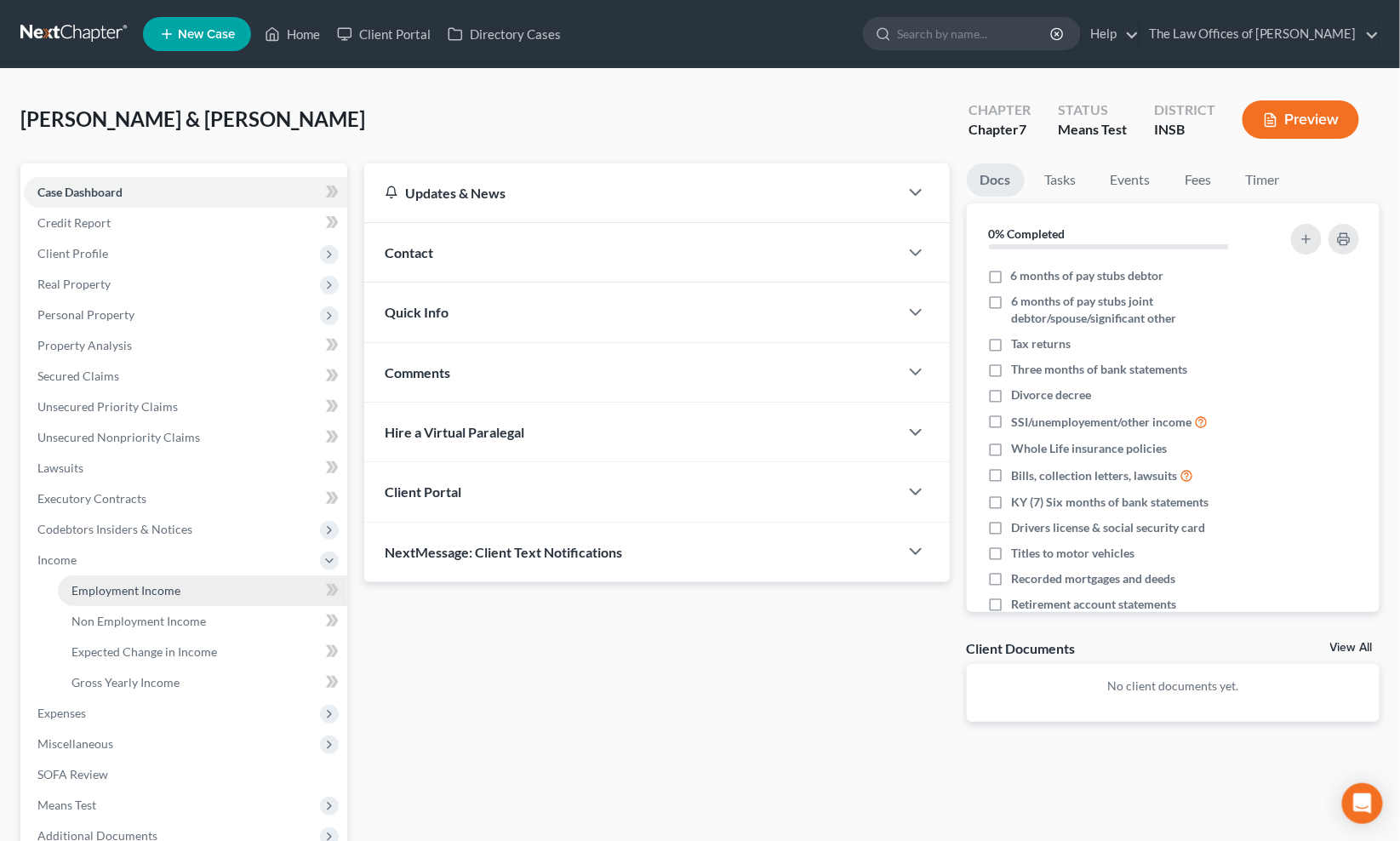
click at [89, 583] on span "Employment Income" at bounding box center [126, 590] width 109 height 15
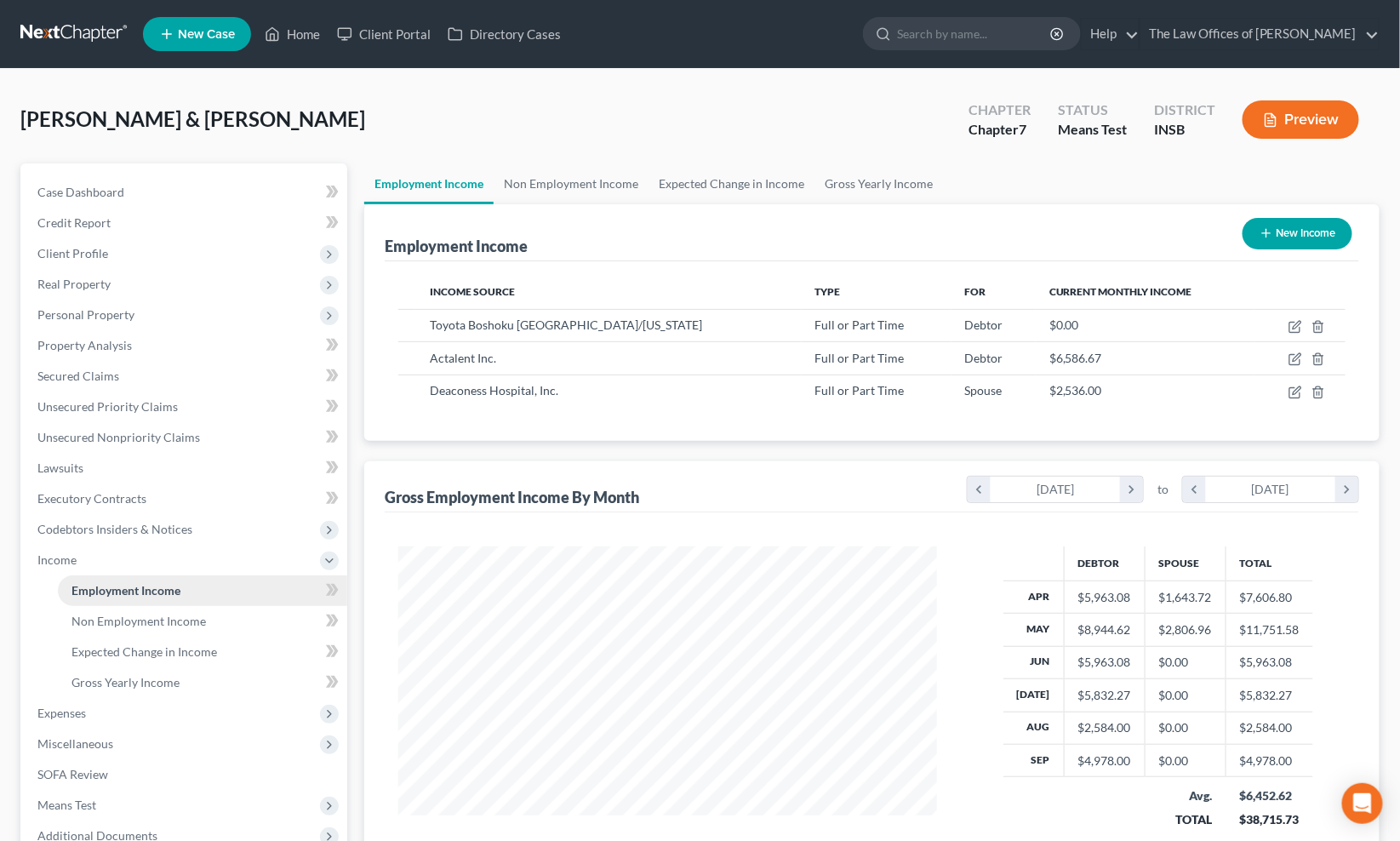
scroll to position [305, 573]
click at [91, 253] on span "Client Profile" at bounding box center [73, 253] width 71 height 15
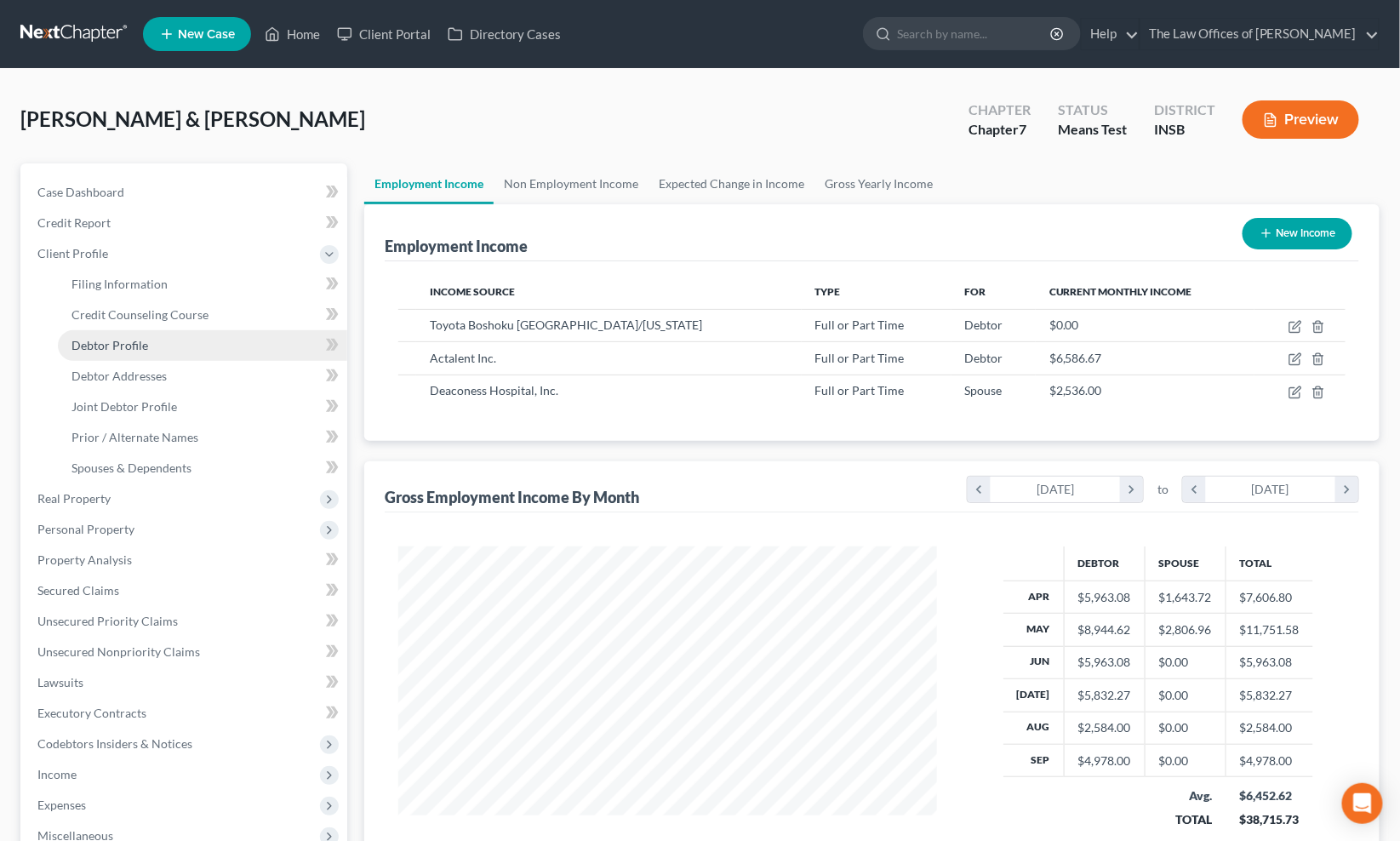
click at [116, 339] on span "Debtor Profile" at bounding box center [109, 345] width 76 height 15
select select "0"
select select "2"
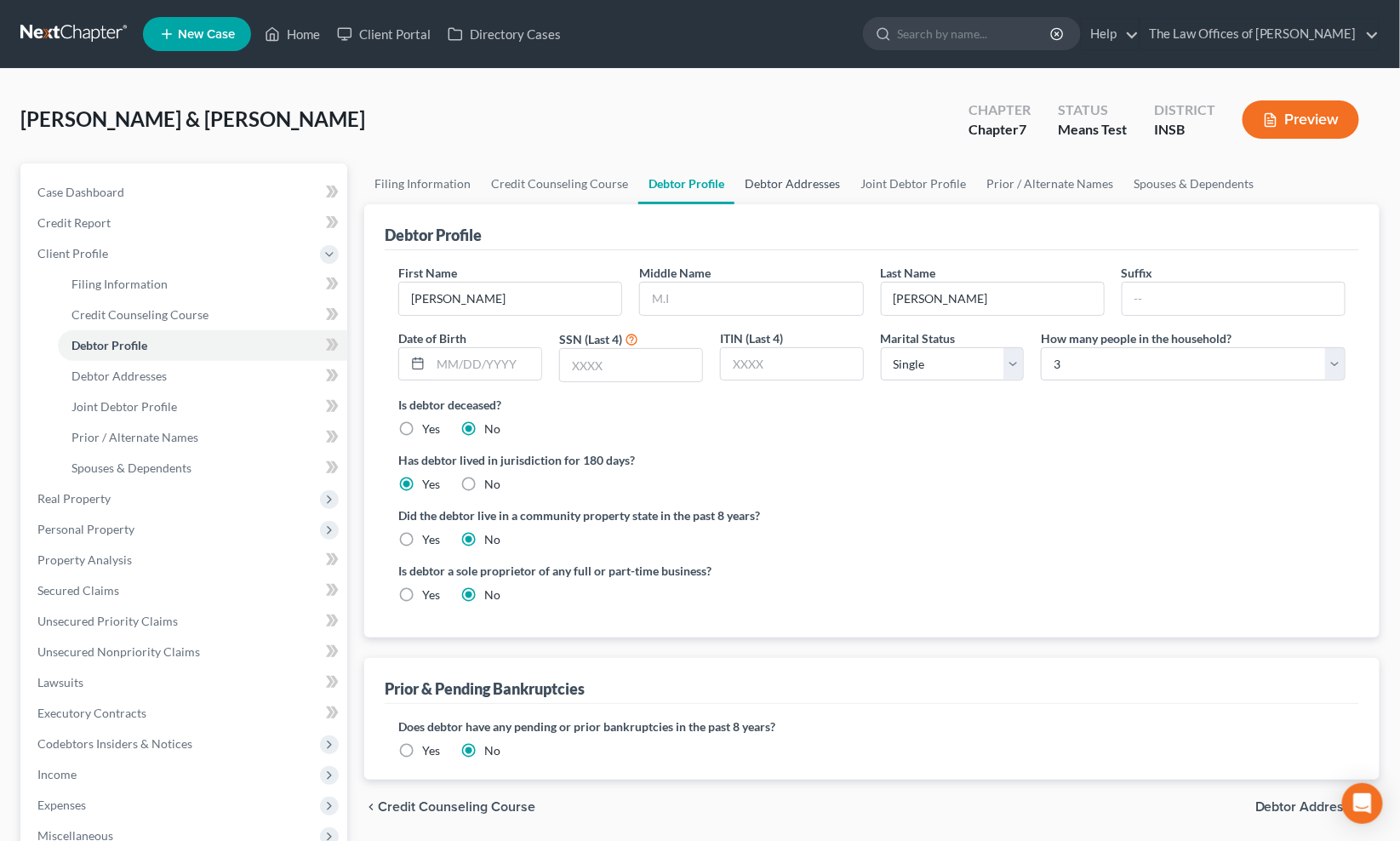
click at [799, 183] on link "Debtor Addresses" at bounding box center [792, 184] width 116 height 41
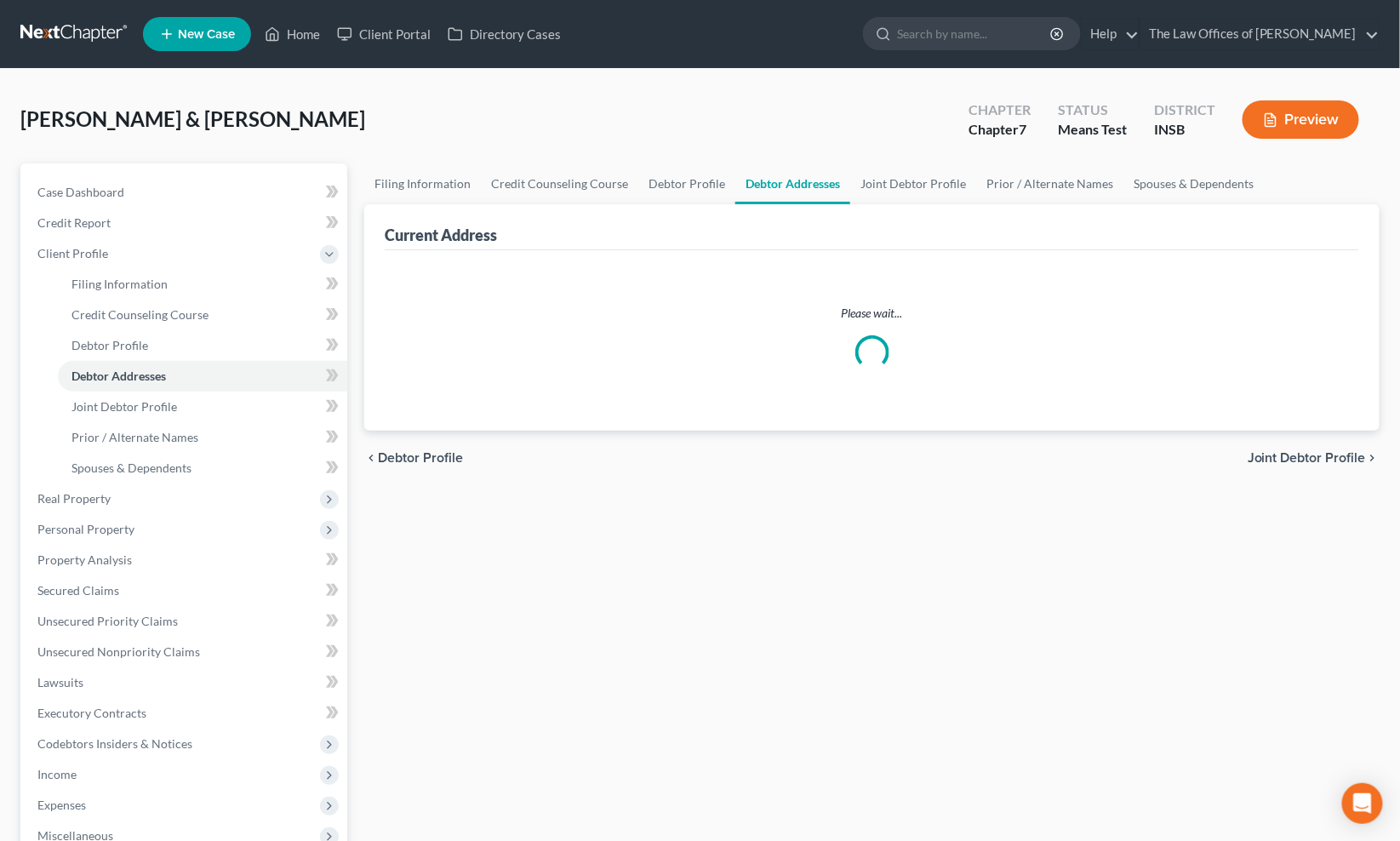
select select "0"
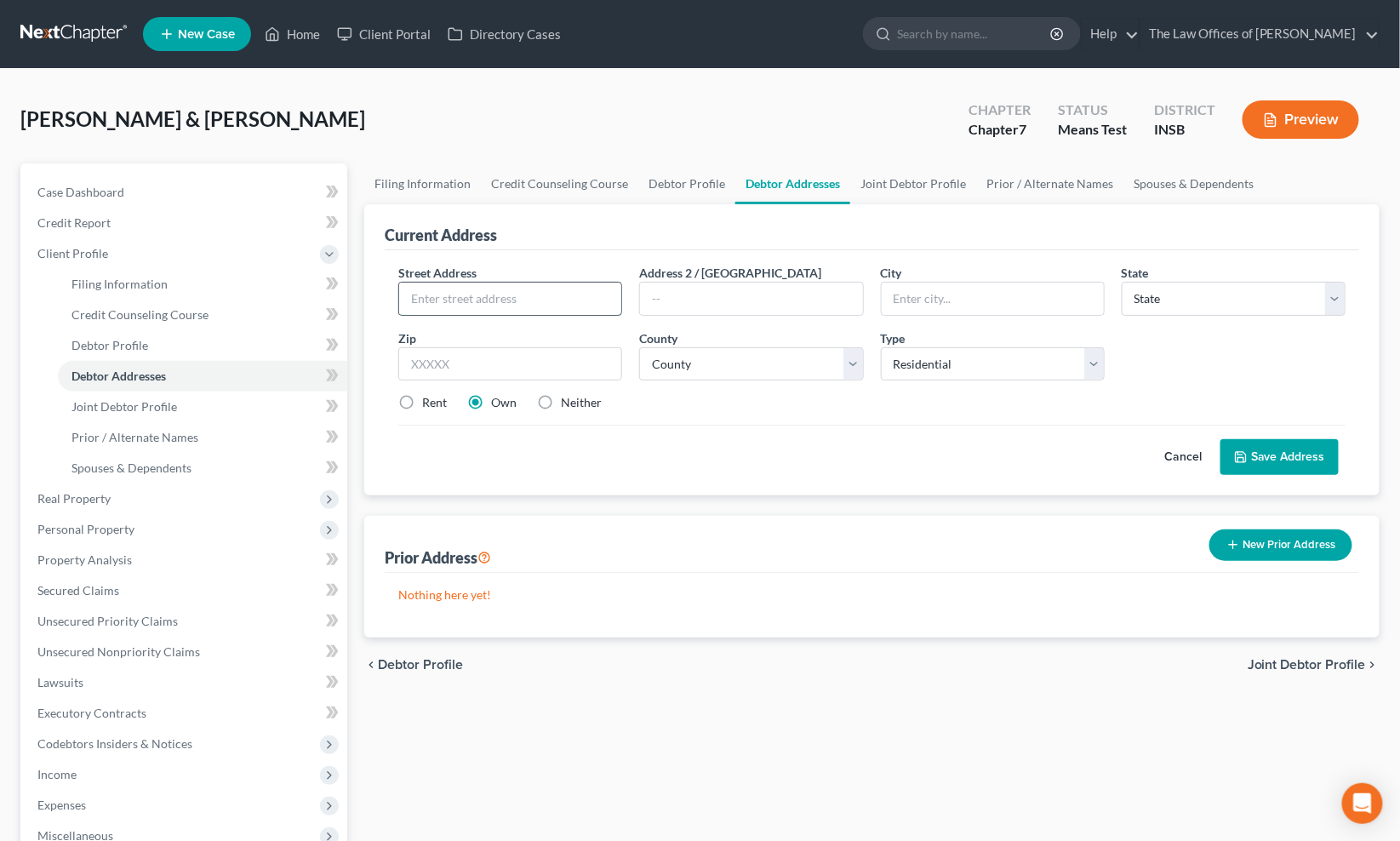
click at [498, 298] on input "text" at bounding box center [510, 299] width 222 height 32
type input "[STREET_ADDRESS][PERSON_NAME]"
type input "47610"
click at [790, 458] on div "Cancel Save Address" at bounding box center [872, 449] width 947 height 50
type input "[PERSON_NAME]"
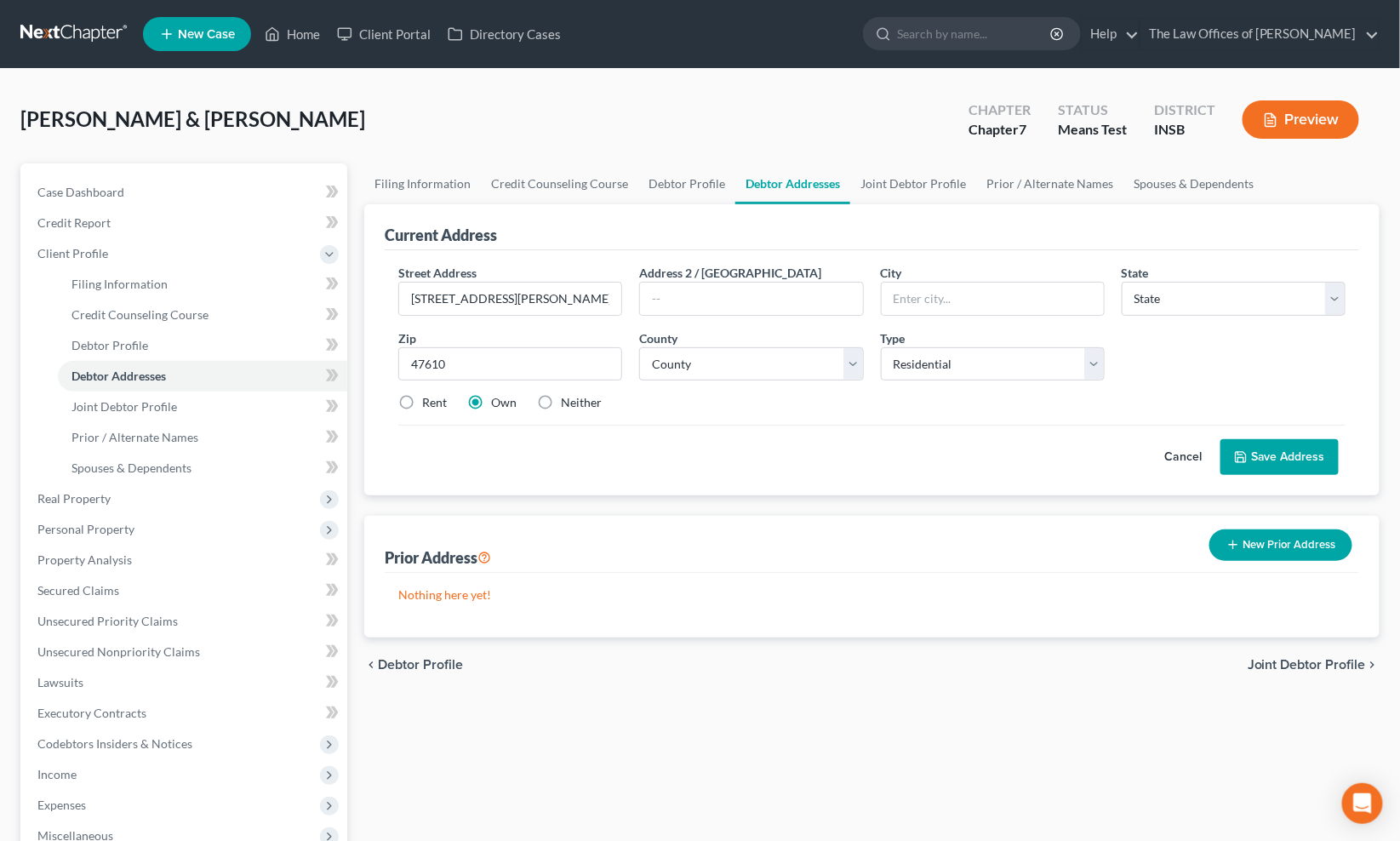
select select "15"
click at [1265, 462] on button "Save Address" at bounding box center [1279, 456] width 118 height 36
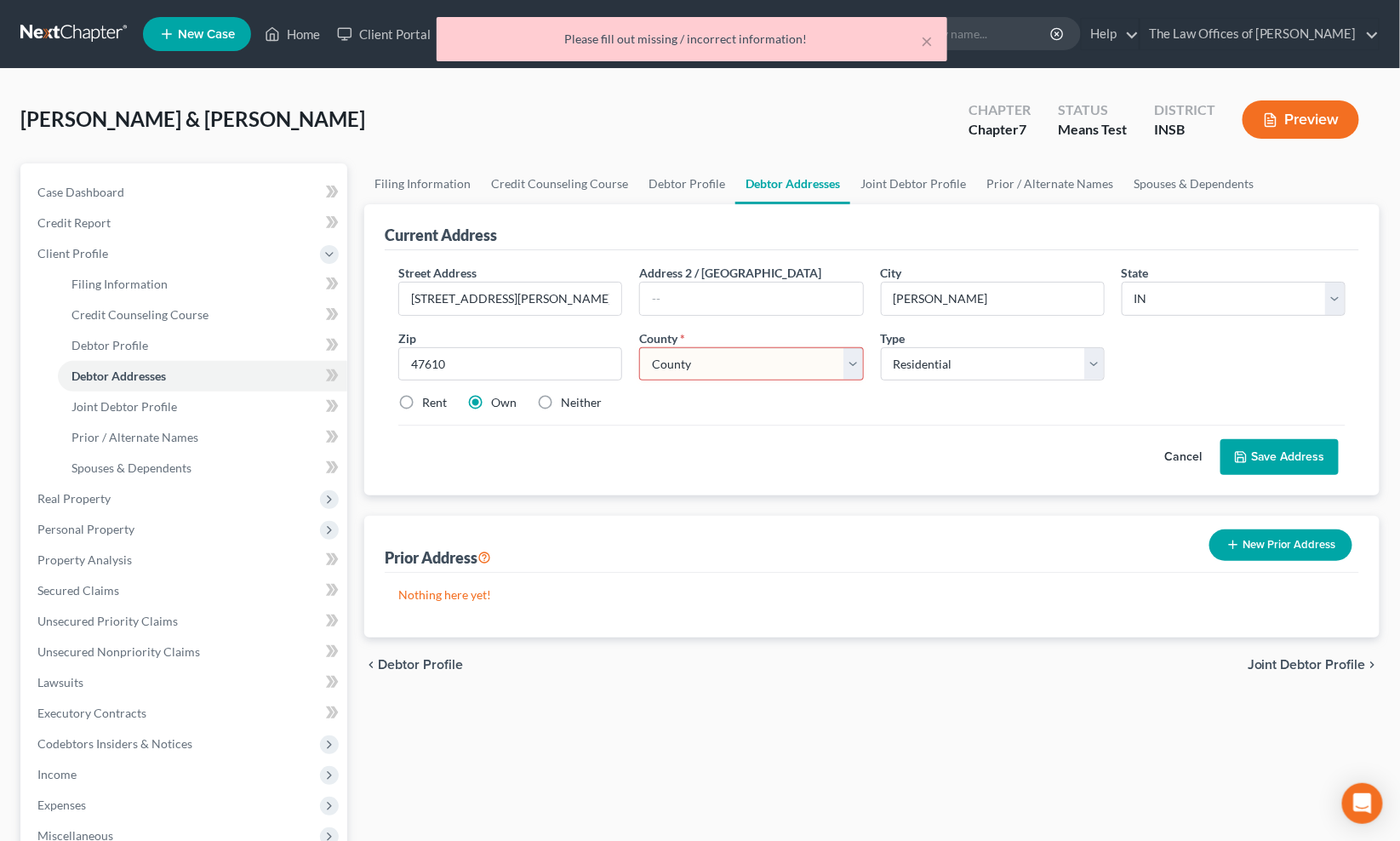
click at [699, 368] on select "County [GEOGRAPHIC_DATA] [GEOGRAPHIC_DATA] [GEOGRAPHIC_DATA] [GEOGRAPHIC_DATA] …" at bounding box center [751, 364] width 224 height 34
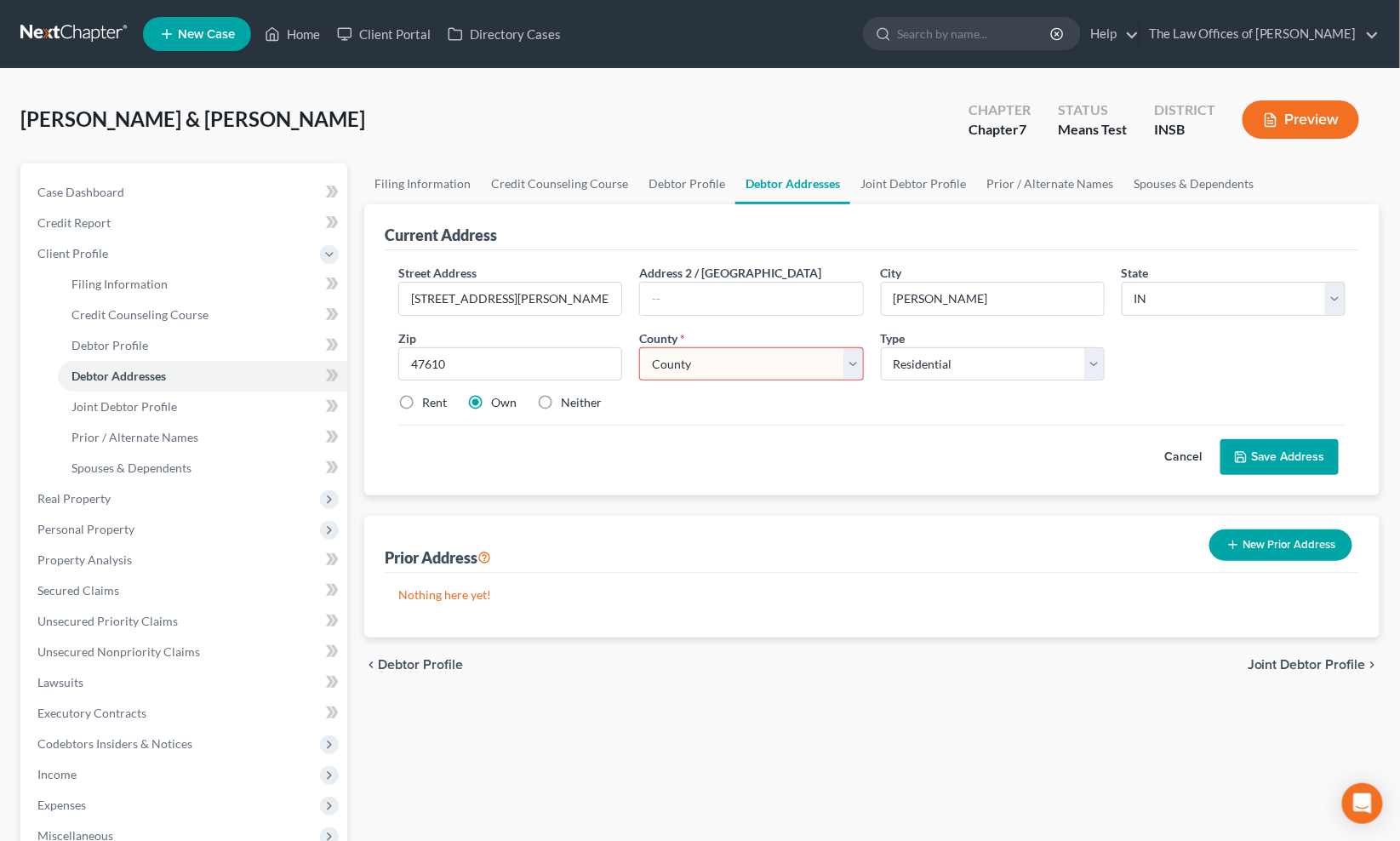
select select "86"
click at [639, 347] on select "County [GEOGRAPHIC_DATA] [GEOGRAPHIC_DATA] [GEOGRAPHIC_DATA] [GEOGRAPHIC_DATA] …" at bounding box center [751, 364] width 224 height 34
click at [1259, 466] on button "Save Address" at bounding box center [1279, 456] width 118 height 36
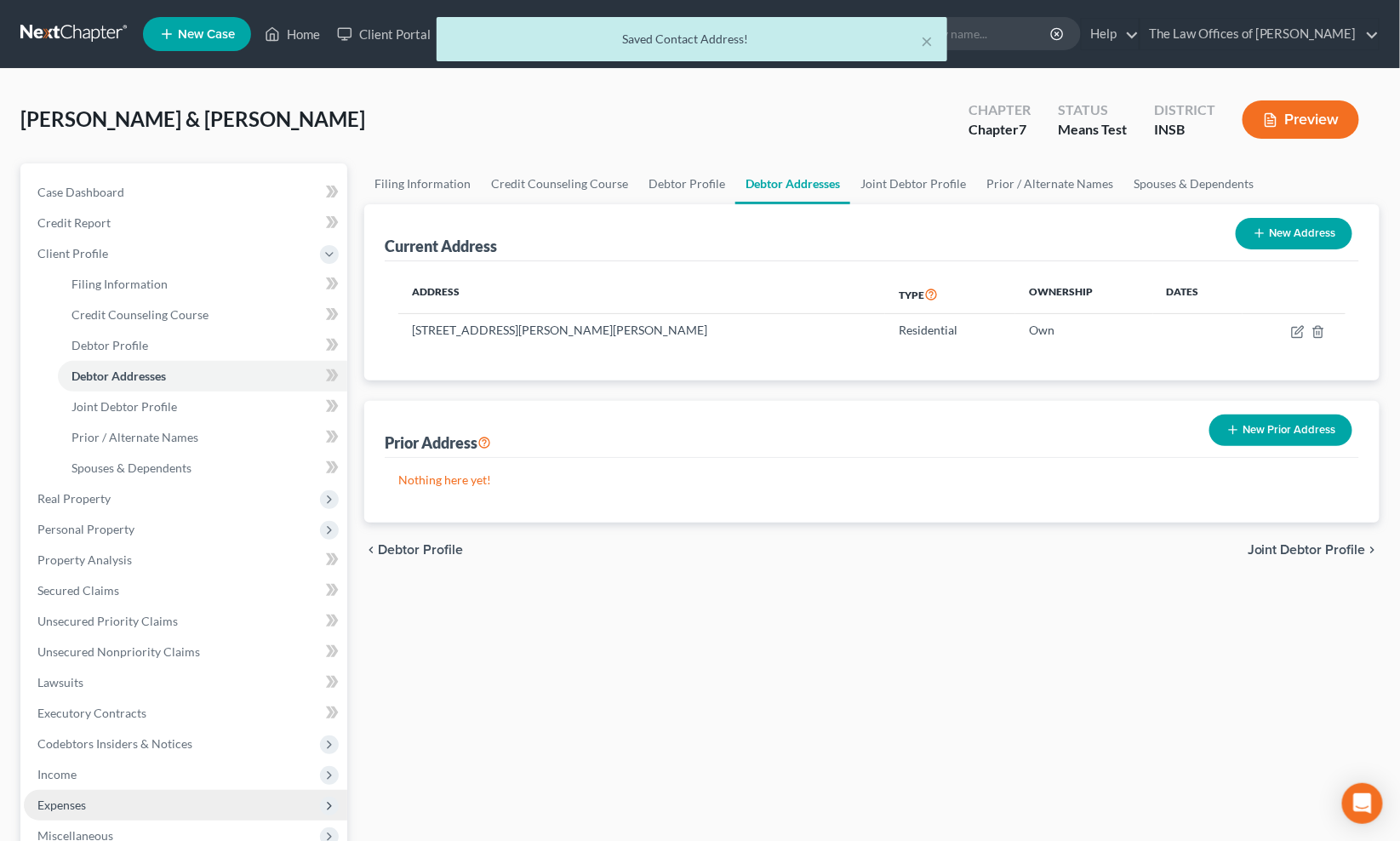
scroll to position [189, 0]
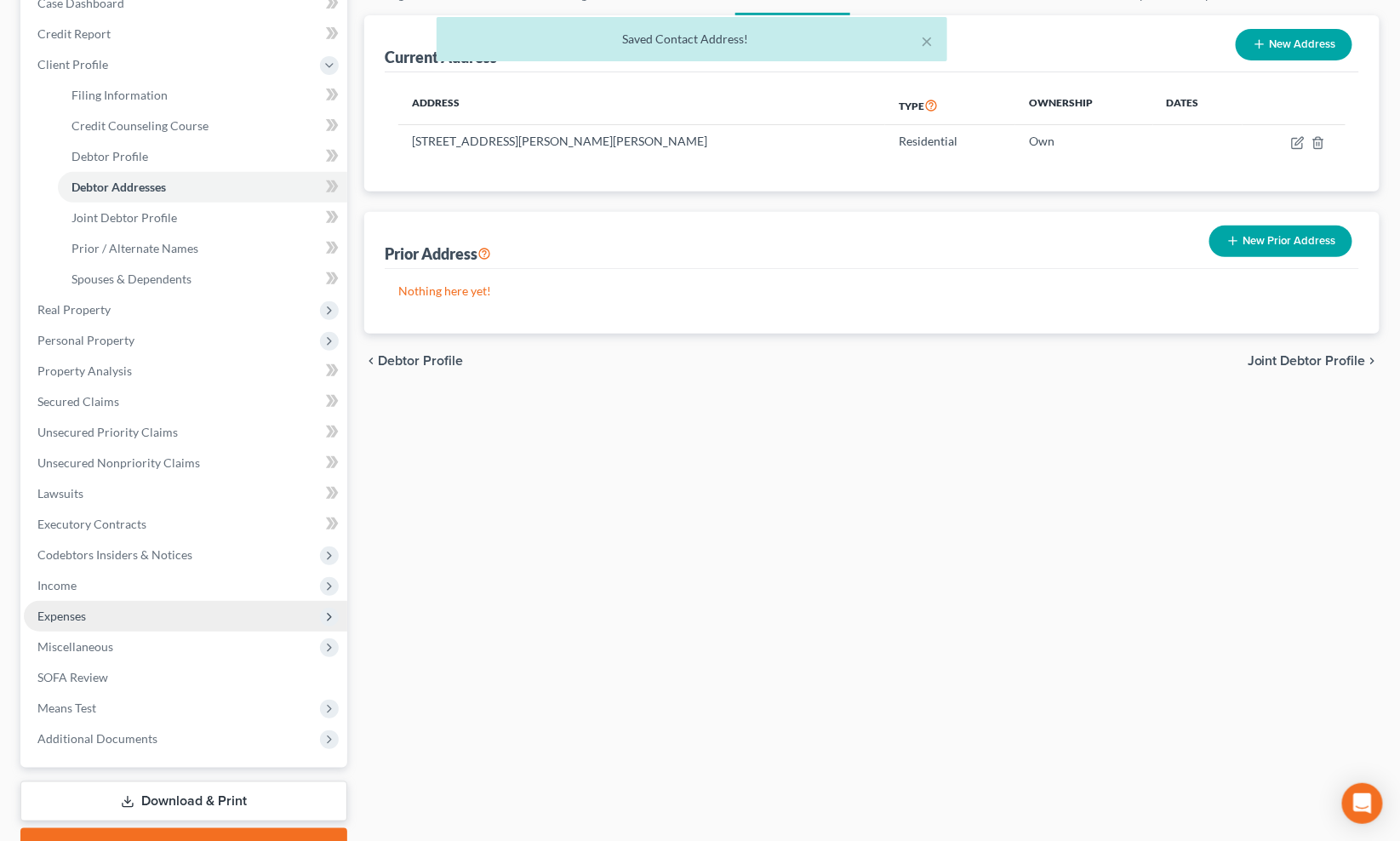
click at [72, 609] on span "Expenses" at bounding box center [61, 616] width 48 height 15
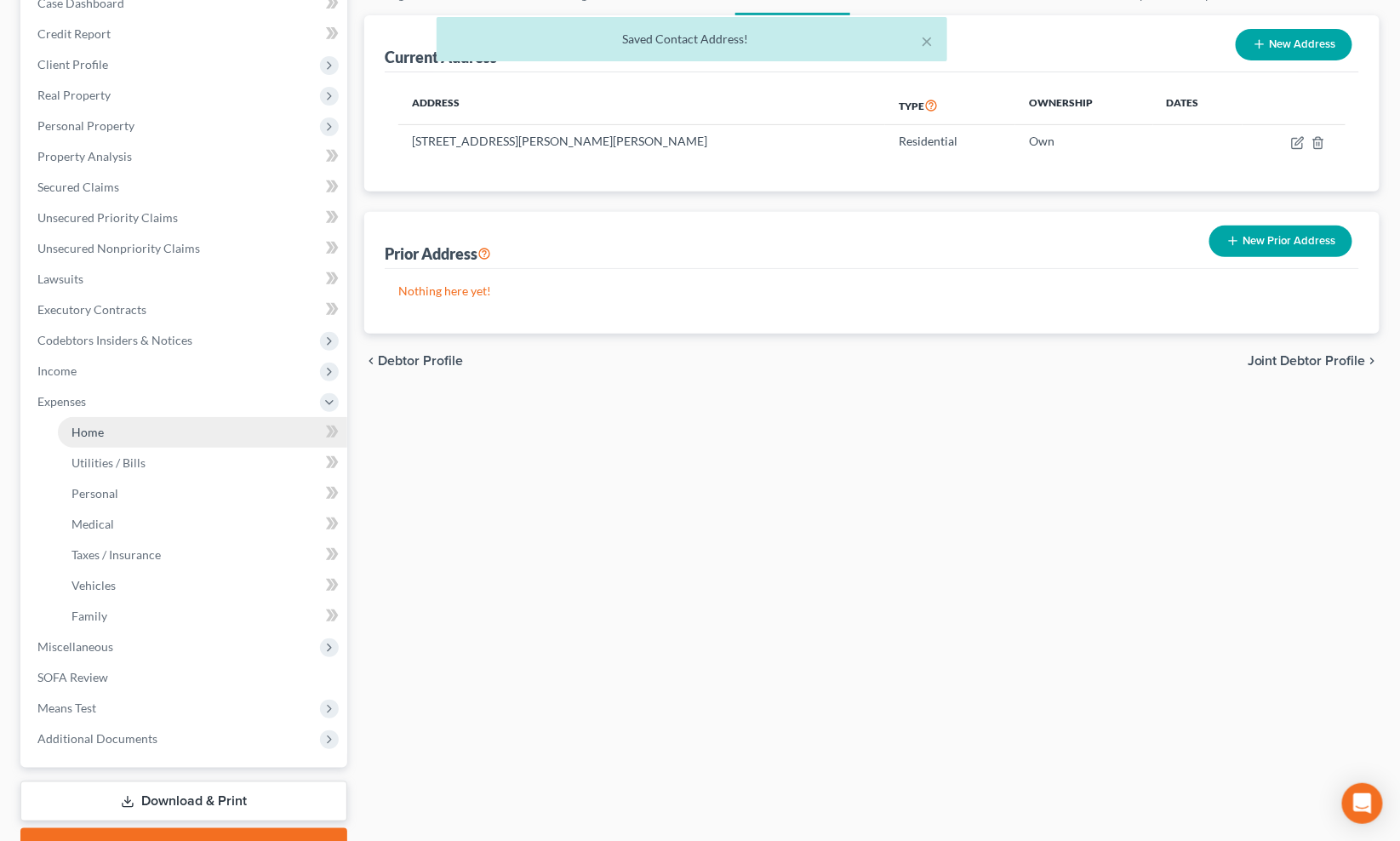
click at [128, 430] on link "Home" at bounding box center [202, 432] width 289 height 31
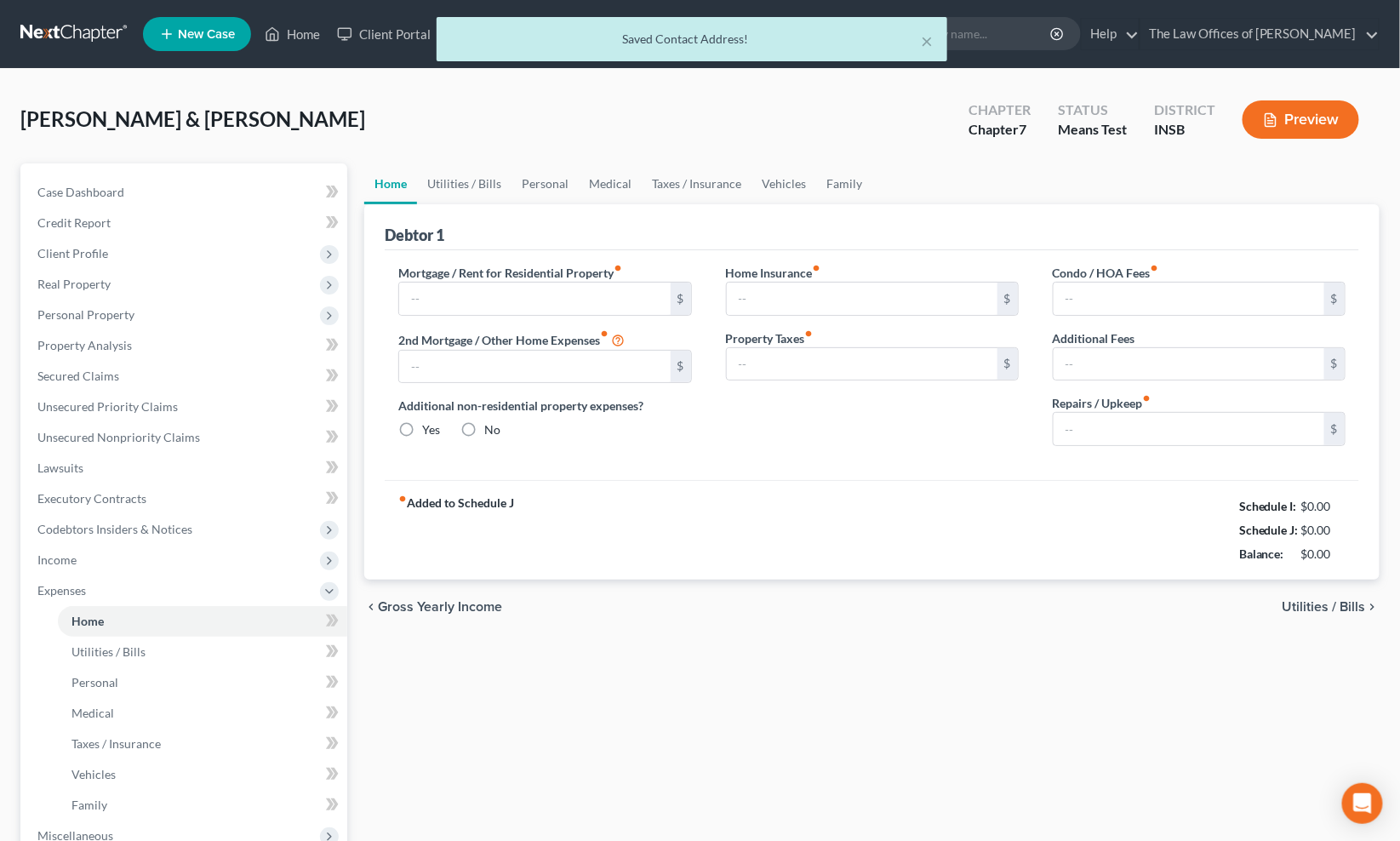
type input "0.00"
radio input "true"
type input "0.00"
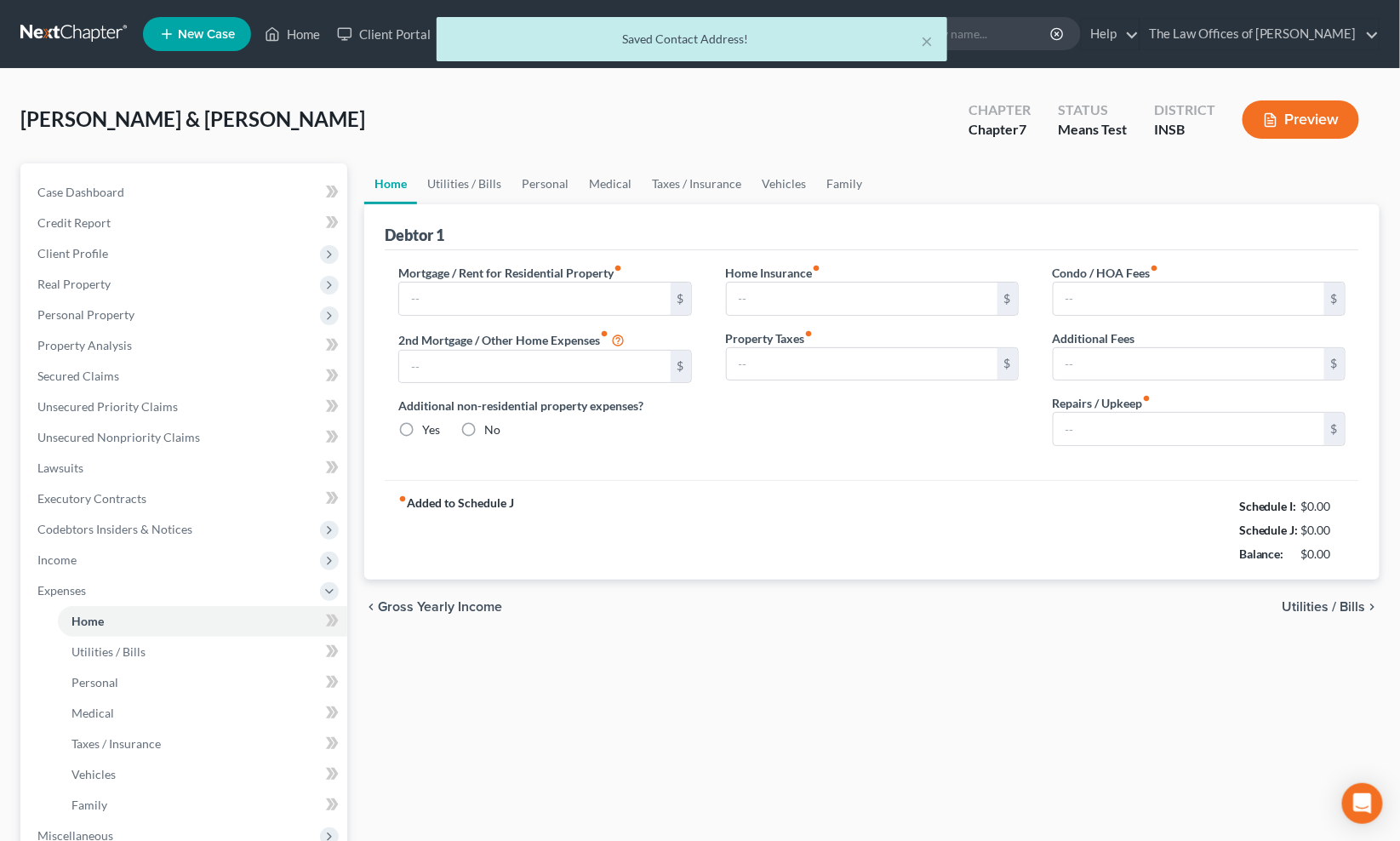
type input "0.00"
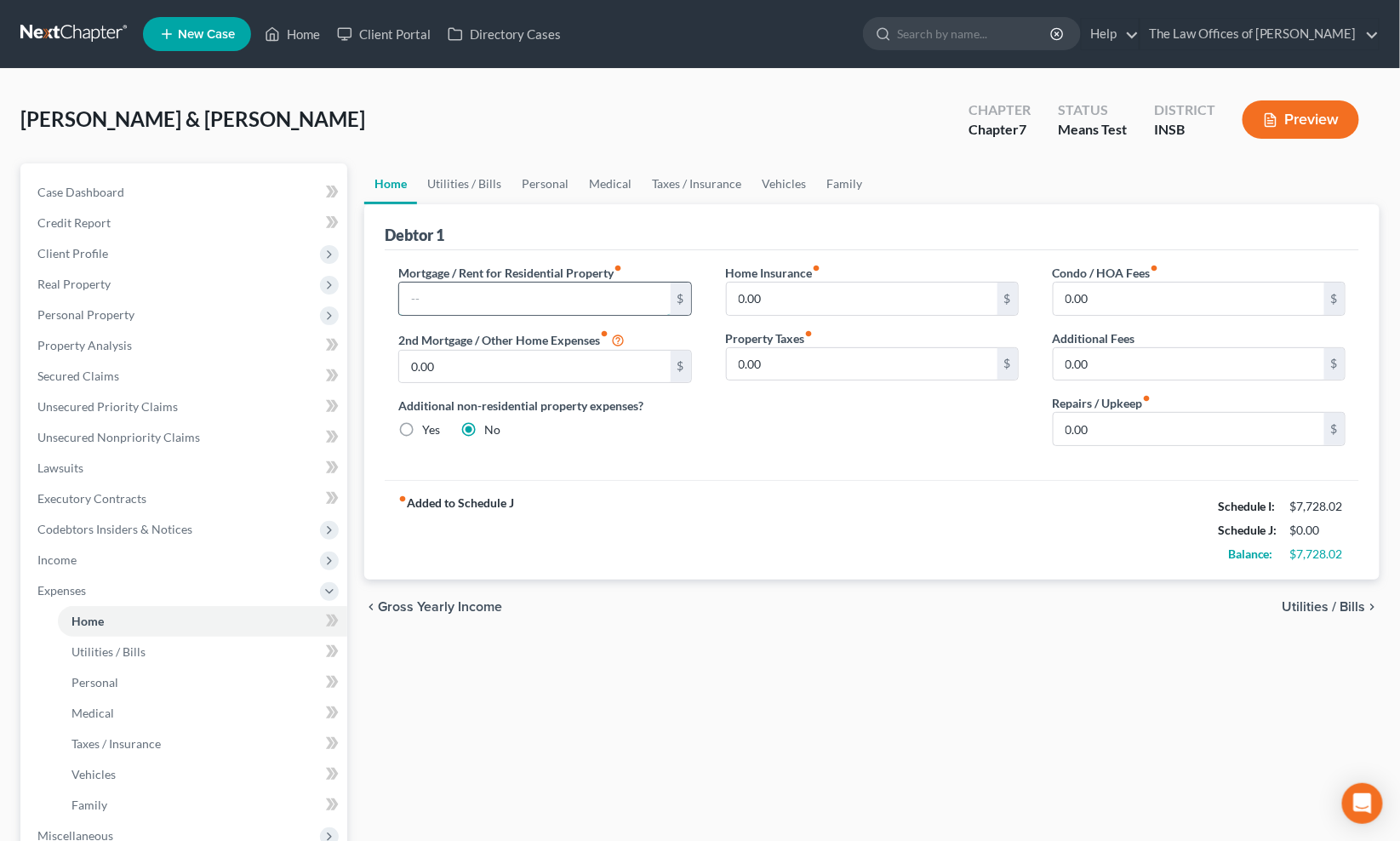
click at [464, 308] on input "text" at bounding box center [534, 299] width 271 height 32
type input "990.00"
click at [1131, 424] on input "0.00" at bounding box center [1188, 428] width 271 height 32
type input "100.00"
click at [488, 173] on link "Utilities / Bills" at bounding box center [464, 184] width 95 height 41
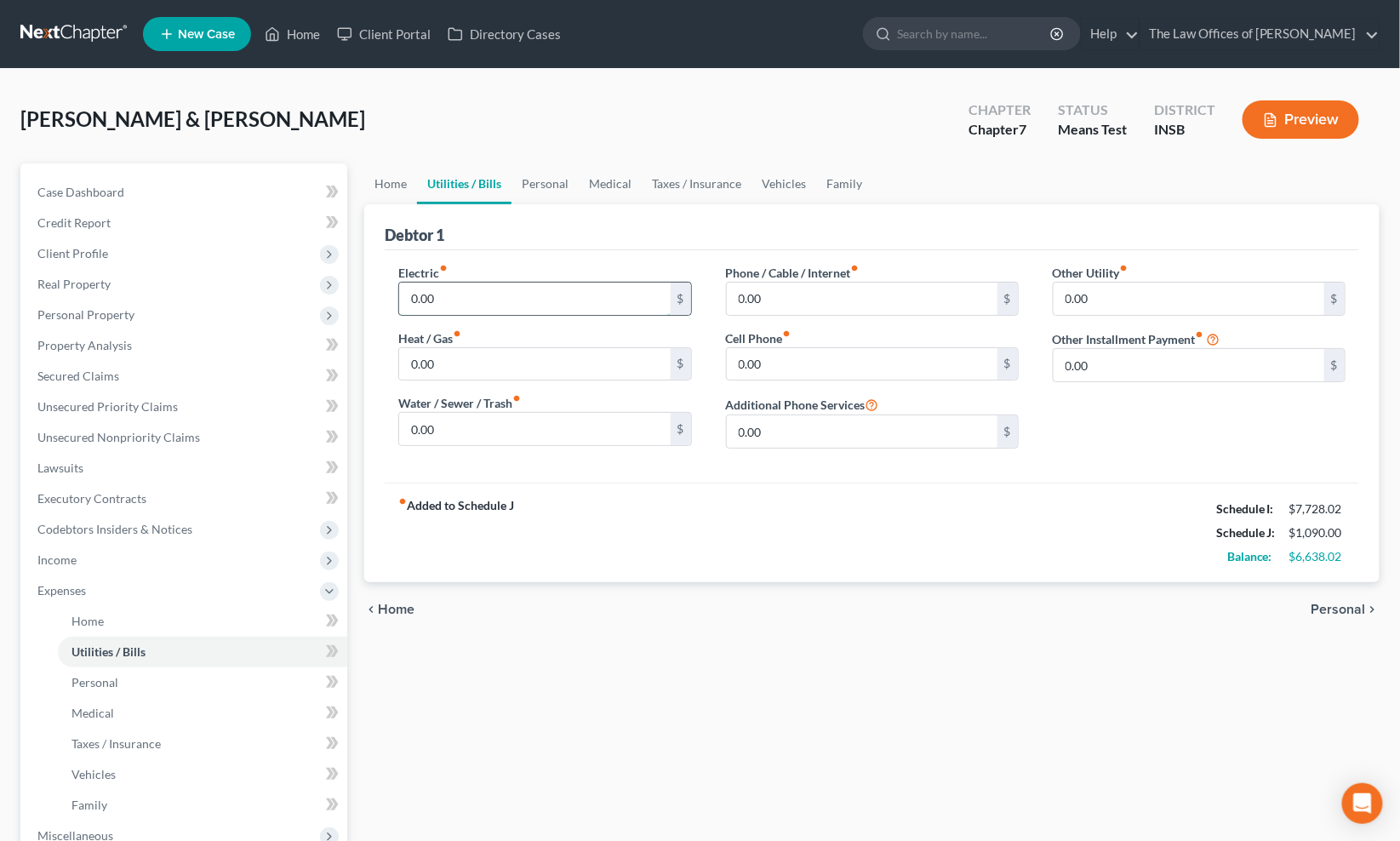
click at [468, 296] on input "0.00" at bounding box center [534, 299] width 271 height 32
type input "300.00"
click at [448, 356] on input "0.00" at bounding box center [534, 364] width 271 height 32
type input "120.00"
click at [445, 427] on input "0.00" at bounding box center [534, 428] width 271 height 32
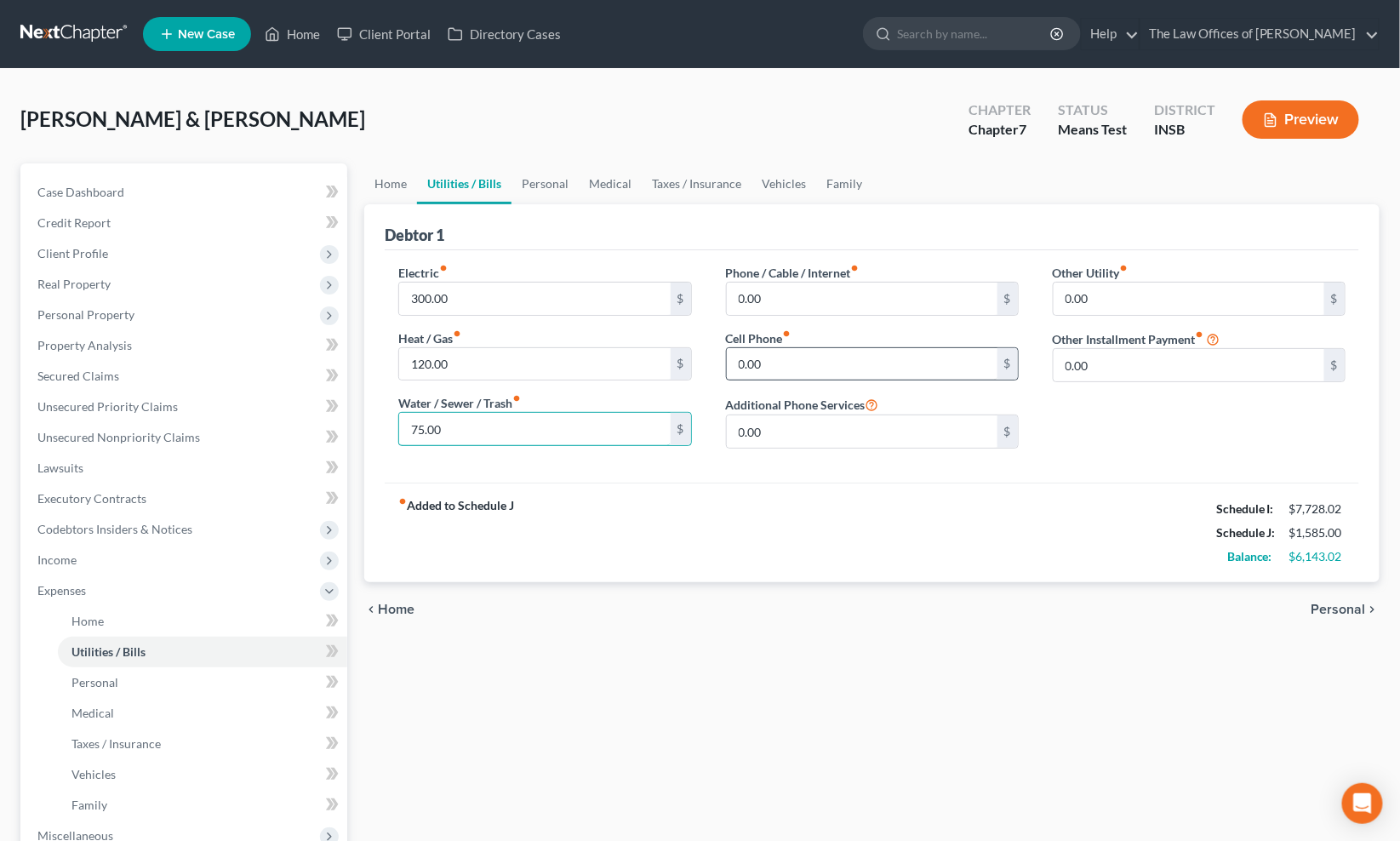
type input "75.00"
click at [792, 360] on input "0.00" at bounding box center [862, 364] width 271 height 32
click at [820, 362] on input "0.00" at bounding box center [862, 364] width 271 height 32
type input "100.00"
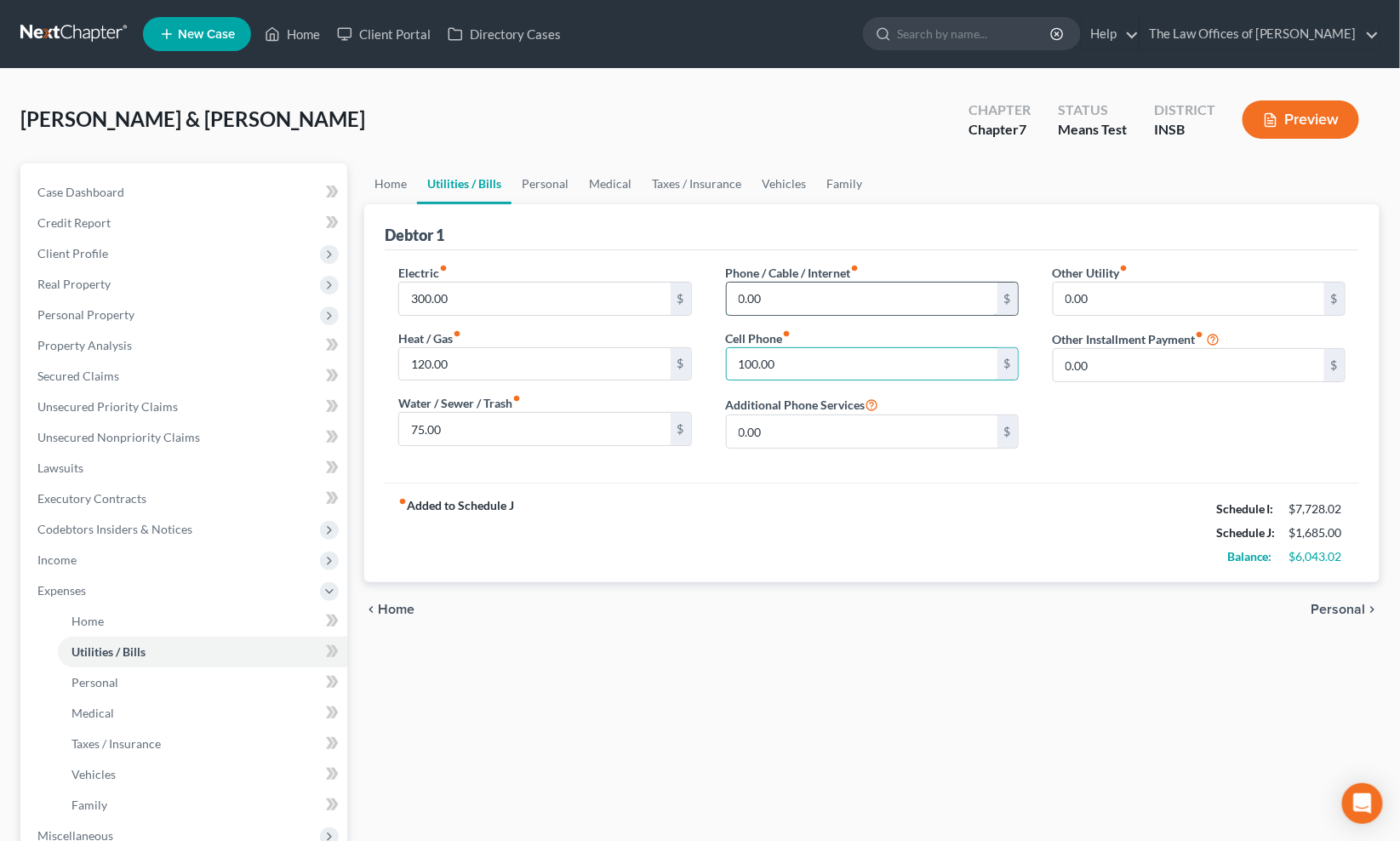
click at [798, 307] on input "0.00" at bounding box center [862, 299] width 271 height 32
click at [798, 299] on input "0.00" at bounding box center [862, 299] width 271 height 32
type input "100.00"
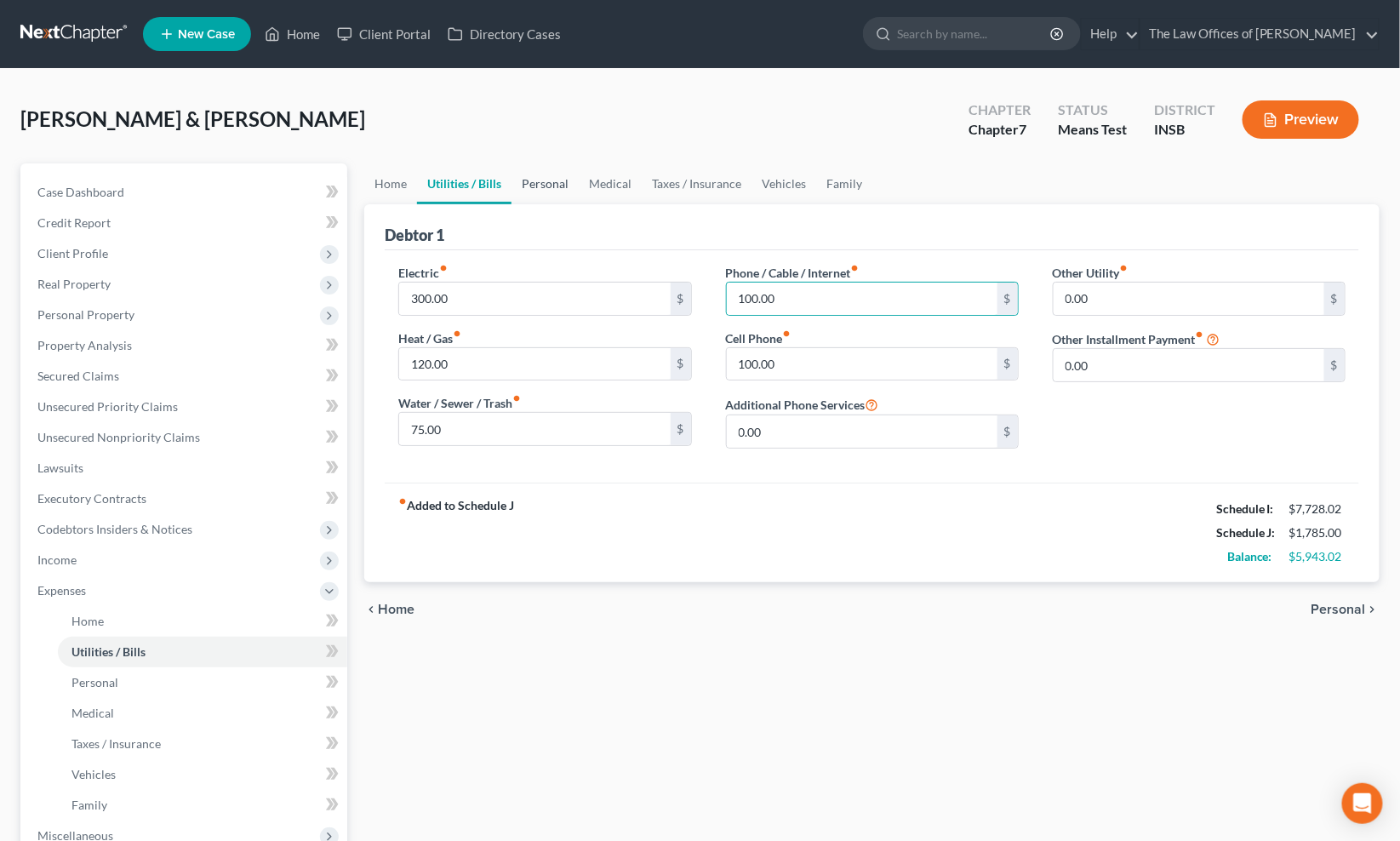
click at [554, 182] on link "Personal" at bounding box center [545, 184] width 67 height 41
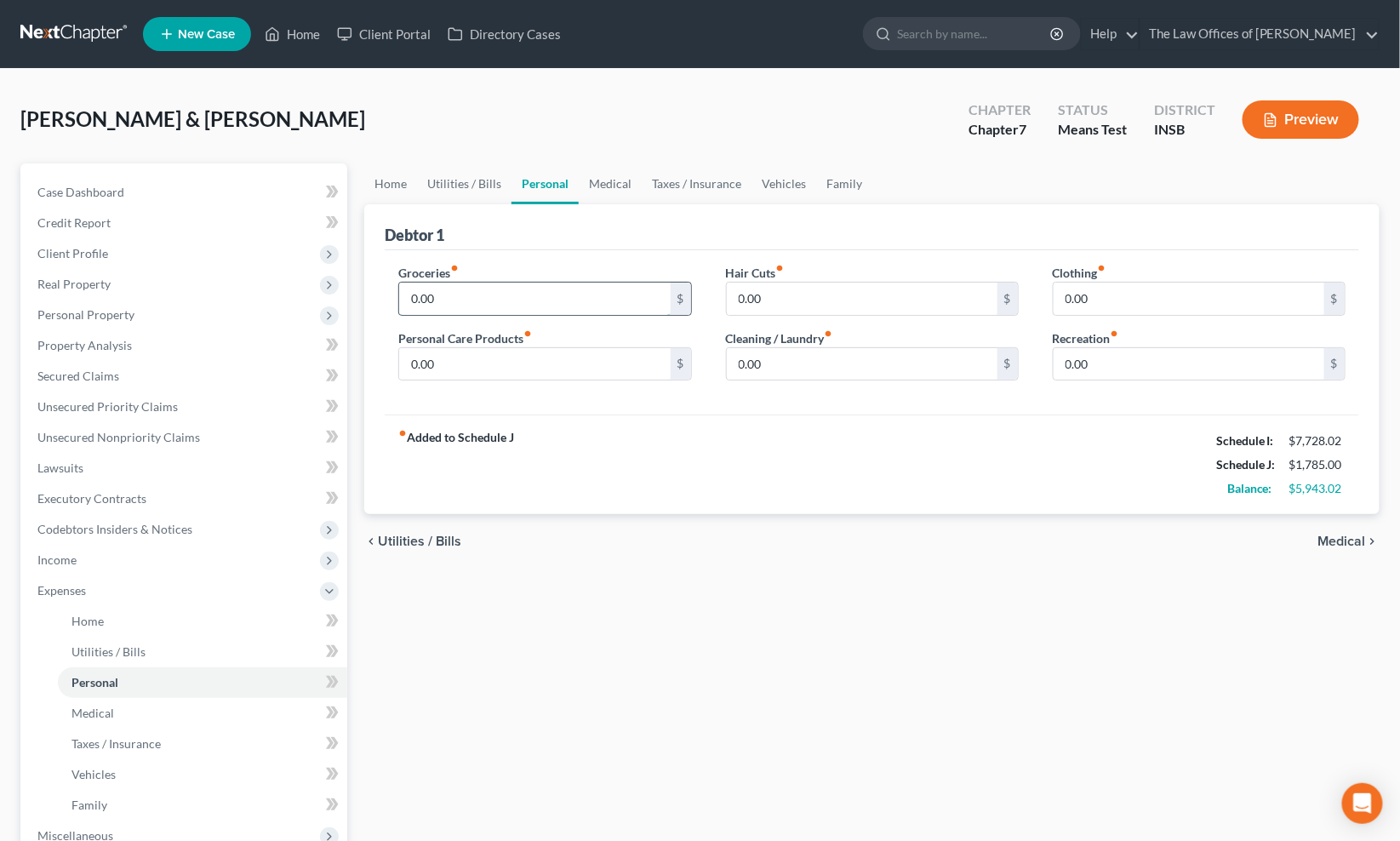
click at [496, 292] on input "0.00" at bounding box center [534, 299] width 271 height 32
type input "700.00"
click at [482, 355] on input "0.00" at bounding box center [534, 364] width 271 height 32
type input "150.00"
type input "50.00"
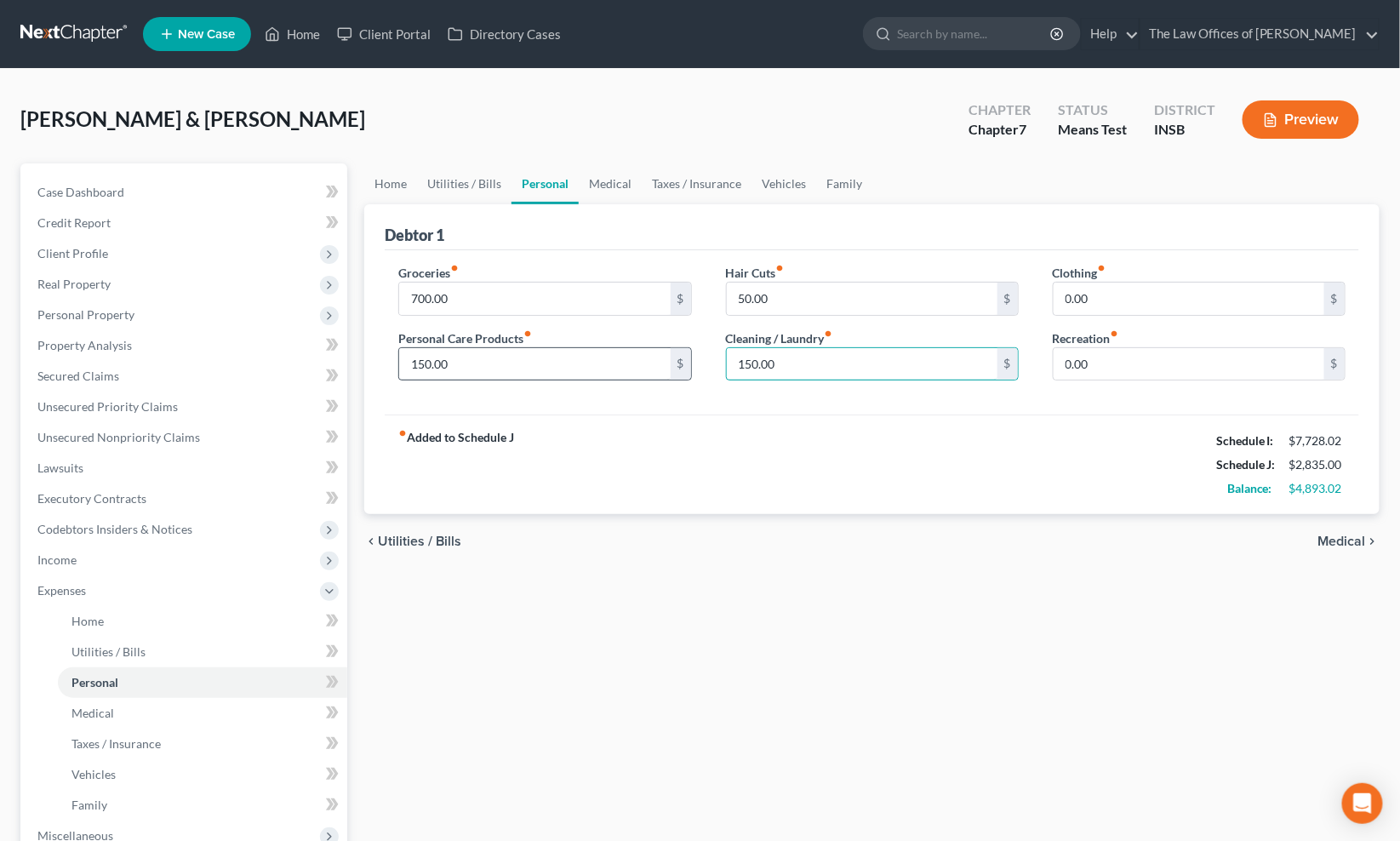
type input "150.00"
type input "50.00"
type input "100.00"
click at [618, 196] on link "Medical" at bounding box center [610, 184] width 63 height 41
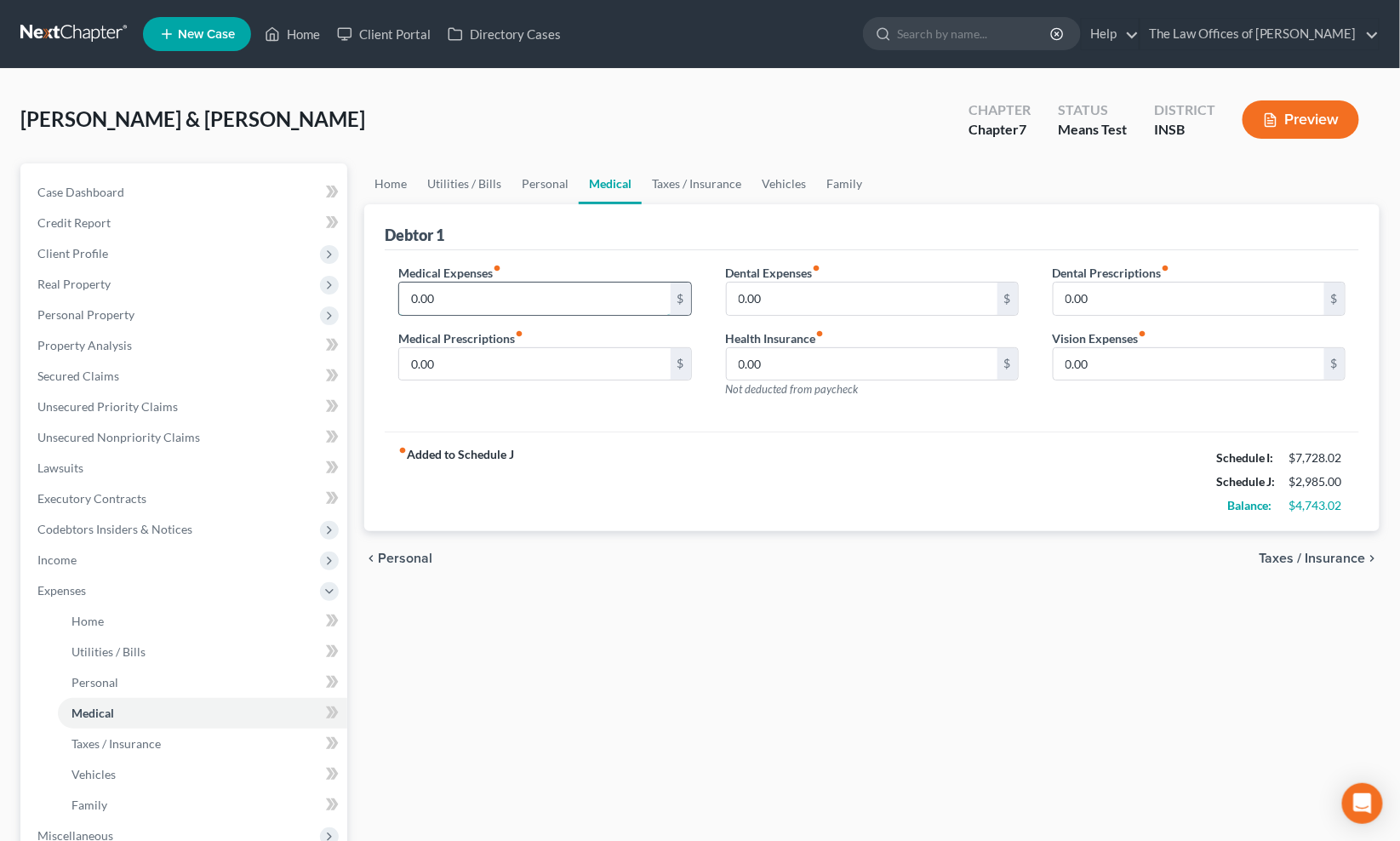
click at [522, 287] on input "0.00" at bounding box center [534, 299] width 271 height 32
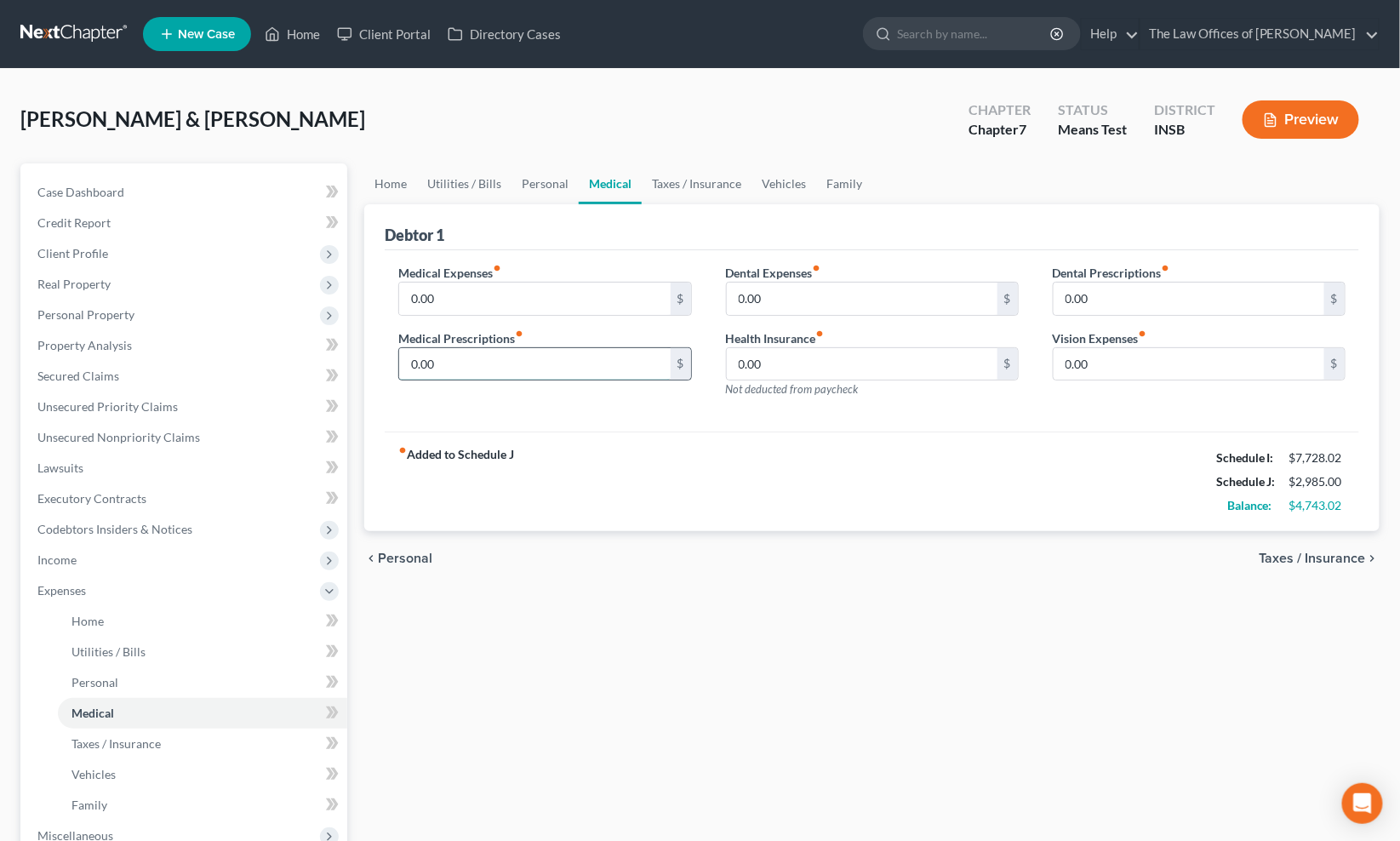
click at [477, 354] on input "0.00" at bounding box center [534, 364] width 271 height 32
type input "50.00"
click at [806, 299] on input "0.00" at bounding box center [862, 299] width 271 height 32
click at [693, 180] on link "Taxes / Insurance" at bounding box center [696, 184] width 109 height 41
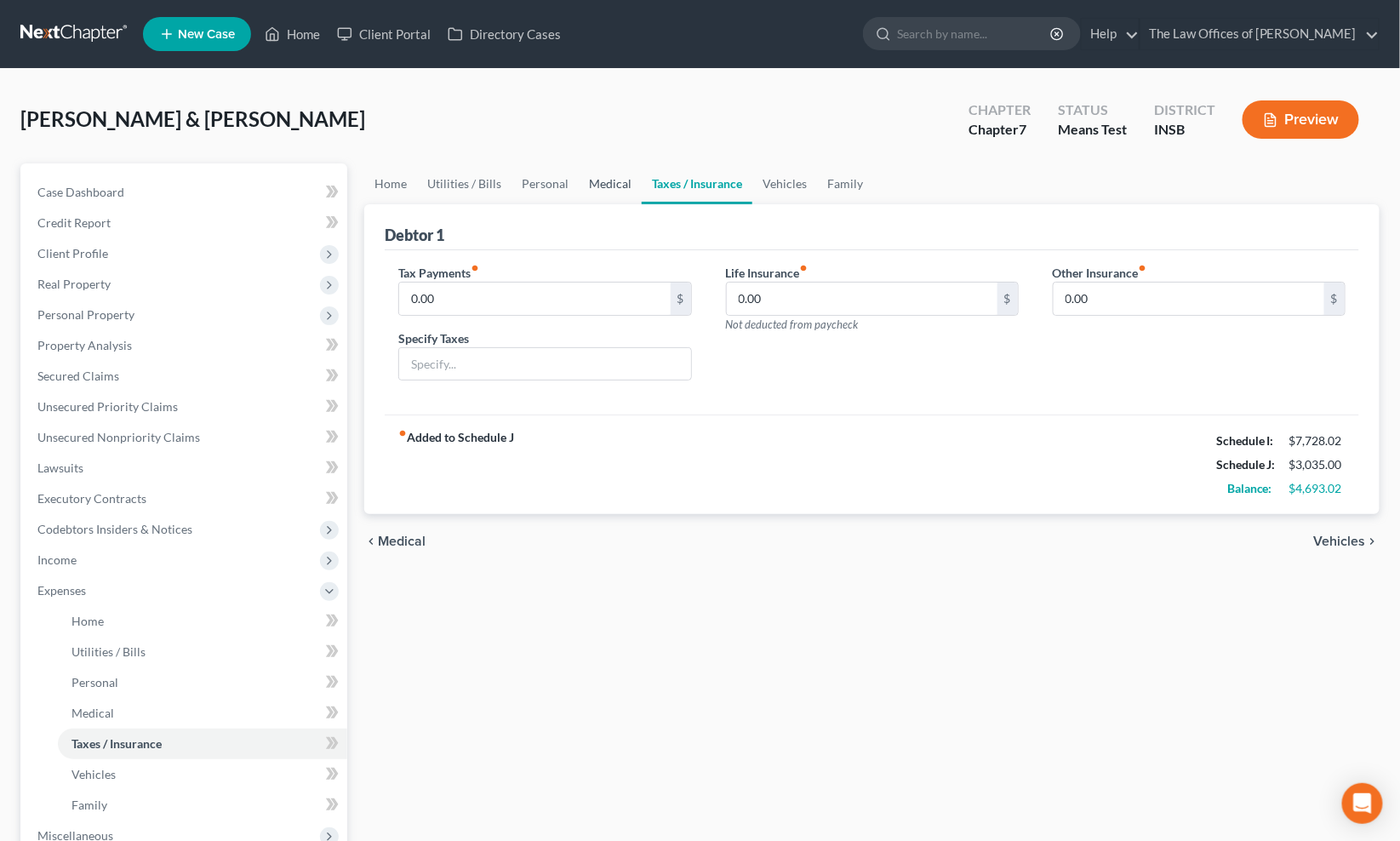
click at [593, 180] on link "Medical" at bounding box center [610, 184] width 63 height 41
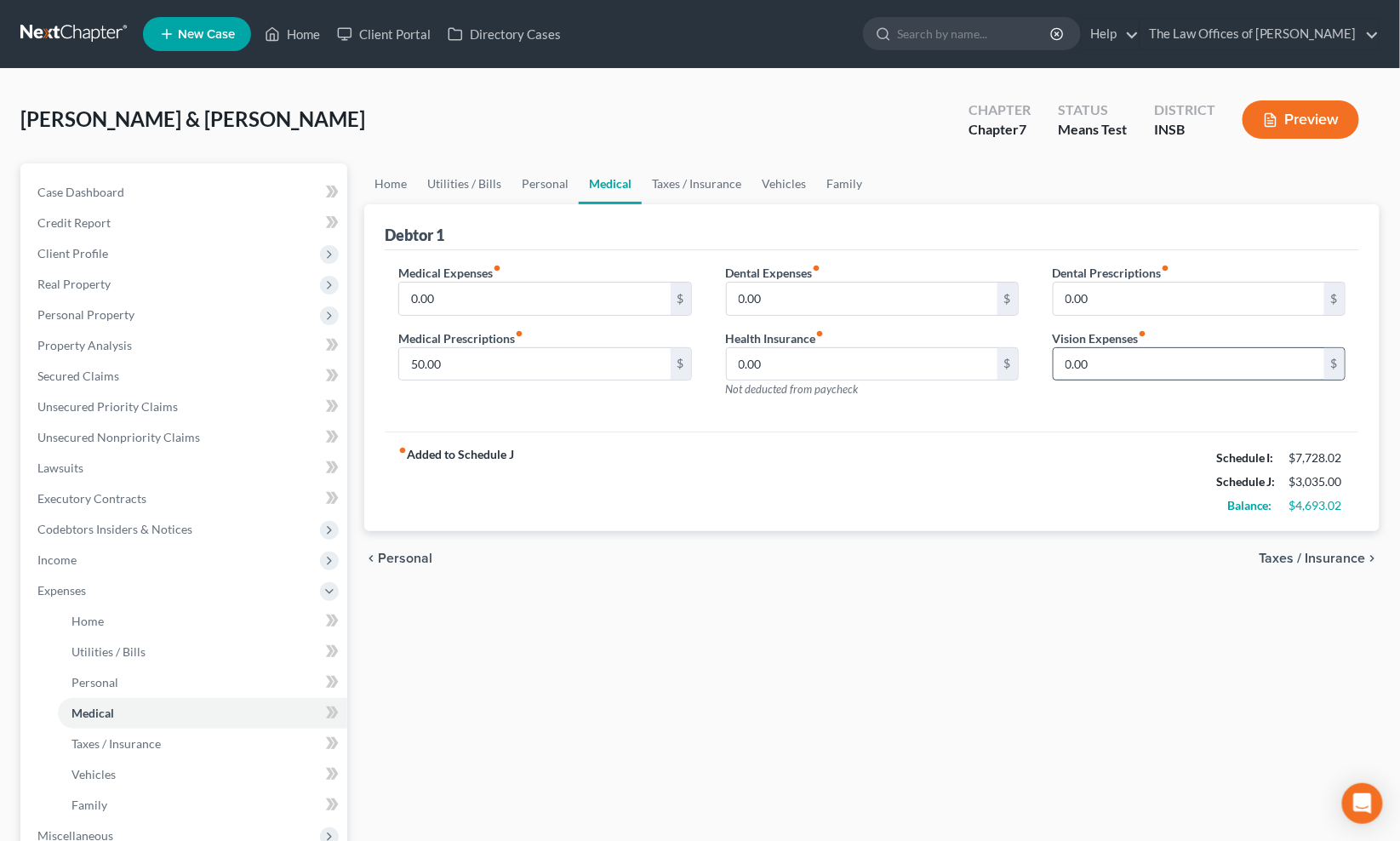
click at [1073, 364] on input "0.00" at bounding box center [1188, 364] width 271 height 32
type input "45.00"
click at [693, 186] on link "Taxes / Insurance" at bounding box center [696, 184] width 109 height 41
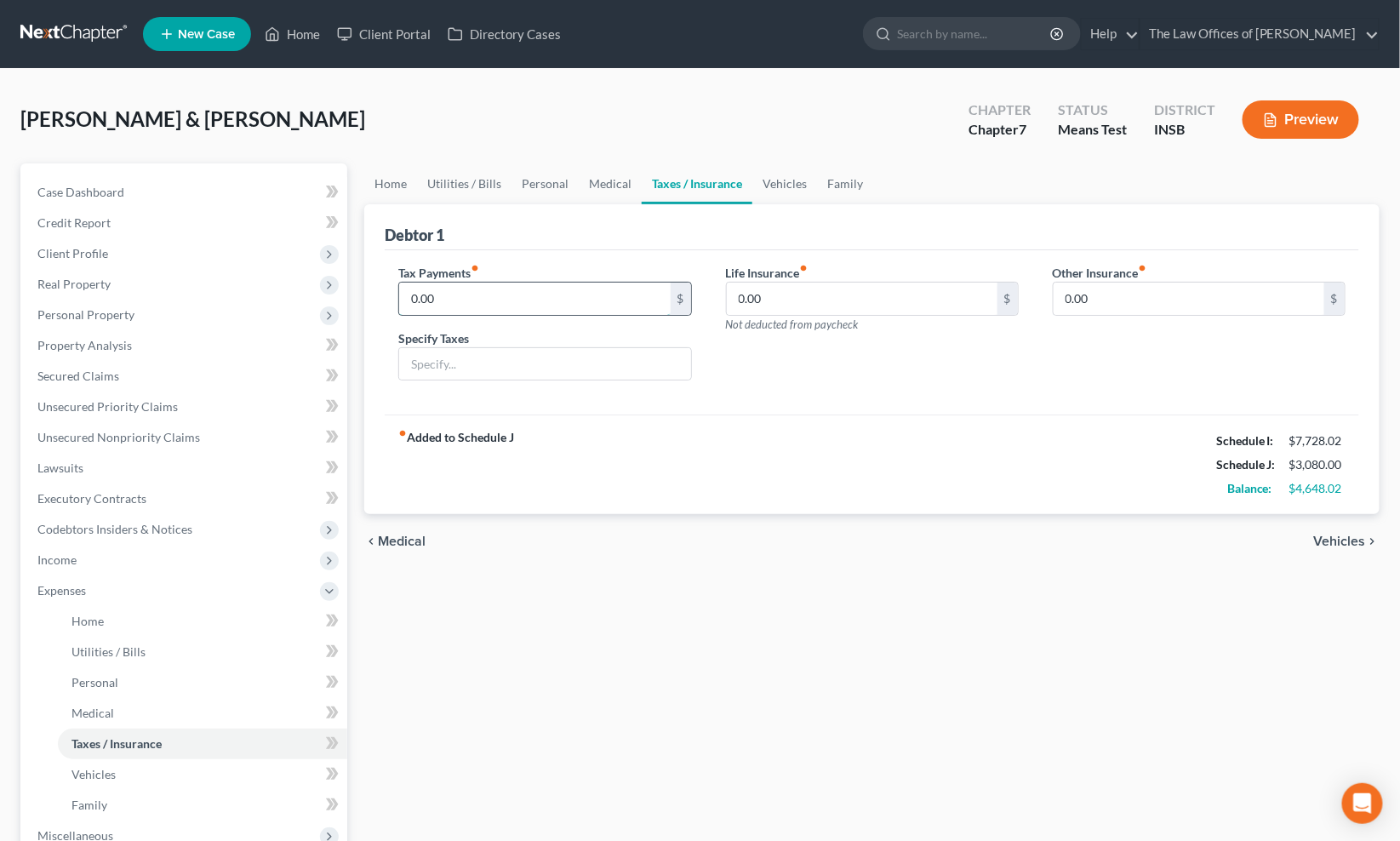
click at [496, 299] on input "0.00" at bounding box center [534, 299] width 271 height 32
click at [515, 300] on input "0.00" at bounding box center [534, 299] width 271 height 32
type input "100.00"
click at [496, 351] on input "text" at bounding box center [545, 364] width 291 height 32
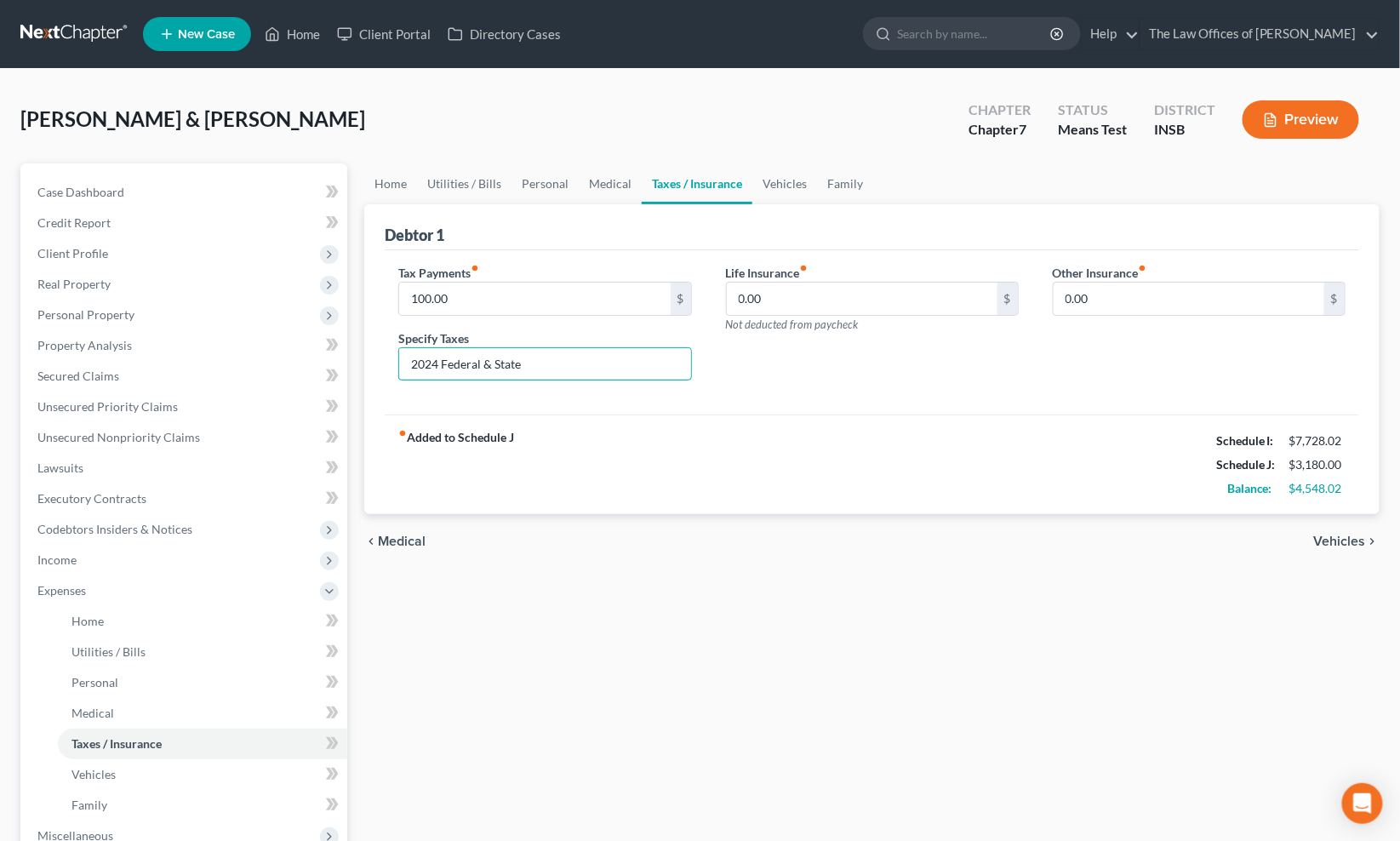
type input "2024 Federal & State"
click at [734, 359] on div "Life Insurance fiber_manual_record 0.00 $ Not deducted from paycheck" at bounding box center [871, 329] width 327 height 131
click at [777, 293] on input "0.00" at bounding box center [862, 299] width 271 height 32
click at [793, 307] on input "0.00" at bounding box center [862, 299] width 271 height 32
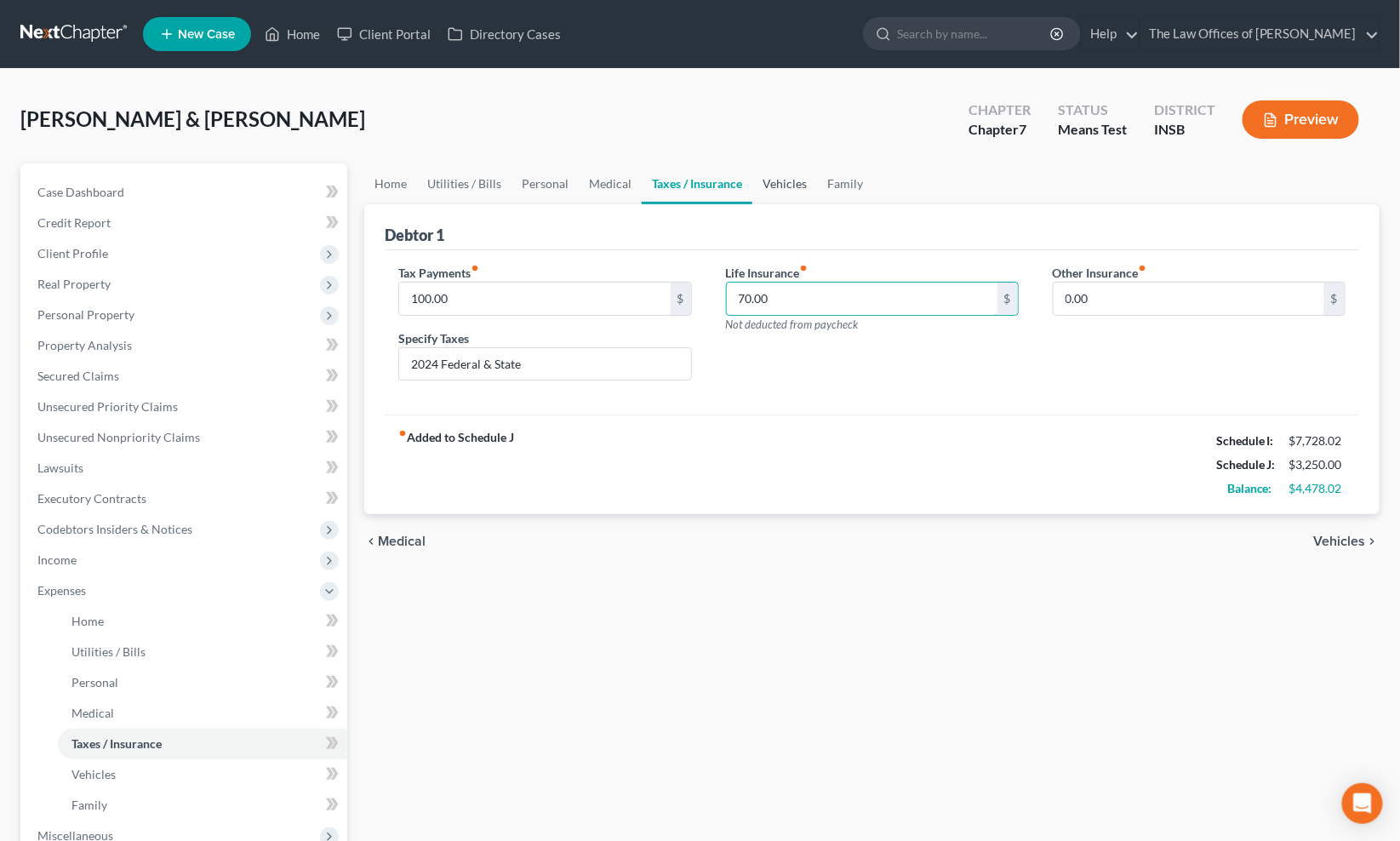
type input "70.00"
click at [774, 188] on link "Vehicles" at bounding box center [784, 184] width 65 height 41
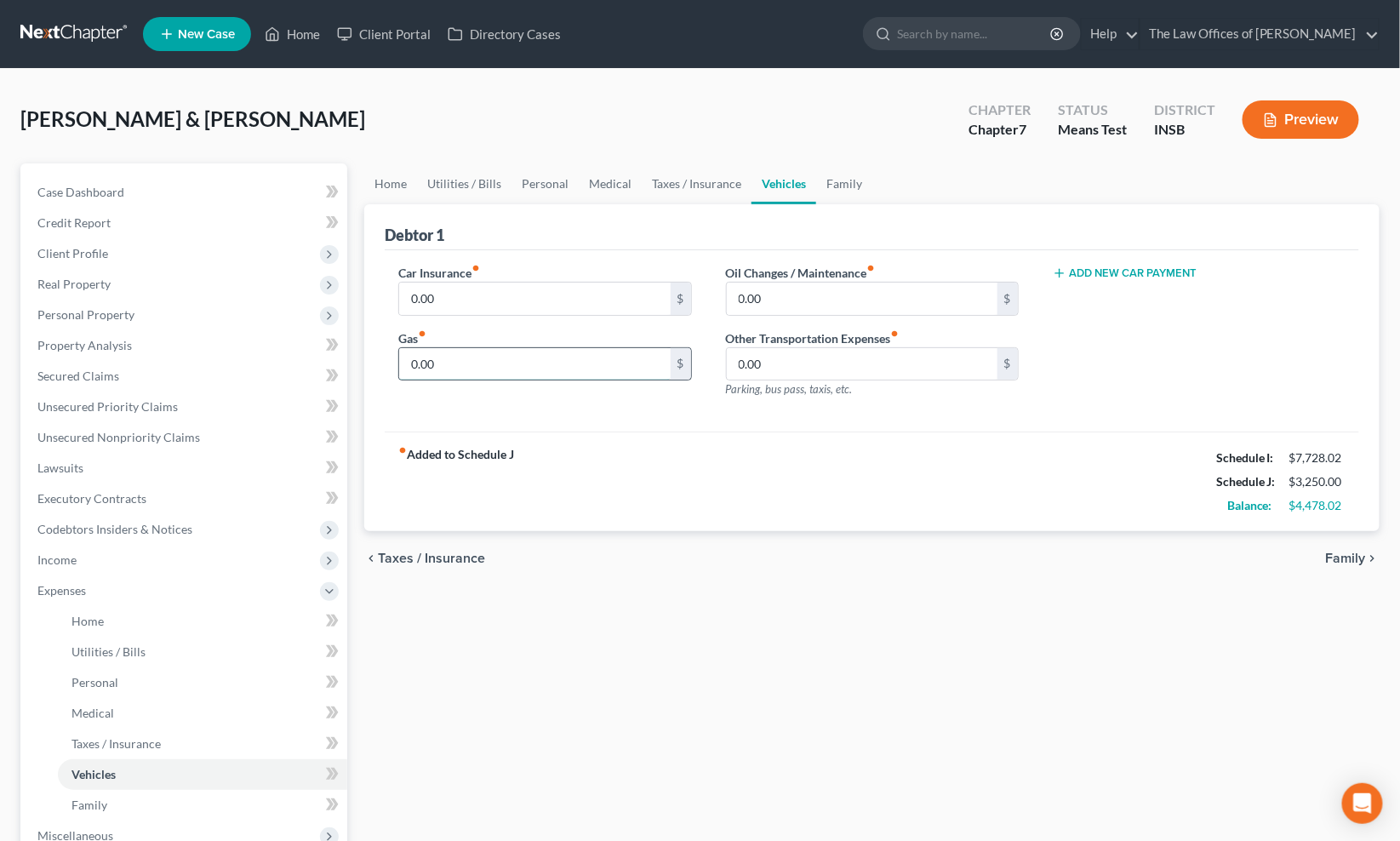
click at [432, 357] on input "0.00" at bounding box center [534, 364] width 271 height 32
type input "400.00"
click at [468, 296] on input "0.00" at bounding box center [534, 299] width 271 height 32
type input "210.00"
click at [871, 307] on input "0.00" at bounding box center [862, 299] width 271 height 32
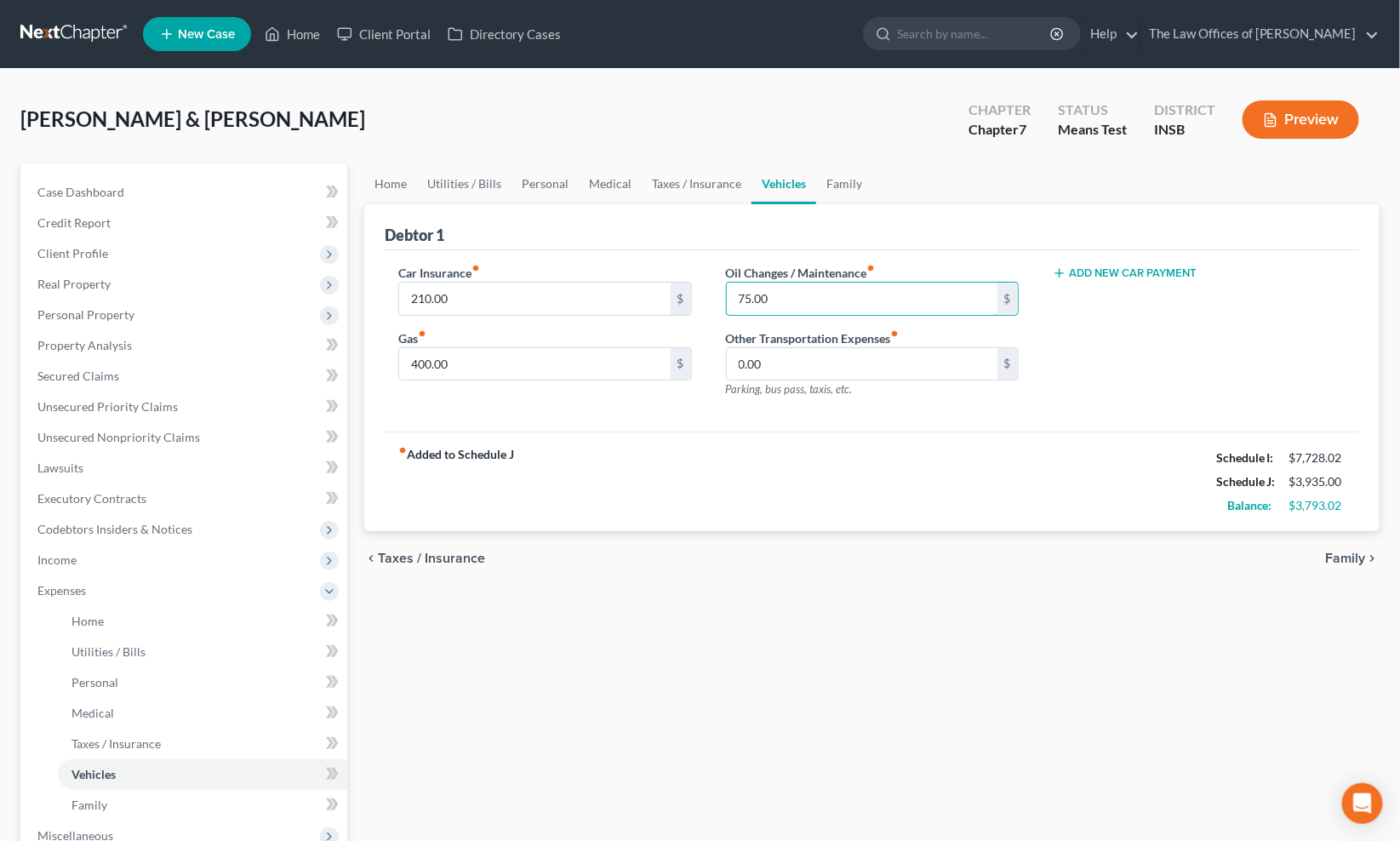
type input "75.00"
click at [1168, 269] on button "Add New Car Payment" at bounding box center [1124, 273] width 144 height 14
click at [1122, 307] on input "text" at bounding box center [1176, 299] width 245 height 32
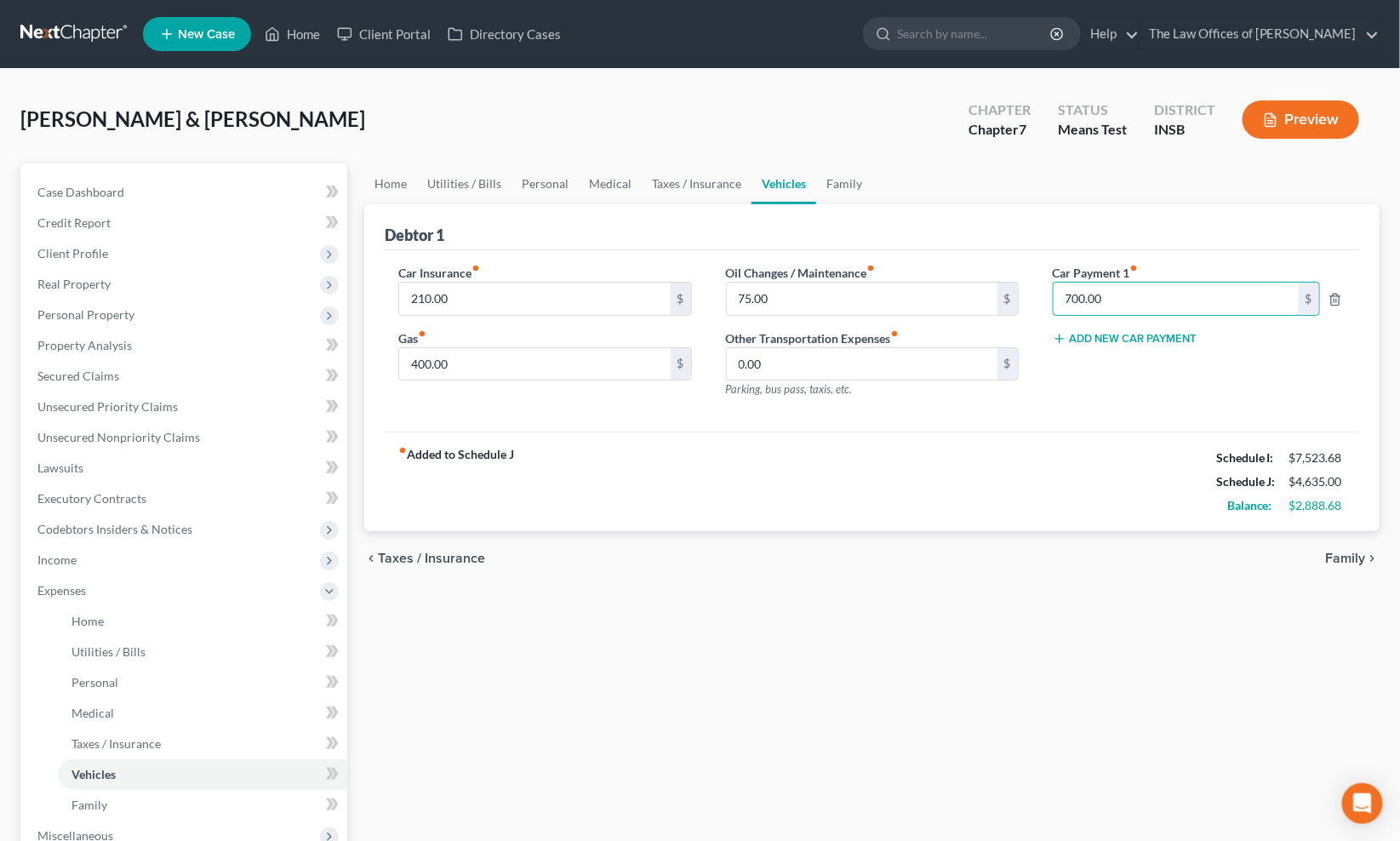
type input "700.00"
click at [1086, 336] on button "Add New Car Payment" at bounding box center [1124, 339] width 144 height 14
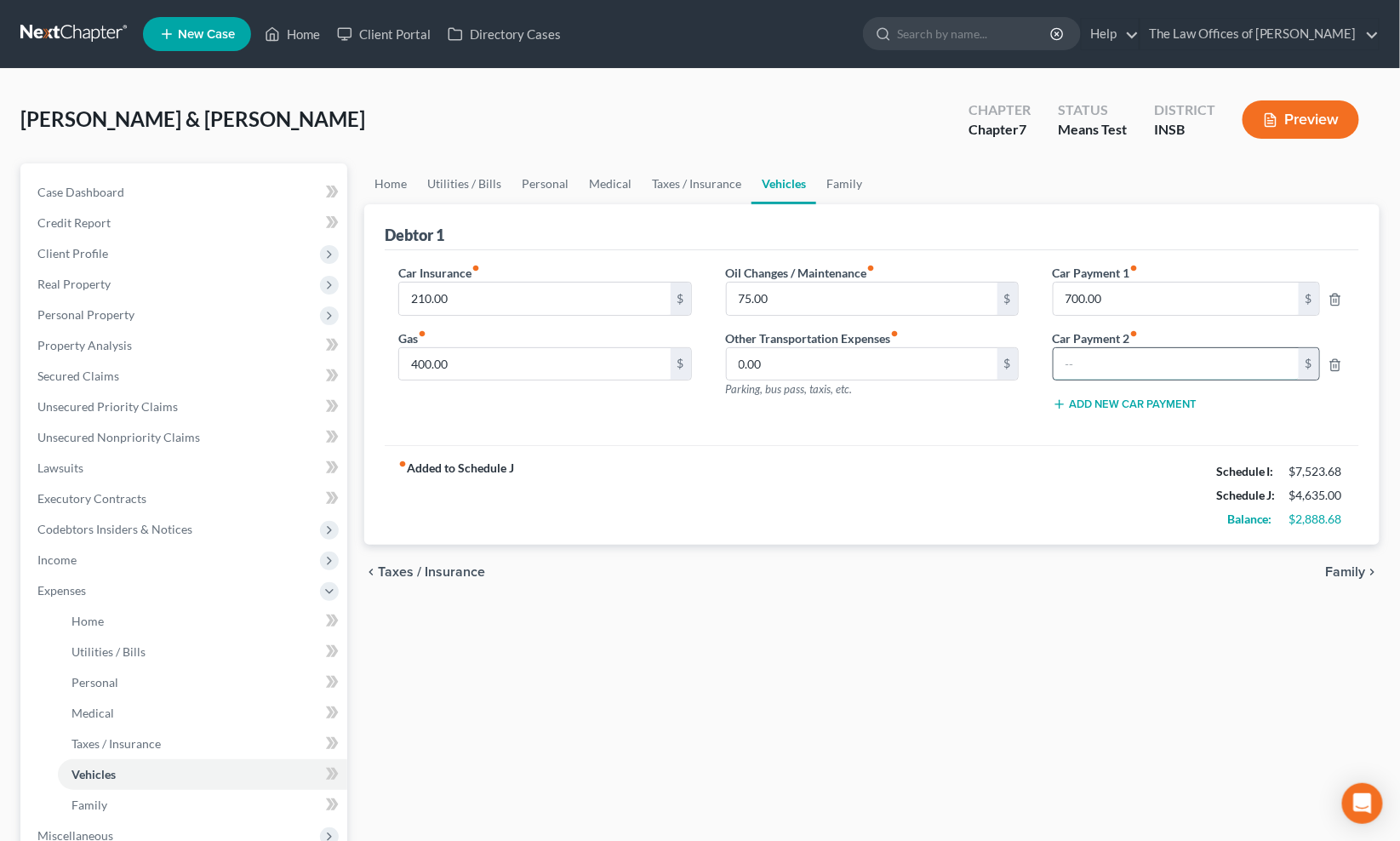
click at [1084, 361] on input "text" at bounding box center [1176, 364] width 245 height 32
type input "430.00"
click at [853, 184] on link "Family" at bounding box center [844, 184] width 56 height 41
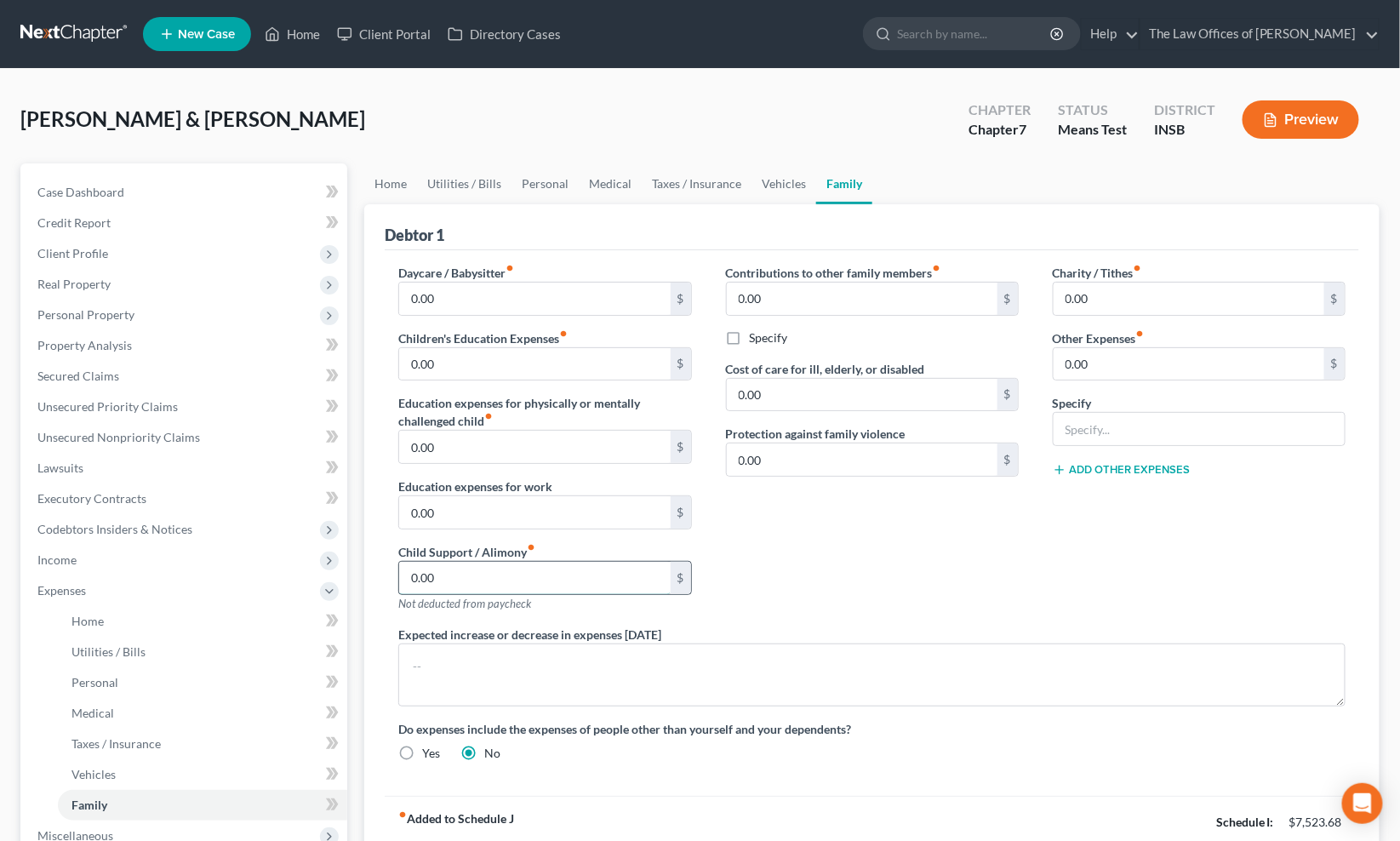
click at [487, 573] on input "0.00" at bounding box center [534, 577] width 271 height 32
click at [465, 580] on input "0.00" at bounding box center [534, 577] width 271 height 32
type input "931.00"
click at [547, 368] on input "0.00" at bounding box center [534, 364] width 271 height 32
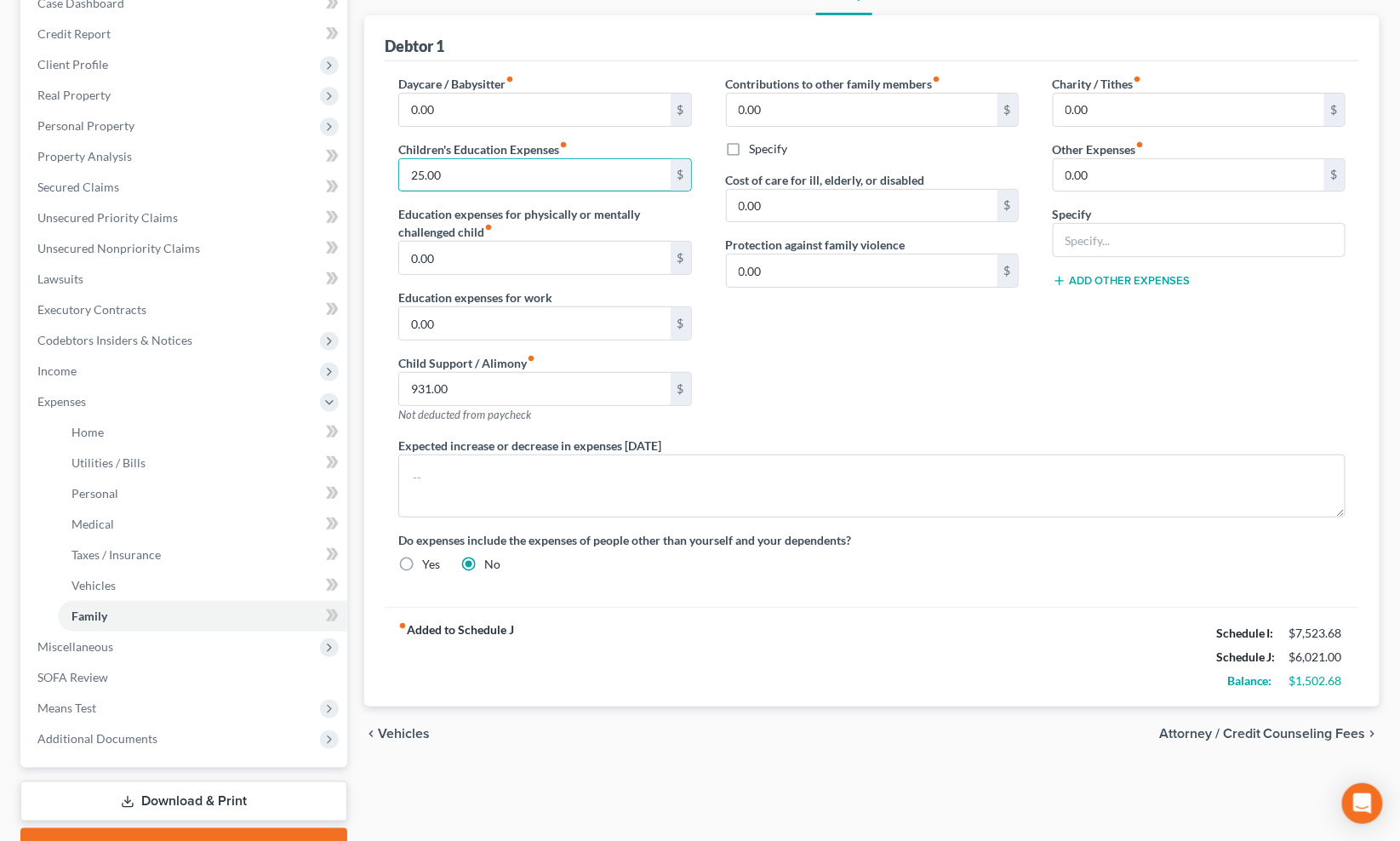
scroll to position [63, 0]
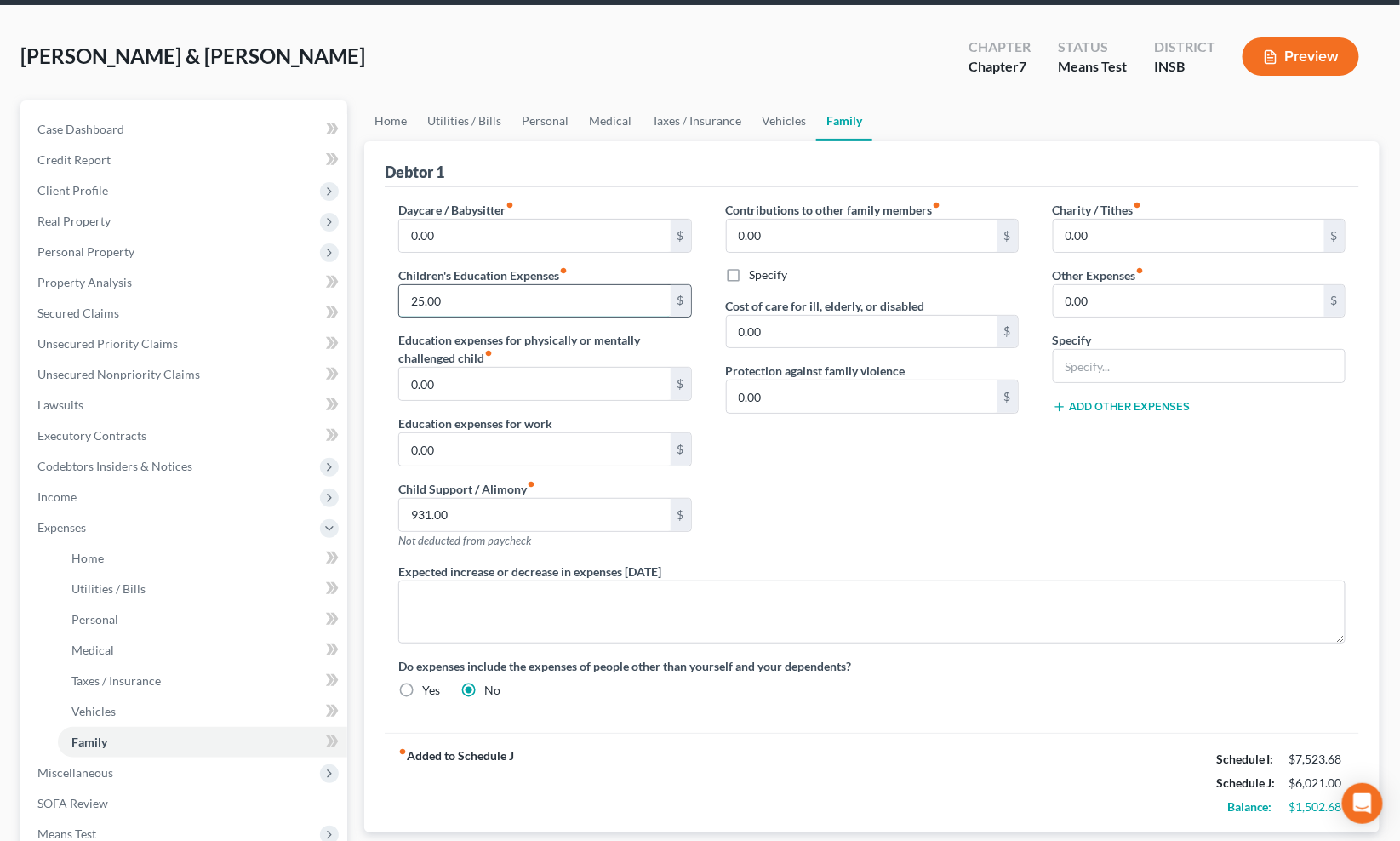
click at [475, 296] on input "25.00" at bounding box center [534, 301] width 271 height 32
click at [778, 463] on div "Contributions to other family members fiber_manual_record 0.00 $ Specify Cost o…" at bounding box center [871, 381] width 327 height 362
click at [558, 307] on input "25.00" at bounding box center [534, 301] width 271 height 32
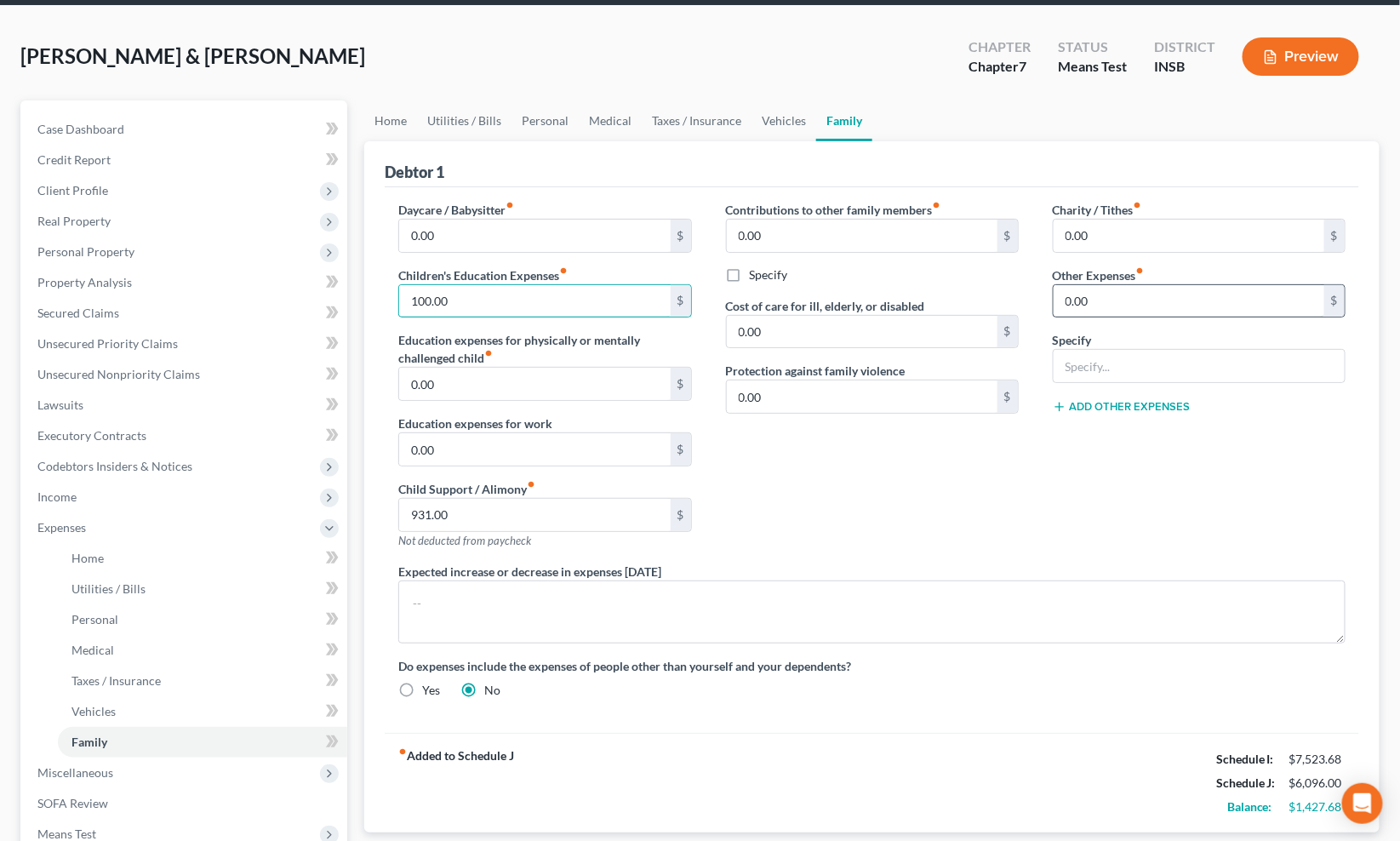
type input "100.00"
click at [1109, 302] on input "0.00" at bounding box center [1188, 301] width 271 height 32
type input "100.00"
click at [1099, 358] on input "text" at bounding box center [1199, 365] width 291 height 32
type input "Pet Expenses"
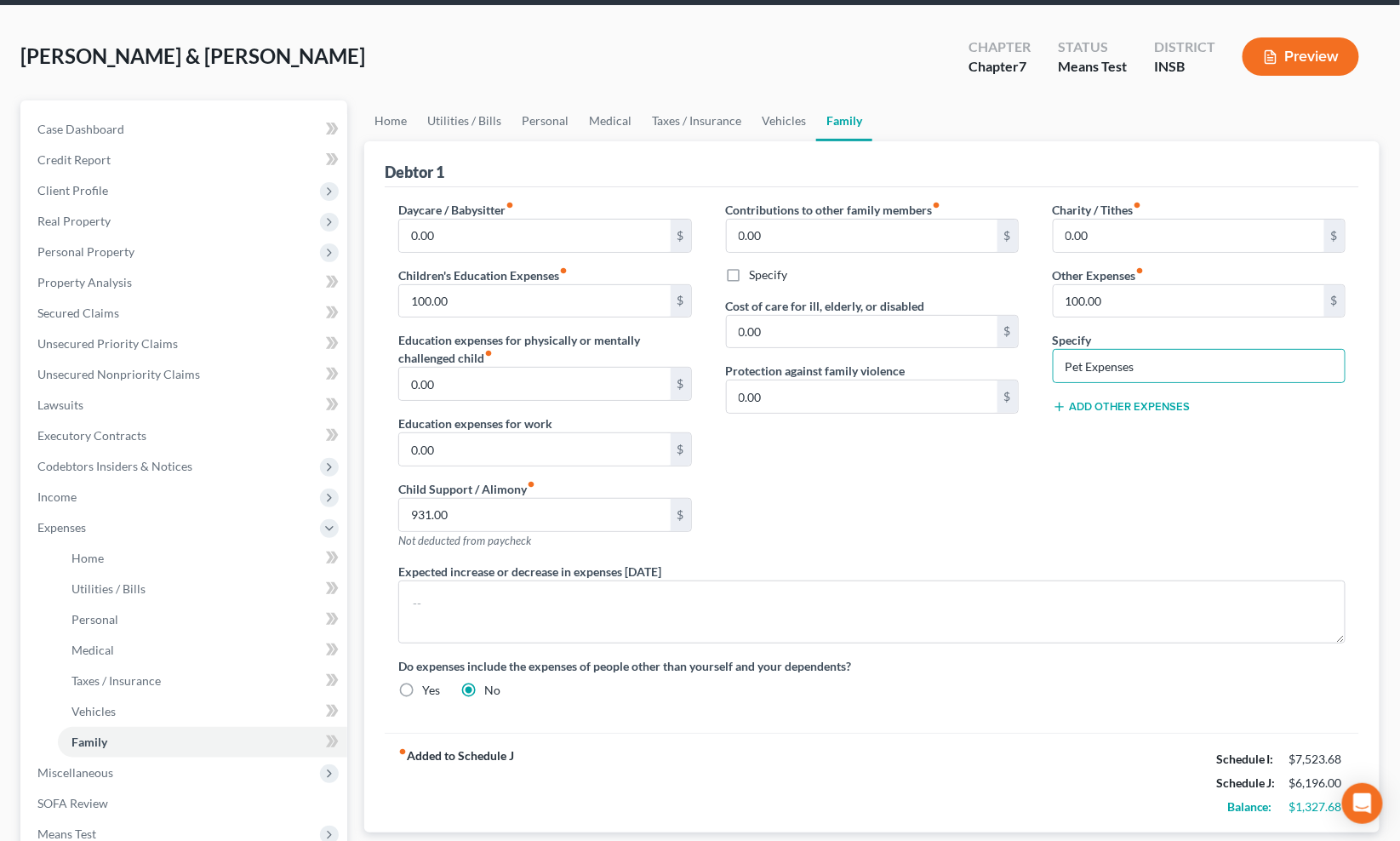
click at [1069, 537] on div "Charity / Tithes fiber_manual_record 0.00 $ Other Expenses fiber_manual_record …" at bounding box center [1199, 381] width 327 height 362
click at [1061, 504] on div "Charity / Tithes fiber_manual_record 0.00 $ Other Expenses fiber_manual_record …" at bounding box center [1199, 381] width 327 height 362
click at [786, 121] on link "Vehicles" at bounding box center [784, 121] width 65 height 41
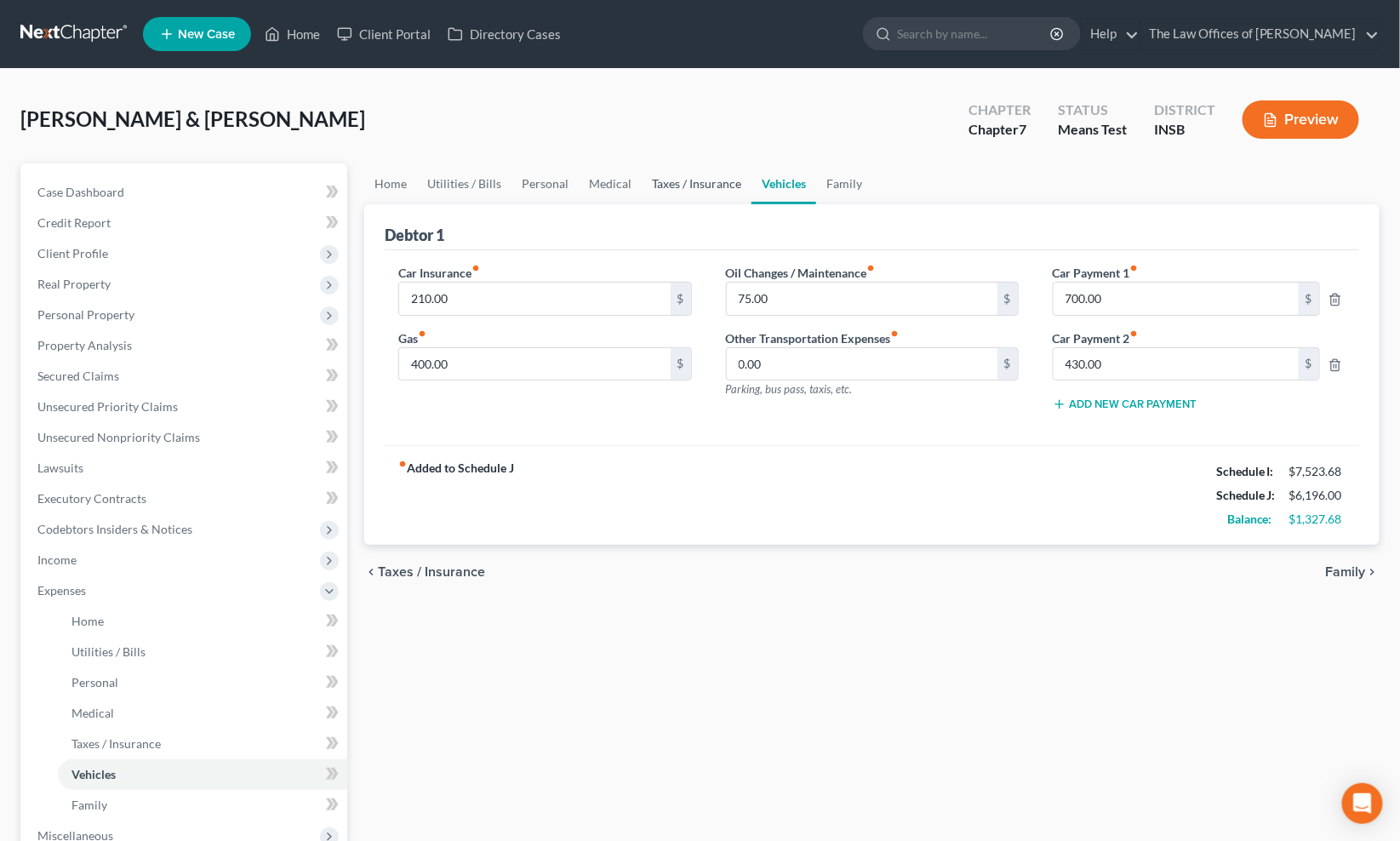
click at [698, 179] on link "Taxes / Insurance" at bounding box center [696, 184] width 109 height 41
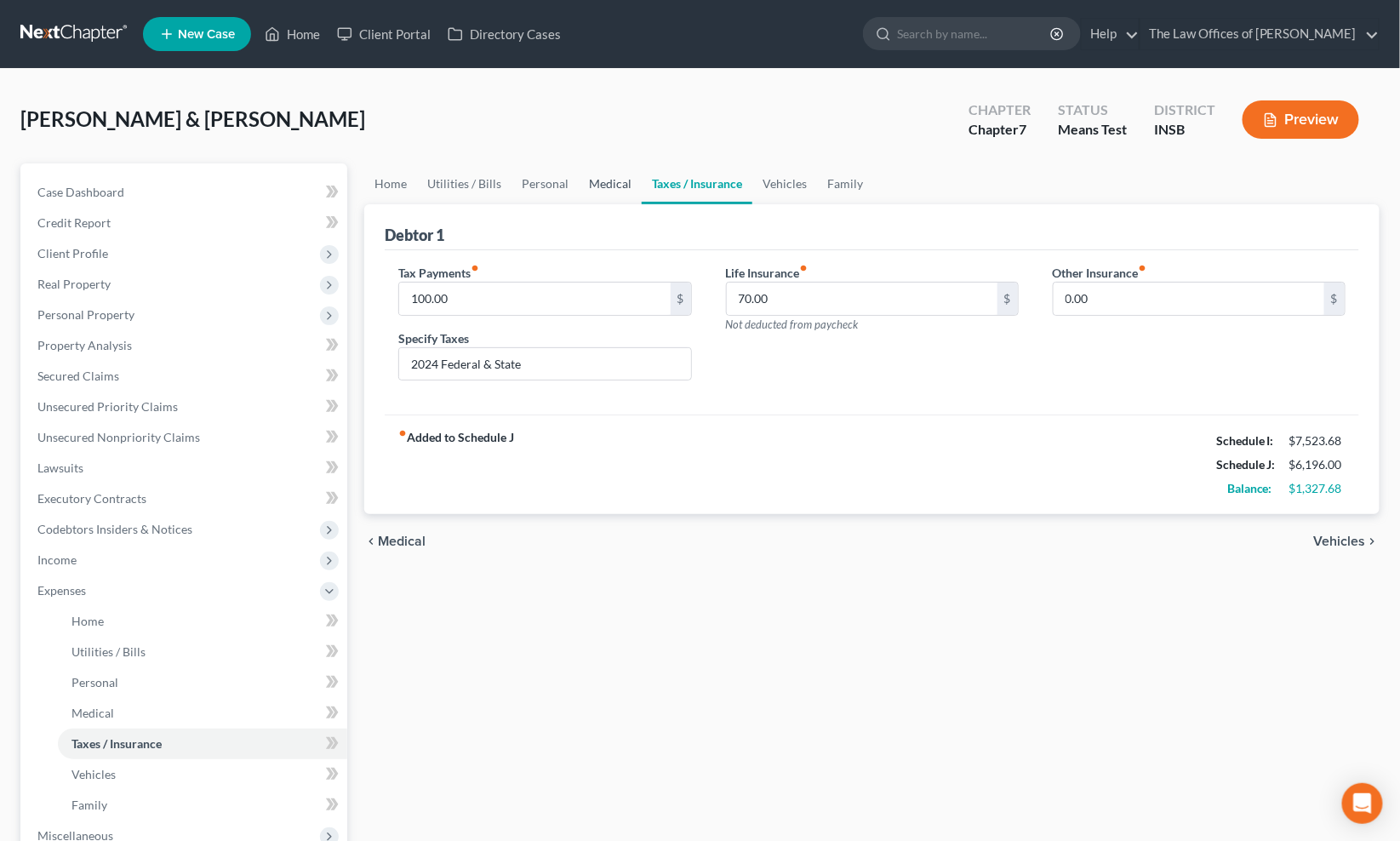
click at [609, 183] on link "Medical" at bounding box center [610, 184] width 63 height 41
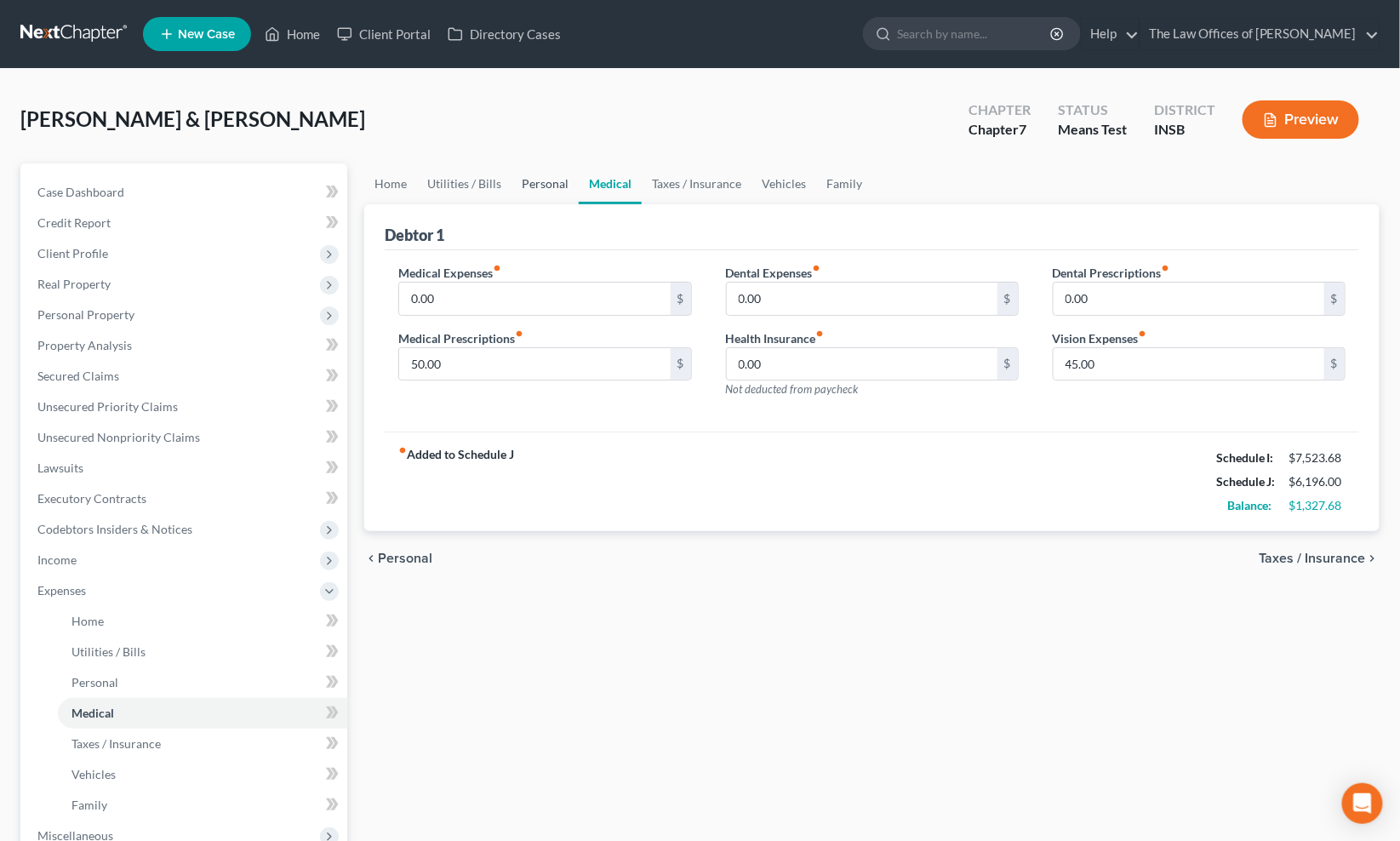
click at [539, 183] on link "Personal" at bounding box center [545, 184] width 67 height 41
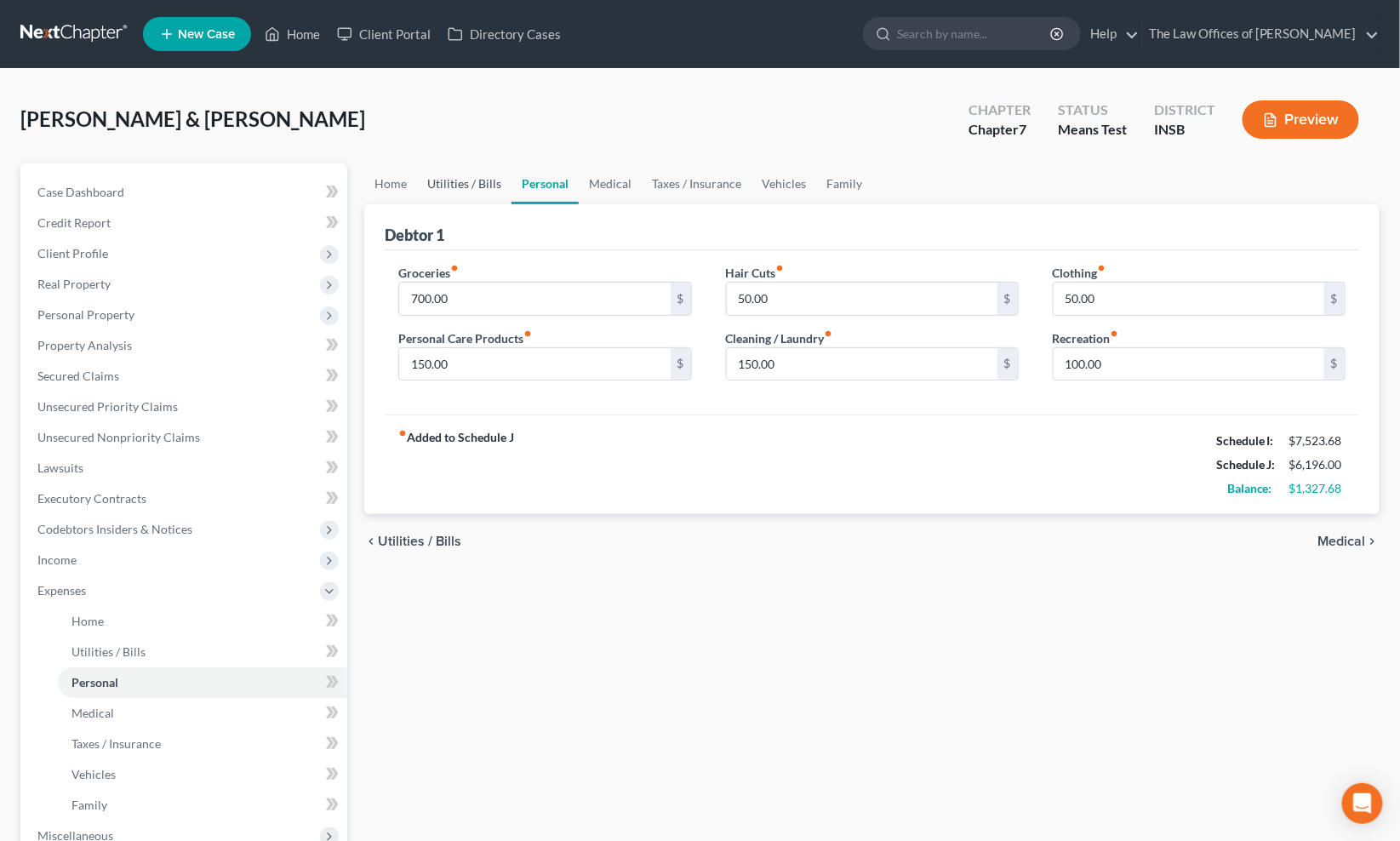
click at [472, 183] on link "Utilities / Bills" at bounding box center [464, 184] width 95 height 41
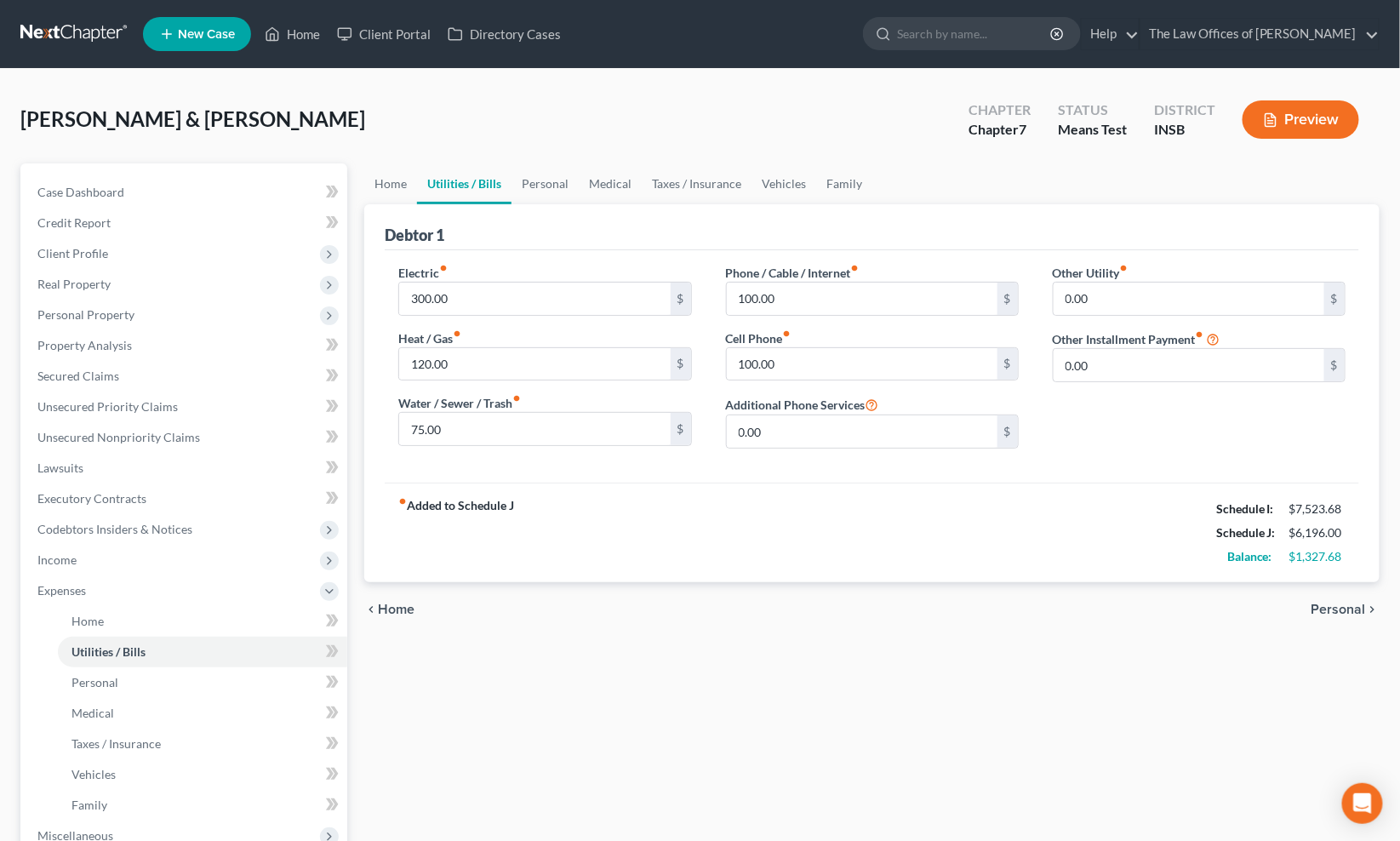
scroll to position [276, 0]
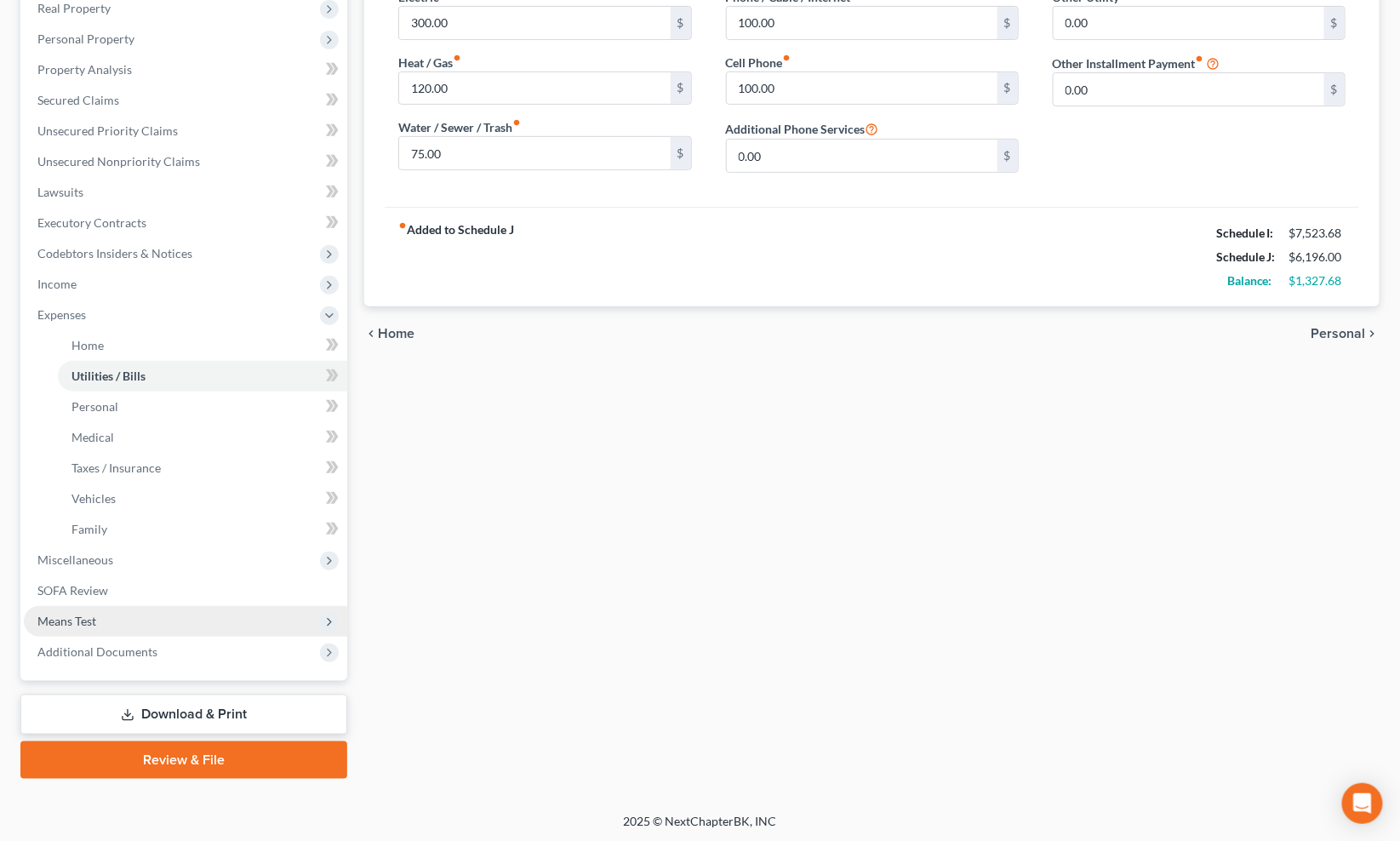
click at [117, 625] on span "Means Test" at bounding box center [185, 621] width 323 height 31
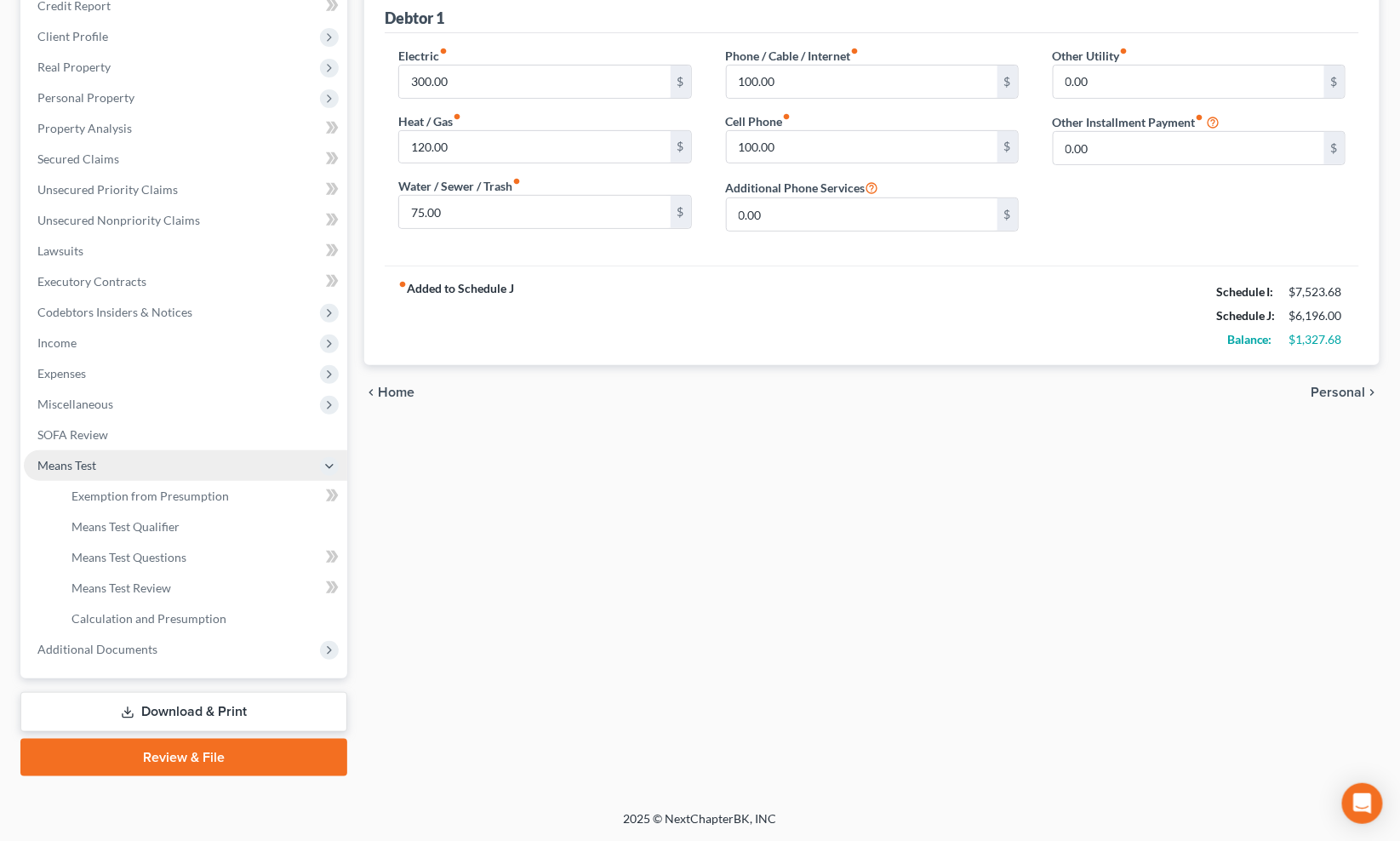
scroll to position [215, 0]
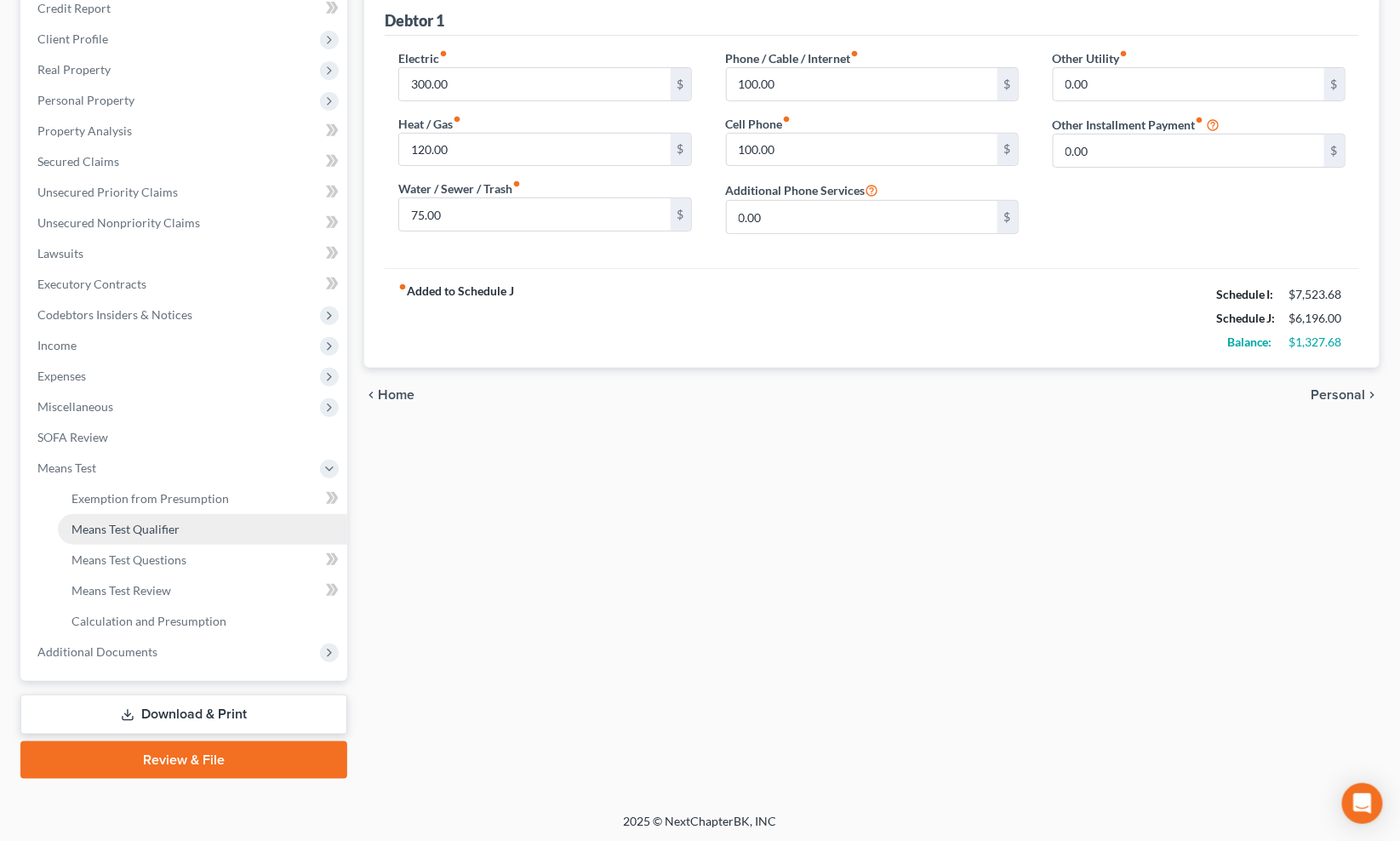
click at [130, 522] on span "Means Test Qualifier" at bounding box center [125, 529] width 108 height 15
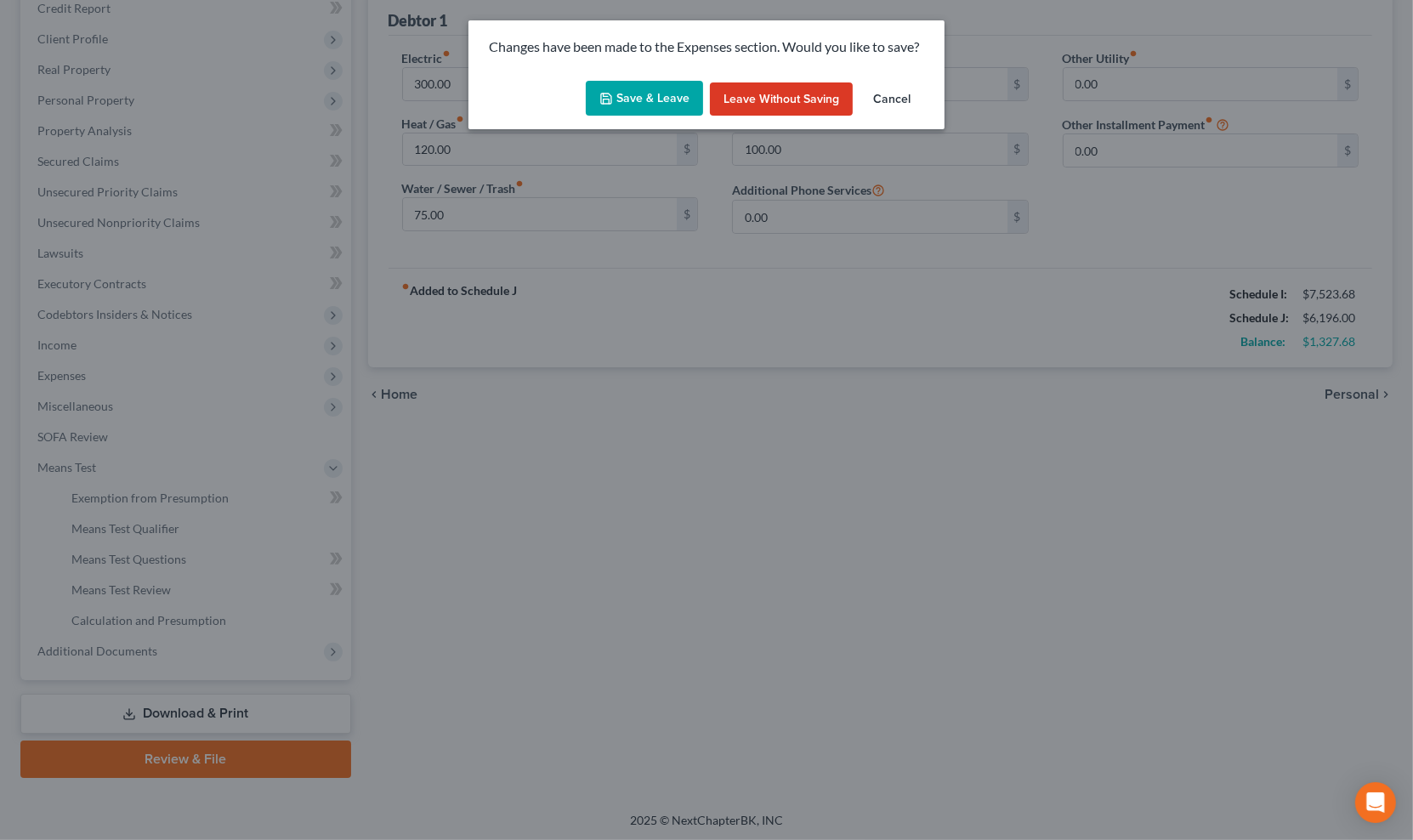
click at [647, 103] on button "Save & Leave" at bounding box center [645, 98] width 117 height 36
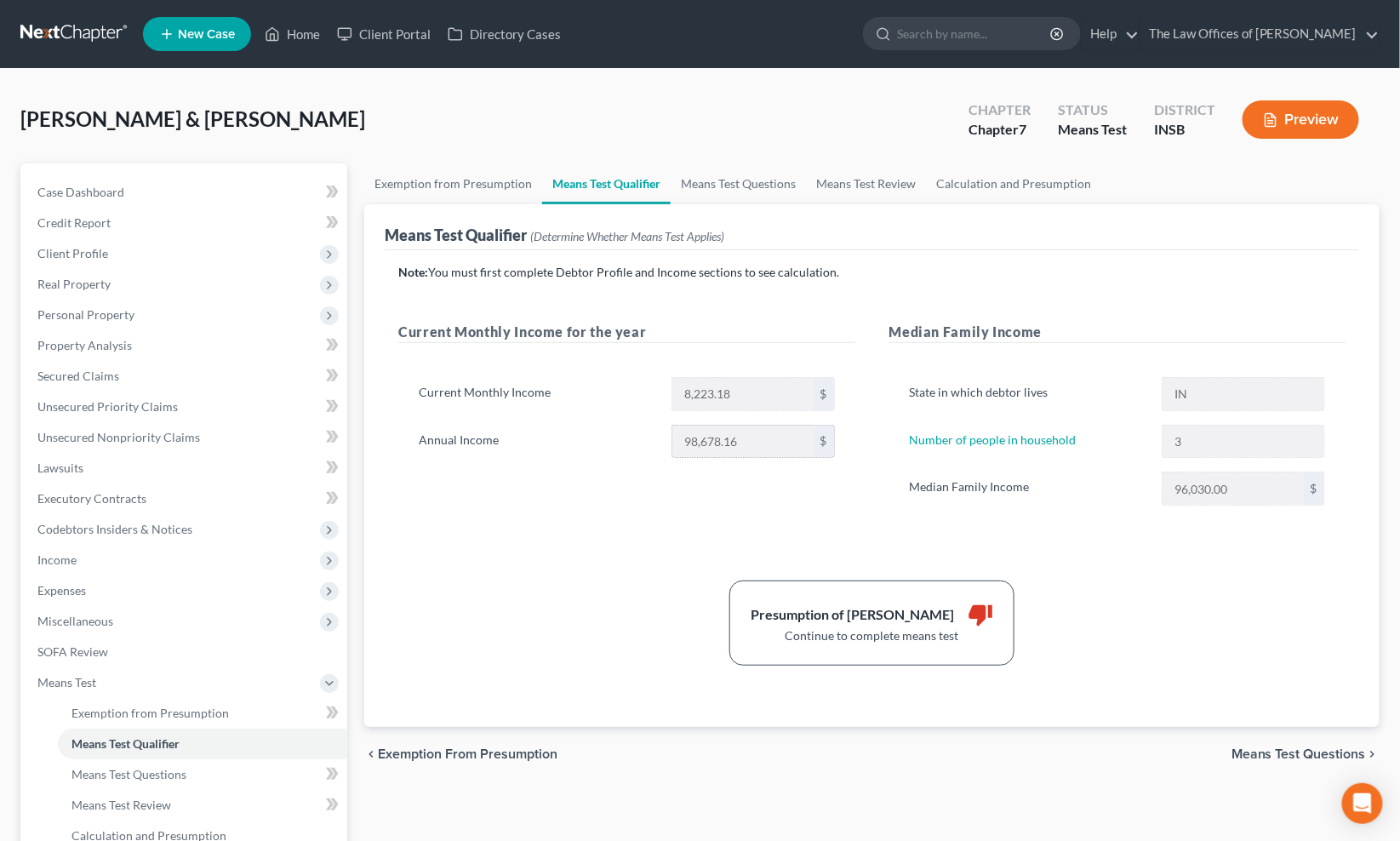
scroll to position [125, 0]
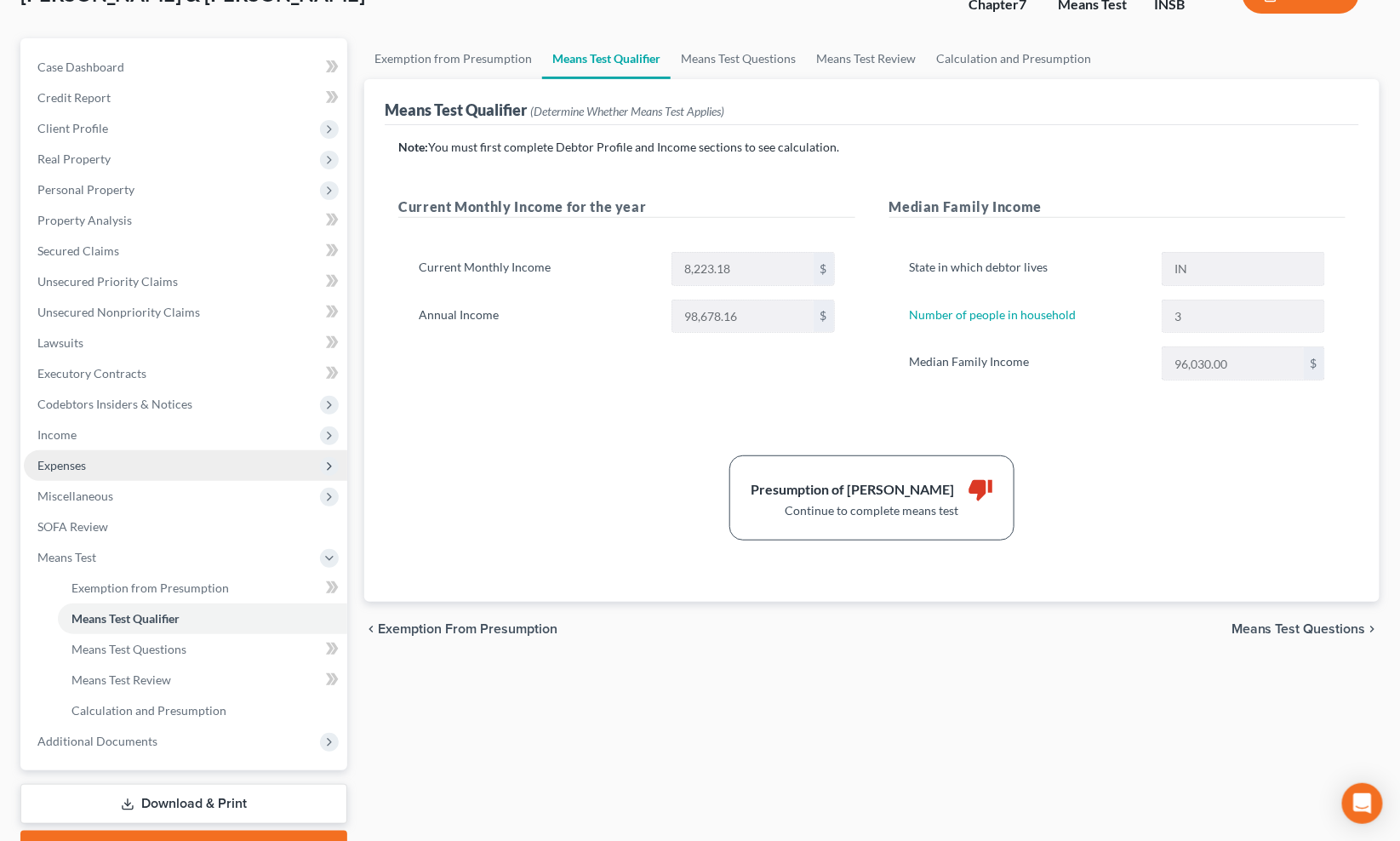
click at [88, 465] on span "Expenses" at bounding box center [185, 465] width 323 height 31
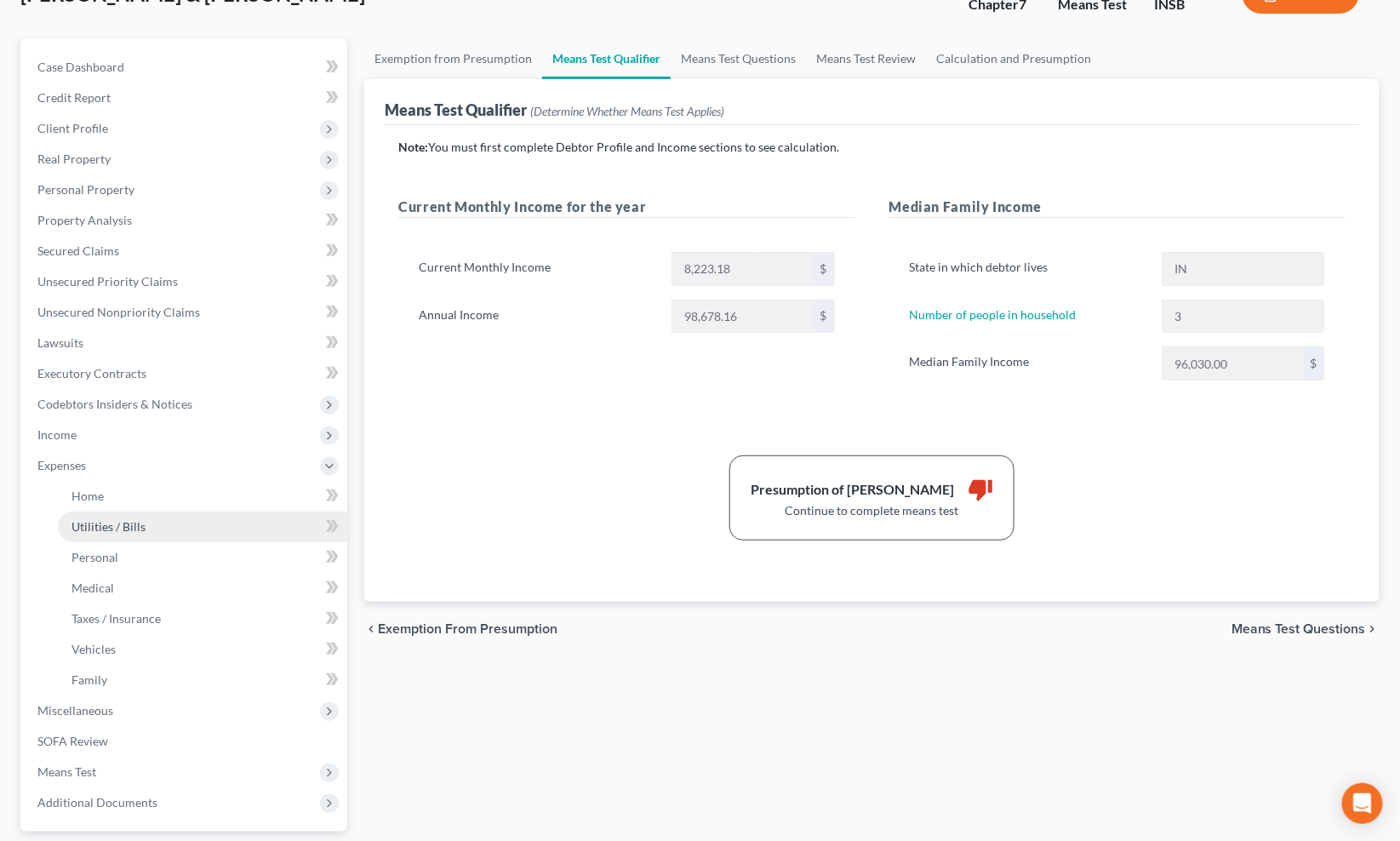
click at [124, 519] on span "Utilities / Bills" at bounding box center [109, 527] width 74 height 15
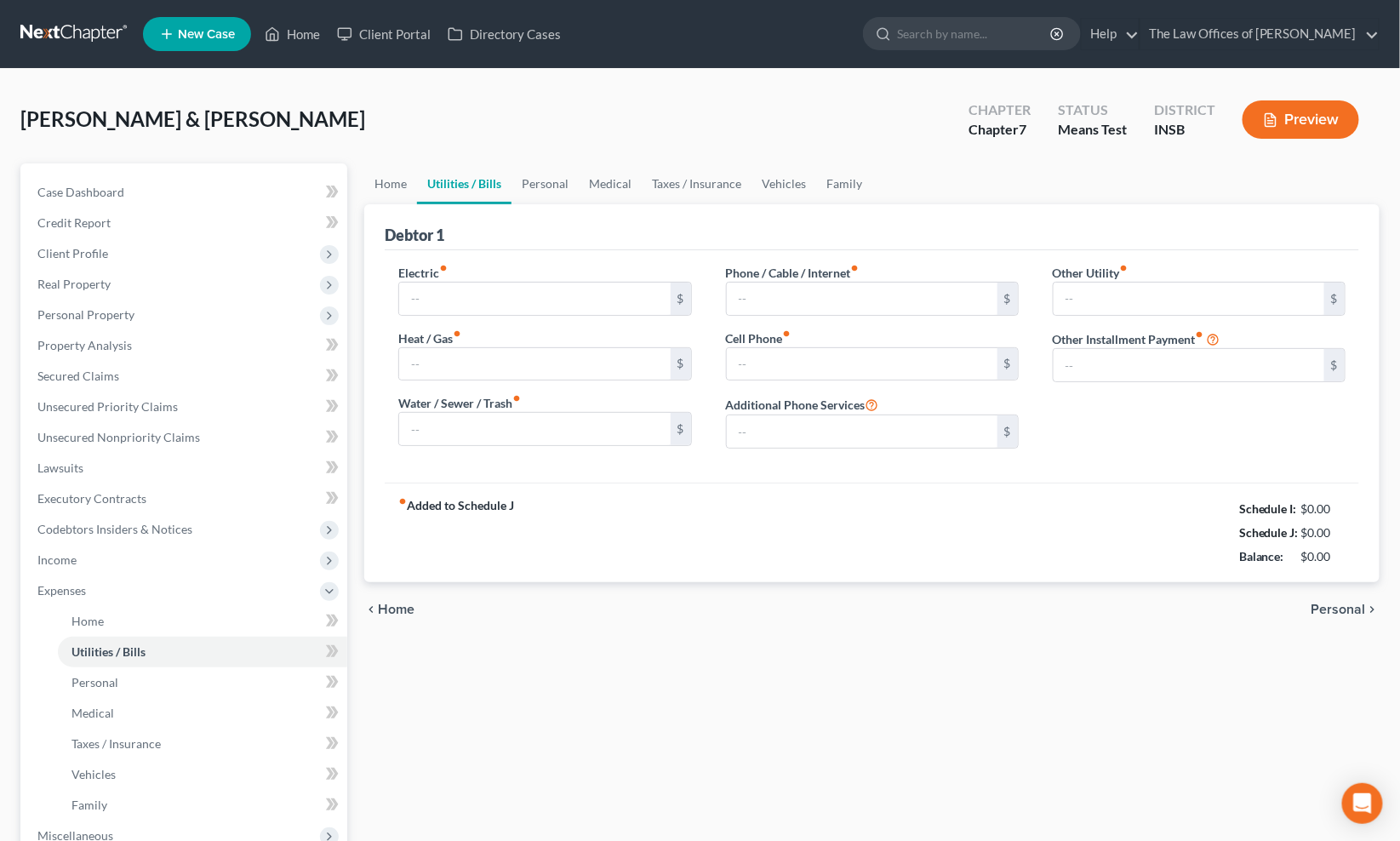
type input "300.00"
type input "120.00"
type input "75.00"
type input "100.00"
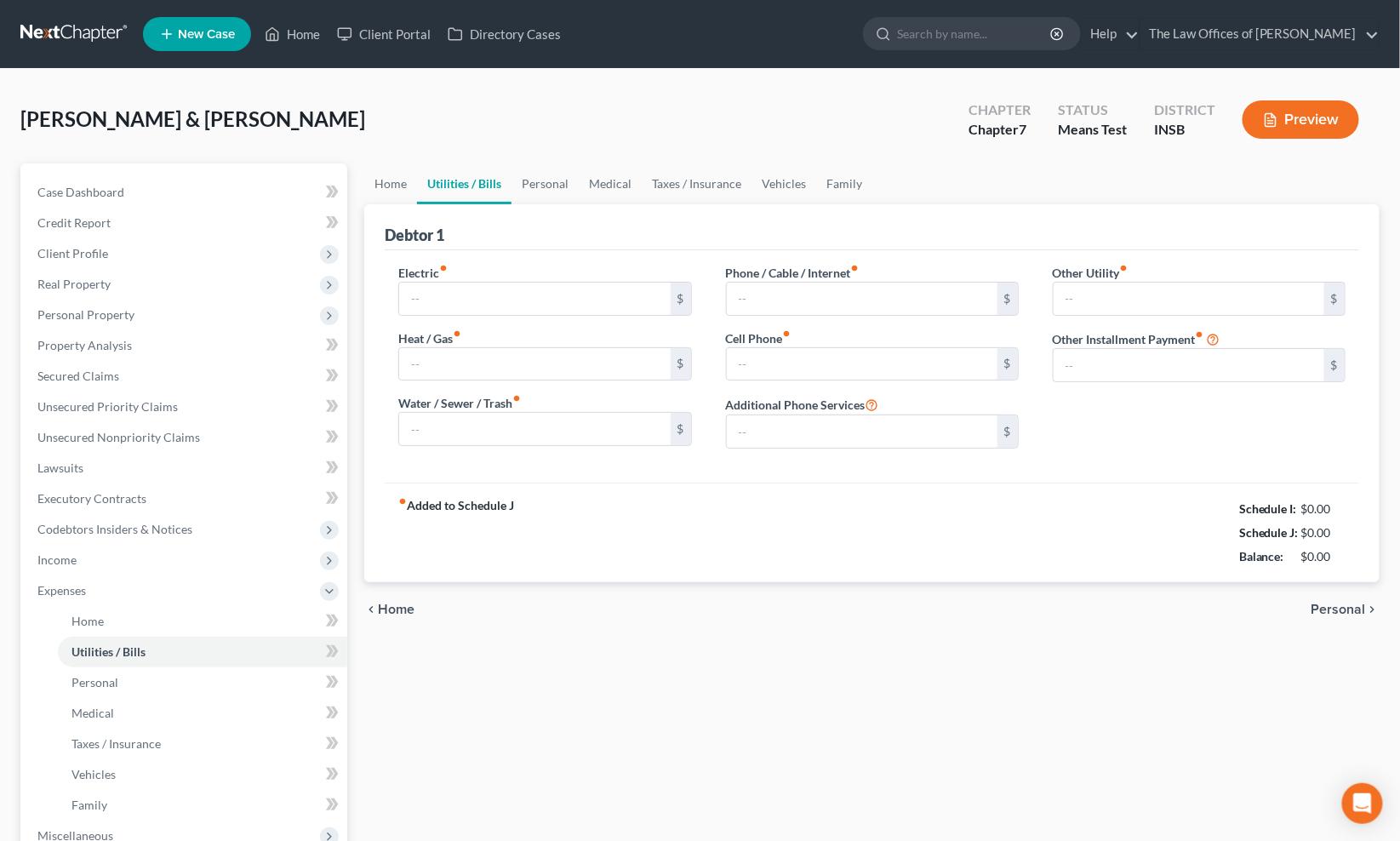
type input "0.00"
click at [483, 419] on input "75.00" at bounding box center [534, 428] width 271 height 32
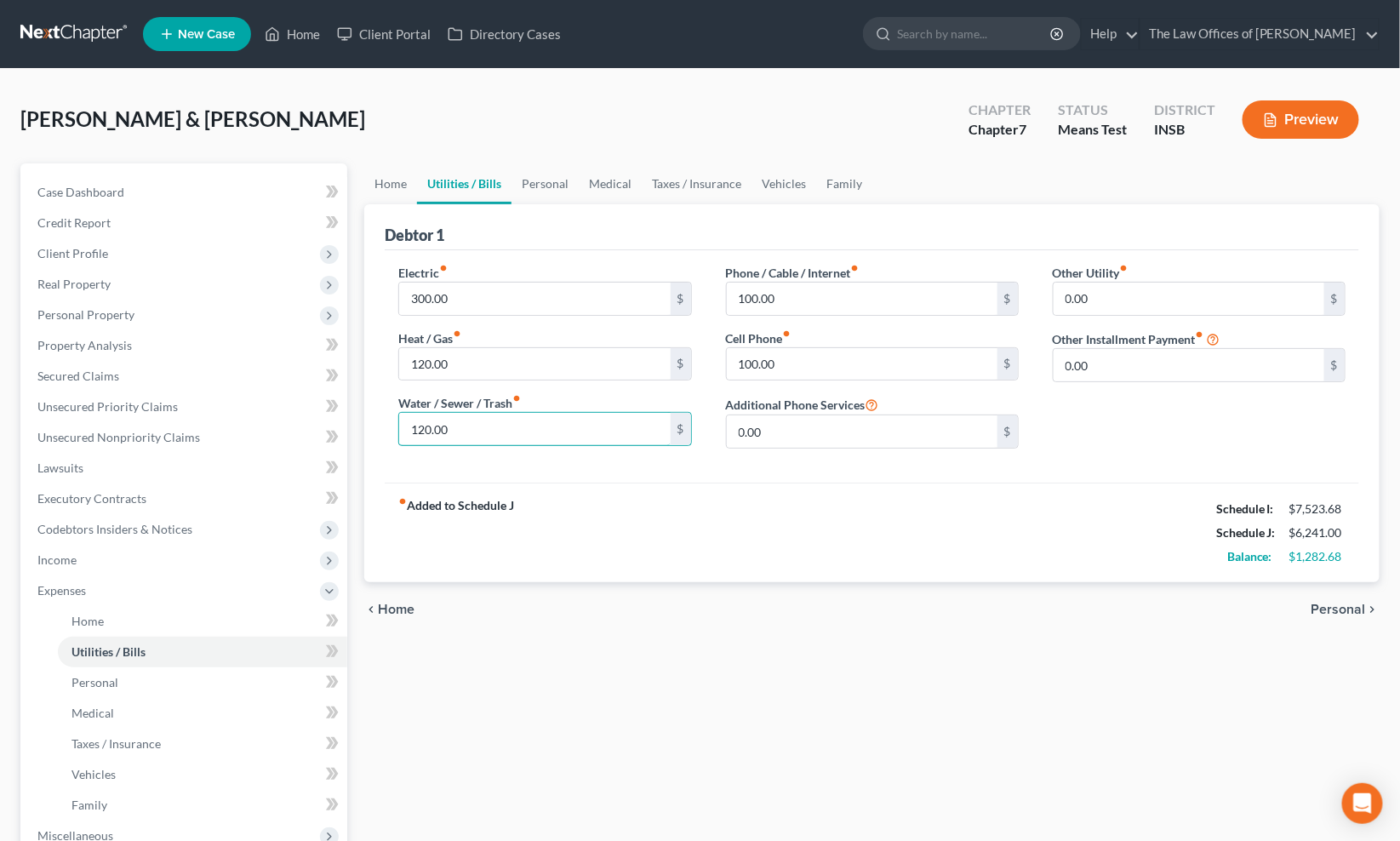
type input "120.00"
click at [686, 549] on div "fiber_manual_record Added to Schedule J Schedule I: $7,523.68 Schedule J: $6,24…" at bounding box center [871, 533] width 974 height 100
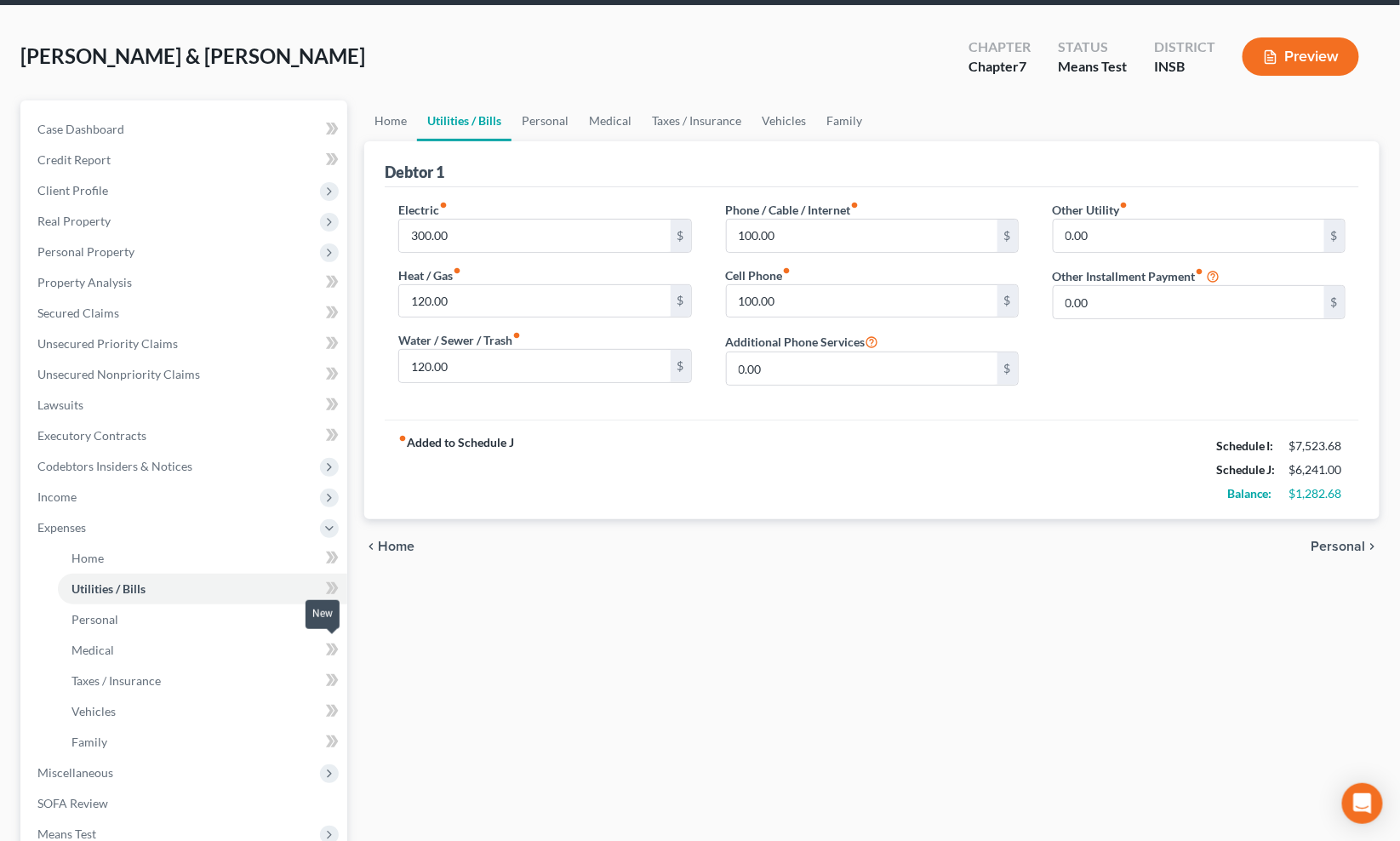
scroll to position [276, 0]
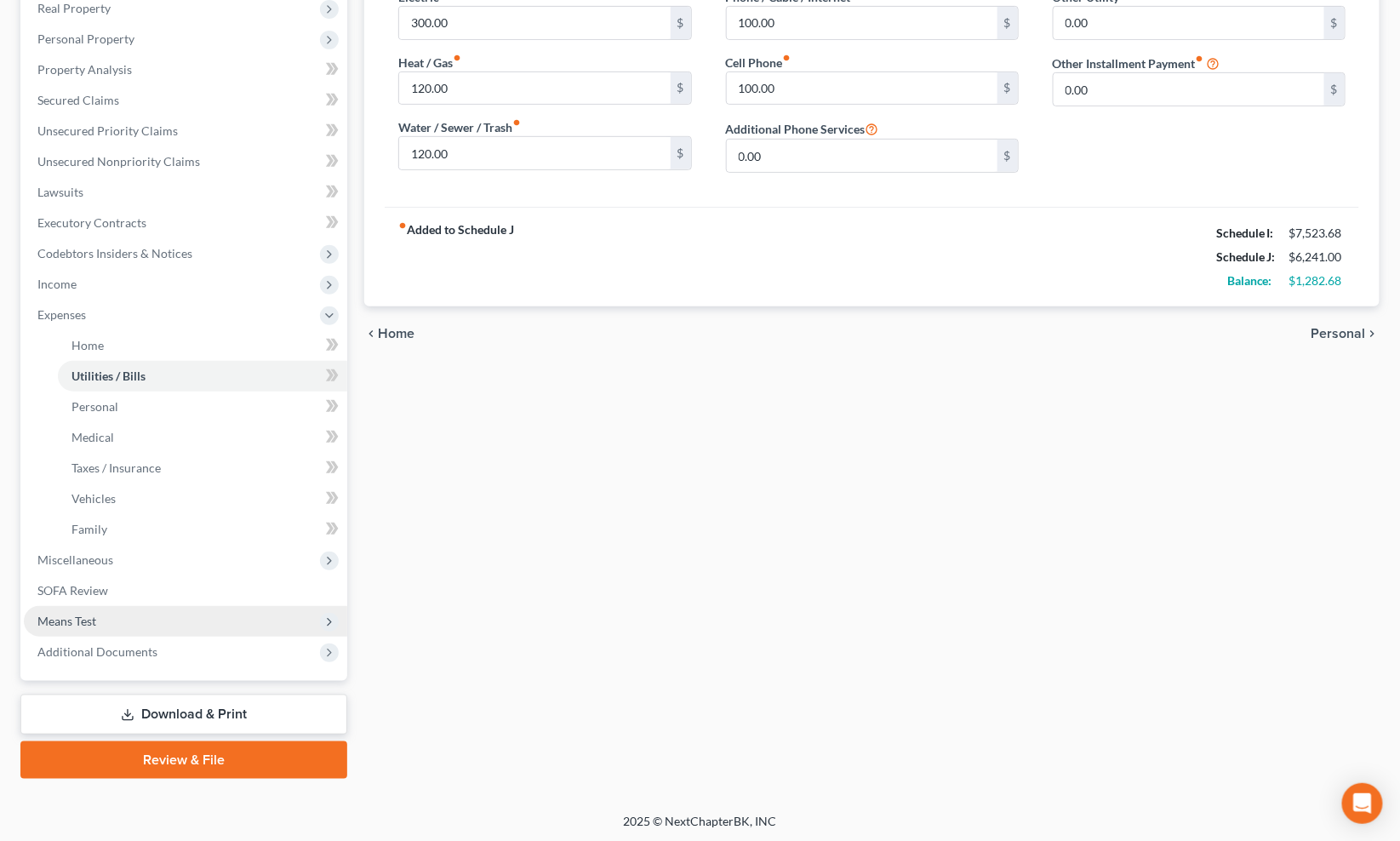
click at [117, 615] on span "Means Test" at bounding box center [185, 621] width 323 height 31
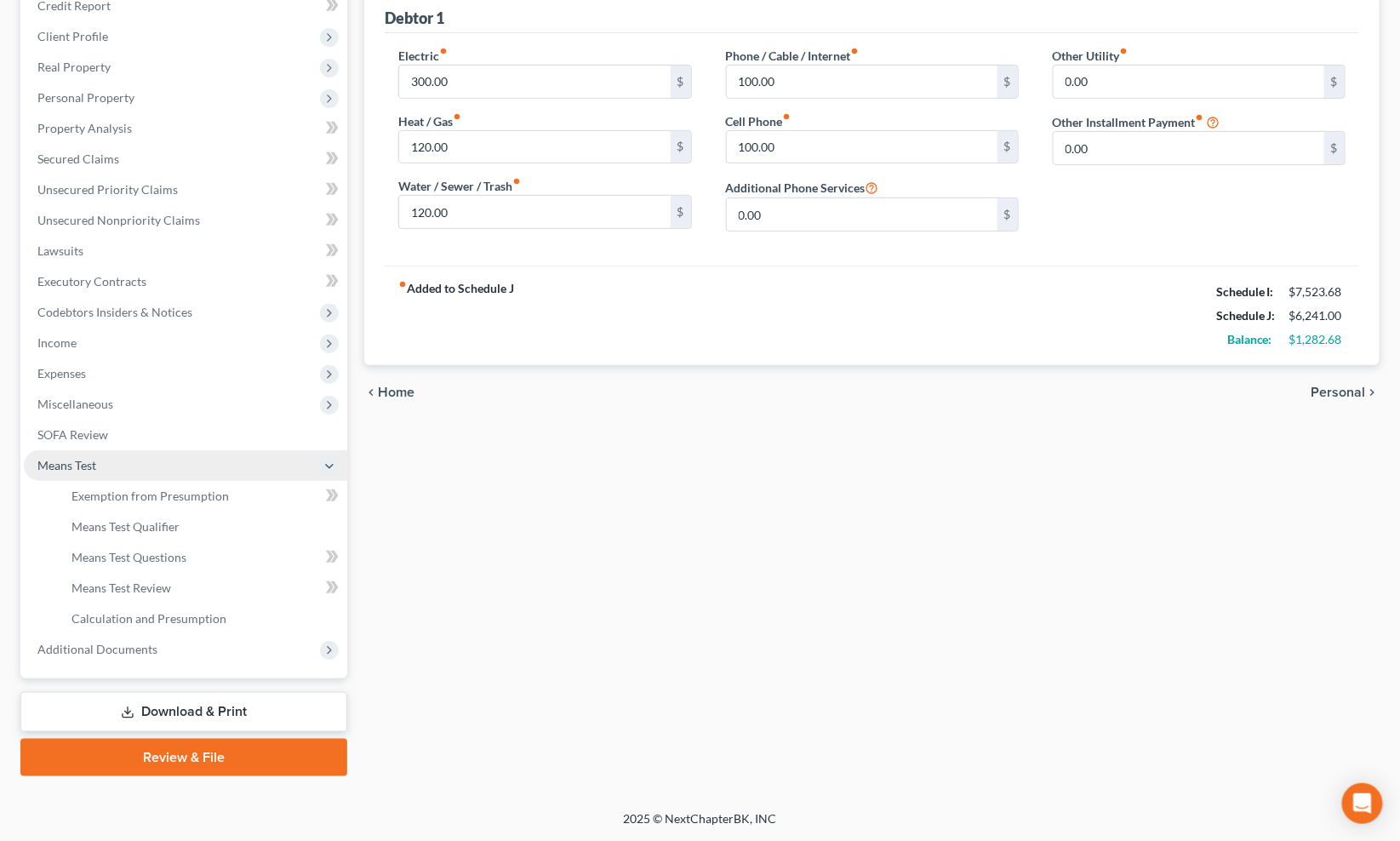
scroll to position [215, 0]
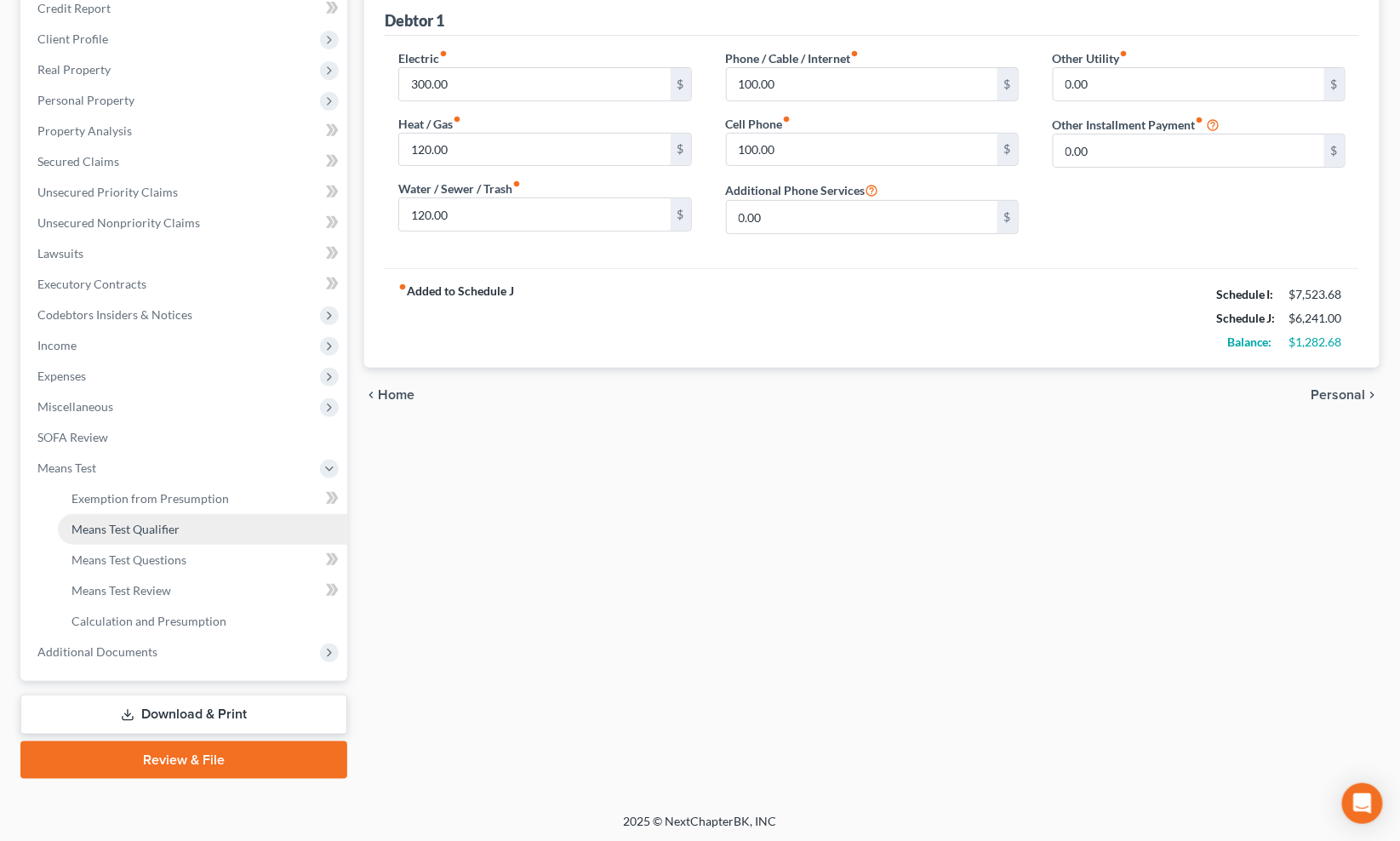
click at [140, 529] on span "Means Test Qualifier" at bounding box center [125, 529] width 108 height 15
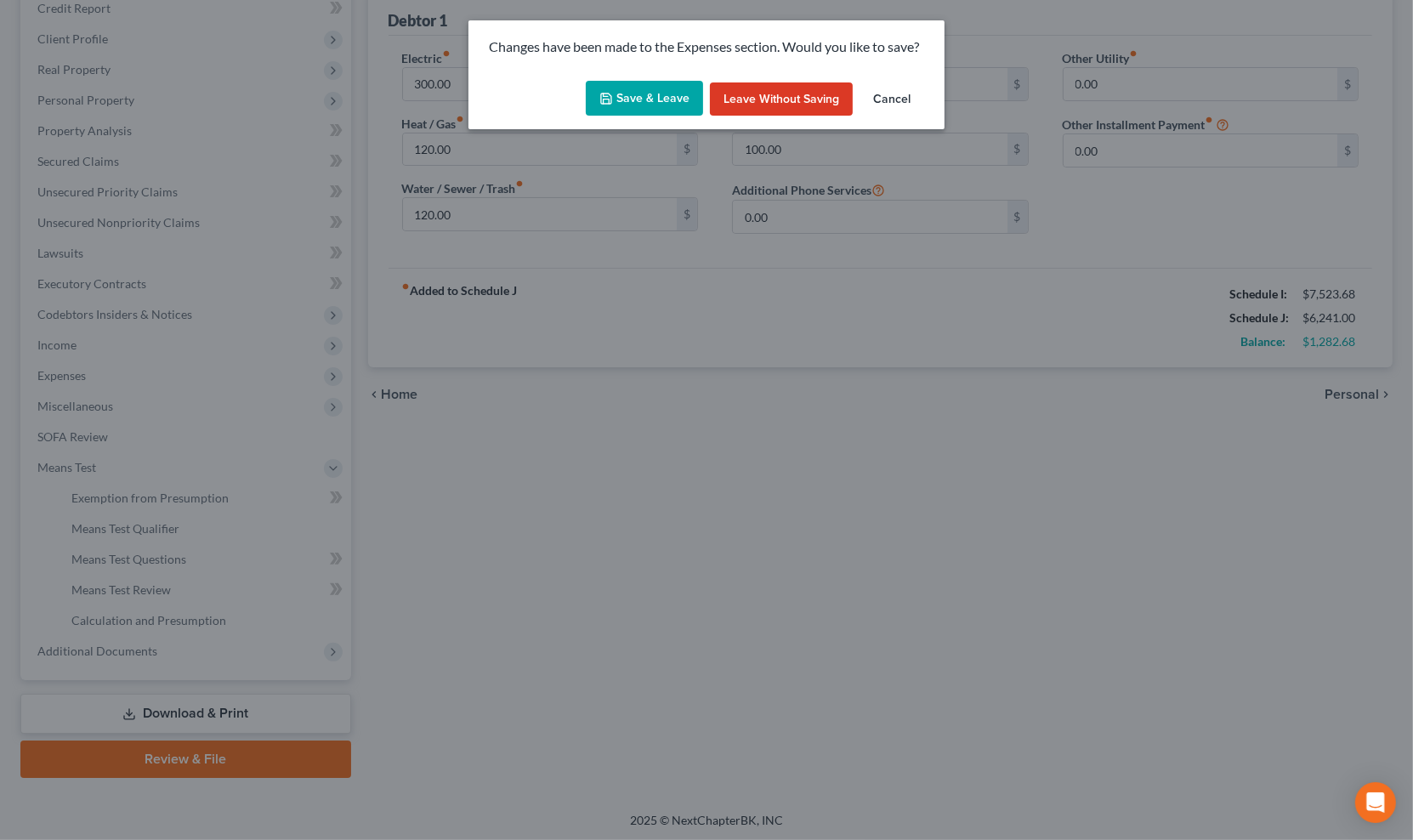
click at [643, 86] on button "Save & Leave" at bounding box center [645, 98] width 117 height 36
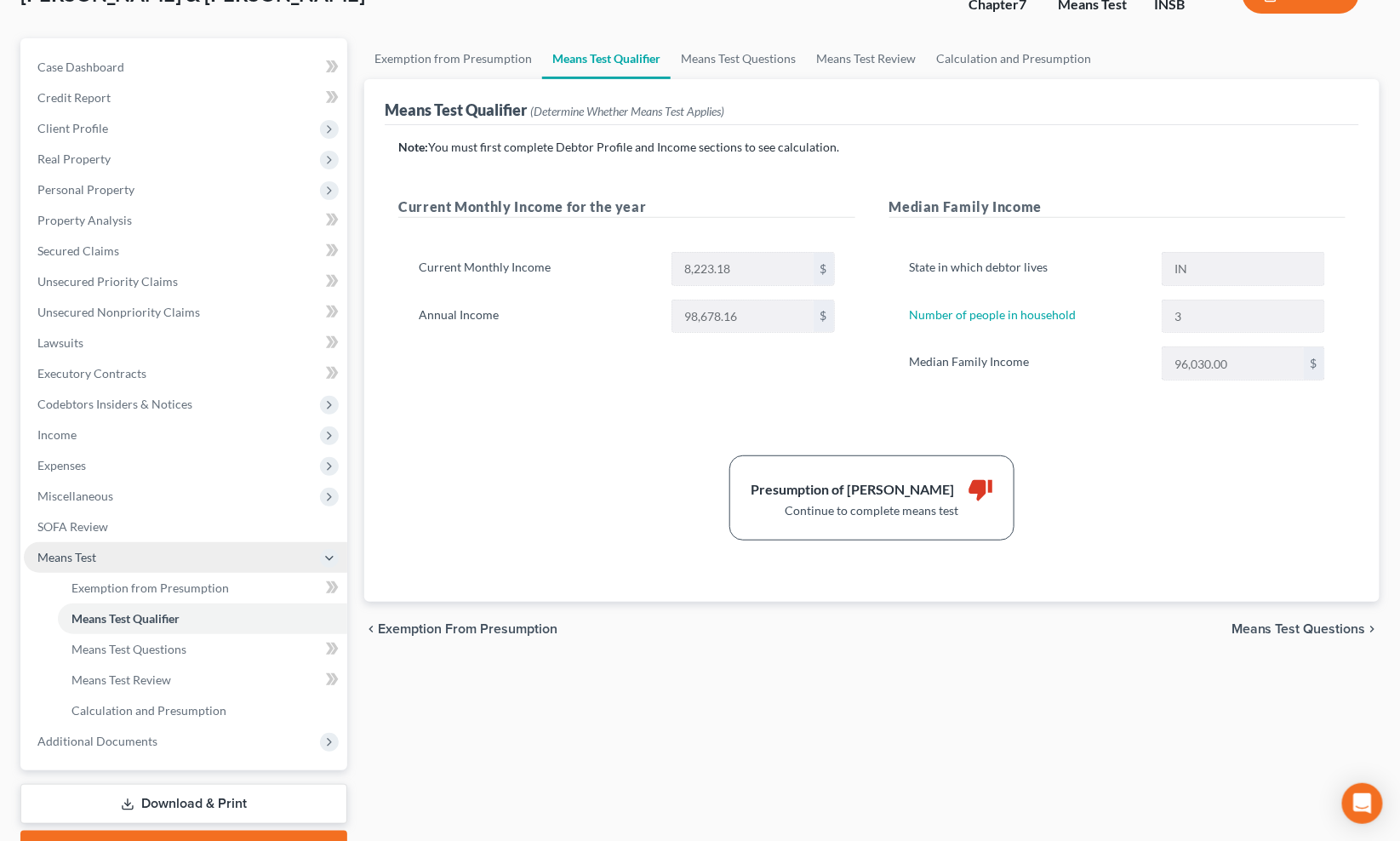
scroll to position [215, 0]
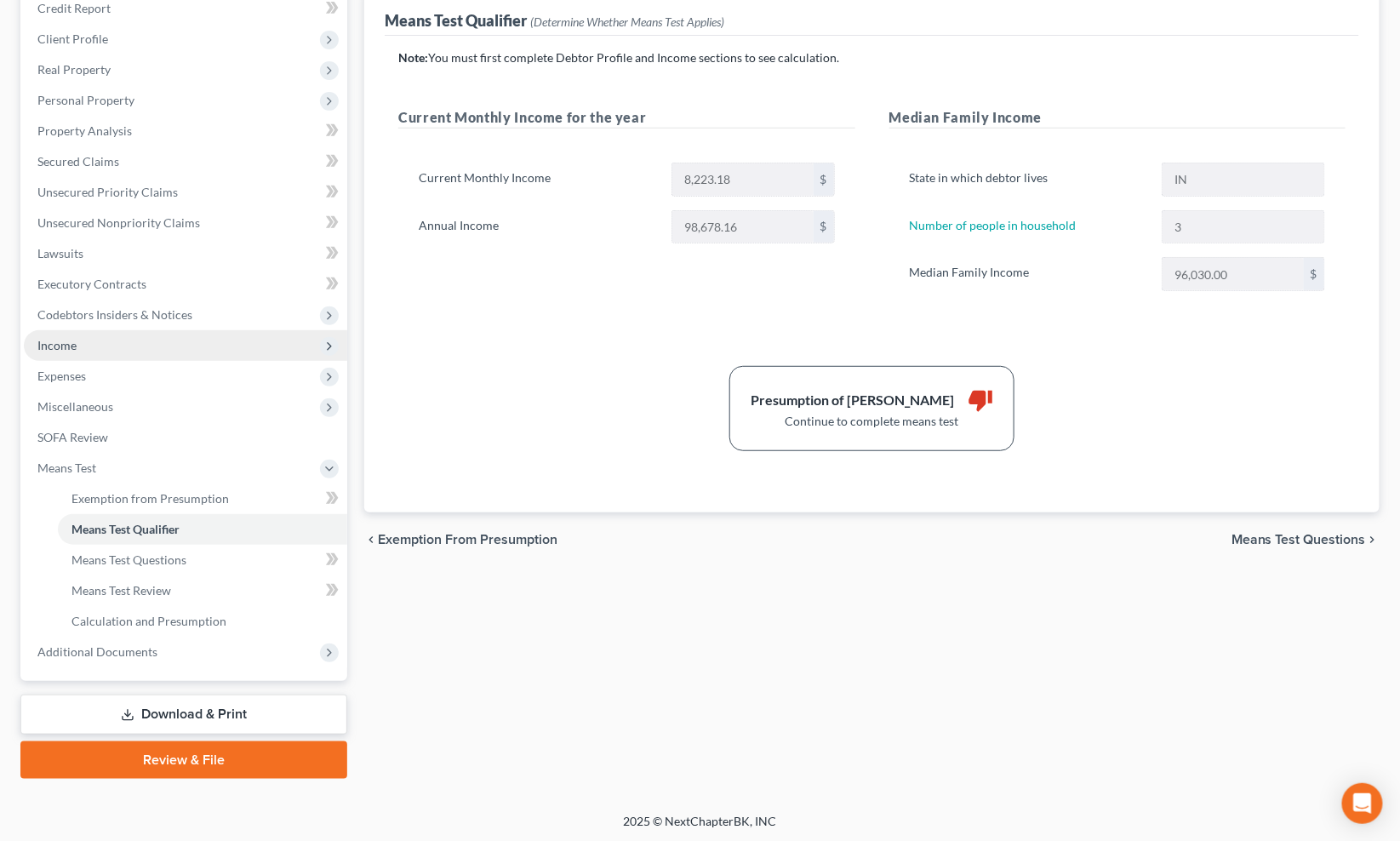
click at [105, 350] on span "Income" at bounding box center [185, 345] width 323 height 31
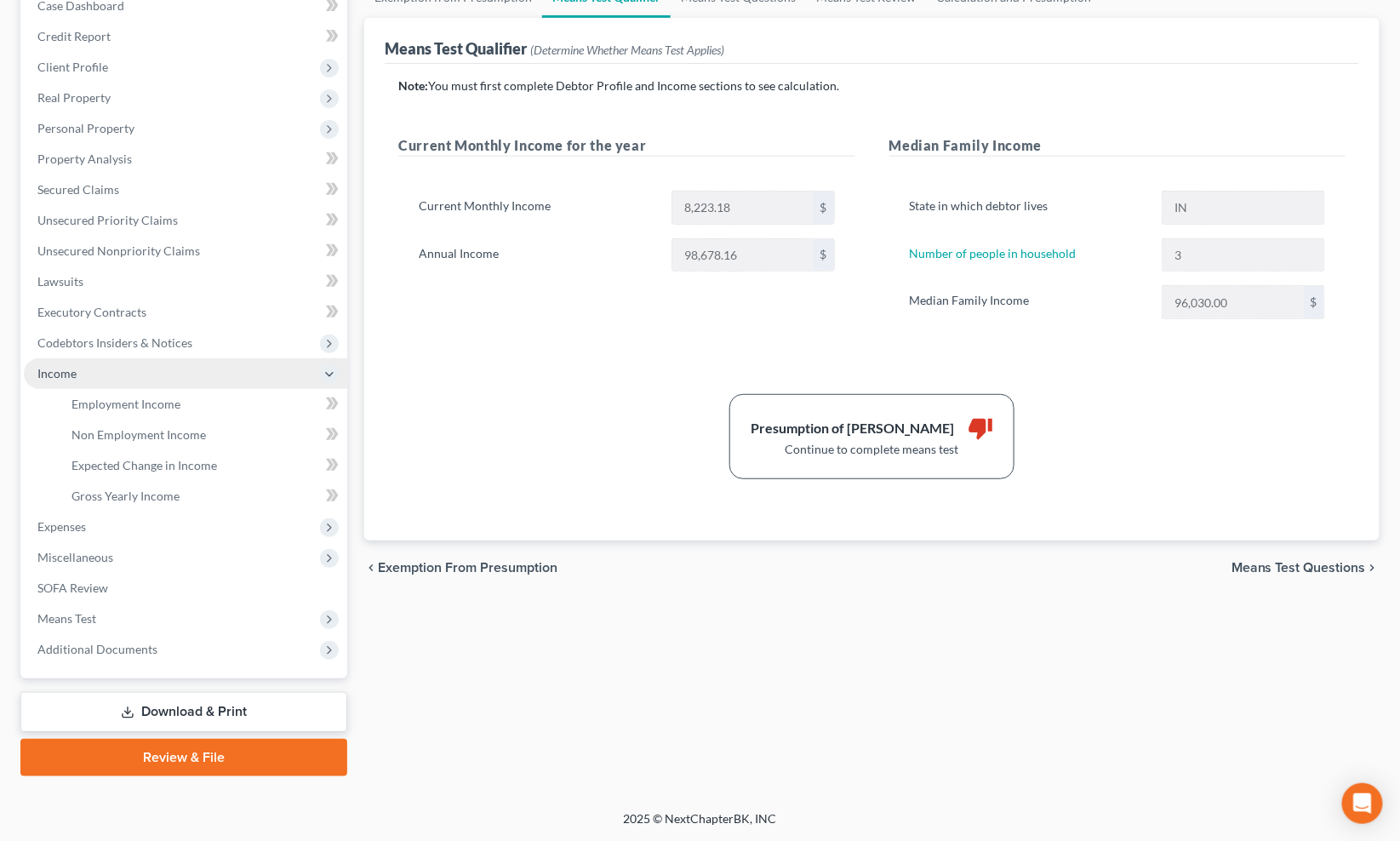
scroll to position [183, 0]
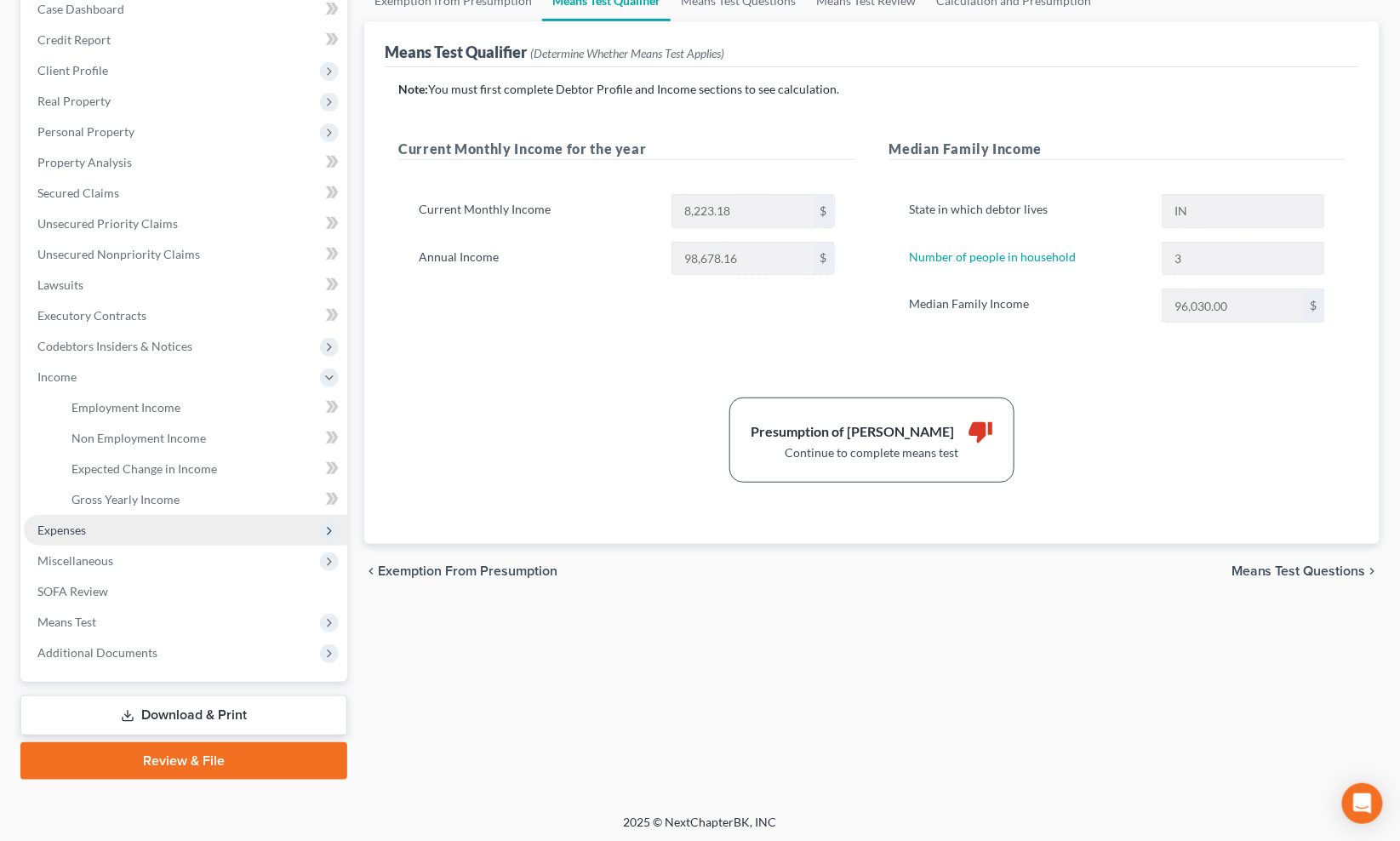
click at [102, 525] on span "Expenses" at bounding box center [185, 530] width 323 height 31
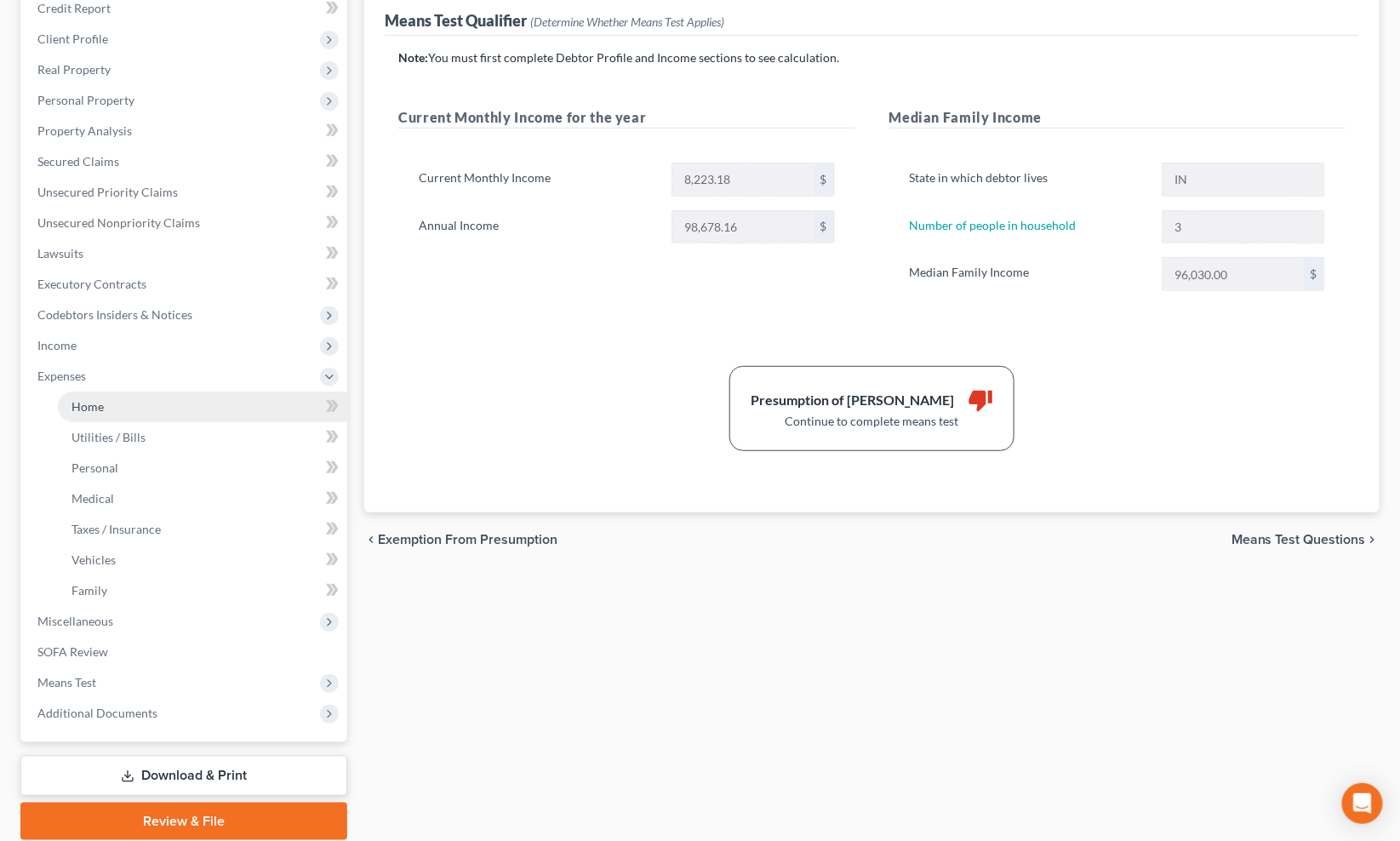
click at [92, 404] on span "Home" at bounding box center [88, 406] width 32 height 15
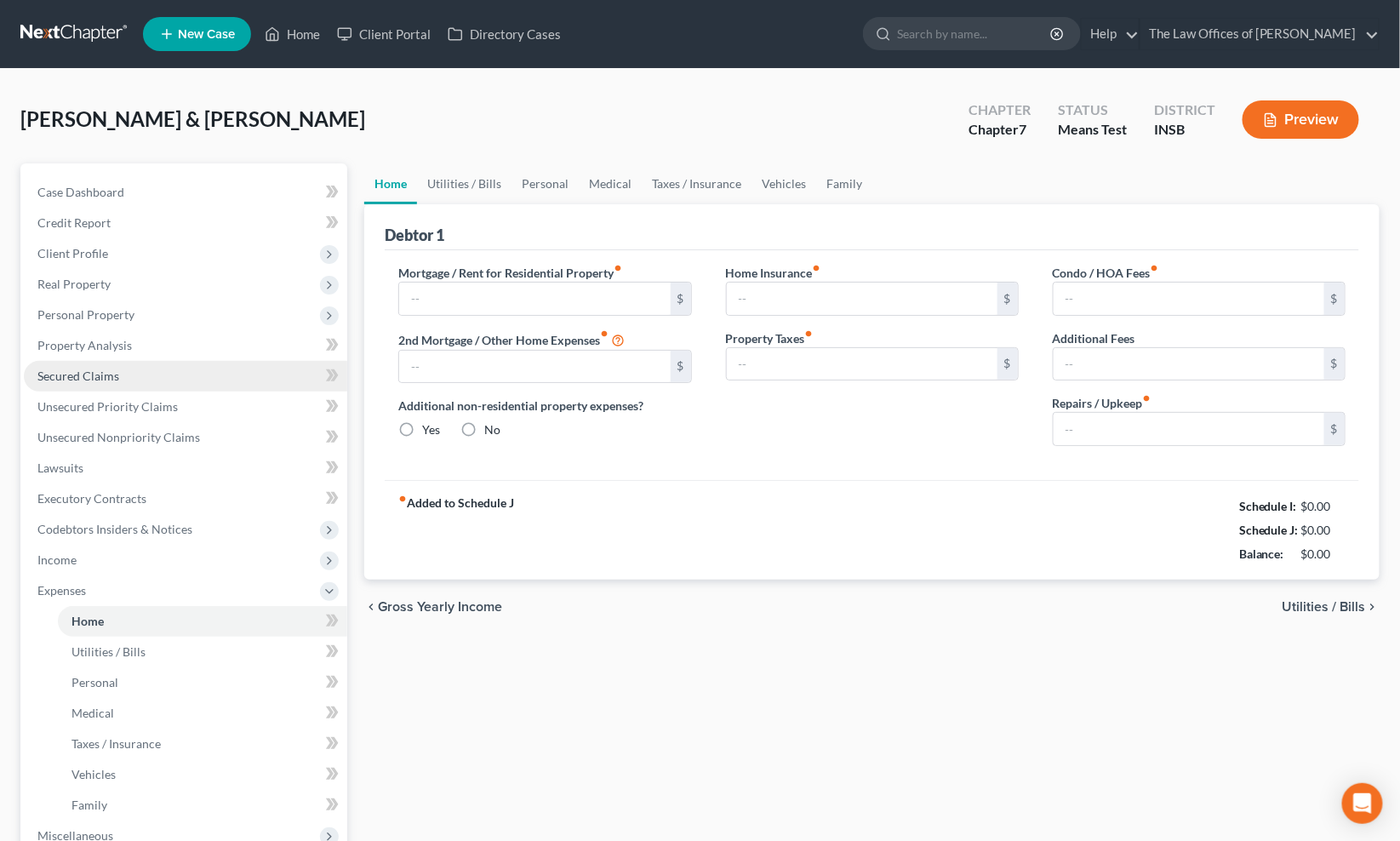
type input "990.00"
type input "0.00"
radio input "true"
type input "0.00"
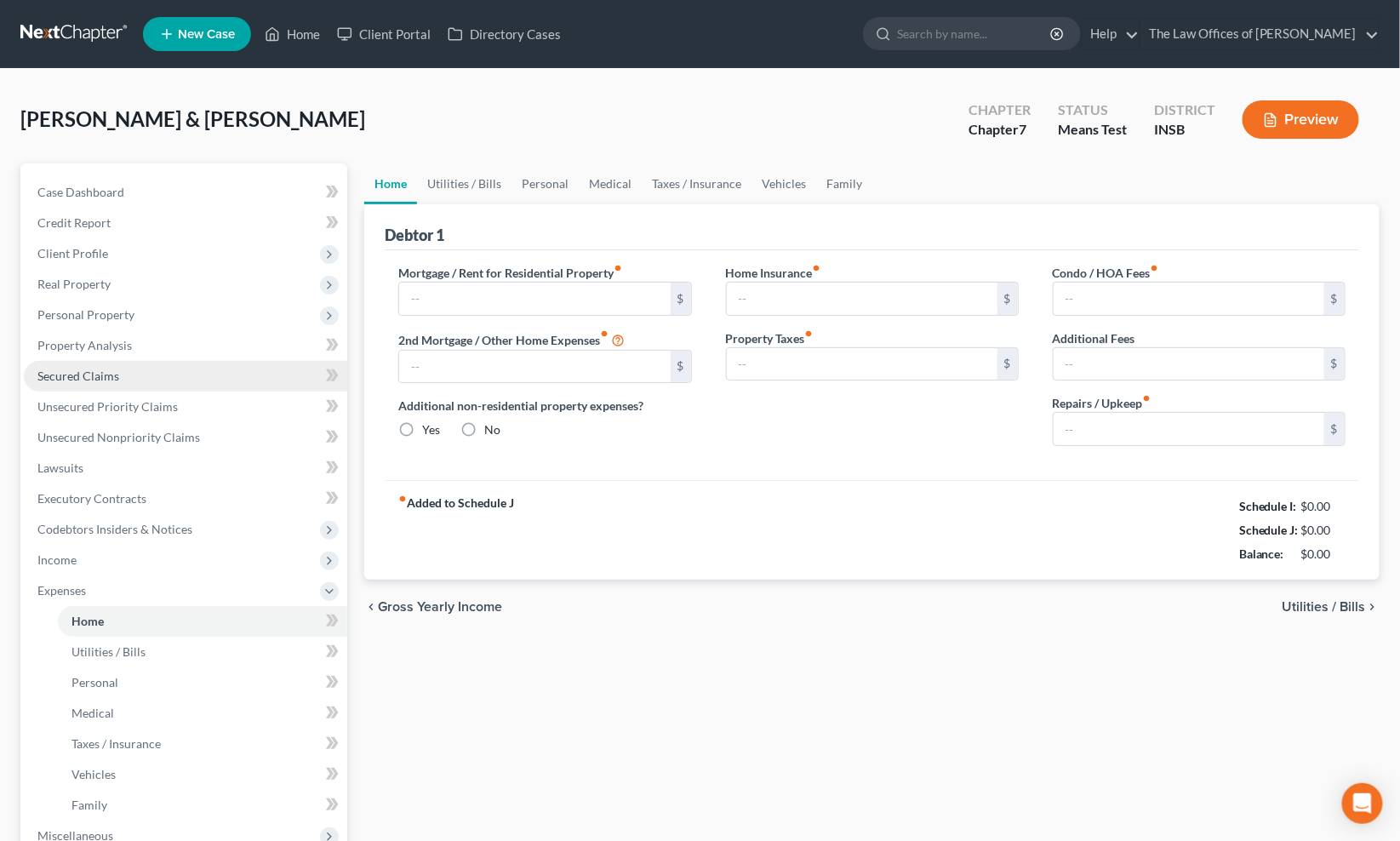
type input "0.00"
type input "100.00"
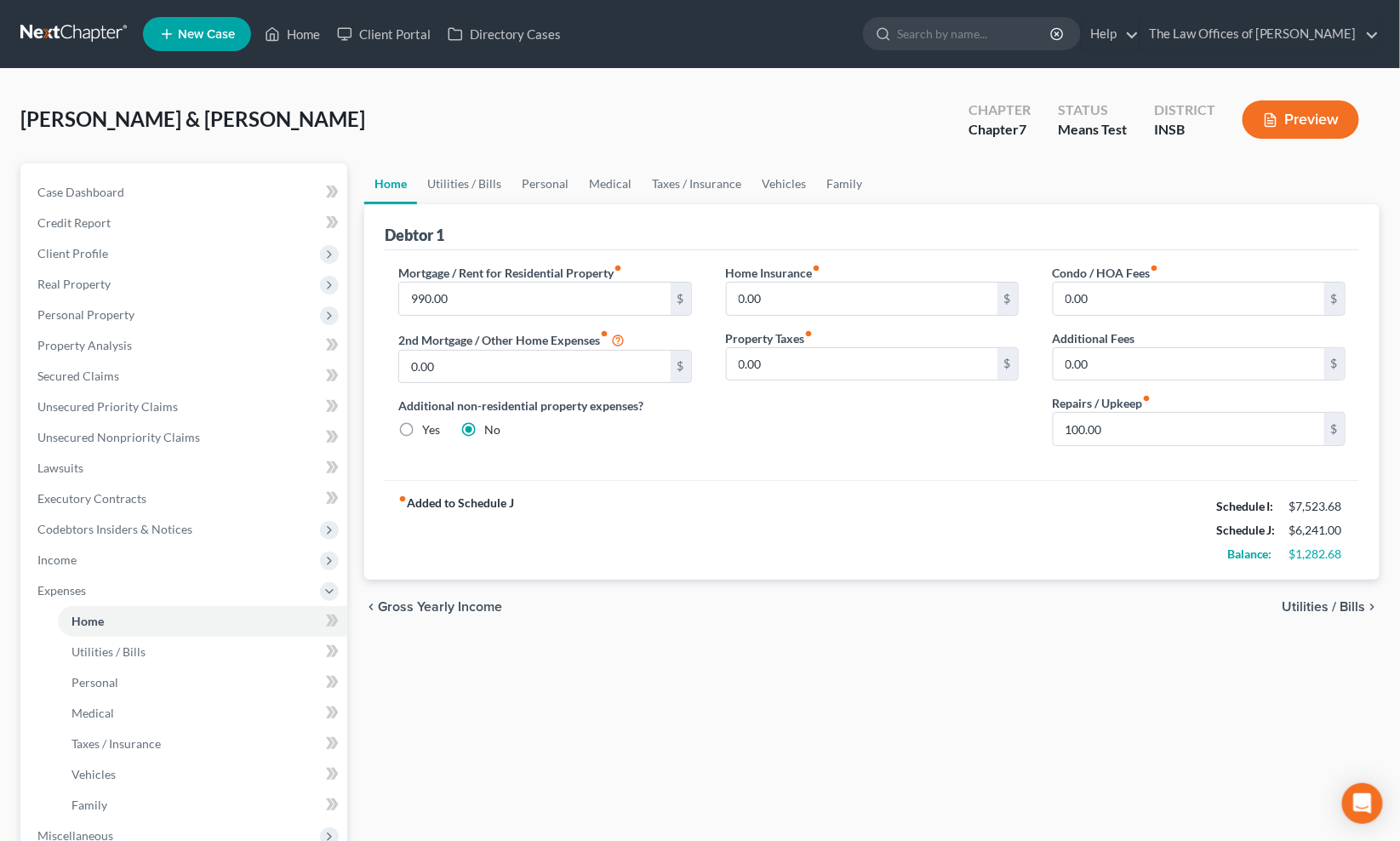
scroll to position [125, 0]
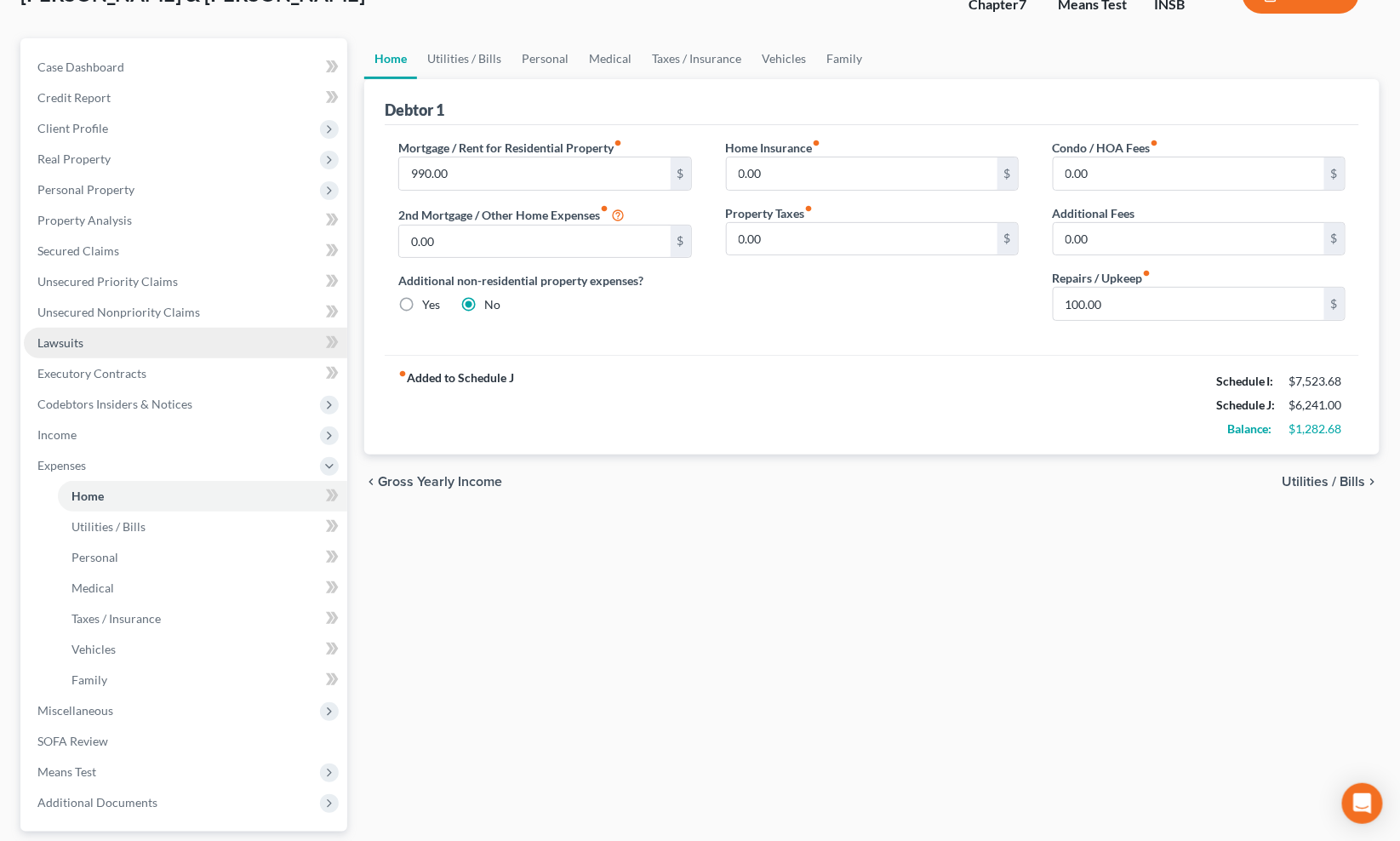
click at [83, 336] on link "Lawsuits" at bounding box center [185, 343] width 323 height 31
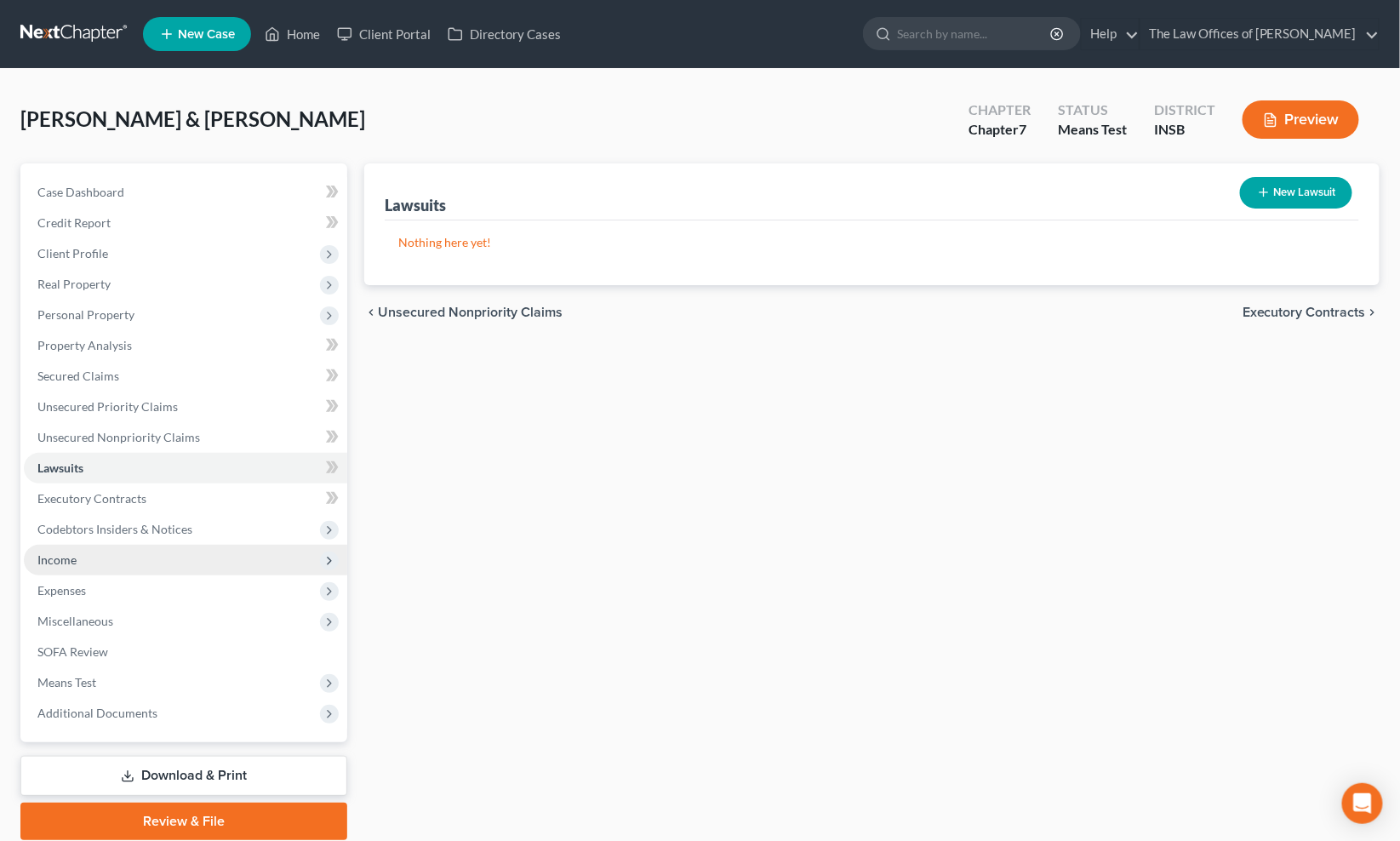
click at [69, 558] on span "Income" at bounding box center [57, 560] width 39 height 15
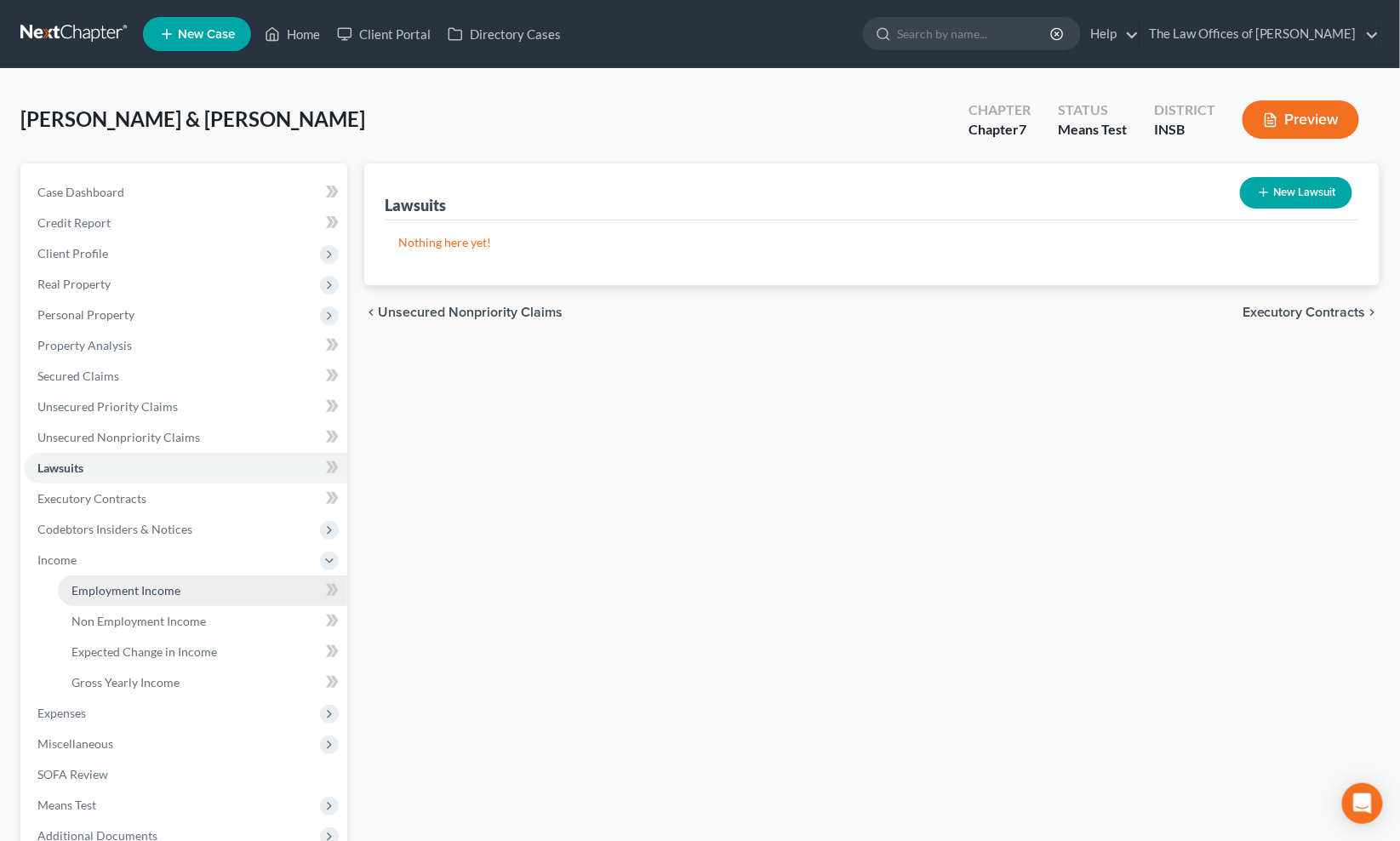
click at [101, 585] on span "Employment Income" at bounding box center [126, 590] width 109 height 15
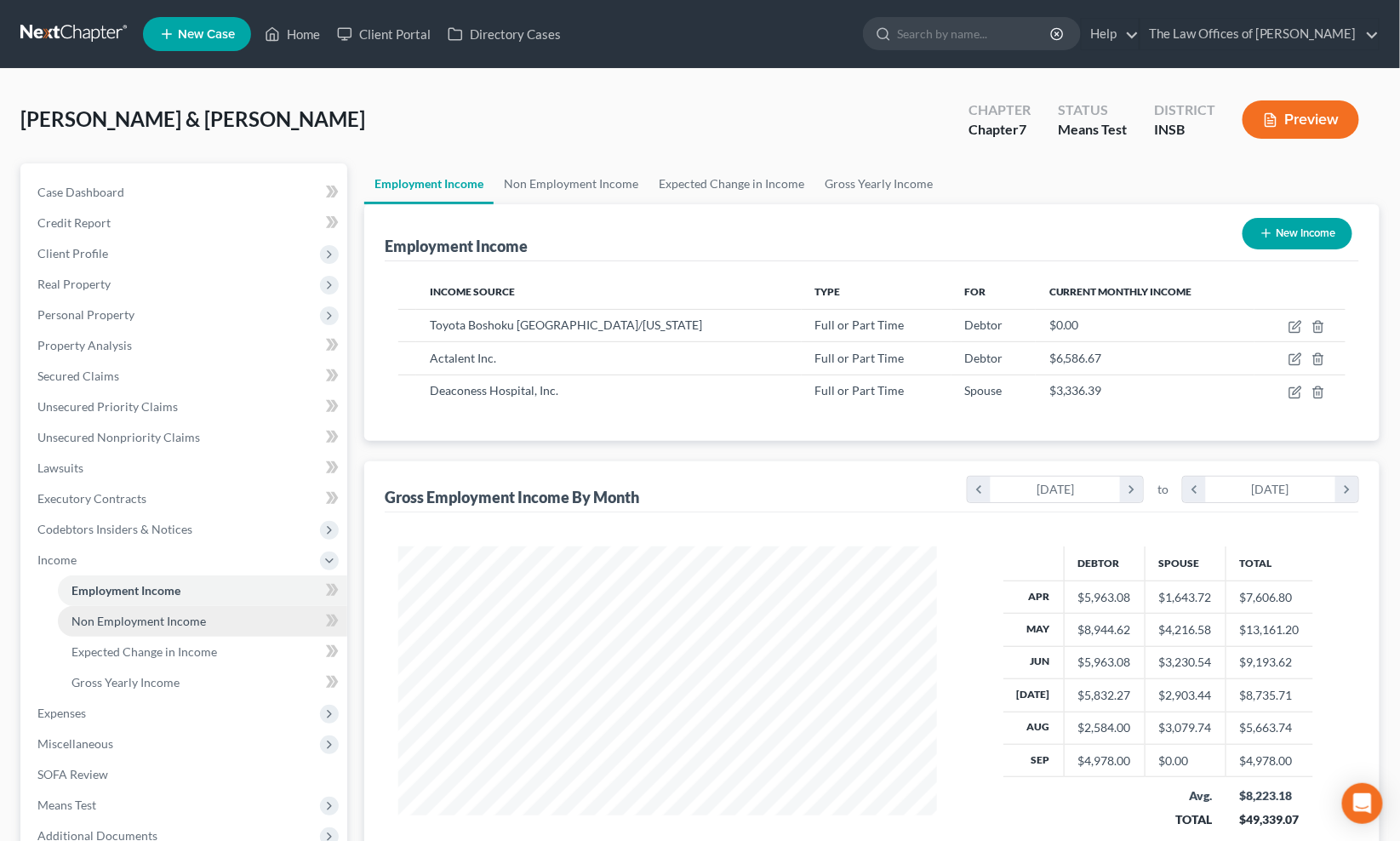
scroll to position [183, 0]
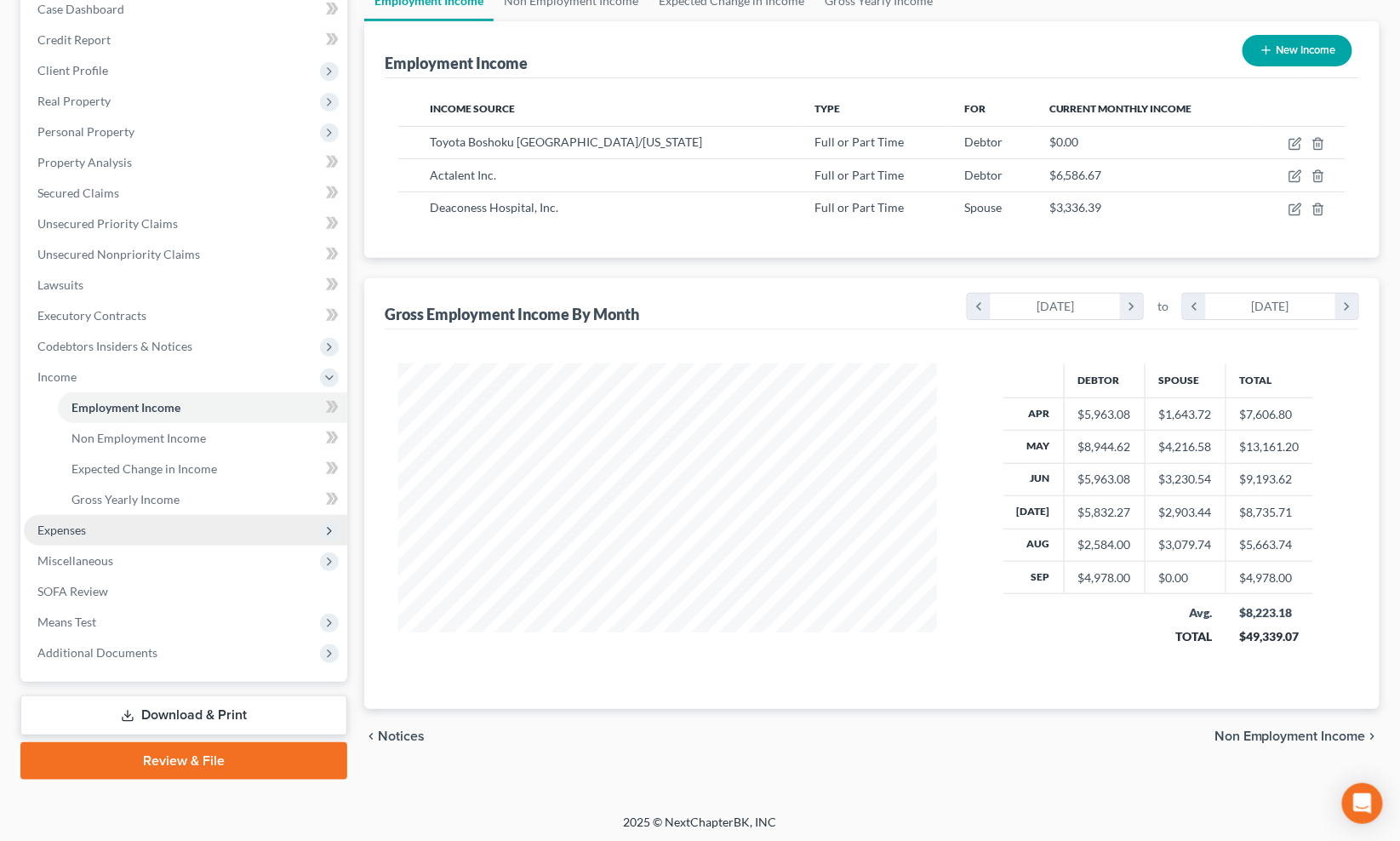
click at [71, 530] on span "Expenses" at bounding box center [61, 530] width 48 height 15
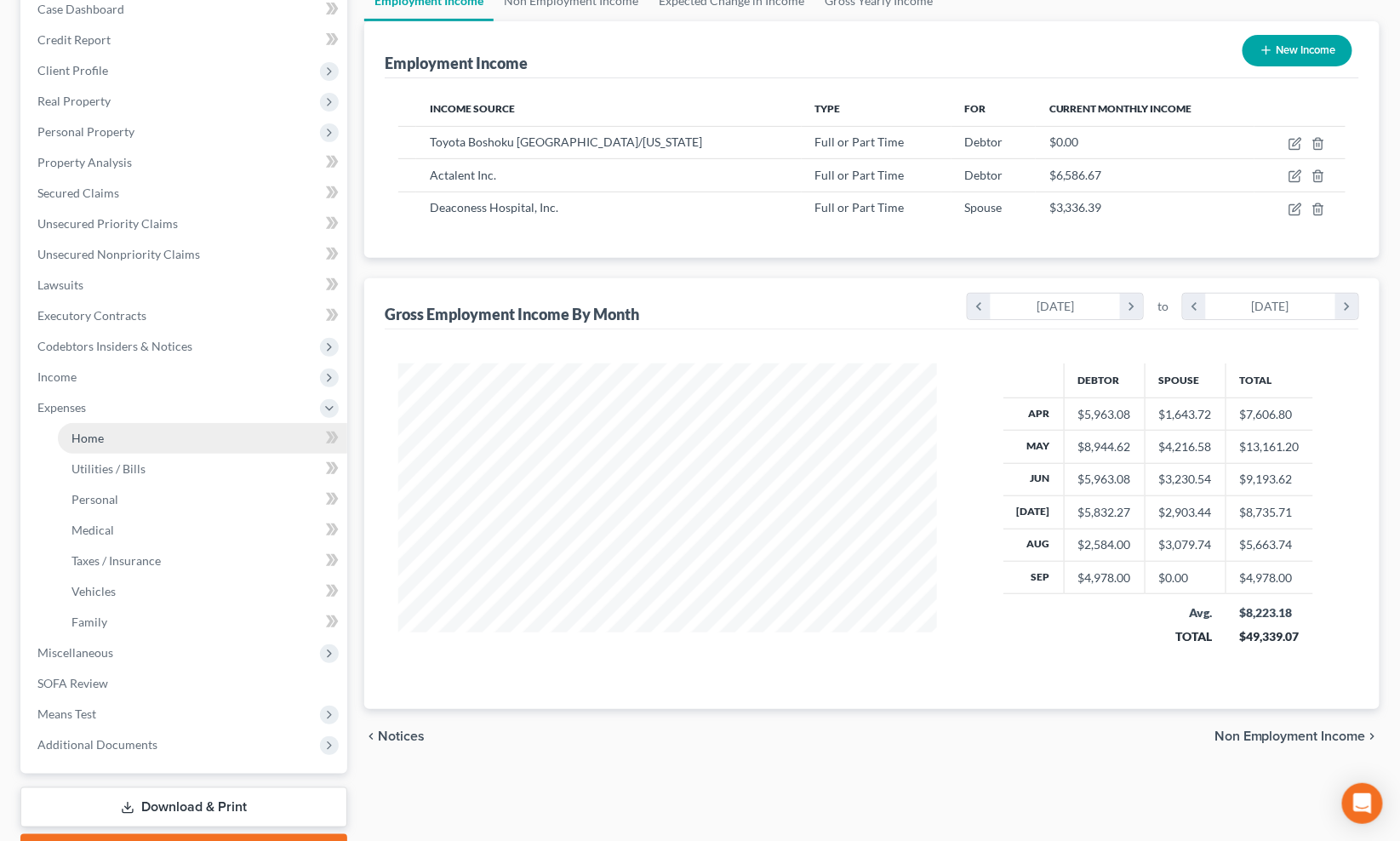
click at [99, 446] on link "Home" at bounding box center [202, 438] width 289 height 31
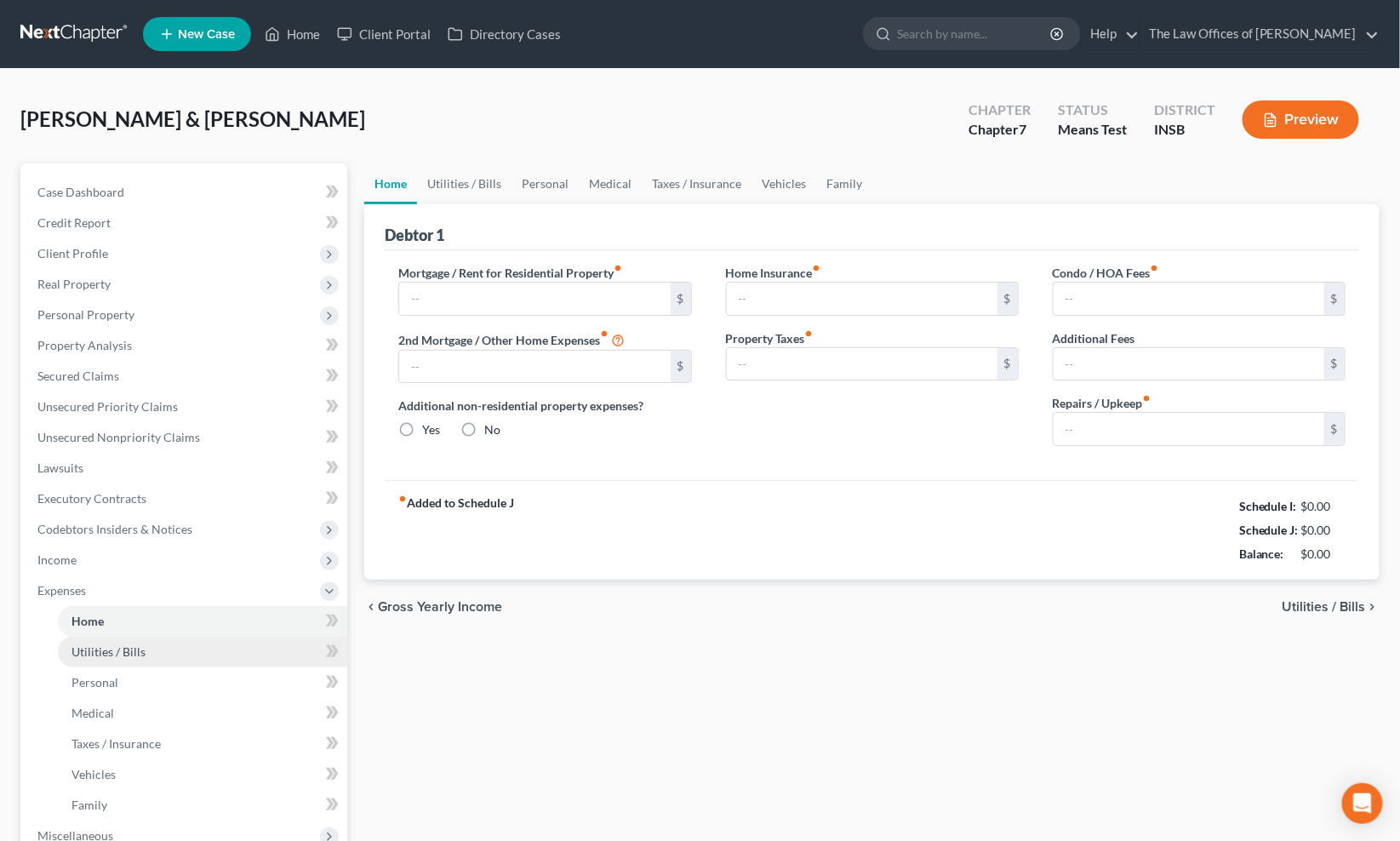
type input "990.00"
type input "0.00"
radio input "true"
type input "0.00"
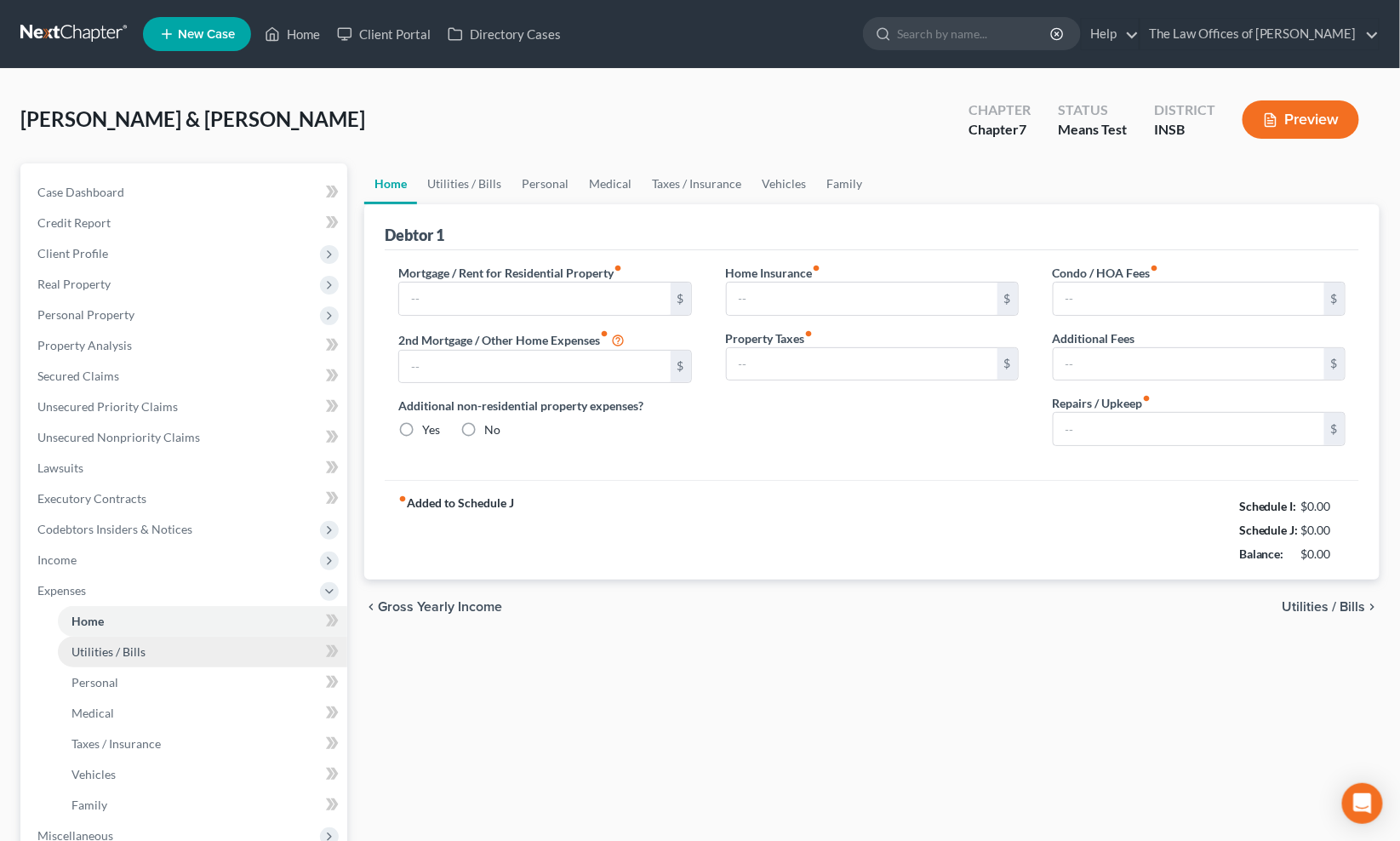
type input "0.00"
type input "100.00"
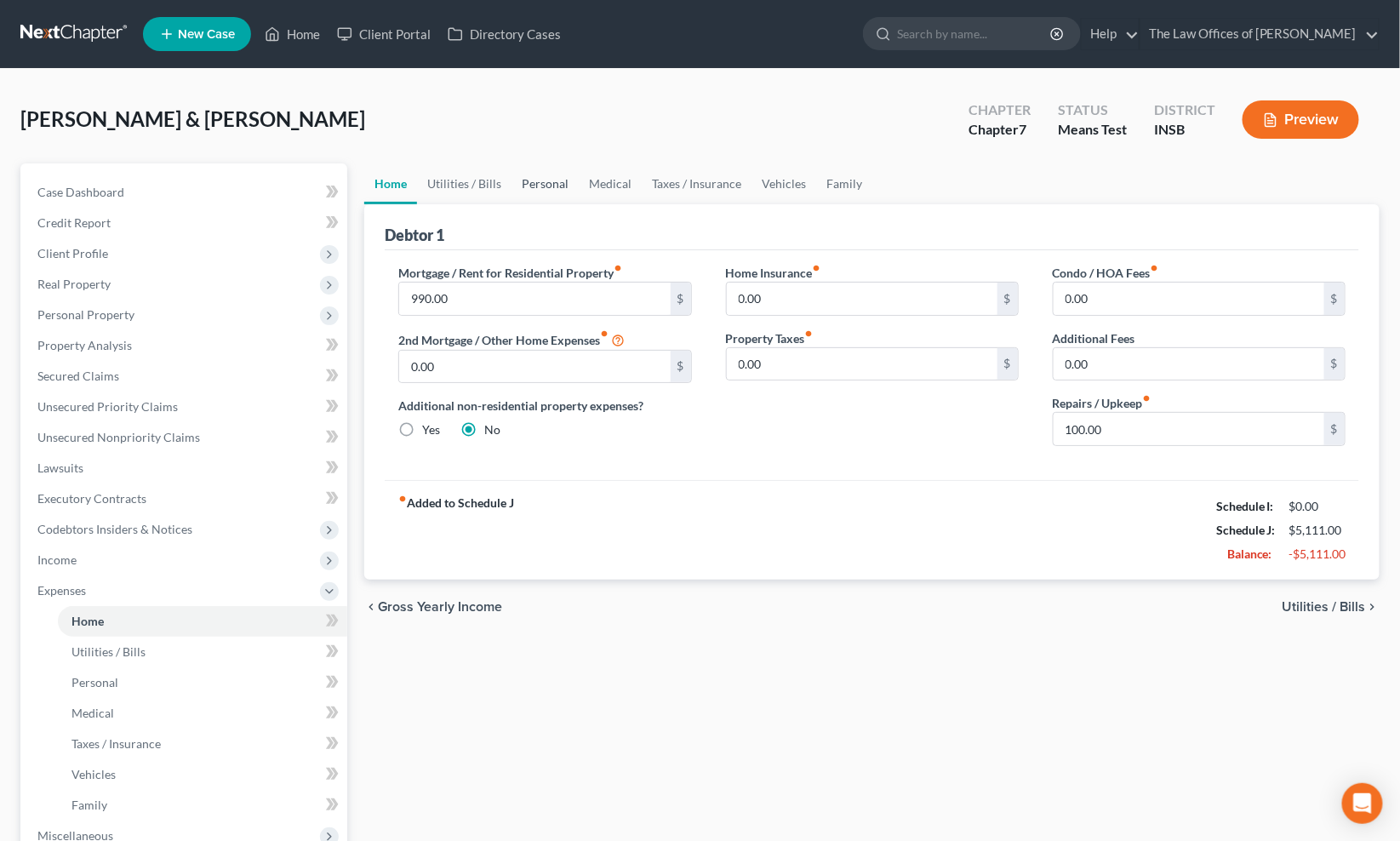
click at [551, 182] on link "Personal" at bounding box center [545, 184] width 67 height 41
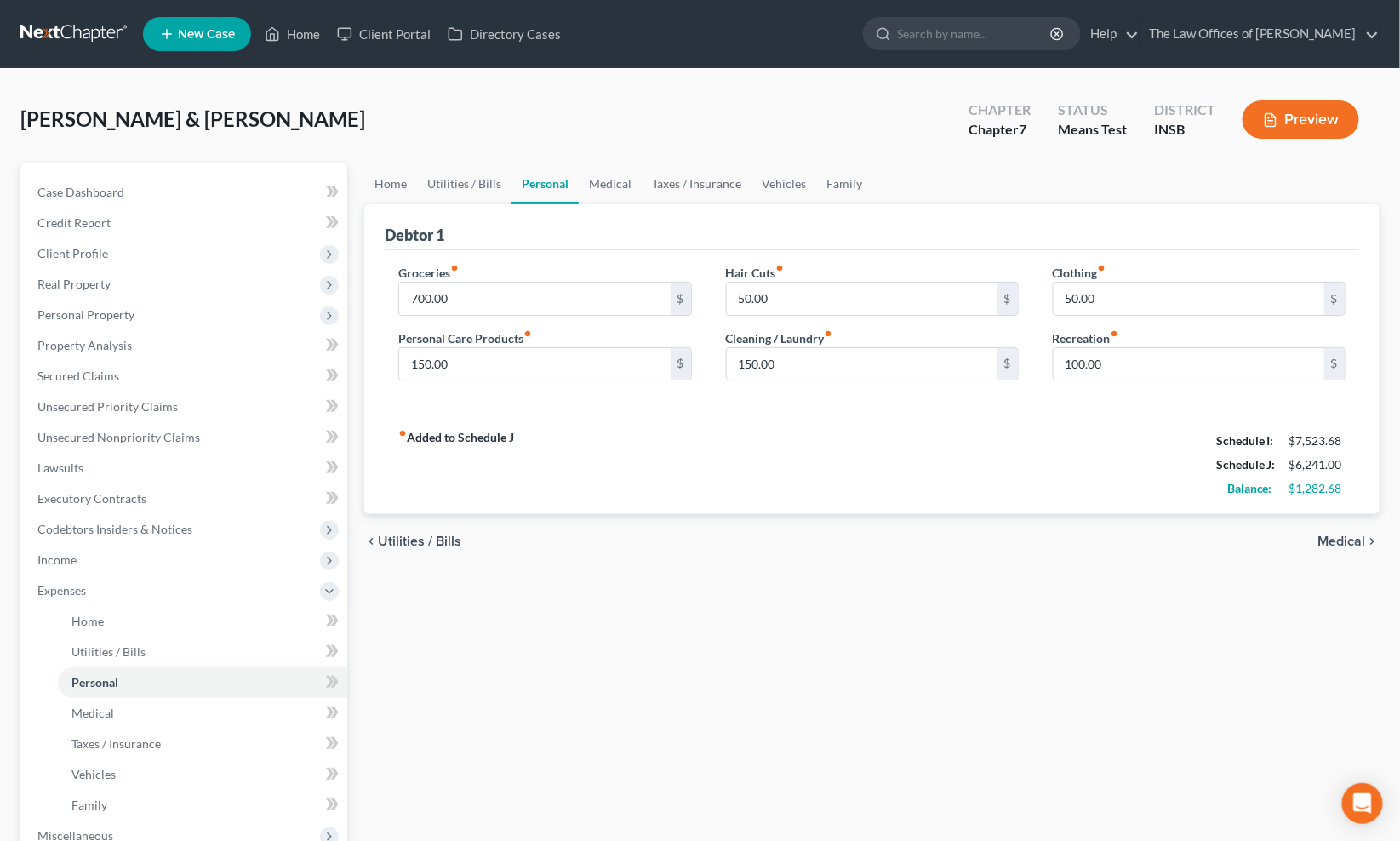
click at [721, 409] on div "Groceries fiber_manual_record 700.00 $ Personal Care Products fiber_manual_reco…" at bounding box center [871, 333] width 974 height 166
click at [580, 659] on div "Home Utilities / Bills Personal Medical Taxes / Insurance Vehicles Family Debto…" at bounding box center [871, 609] width 1032 height 891
click at [872, 582] on div "Home Utilities / Bills Personal Medical Taxes / Insurance Vehicles Family Debto…" at bounding box center [871, 609] width 1032 height 891
click at [513, 124] on div "[PERSON_NAME] & [PERSON_NAME] Upgraded Chapter Chapter 7 Status Means Test Dist…" at bounding box center [700, 126] width 1359 height 74
click at [434, 637] on div "Home Utilities / Bills Personal Medical Taxes / Insurance Vehicles Family Debto…" at bounding box center [871, 609] width 1032 height 891
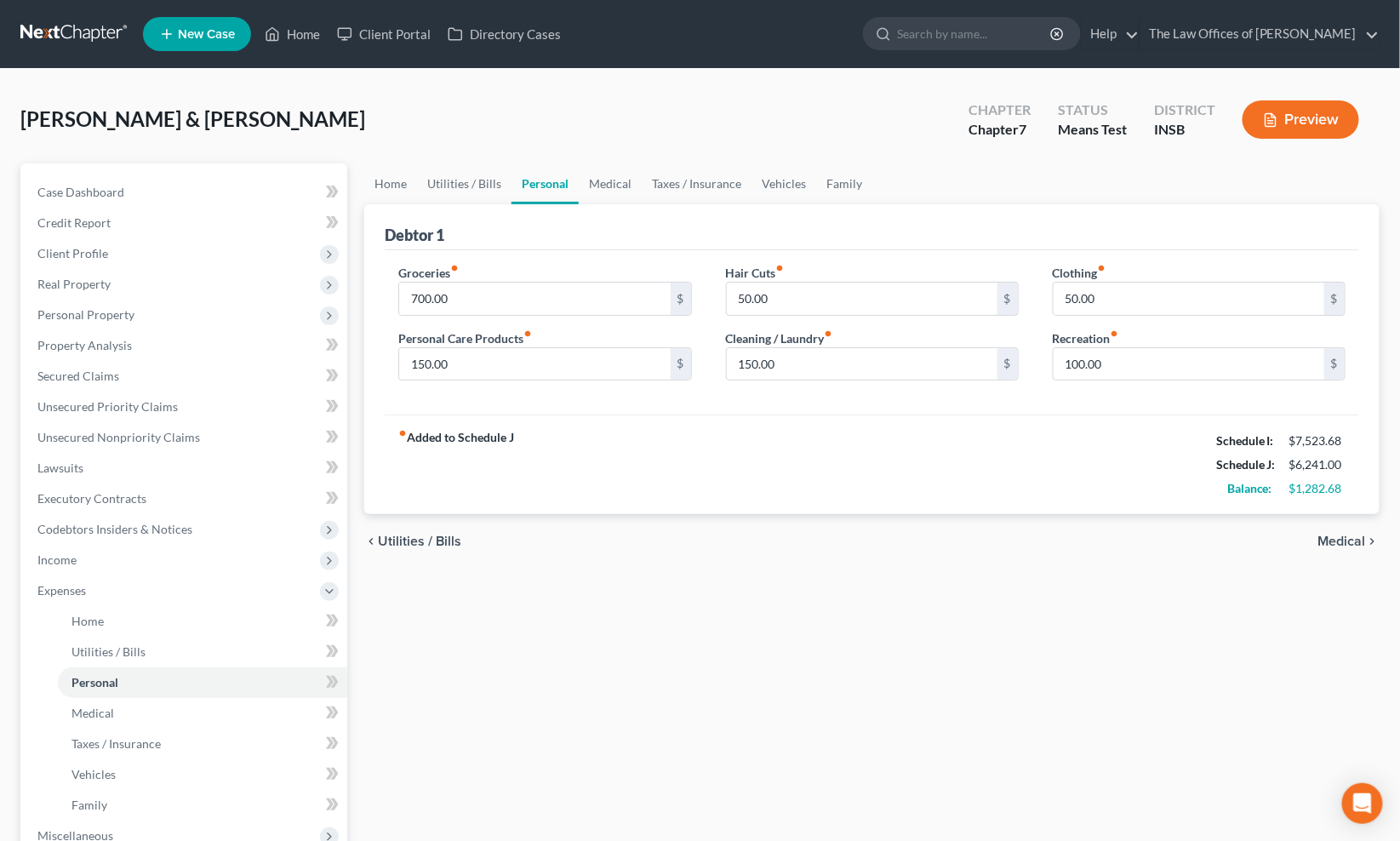
click at [491, 675] on div "Home Utilities / Bills Personal Medical Taxes / Insurance Vehicles Family Debto…" at bounding box center [871, 609] width 1032 height 891
click at [562, 644] on div "Home Utilities / Bills Personal Medical Taxes / Insurance Vehicles Family Debto…" at bounding box center [871, 609] width 1032 height 891
click at [851, 700] on div "Home Utilities / Bills Personal Medical Taxes / Insurance Vehicles Family Debto…" at bounding box center [871, 609] width 1032 height 891
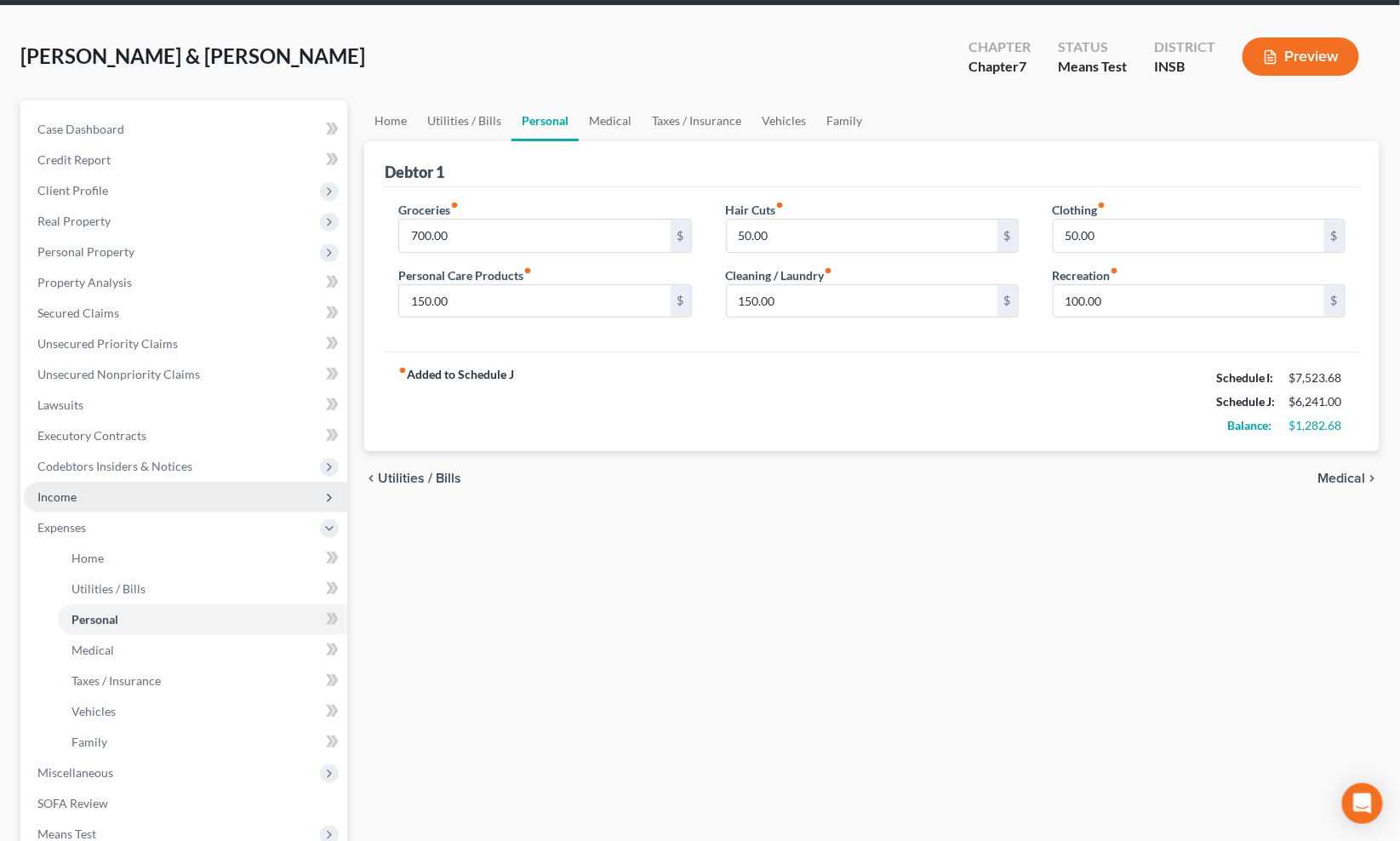
click at [95, 498] on span "Income" at bounding box center [185, 497] width 323 height 31
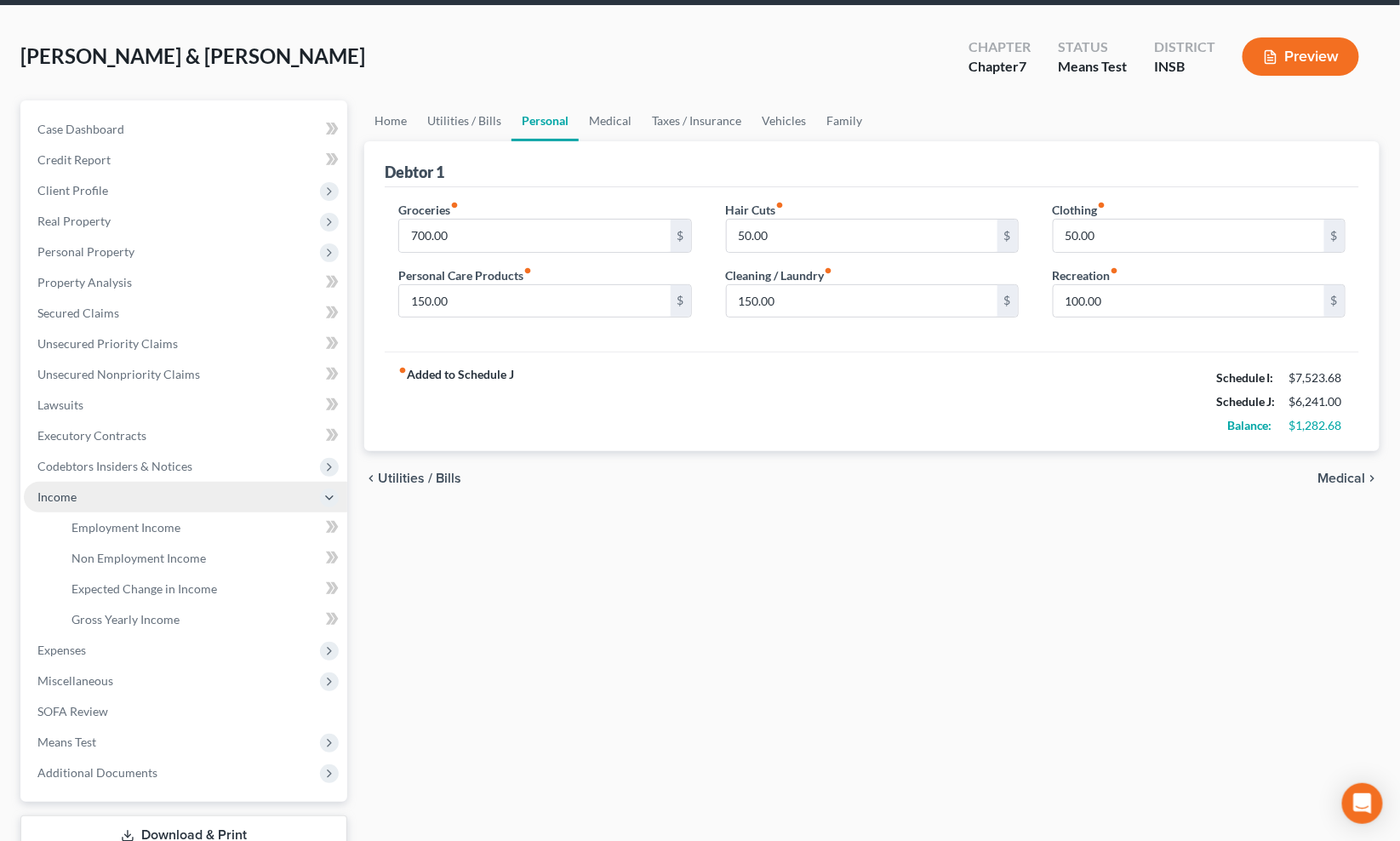
click at [111, 509] on span "Income" at bounding box center [185, 497] width 323 height 31
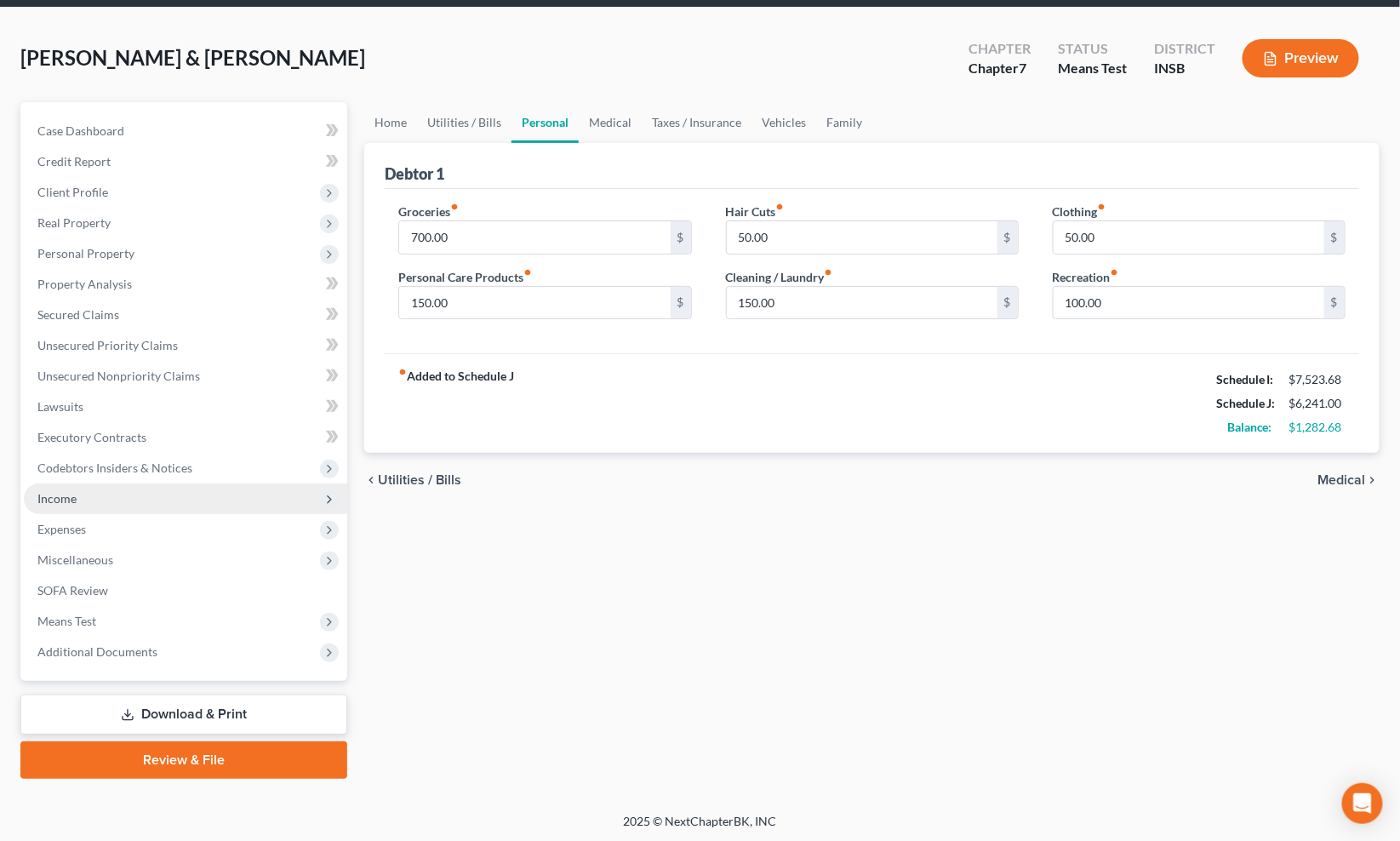
click at [105, 502] on span "Income" at bounding box center [185, 498] width 323 height 31
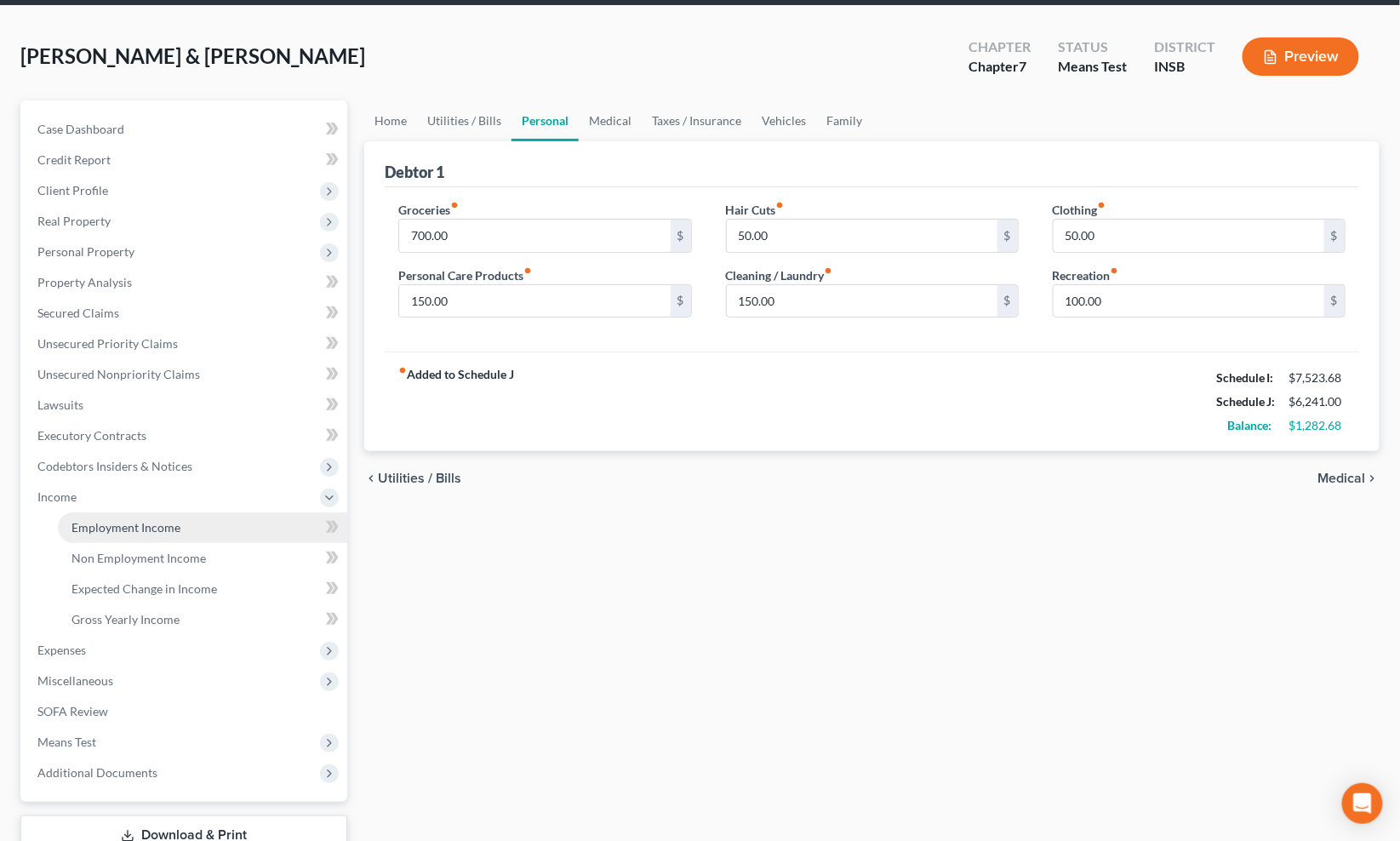
click at [100, 530] on span "Employment Income" at bounding box center [126, 527] width 109 height 15
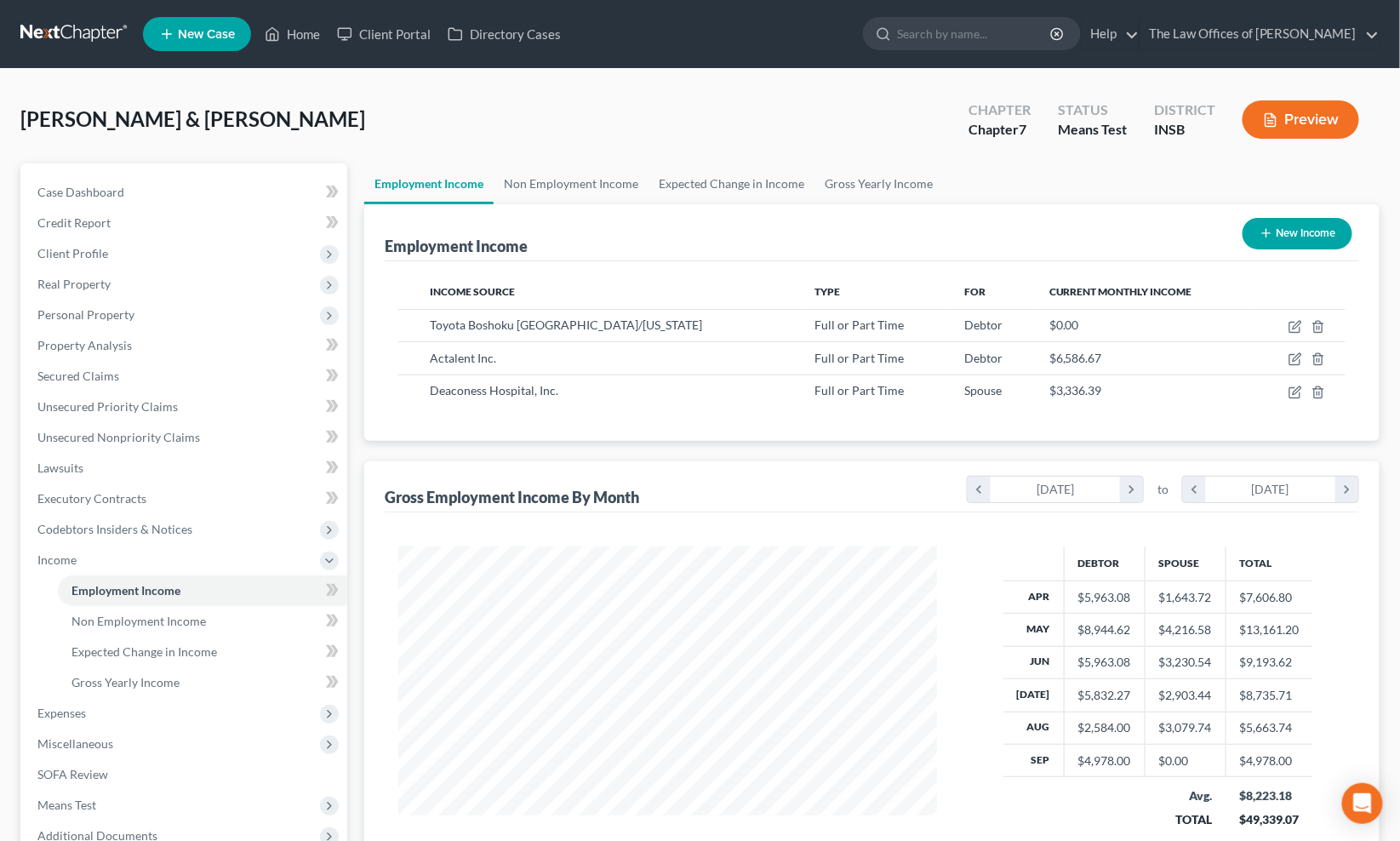
scroll to position [305, 573]
click at [395, 454] on div "Employment Income New Income Income Source Type For Current Monthly Income Toyo…" at bounding box center [871, 548] width 1015 height 688
click at [512, 131] on div "[PERSON_NAME] & [PERSON_NAME] Upgraded Chapter Chapter 7 Status Means Test Dist…" at bounding box center [700, 126] width 1359 height 74
